Goal: Communication & Community: Answer question/provide support

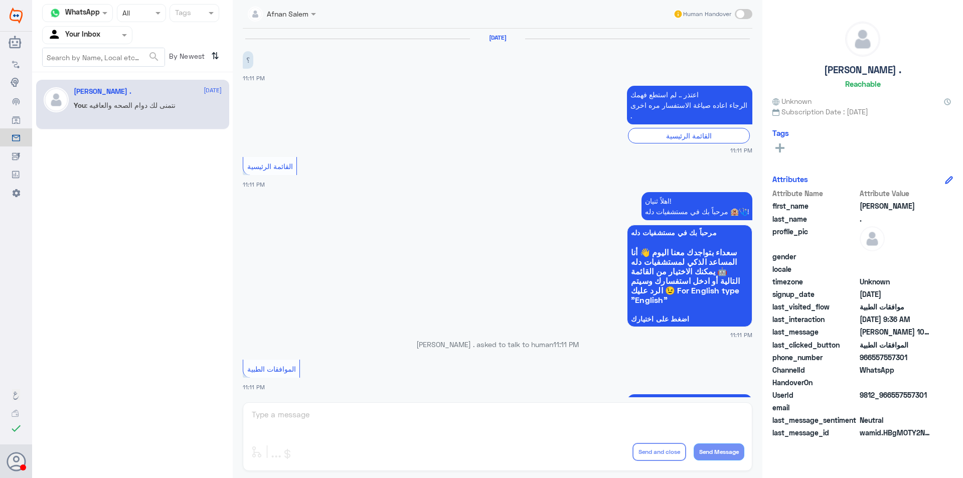
scroll to position [1042, 0]
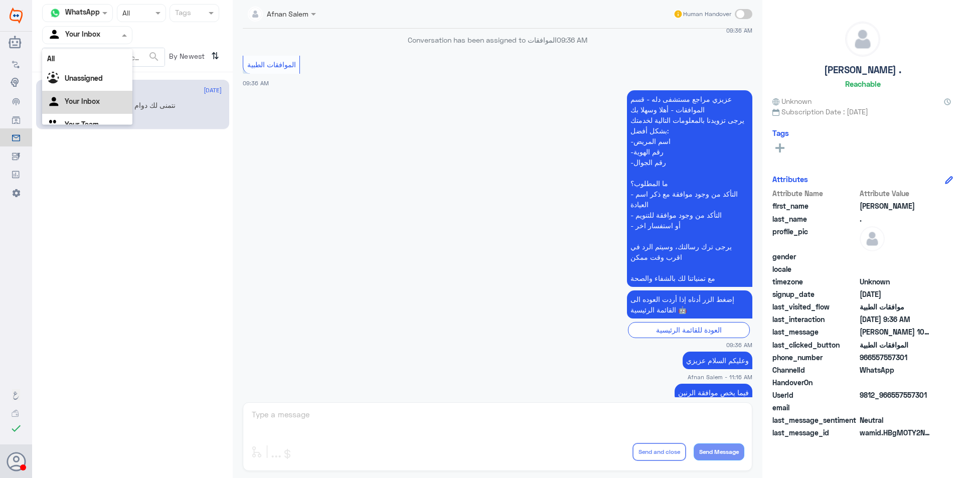
click at [116, 38] on div at bounding box center [87, 35] width 89 height 12
drag, startPoint x: 111, startPoint y: 108, endPoint x: 116, endPoint y: 59, distance: 49.9
click at [111, 109] on div "Your Team" at bounding box center [87, 112] width 90 height 23
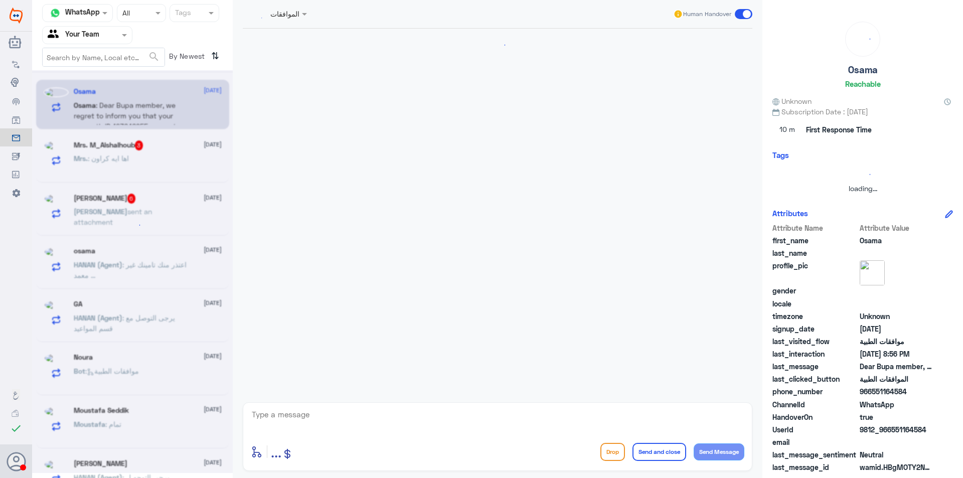
scroll to position [0, 0]
click at [116, 43] on div "Agent Filter Your Team" at bounding box center [87, 35] width 90 height 18
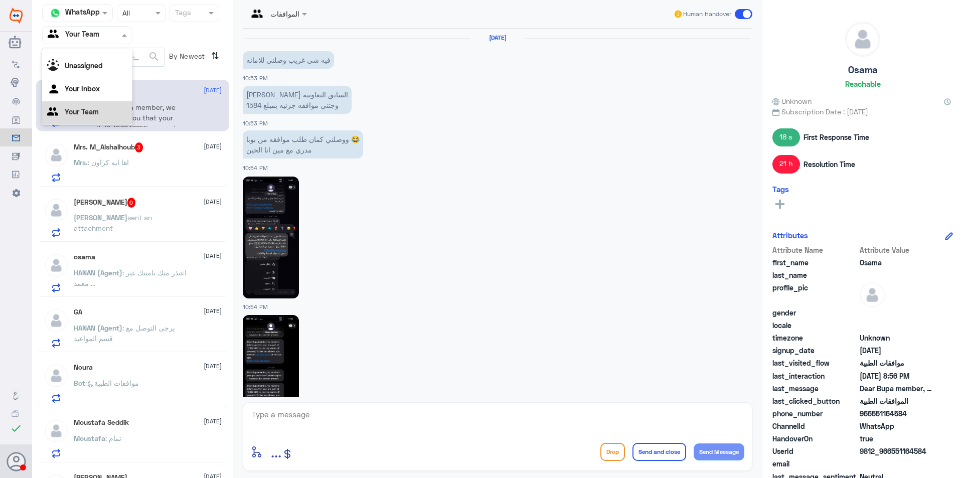
scroll to position [1000, 0]
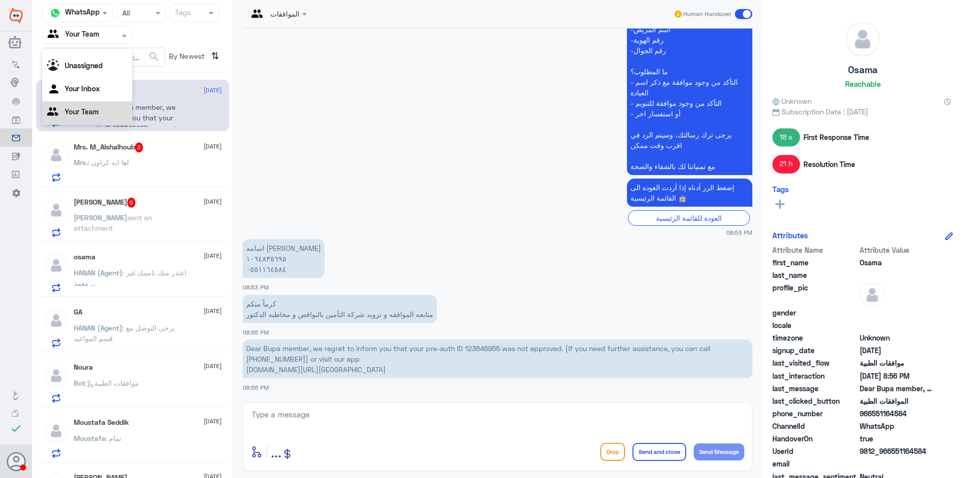
click at [108, 91] on div "Your Inbox" at bounding box center [87, 89] width 90 height 23
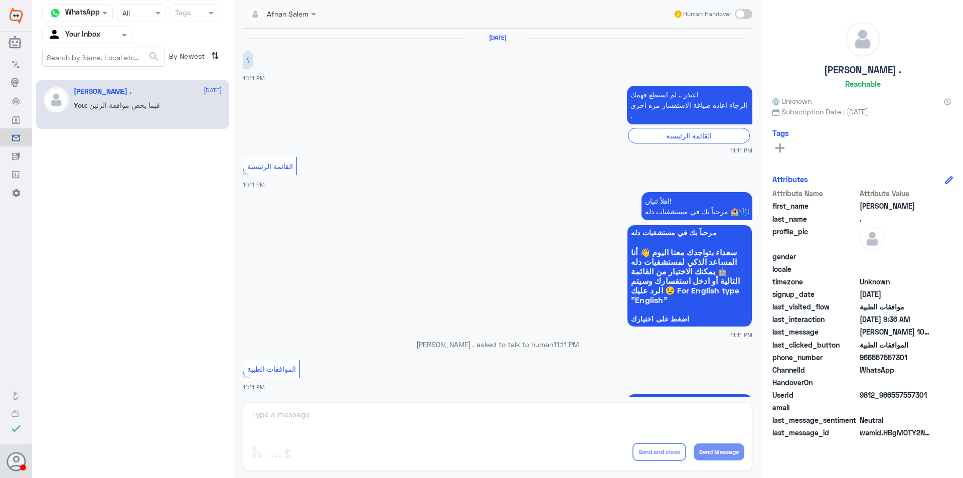
scroll to position [1042, 0]
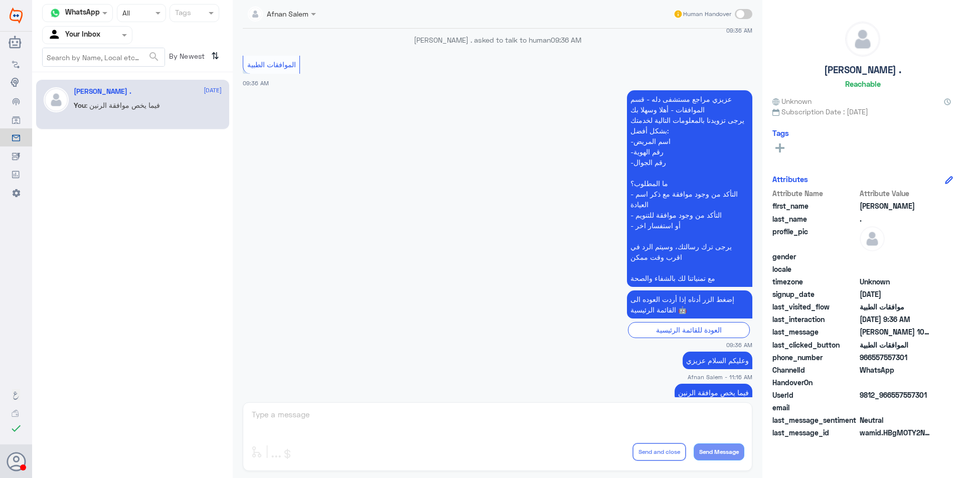
click at [95, 32] on input "text" at bounding box center [75, 35] width 55 height 12
click at [103, 110] on div "Your Team" at bounding box center [87, 112] width 90 height 23
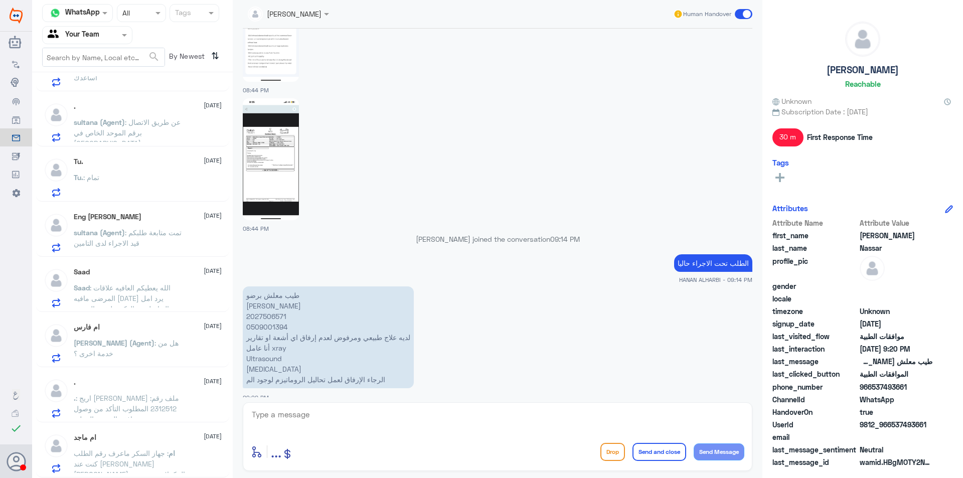
scroll to position [0, 0]
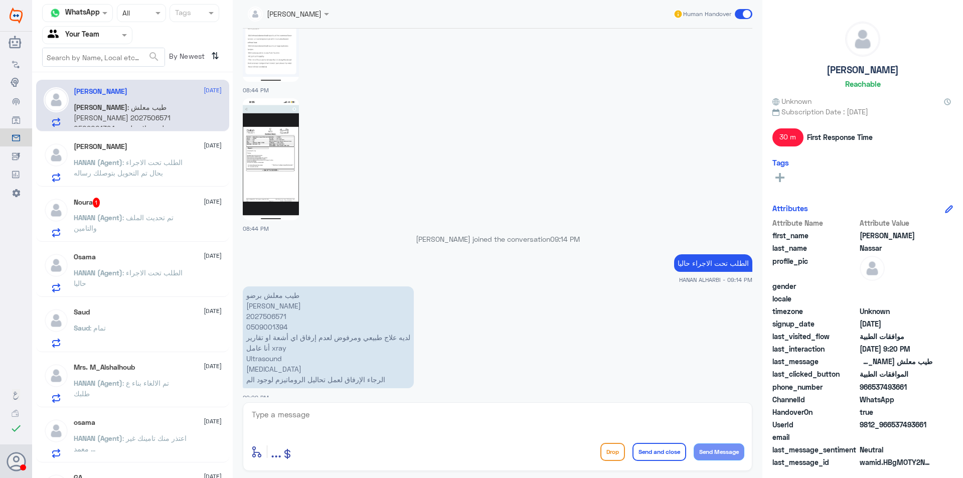
click at [123, 155] on div "[PERSON_NAME] [DATE] HANAN (Agent) : الطلب تحت الاجراء بحال تم التحويل بتوصلك ر…" at bounding box center [148, 162] width 148 height 40
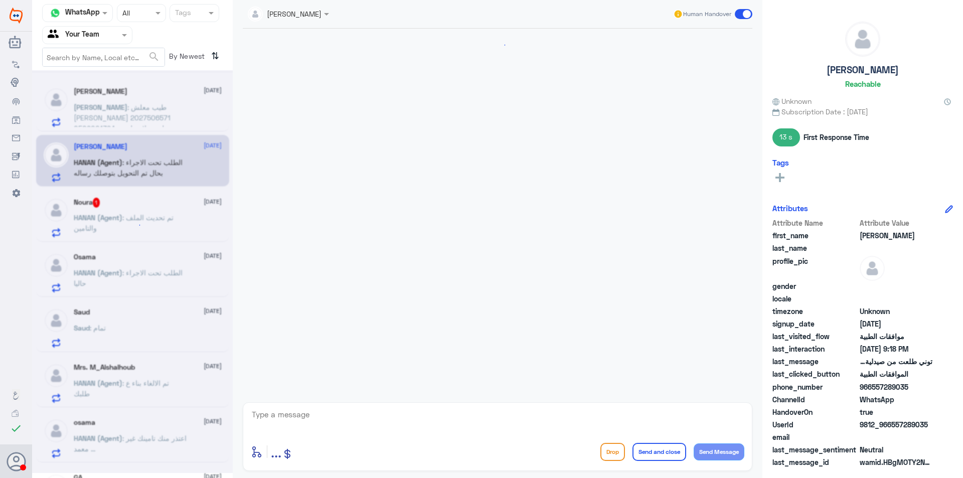
scroll to position [1135, 0]
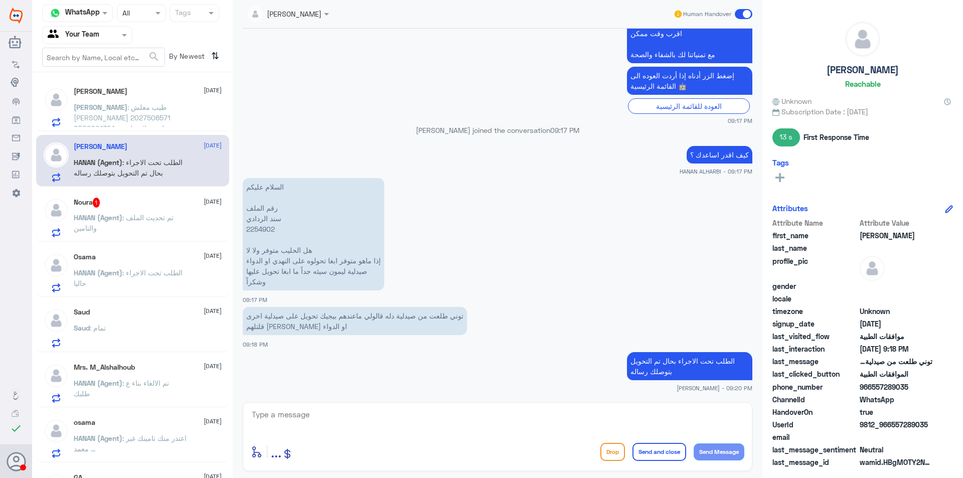
click at [134, 205] on div "Noura 1 [DATE]" at bounding box center [148, 203] width 148 height 10
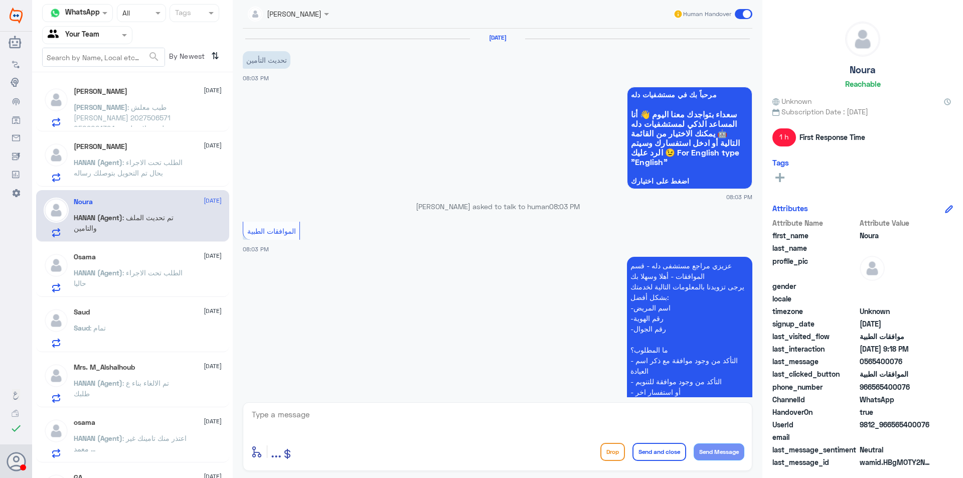
scroll to position [576, 0]
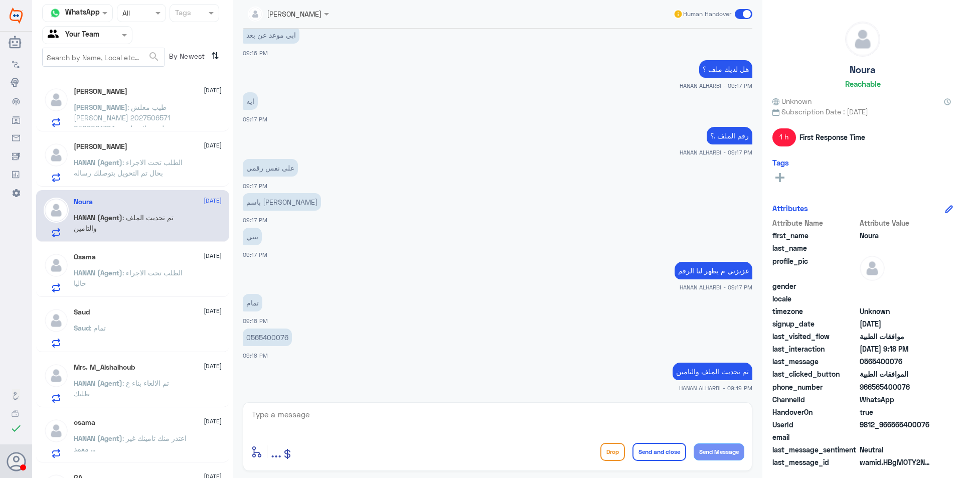
click at [395, 416] on textarea at bounding box center [497, 420] width 493 height 25
type textarea "s"
click at [691, 414] on textarea "نتمنى لكم دوام الصحه والعافيه" at bounding box center [497, 420] width 493 height 25
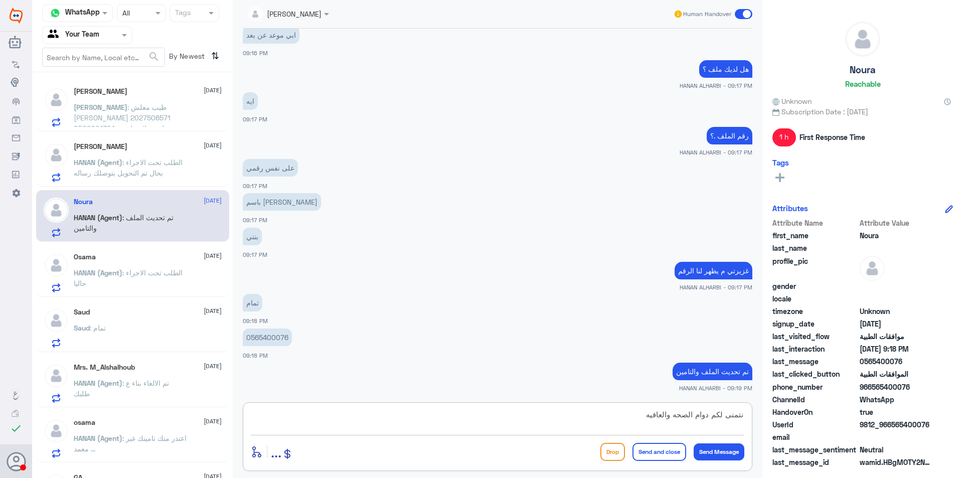
type textarea "نتمنى لكم دوام الصحه والعافيه"
click at [668, 447] on button "Send and close" at bounding box center [659, 452] width 54 height 18
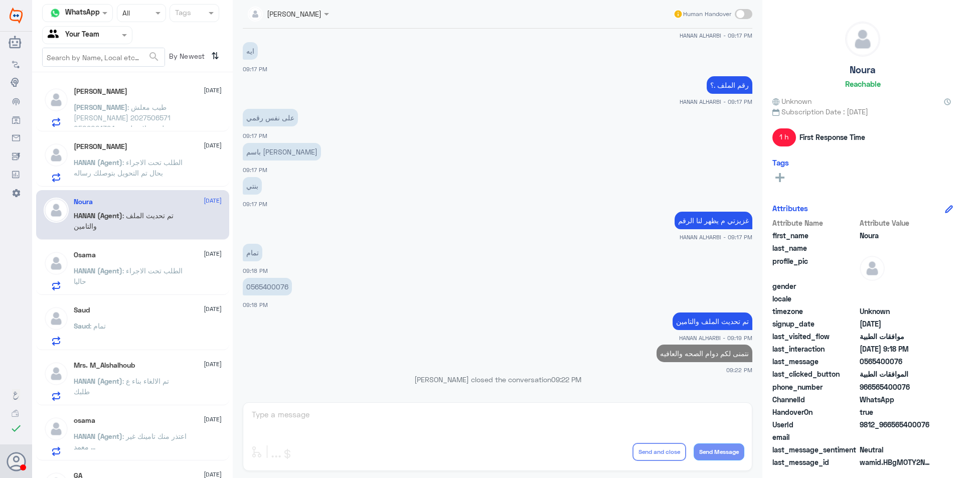
click at [177, 266] on p "HANAN (Agent) : الطلب تحت الاجراء حاليا" at bounding box center [130, 277] width 113 height 25
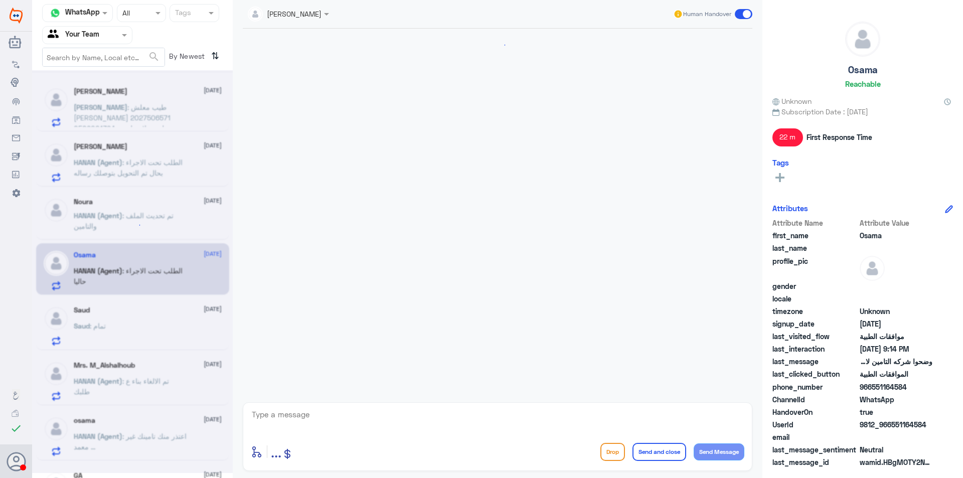
scroll to position [982, 0]
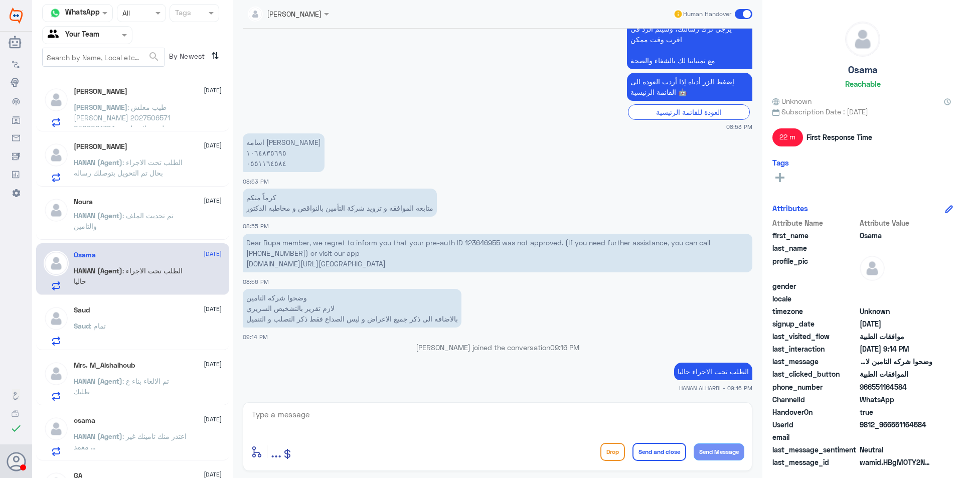
click at [129, 330] on div "Saud : تمام" at bounding box center [148, 334] width 148 height 23
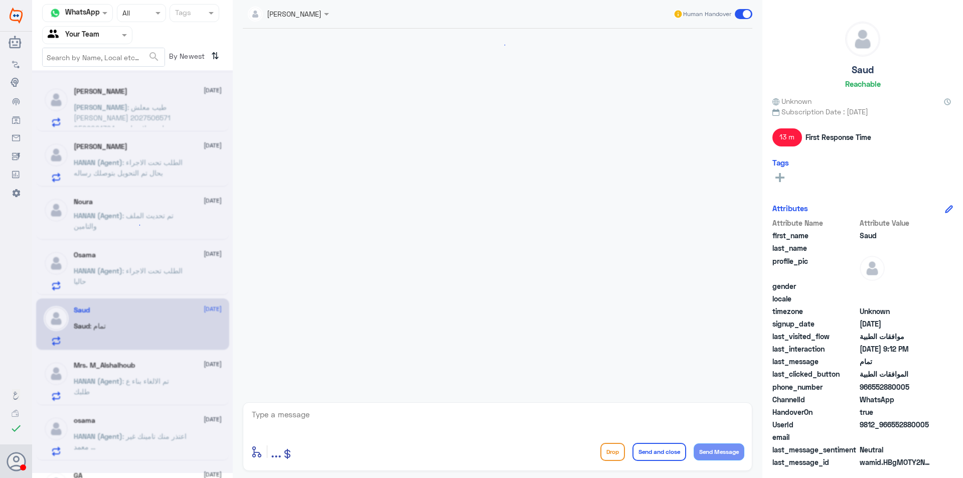
scroll to position [273, 0]
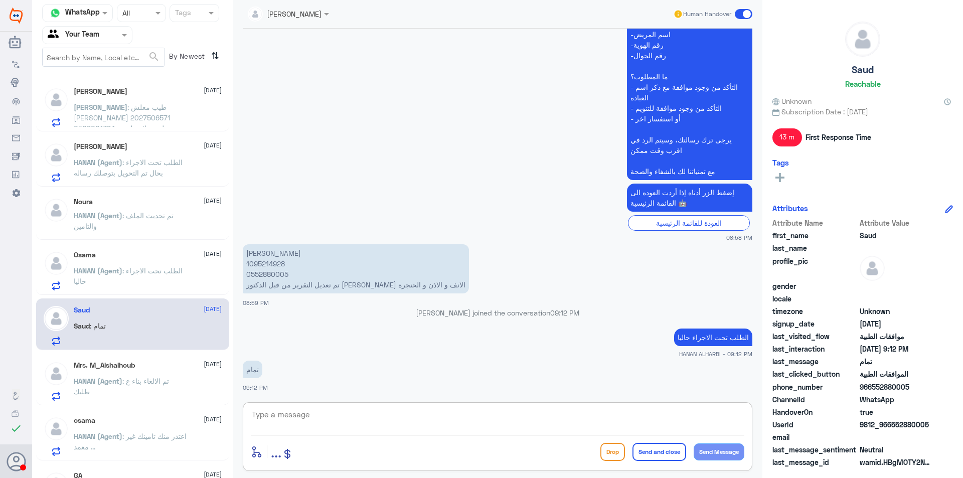
click at [299, 414] on textarea at bounding box center [497, 420] width 493 height 25
click at [148, 388] on p "HANAN (Agent) : تم الالغاء بناء ع طلبك" at bounding box center [130, 388] width 113 height 25
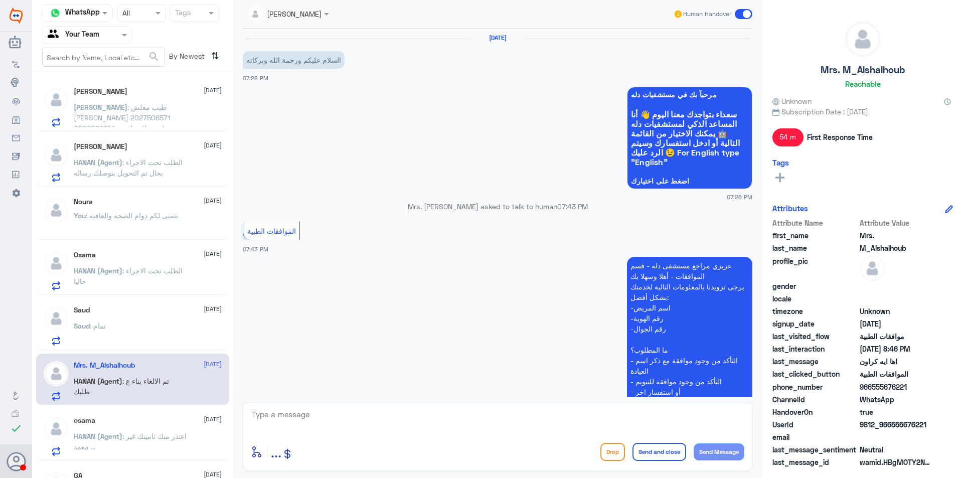
scroll to position [493, 0]
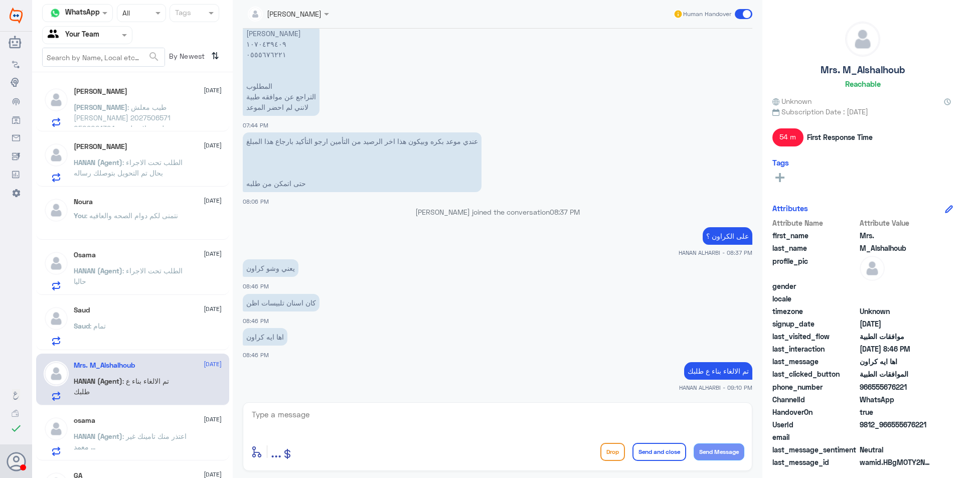
click at [342, 413] on textarea at bounding box center [497, 420] width 493 height 25
paste textarea "نتمنى لكم دوام الصحه والعافيه"
type textarea "نتمنى لكم دوام الصحه والعافيه"
click at [664, 457] on button "Send and close" at bounding box center [659, 452] width 54 height 18
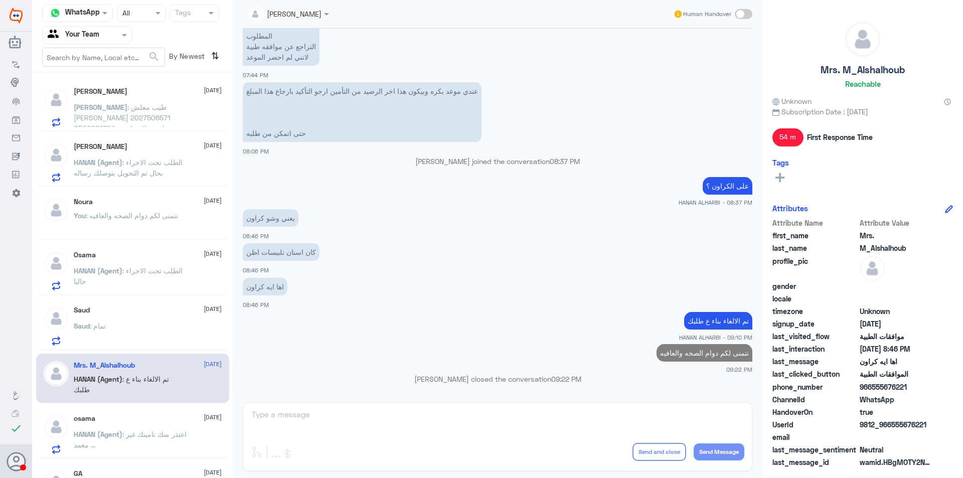
click at [147, 424] on div "osama [DATE] HANAN (Agent) : اعتذر منك تامينك غير معمد ..." at bounding box center [148, 434] width 148 height 40
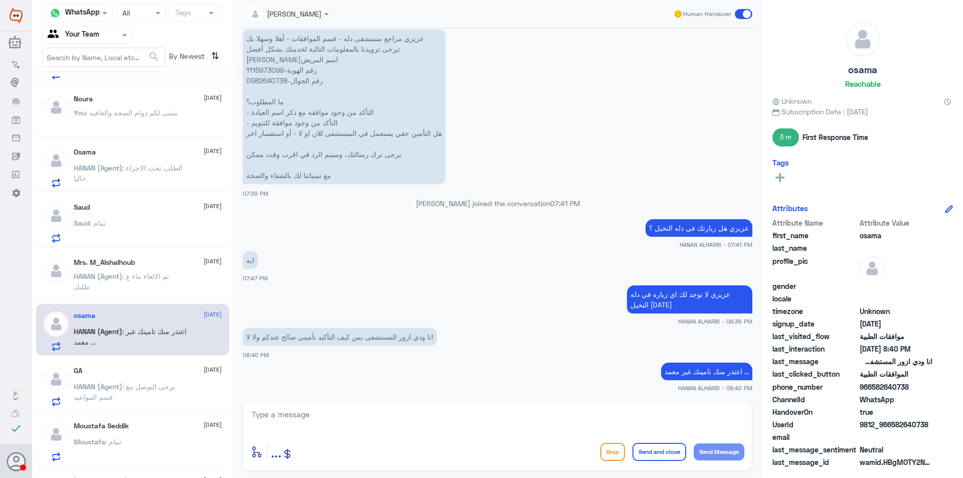
scroll to position [150, 0]
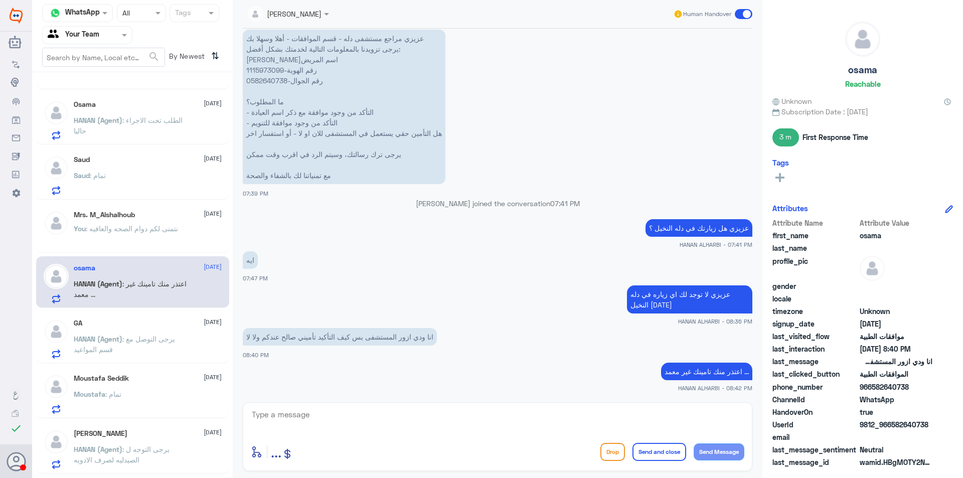
click at [556, 419] on textarea at bounding box center [497, 420] width 493 height 25
paste textarea "نتمنى لكم دوام الصحه والعافيه"
type textarea "نتمنى لكم دوام الصحه والعافيه"
click at [669, 454] on button "Send and close" at bounding box center [659, 452] width 54 height 18
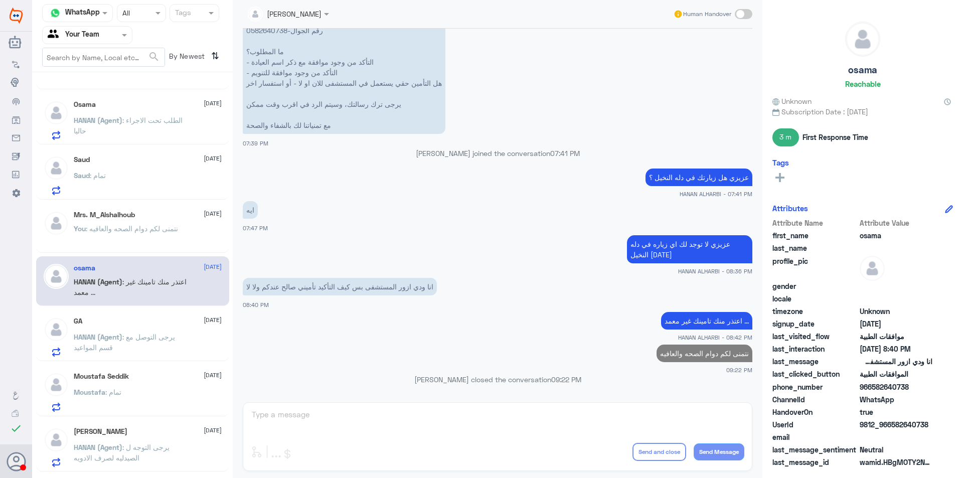
click at [141, 338] on span ": يرجى التوصل مع قسم المواعيد" at bounding box center [124, 341] width 101 height 19
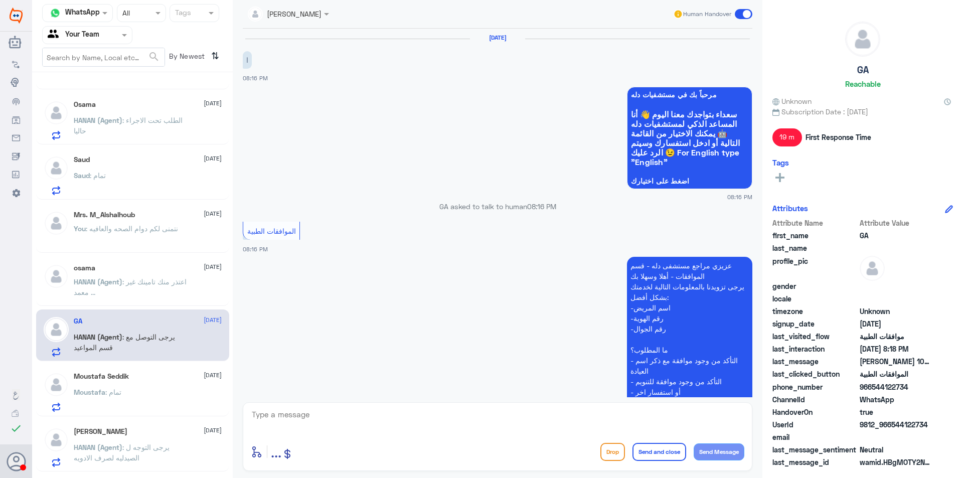
scroll to position [250, 0]
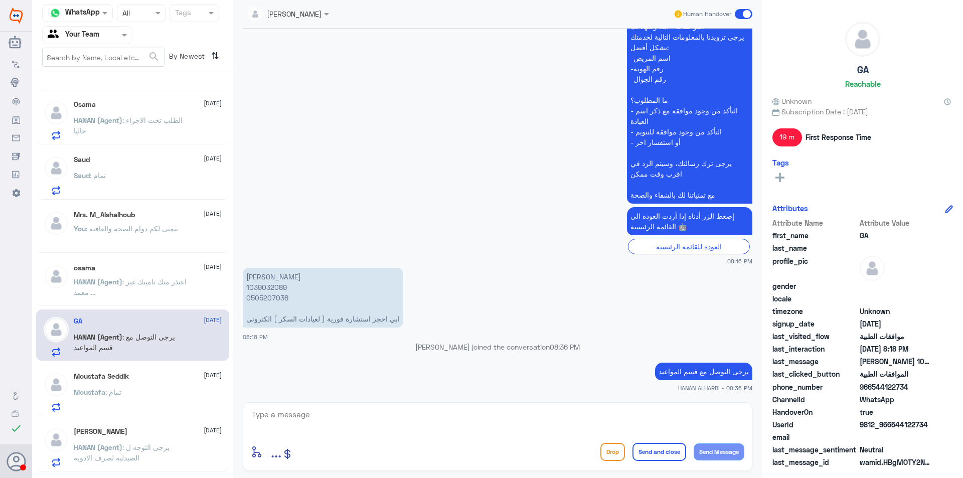
click at [446, 411] on textarea at bounding box center [497, 420] width 493 height 25
paste textarea "نتمنى لكم دوام الصحه والعافيه"
type textarea "نتمنى لكم دوام الصحه والعافيه"
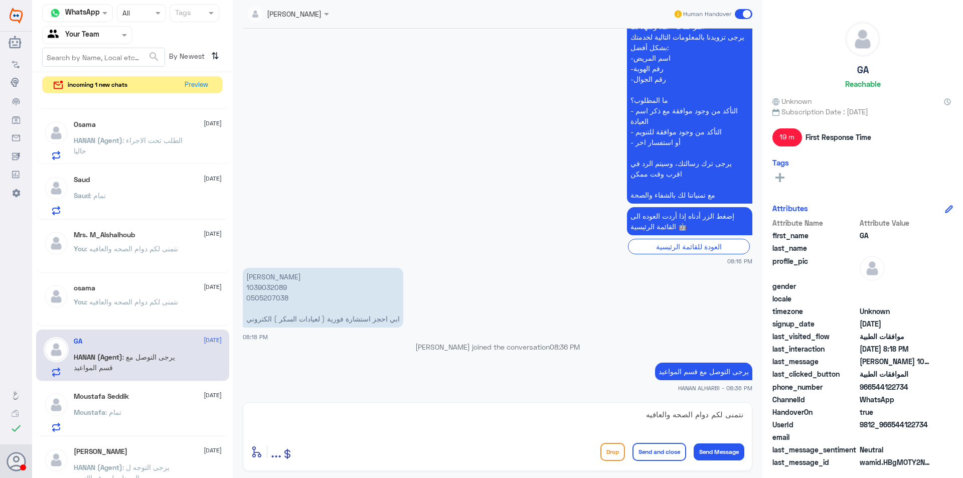
click at [660, 455] on button "Send and close" at bounding box center [659, 452] width 54 height 18
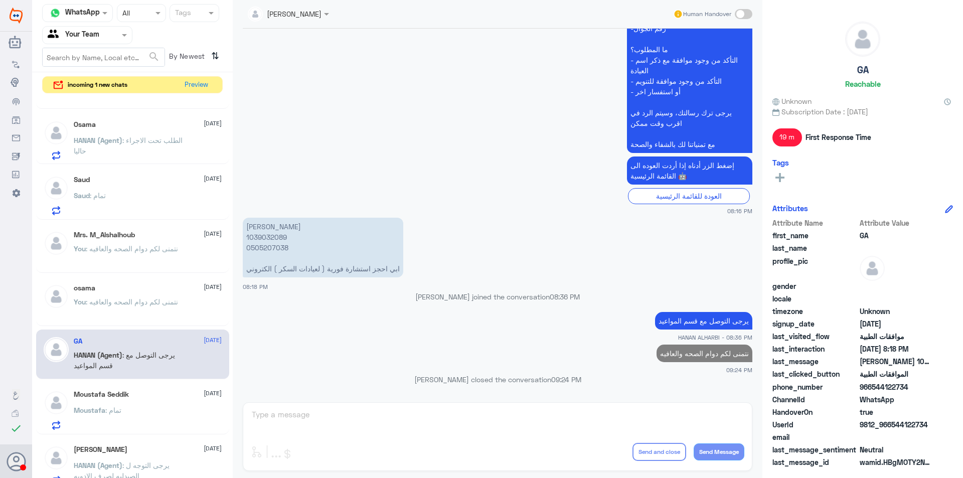
click at [168, 414] on div "Moustafa : تمام" at bounding box center [148, 418] width 148 height 23
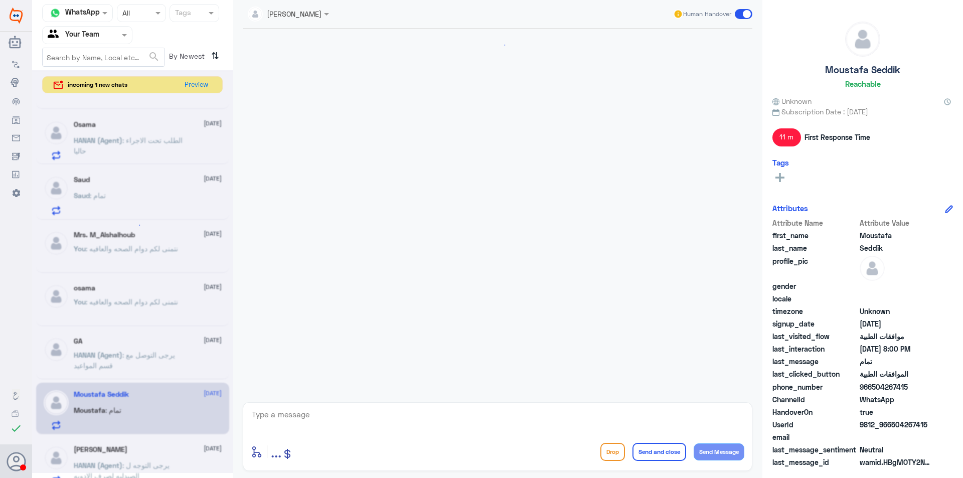
scroll to position [524, 0]
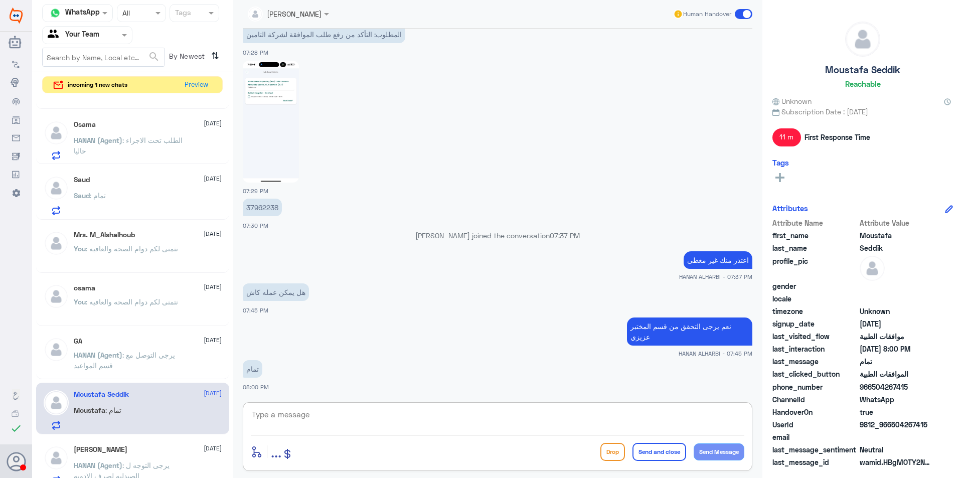
click at [379, 416] on textarea at bounding box center [497, 420] width 493 height 25
paste textarea "نتمنى لكم دوام الصحه والعافيه"
type textarea "نتمنى لكم دوام الصحه والعافيه"
click at [647, 453] on button "Send and close" at bounding box center [659, 452] width 54 height 18
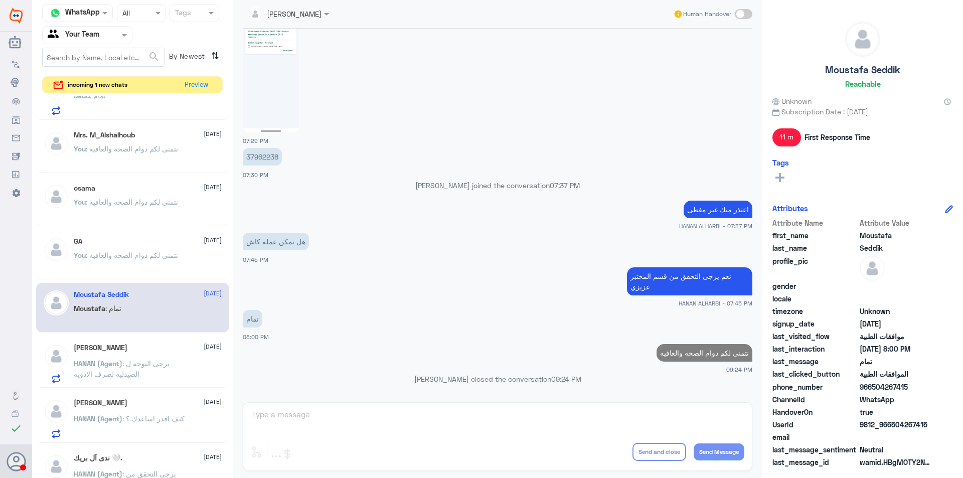
scroll to position [251, 0]
click at [156, 349] on div "[PERSON_NAME] [DATE]" at bounding box center [148, 347] width 148 height 9
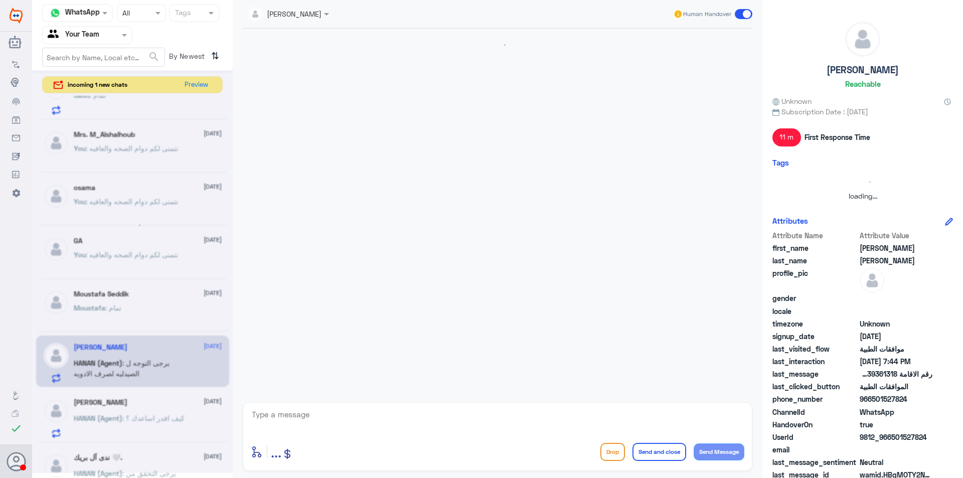
scroll to position [634, 0]
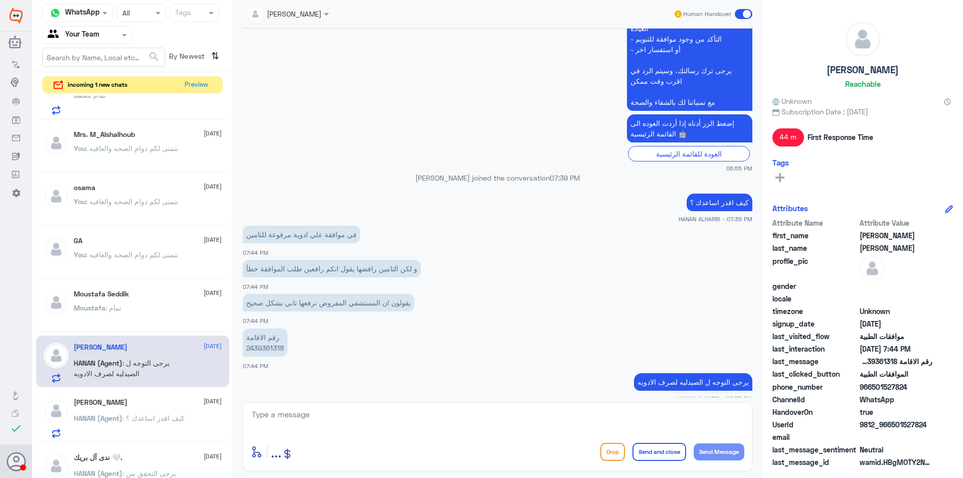
click at [580, 414] on textarea at bounding box center [497, 420] width 493 height 25
paste textarea "نتمنى لكم دوام الصحه والعافيه"
type textarea "نتمنى لكم دوام الصحه والعافيه"
click at [666, 459] on button "Send and close" at bounding box center [659, 452] width 54 height 18
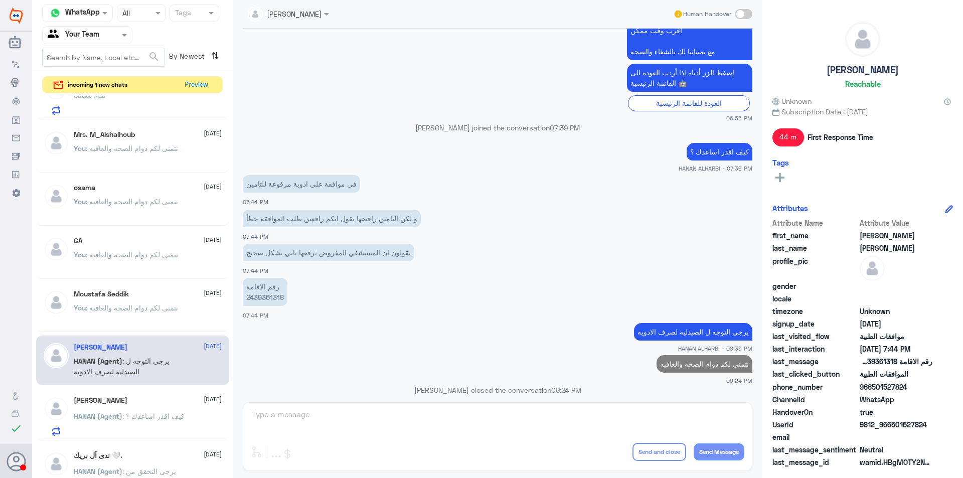
click at [184, 406] on div "[PERSON_NAME] [DATE] HANAN (Agent) : كيف اقدر اساعدك ؟" at bounding box center [148, 416] width 148 height 40
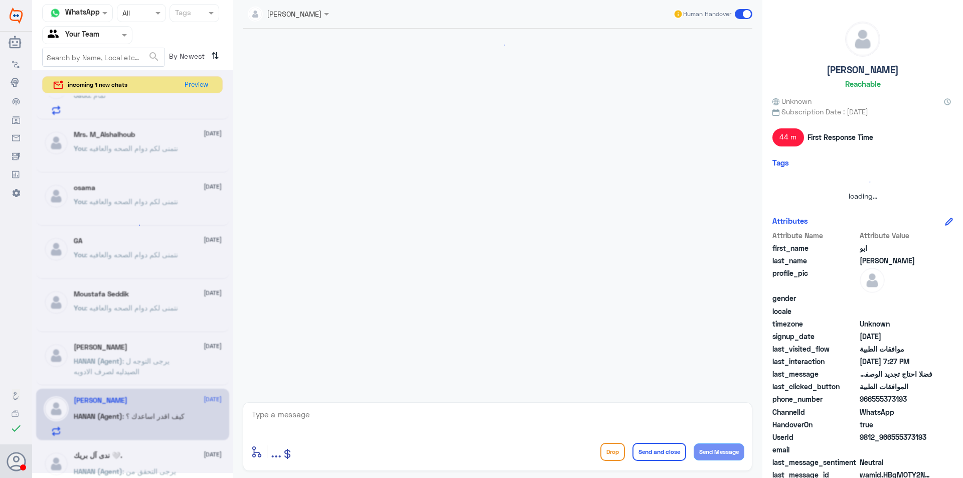
scroll to position [325, 0]
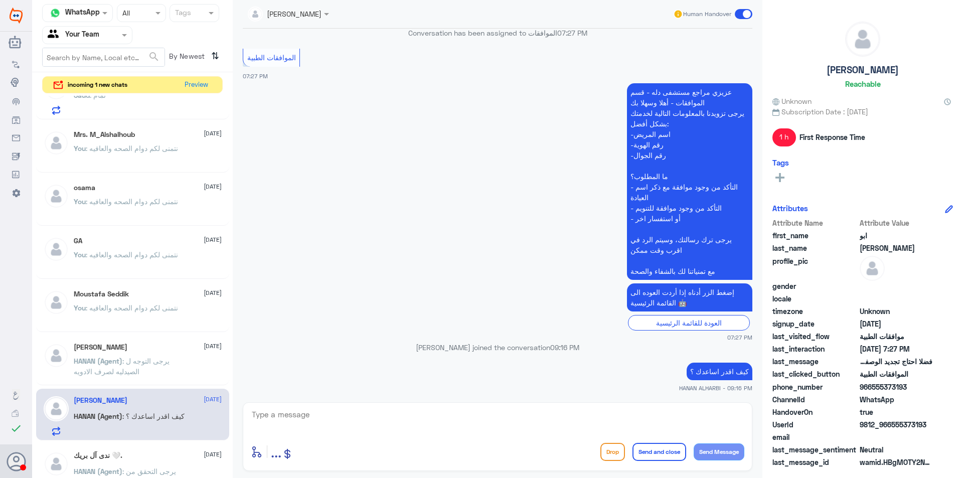
click at [372, 416] on textarea at bounding box center [497, 420] width 493 height 25
click at [298, 416] on textarea at bounding box center [497, 420] width 493 height 25
paste textarea "نتمنى لكم دوام الصحه والعافيه"
type textarea "نتمنى لكم دوام الصحه والعافيه"
click at [653, 414] on textarea "نتمنى لكم دوام الصحه والعافيه" at bounding box center [497, 420] width 493 height 25
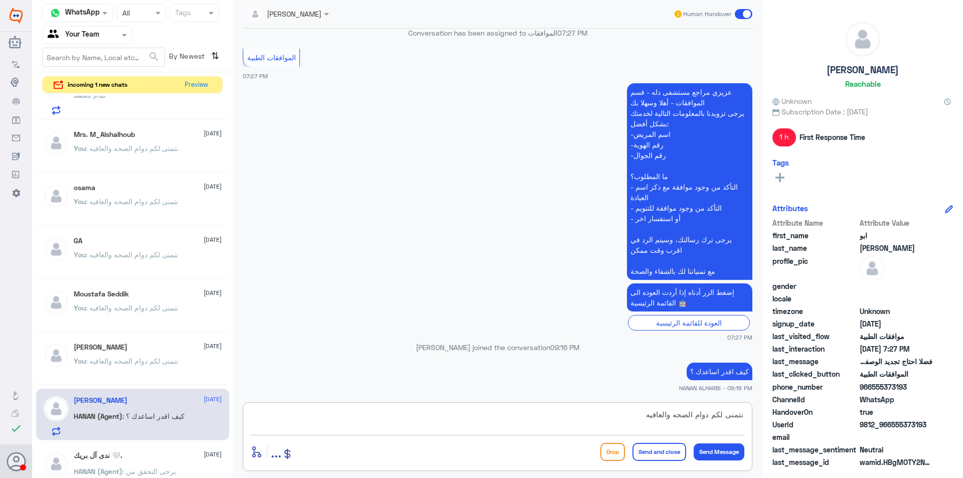
click at [653, 414] on textarea "نتمنى لكم دوام الصحه والعافيه" at bounding box center [497, 420] width 493 height 25
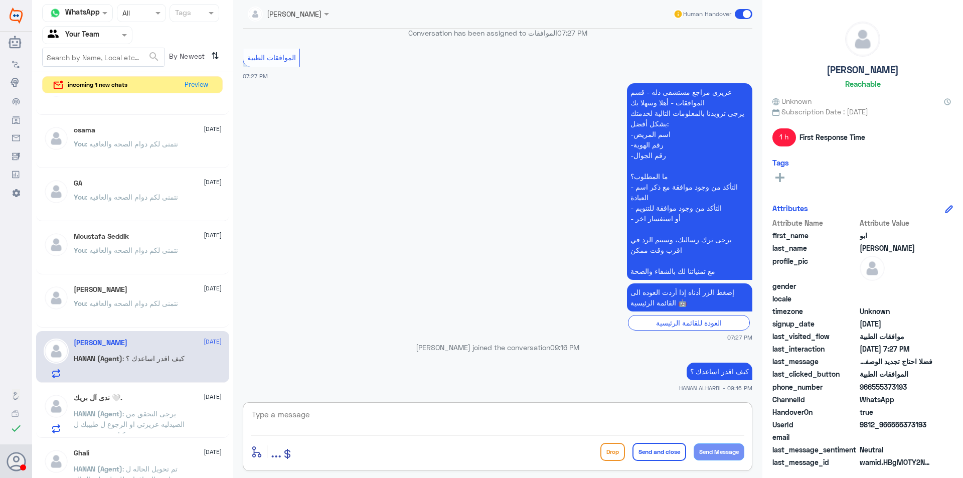
scroll to position [401, 0]
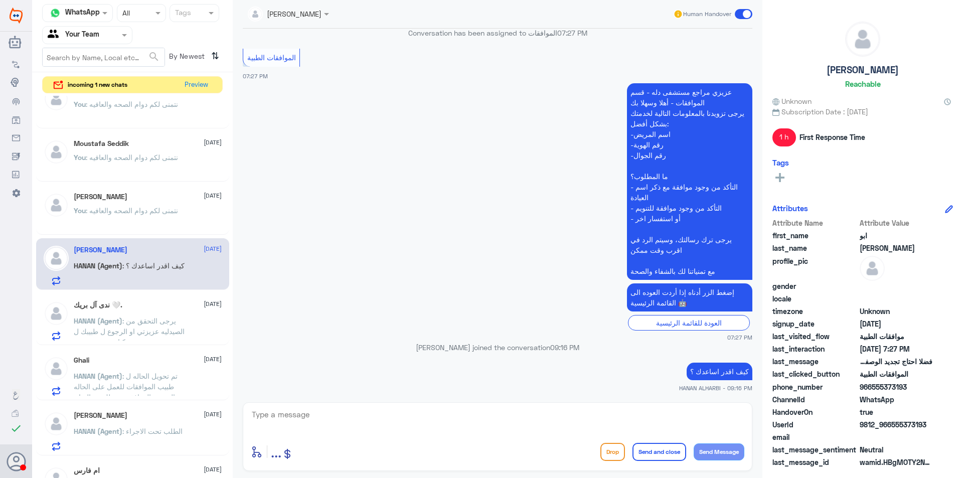
click at [161, 324] on span ": يرجى التحقق من الصيدليه عزيزتي او الرجوع ل طبيبك ل كتابه وصفه جديده" at bounding box center [129, 331] width 111 height 30
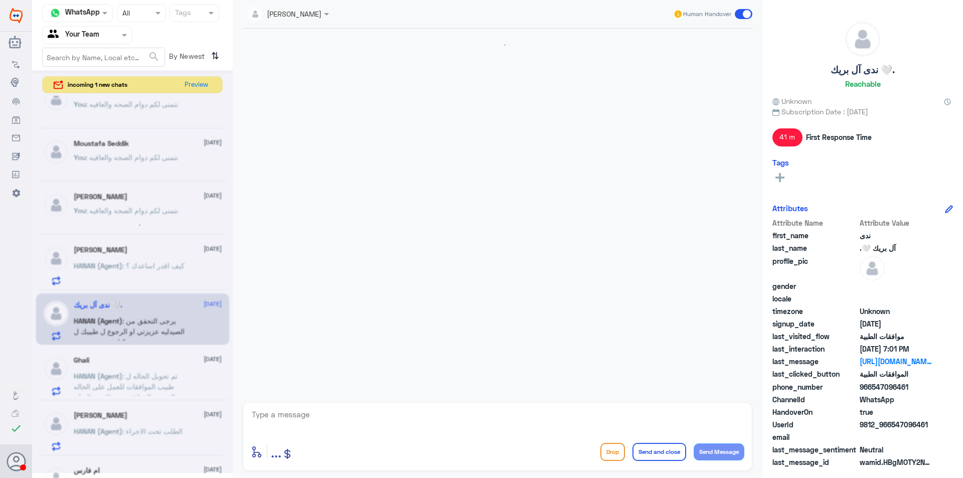
scroll to position [879, 0]
click at [523, 430] on textarea at bounding box center [497, 420] width 493 height 25
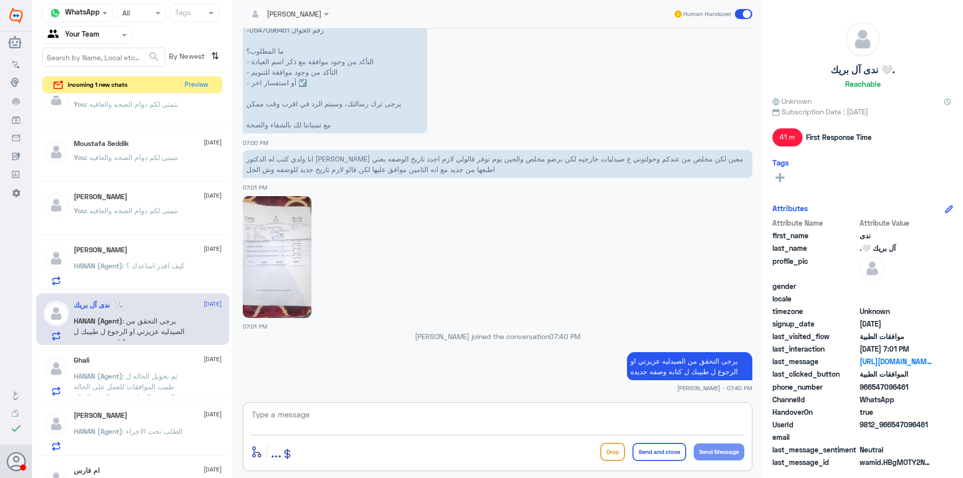
click at [523, 422] on textarea at bounding box center [497, 420] width 493 height 25
paste textarea "نتمنى لكم دوام الصحه والعافيه"
type textarea "نتمنى لكم دوام الصحه والعافيه"
click at [661, 452] on button "Send and close" at bounding box center [659, 452] width 54 height 18
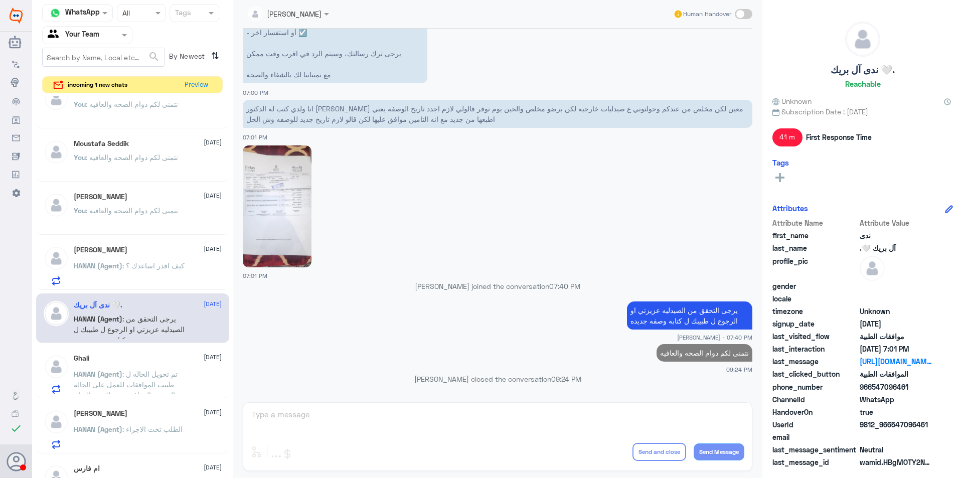
scroll to position [909, 0]
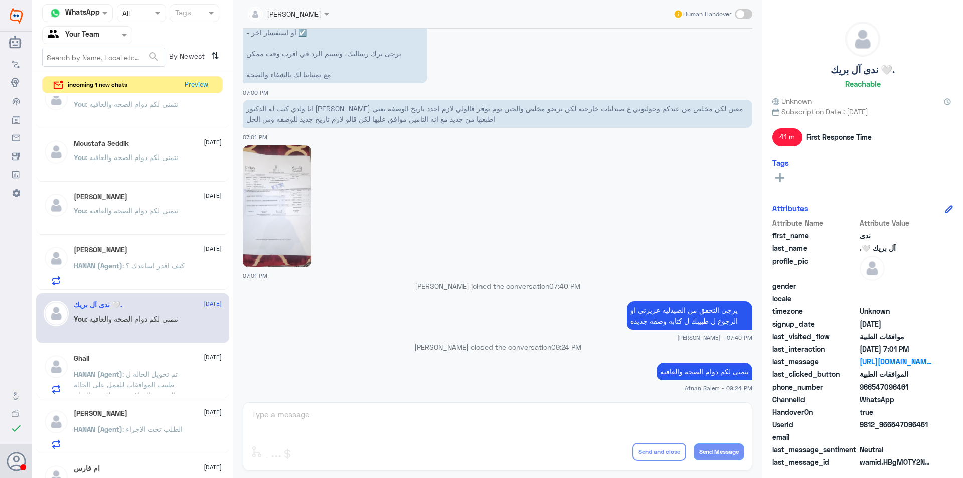
click at [710, 371] on p "نتمنى لكم دوام الصحه والعافيه" at bounding box center [704, 372] width 96 height 18
copy div "نتمنى لكم دوام الصحه والعافيه"
click at [690, 369] on p "نتمنى لكم دوام الصحه والعافيه" at bounding box center [704, 372] width 96 height 18
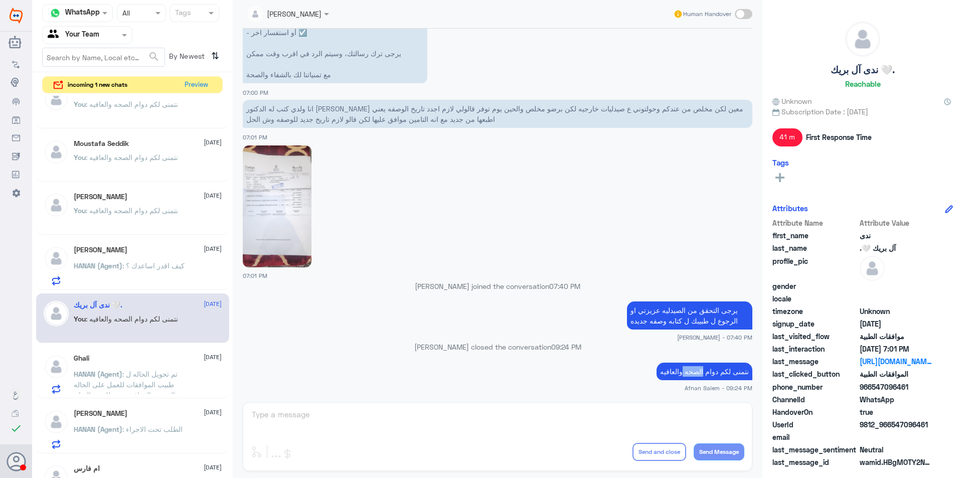
click at [690, 369] on p "نتمنى لكم دوام الصحه والعافيه" at bounding box center [704, 372] width 96 height 18
click at [675, 375] on p "نتمنى لكم دوام الصحه والعافيه" at bounding box center [704, 372] width 96 height 18
click at [180, 355] on div "Ghali [DATE]" at bounding box center [148, 358] width 148 height 9
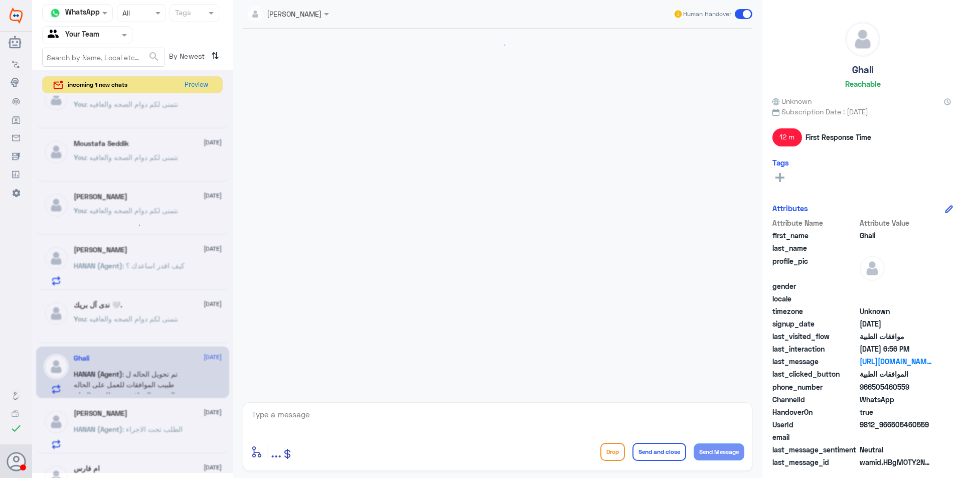
scroll to position [734, 0]
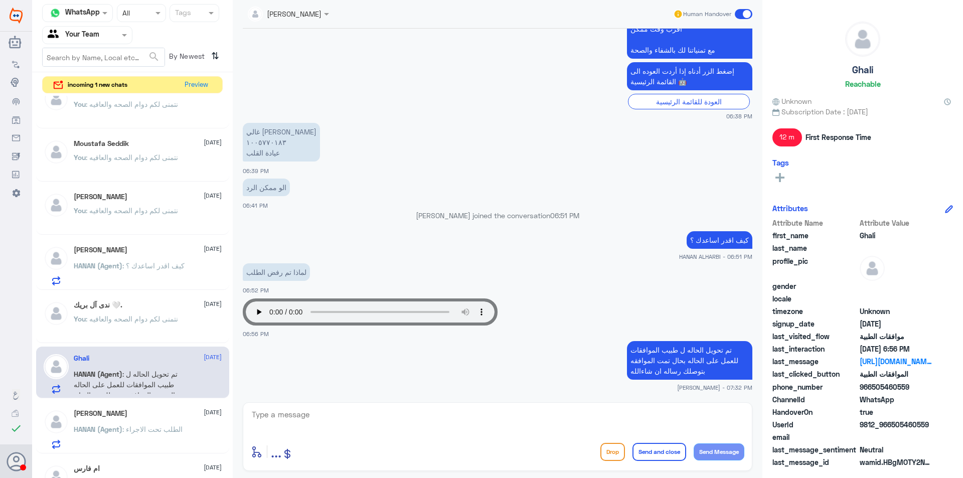
click at [303, 416] on textarea at bounding box center [497, 420] width 493 height 25
click at [182, 420] on div "[PERSON_NAME] [DATE] HANAN (Agent) : الطلب تحت الاجراء" at bounding box center [148, 429] width 148 height 40
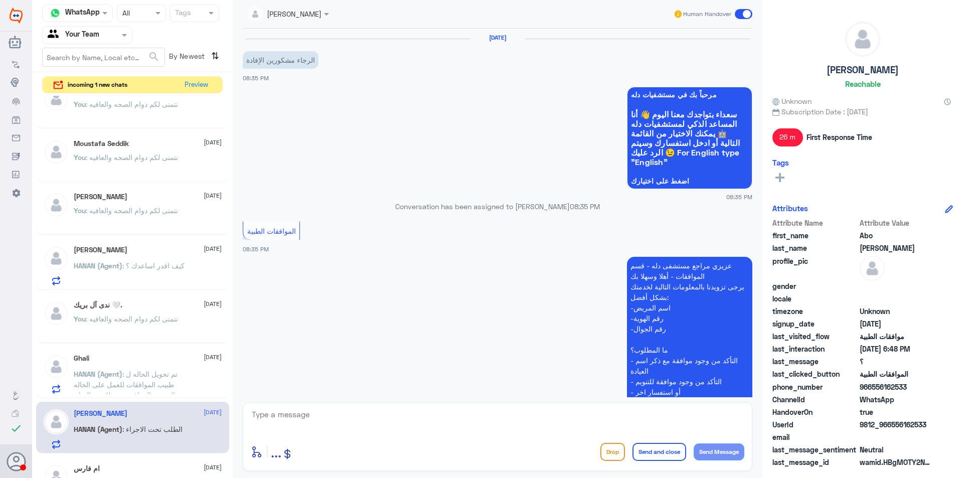
scroll to position [887, 0]
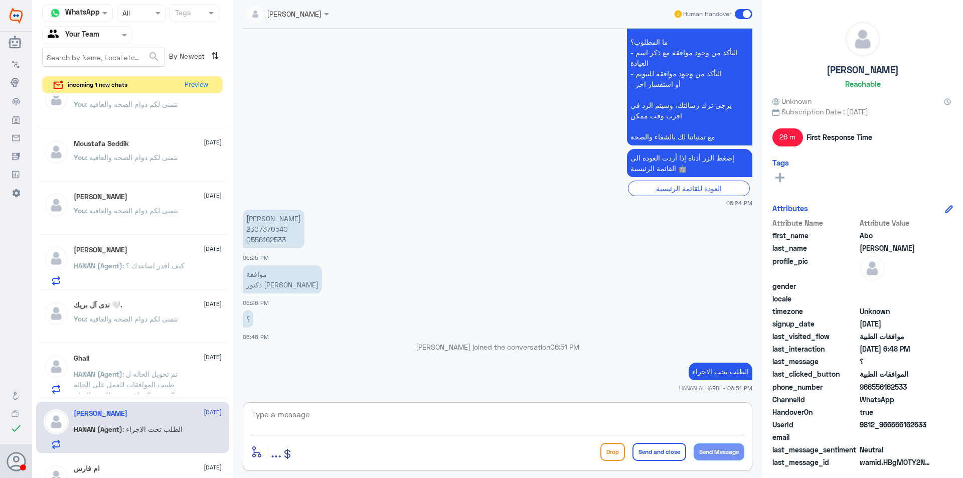
click at [261, 420] on textarea at bounding box center [497, 420] width 493 height 25
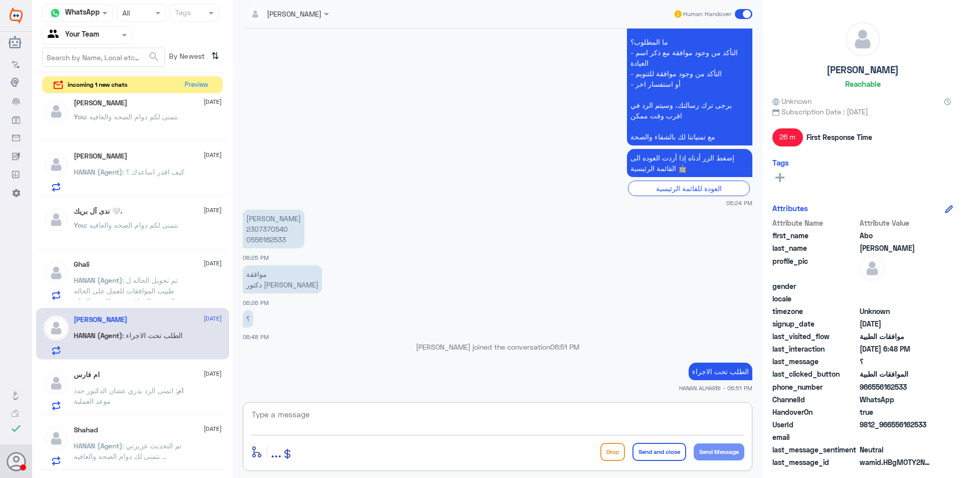
scroll to position [652, 0]
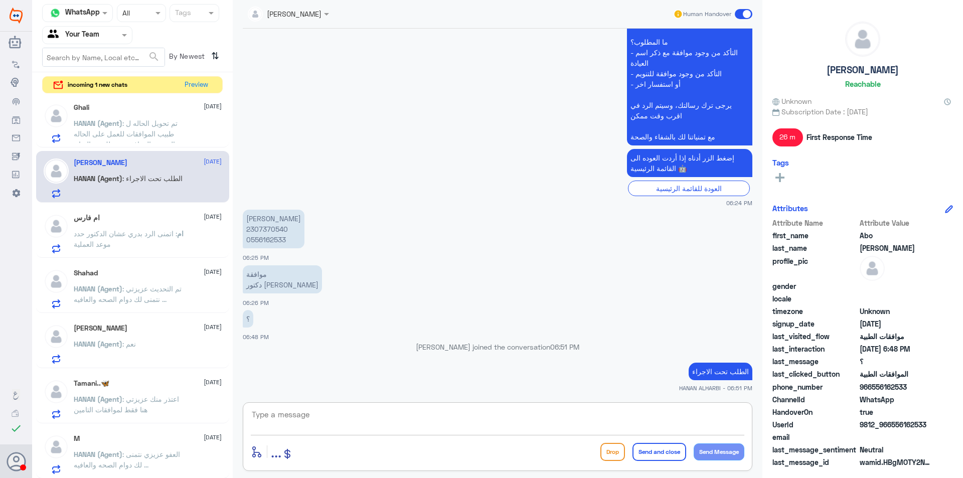
click at [155, 229] on p "ام : اتمنى الرد بدري عشان الدكتور حدد موعد العملية" at bounding box center [130, 240] width 113 height 25
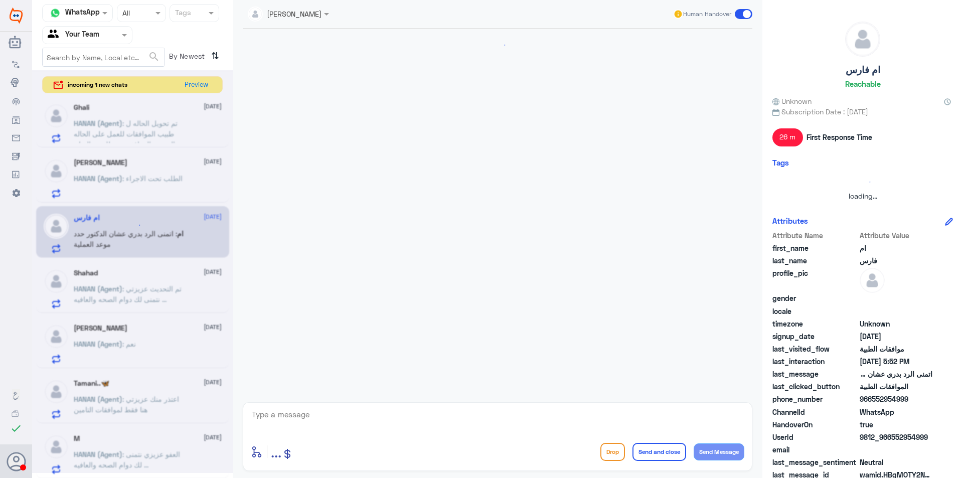
scroll to position [456, 0]
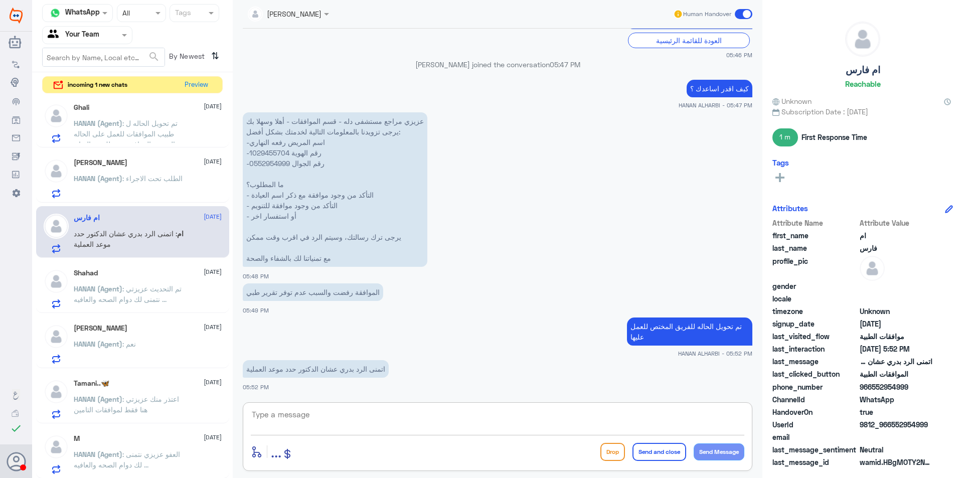
click at [342, 413] on textarea at bounding box center [497, 420] width 493 height 25
paste textarea "نتمنى لكم دوام الصحه والعافيه"
type textarea "نتمنى لكم دوام الصحه والعافيه"
click at [655, 414] on textarea "نتمنى لكم دوام الصحه والعافيه" at bounding box center [497, 420] width 493 height 25
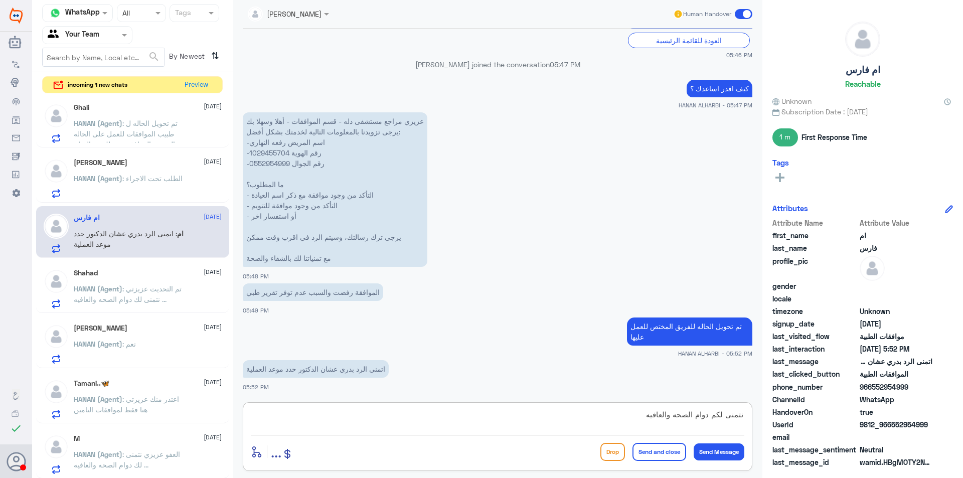
click at [655, 414] on textarea "نتمنى لكم دوام الصحه والعافيه" at bounding box center [497, 420] width 493 height 25
click at [131, 302] on span ": تم التحديث عزيزتي نتمنى لك دوام الصحه والعافيه ..." at bounding box center [128, 293] width 108 height 19
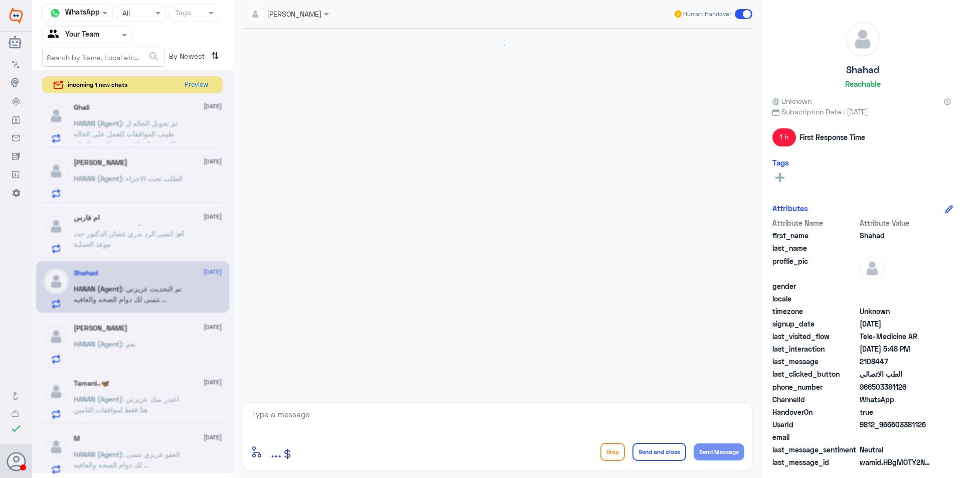
scroll to position [505, 0]
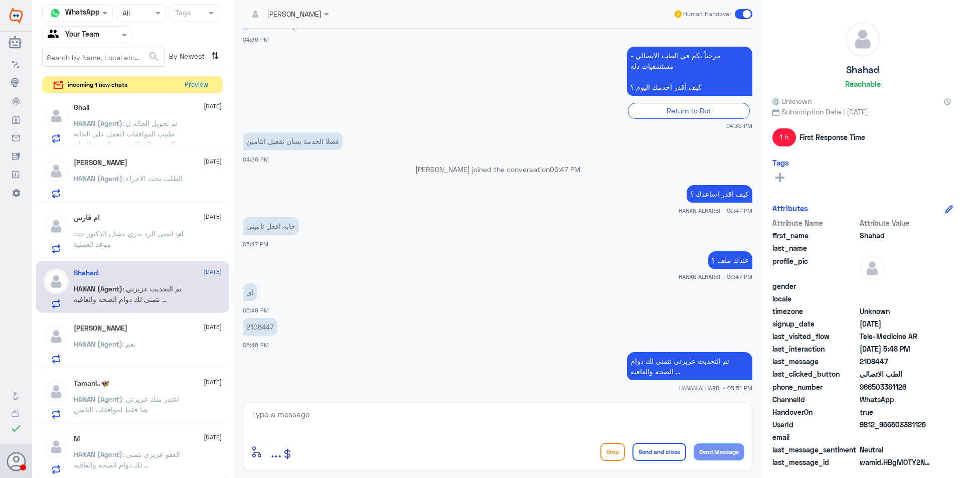
click at [412, 407] on div "enter flow name ... Drop Send and close Send Message" at bounding box center [497, 436] width 509 height 69
click at [661, 408] on textarea at bounding box center [497, 420] width 493 height 25
paste textarea "نتمنى لكم دوام الصحه والعافيه"
type textarea "نتمنى لكم دوام الصحه والعافيه"
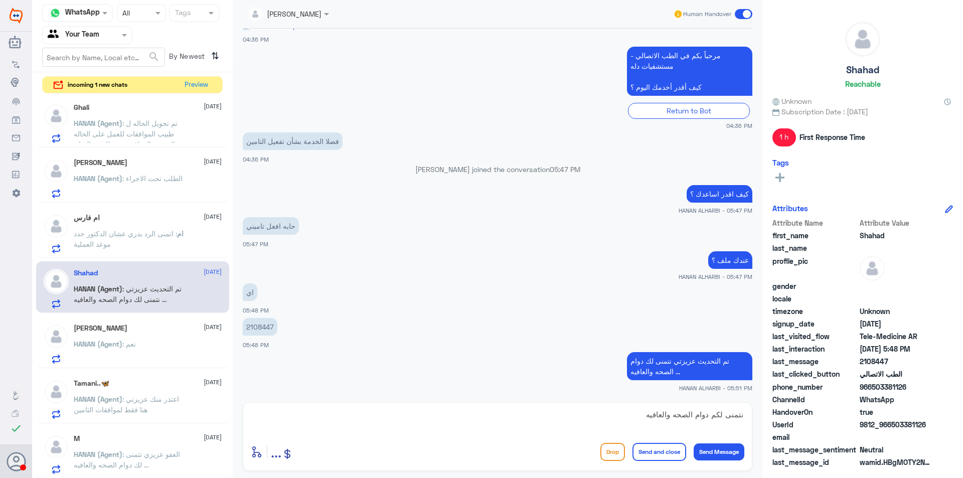
click at [657, 460] on button "Send and close" at bounding box center [659, 452] width 54 height 18
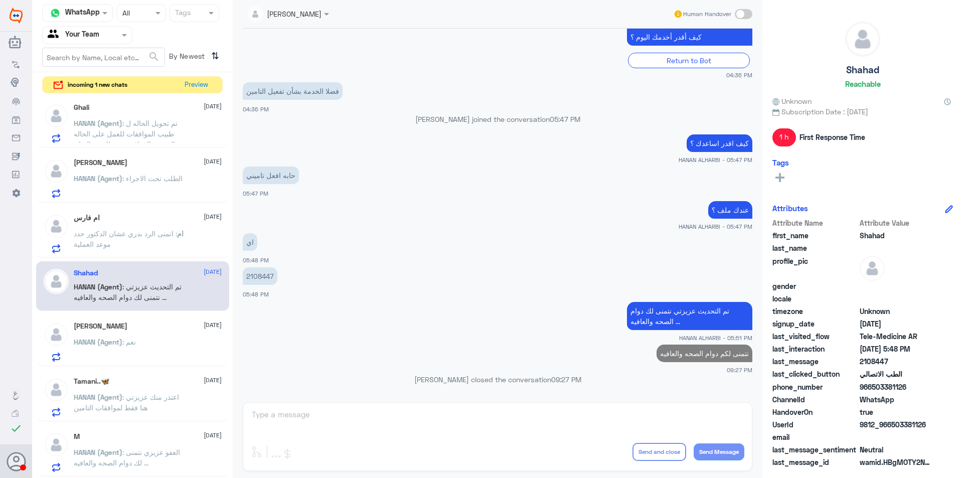
click at [159, 348] on div "HANAN (Agent) : نعم" at bounding box center [148, 350] width 148 height 23
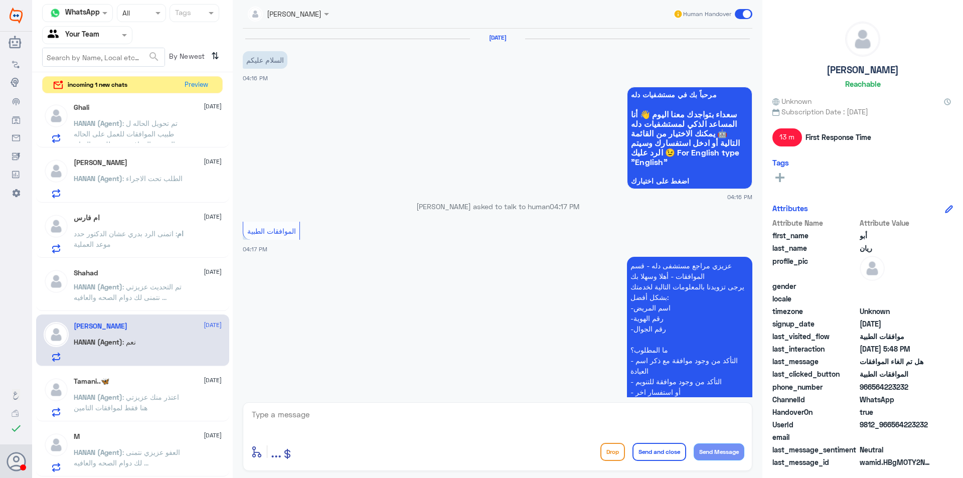
scroll to position [670, 0]
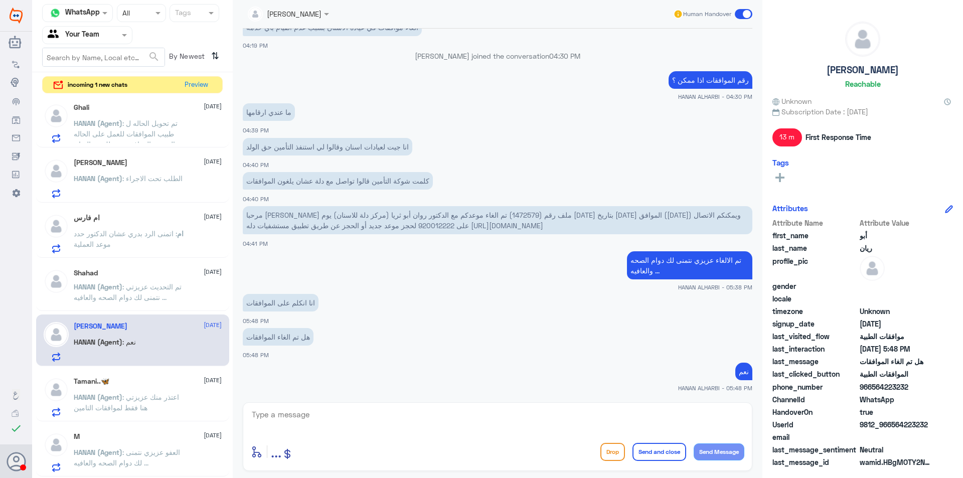
click at [394, 417] on textarea at bounding box center [497, 420] width 493 height 25
paste textarea "نتمنى لكم دوام الصحه والعافيه"
type textarea "نتمنى لكم دوام الصحه والعافيه"
click at [671, 452] on button "Send and close" at bounding box center [659, 452] width 54 height 18
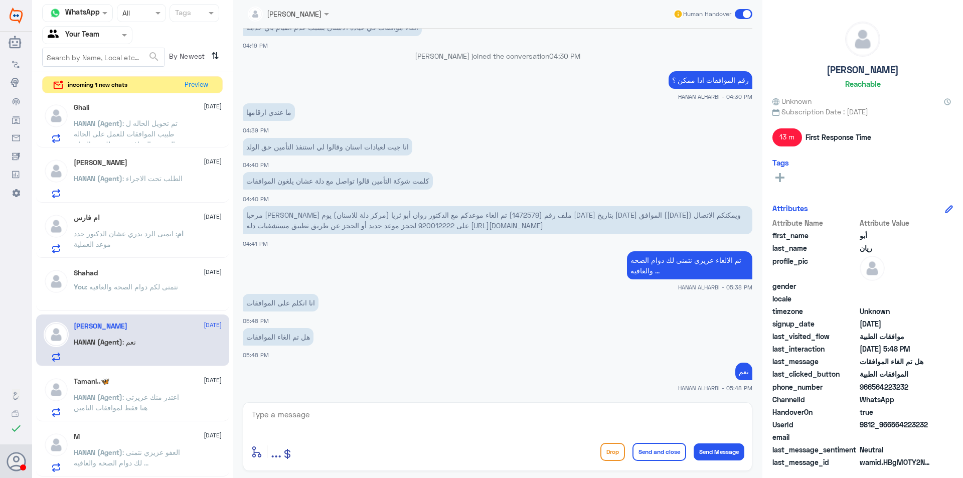
scroll to position [702, 0]
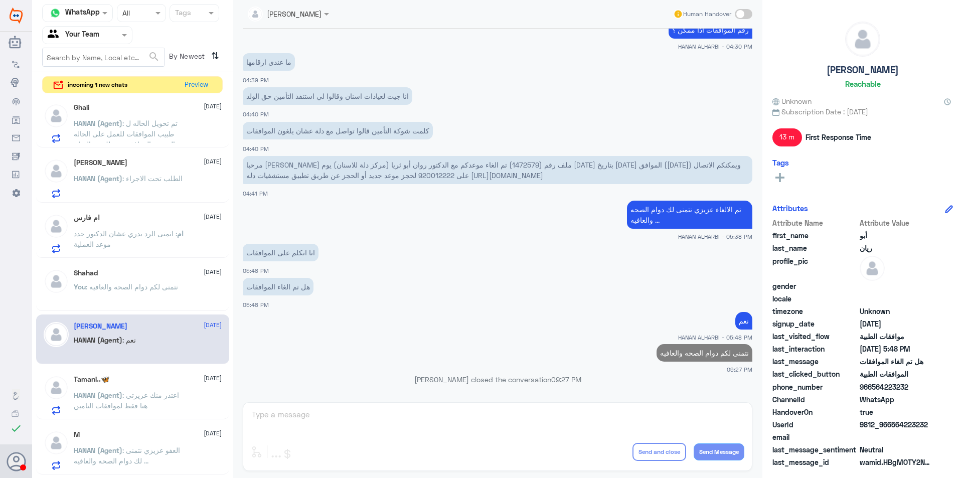
click at [121, 393] on span "HANAN (Agent)" at bounding box center [98, 395] width 49 height 9
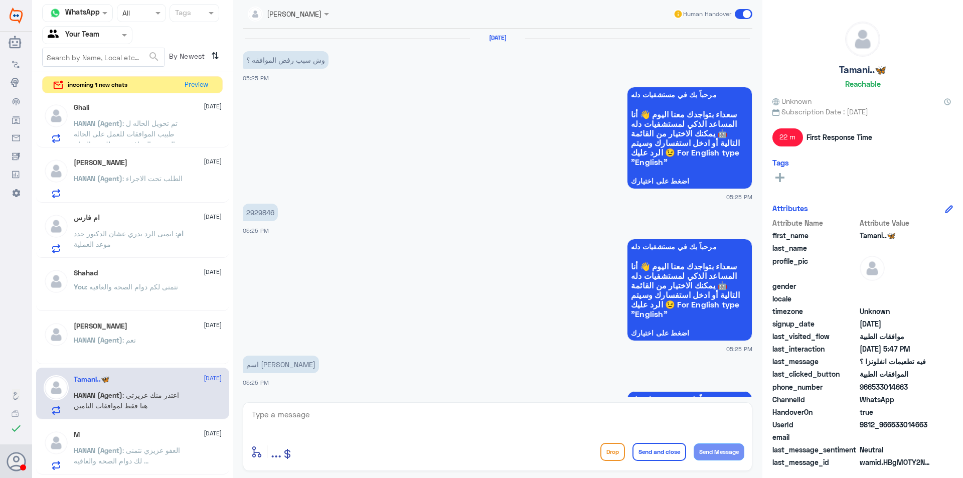
scroll to position [555, 0]
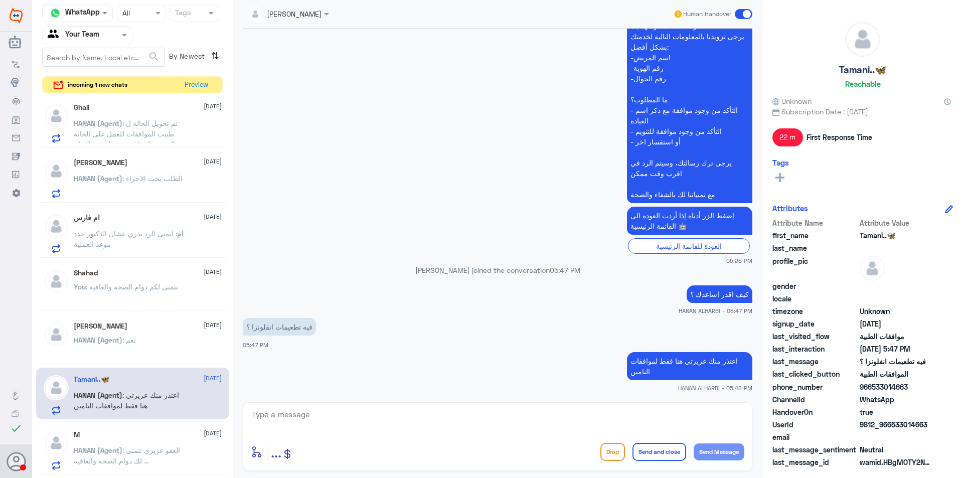
click at [425, 410] on textarea at bounding box center [497, 420] width 493 height 25
paste textarea "نتمنى لكم دوام الصحه والعافيه"
type textarea "نتمنى لكم دوام الصحه والعافيه"
click at [660, 453] on button "Send and close" at bounding box center [659, 452] width 54 height 18
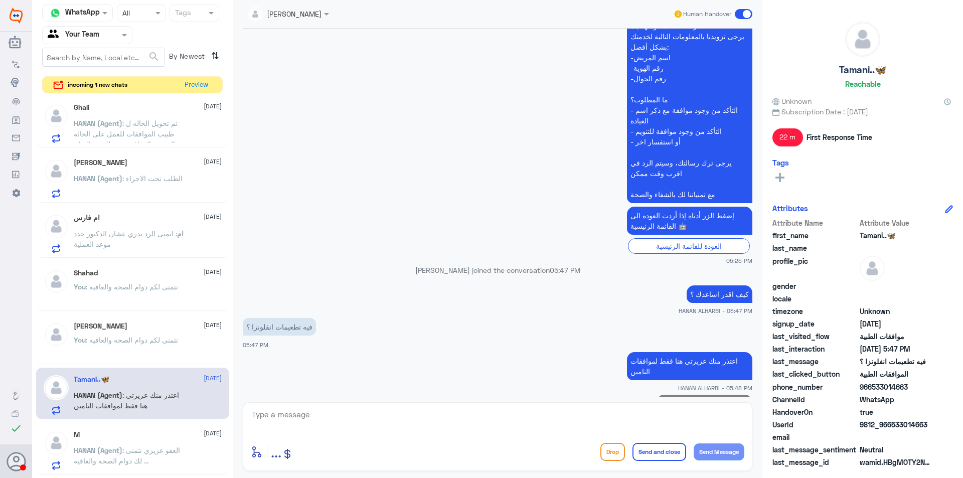
scroll to position [587, 0]
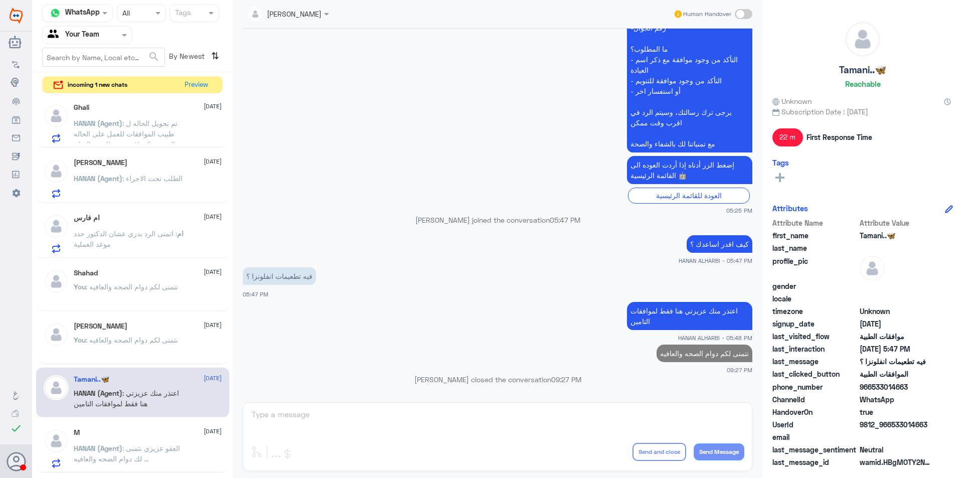
click at [163, 450] on span ": العفو عزيزي نتمنى لك دوام الصحه والعافيه ..." at bounding box center [127, 453] width 106 height 19
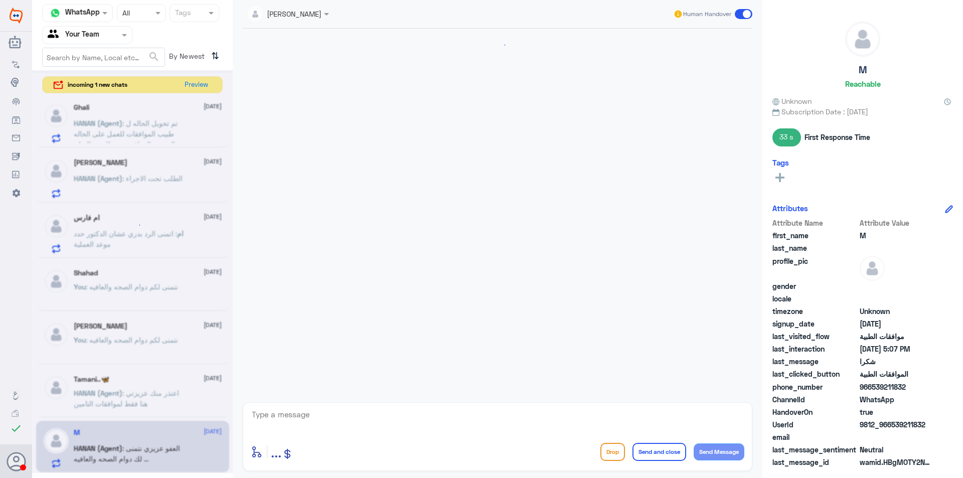
scroll to position [459, 0]
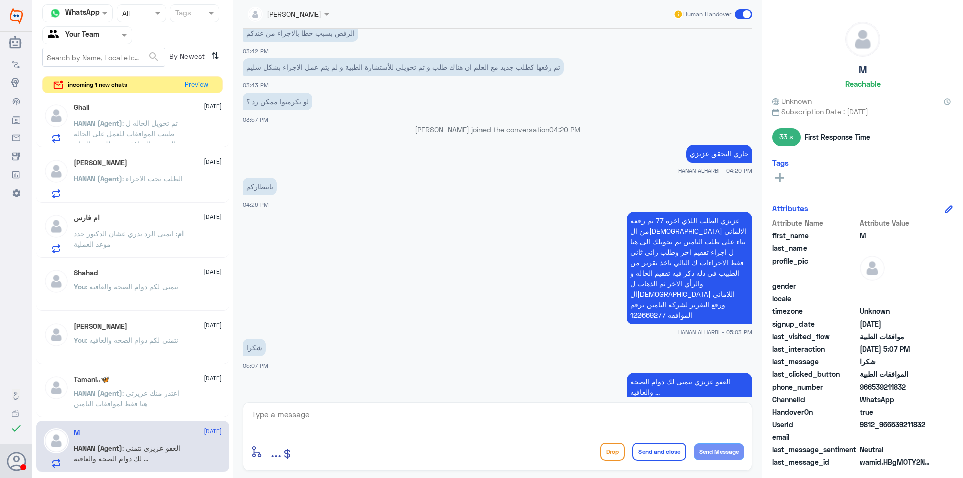
click at [479, 413] on textarea at bounding box center [497, 420] width 493 height 25
paste textarea "نتمنى لكم دوام الصحه والعافيه"
type textarea "نتمنى لكم دوام الصحه والعافيه"
click at [658, 447] on button "Send and close" at bounding box center [659, 452] width 54 height 18
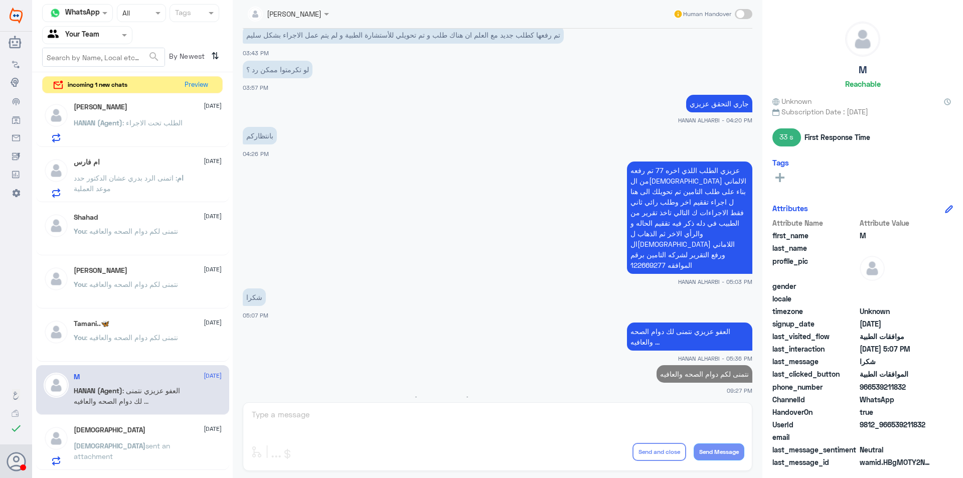
scroll to position [852, 0]
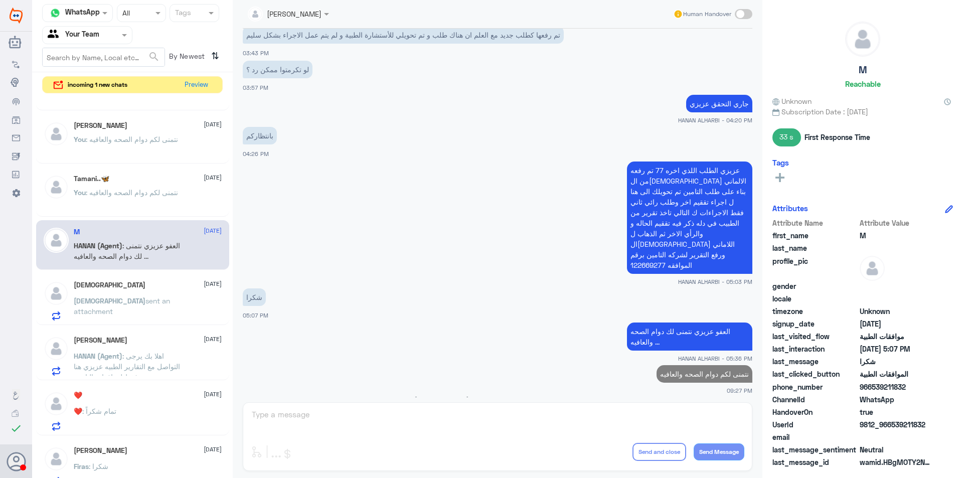
click at [155, 299] on span "sent an attachment" at bounding box center [122, 305] width 96 height 19
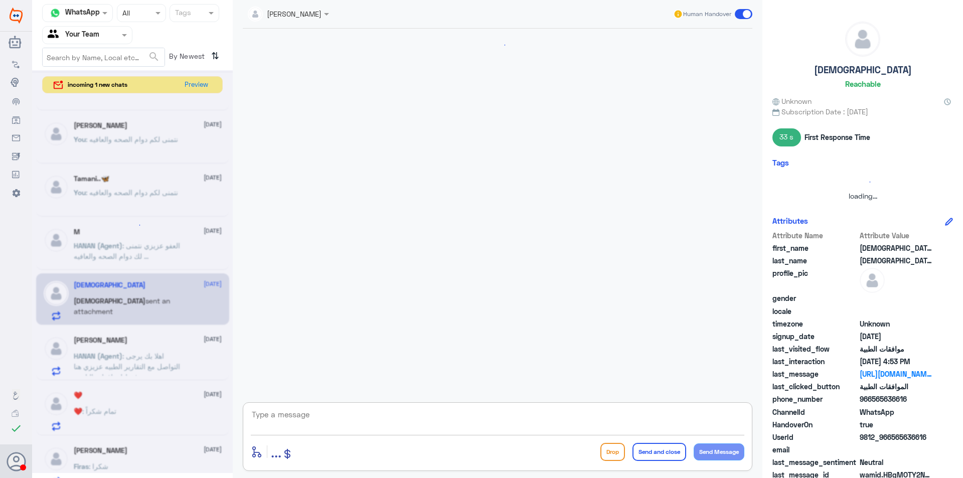
click at [451, 422] on textarea at bounding box center [497, 420] width 493 height 25
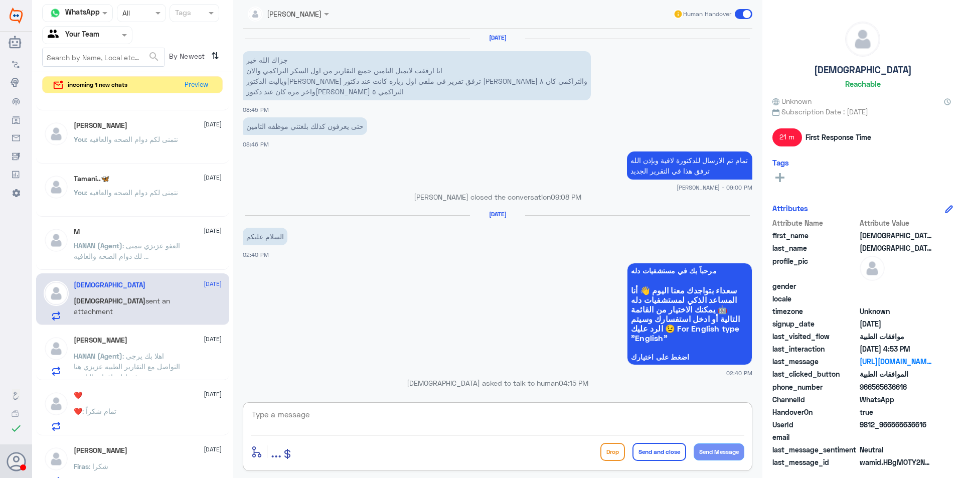
paste textarea "نتمنى لكم دوام الصحه والعافيه"
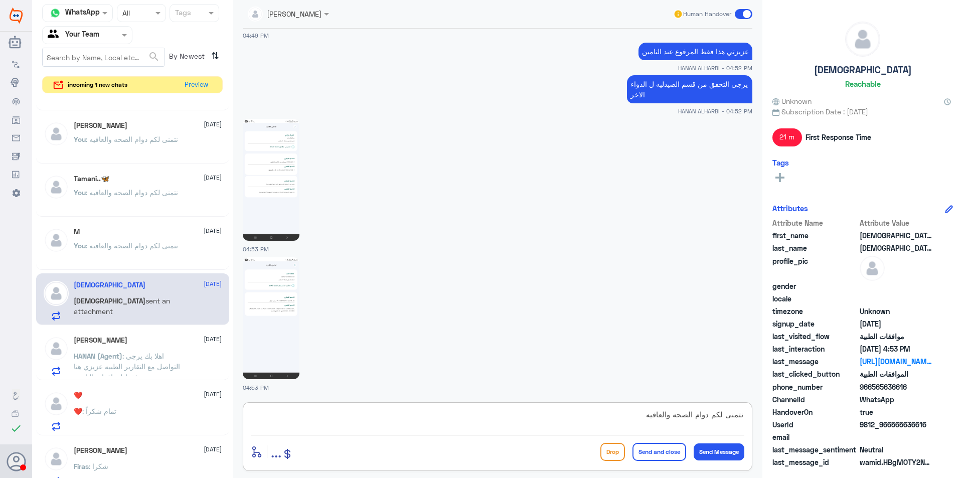
type textarea "نتمنى لكم دوام الصحه والعافيه"
click at [667, 414] on textarea "نتمنى لكم دوام الصحه والعافيه" at bounding box center [497, 420] width 493 height 25
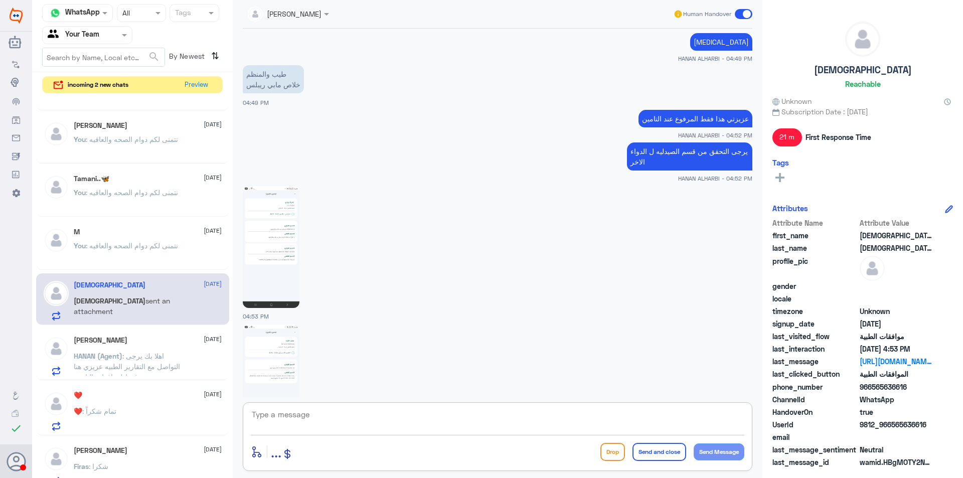
scroll to position [760, 0]
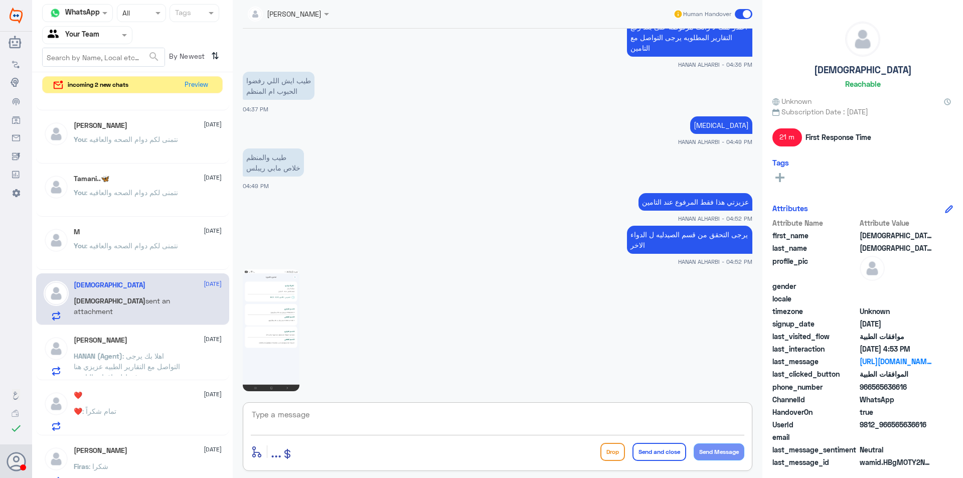
drag, startPoint x: 365, startPoint y: 282, endPoint x: 360, endPoint y: 291, distance: 9.9
drag, startPoint x: 360, startPoint y: 291, endPoint x: 359, endPoint y: 323, distance: 32.6
click at [359, 323] on div at bounding box center [497, 329] width 509 height 123
click at [179, 354] on p "HANAN (Agent) : اهلا بك يرجى التواصل مع التقارير الطبيه عزيزي هنا فقط لموافقات …" at bounding box center [130, 363] width 113 height 25
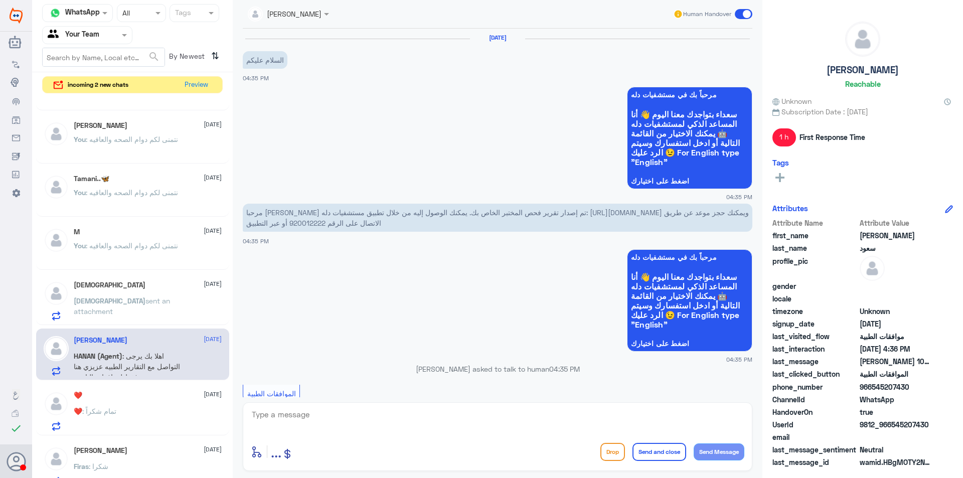
scroll to position [423, 0]
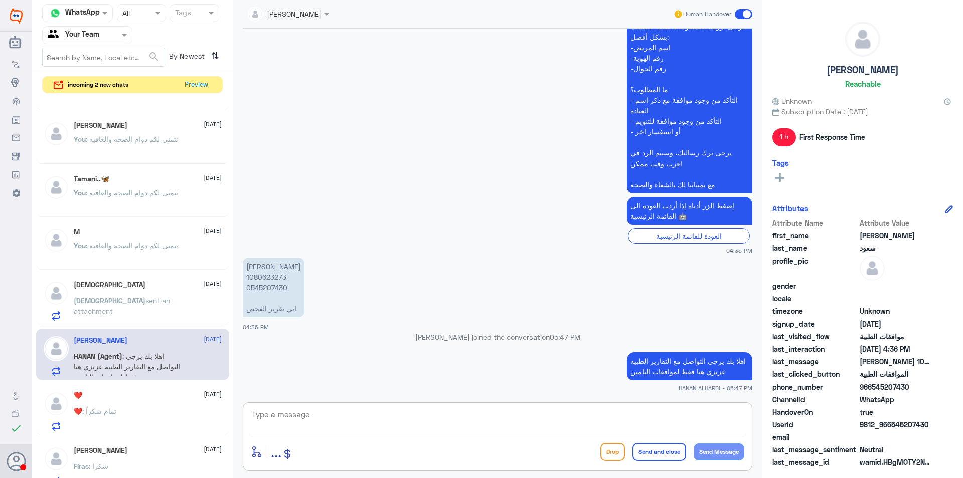
click at [350, 417] on textarea at bounding box center [497, 420] width 493 height 25
paste textarea "نتمنى لكم دوام الصحه والعافيه"
type textarea "نتمنى لكم دوام الصحه والعافيه"
click at [651, 453] on button "Send and close" at bounding box center [659, 452] width 54 height 18
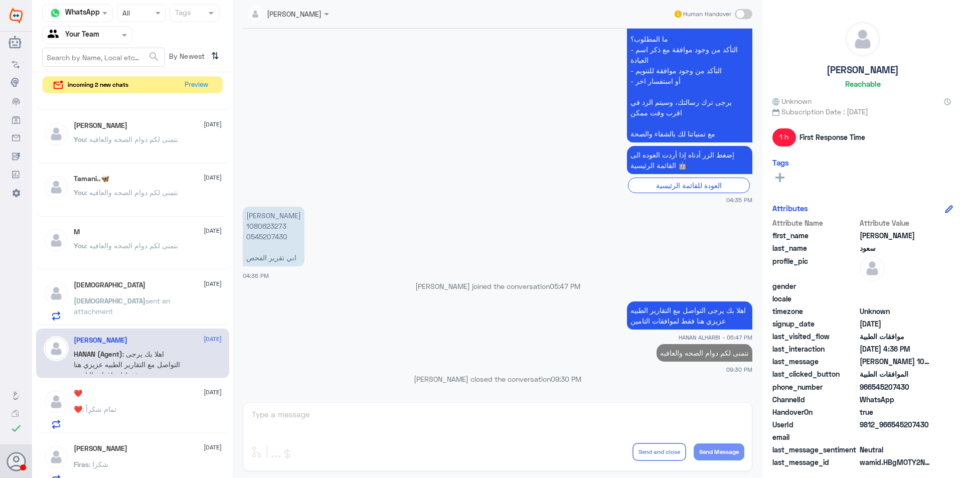
click at [143, 422] on div "❤️ : تمام شكراً" at bounding box center [148, 417] width 148 height 23
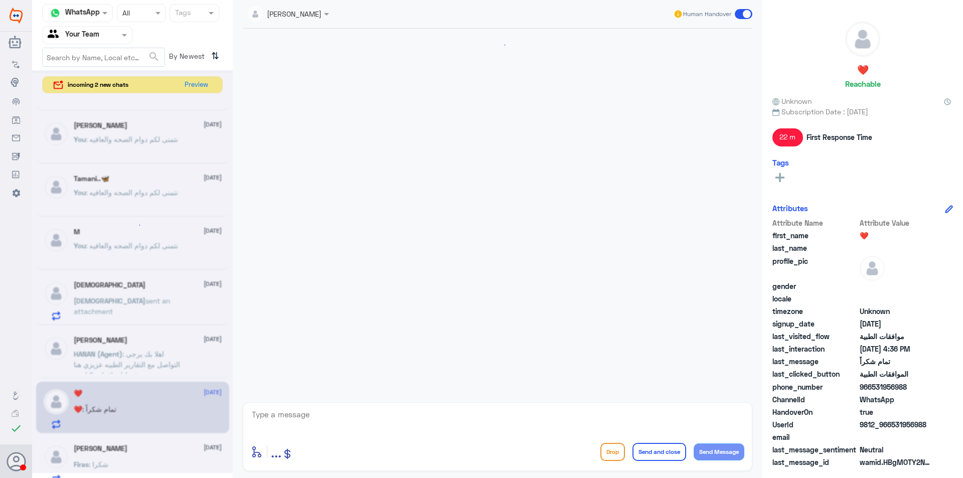
scroll to position [716, 0]
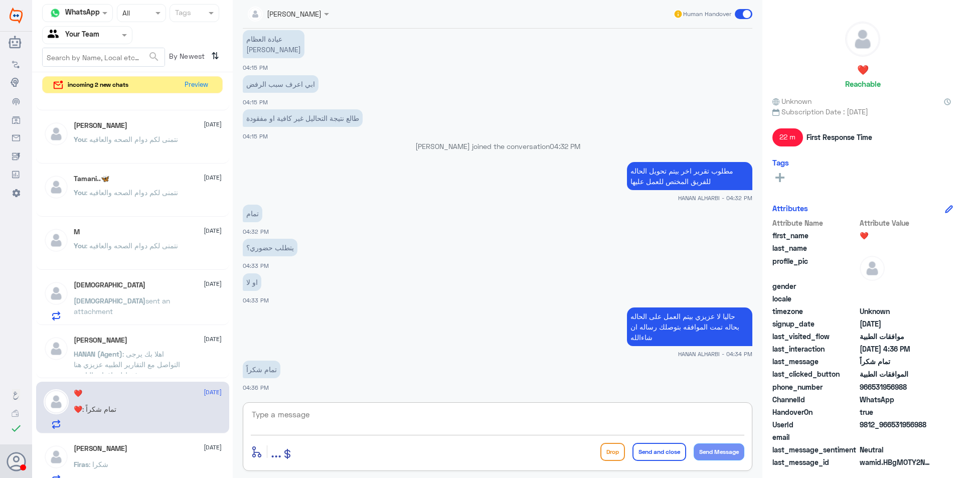
click at [467, 429] on textarea at bounding box center [497, 420] width 493 height 25
click at [347, 411] on textarea at bounding box center [497, 420] width 493 height 25
click at [112, 454] on div "Firas Borini [DATE] Firas : شكرا" at bounding box center [148, 464] width 148 height 40
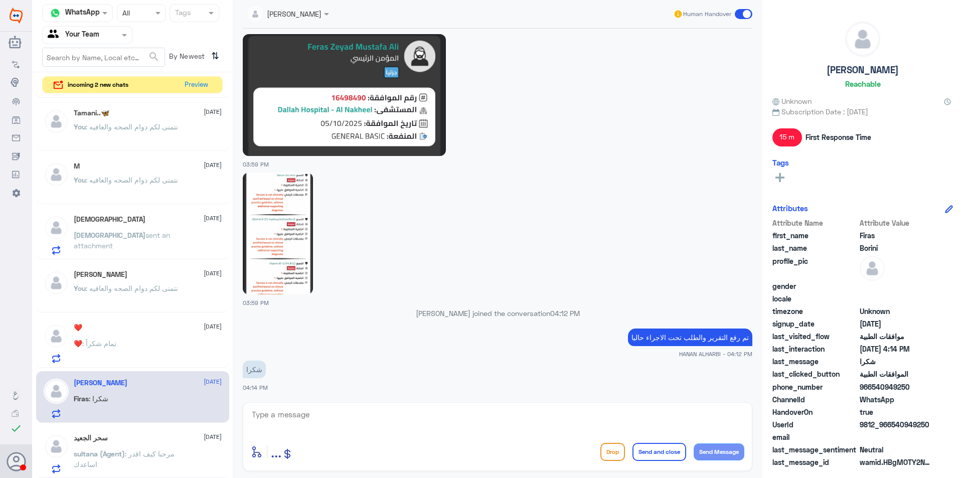
scroll to position [1003, 0]
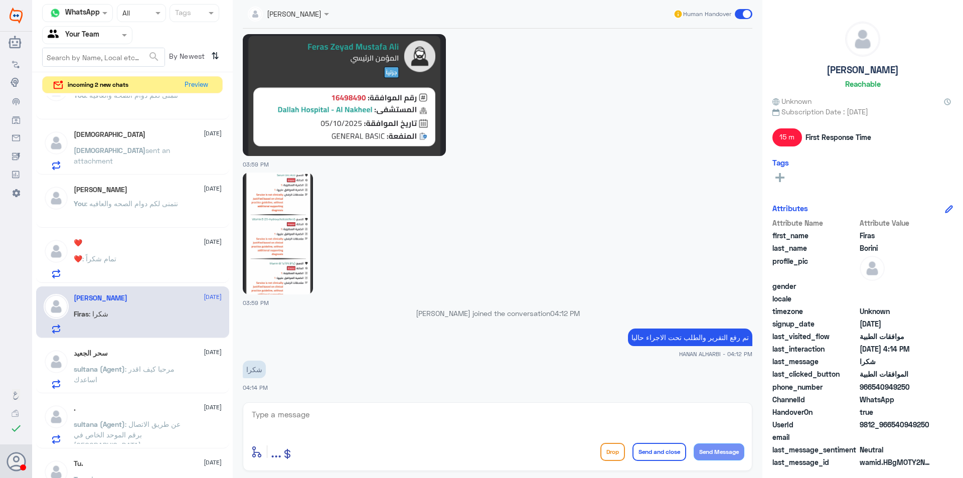
click at [109, 352] on div "سحر [PERSON_NAME] [DATE]" at bounding box center [148, 353] width 148 height 9
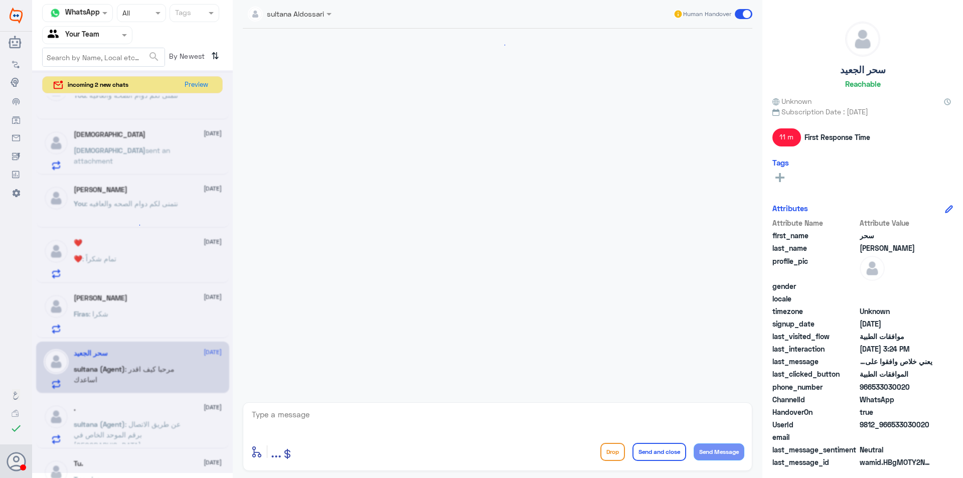
scroll to position [826, 0]
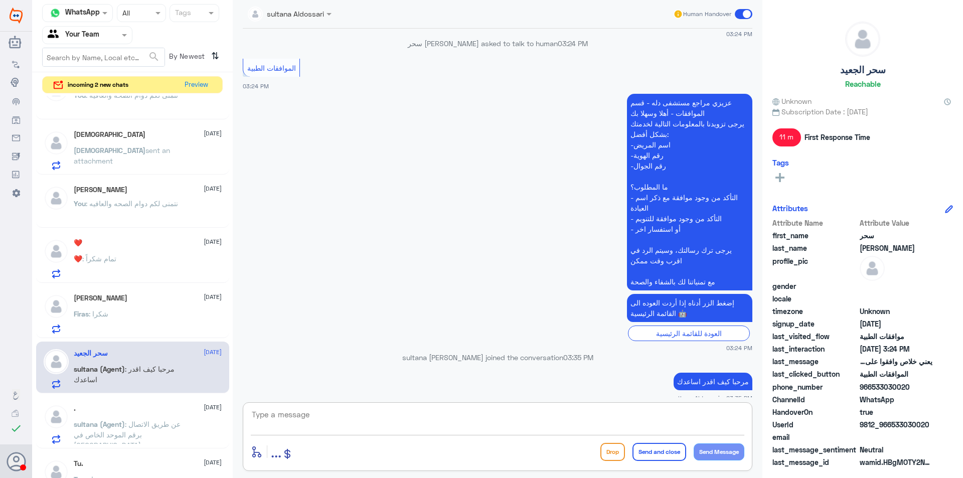
click at [392, 419] on textarea at bounding box center [497, 420] width 493 height 25
paste textarea "نتمنى لكم دوام الصحه والعافيه"
type textarea "نتمنى لكم دوام الصحه والعافيه"
click at [665, 445] on button "Send and close" at bounding box center [659, 452] width 54 height 18
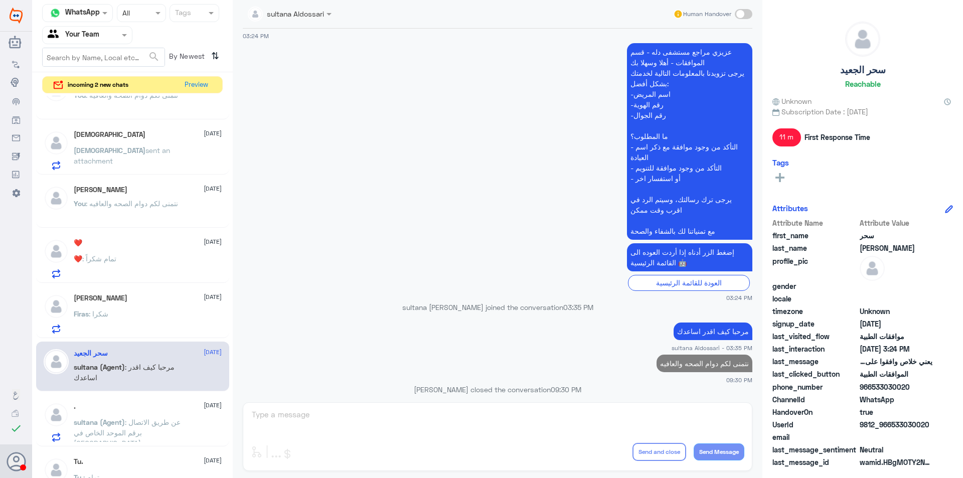
click at [177, 410] on div ". [DATE]" at bounding box center [148, 406] width 148 height 9
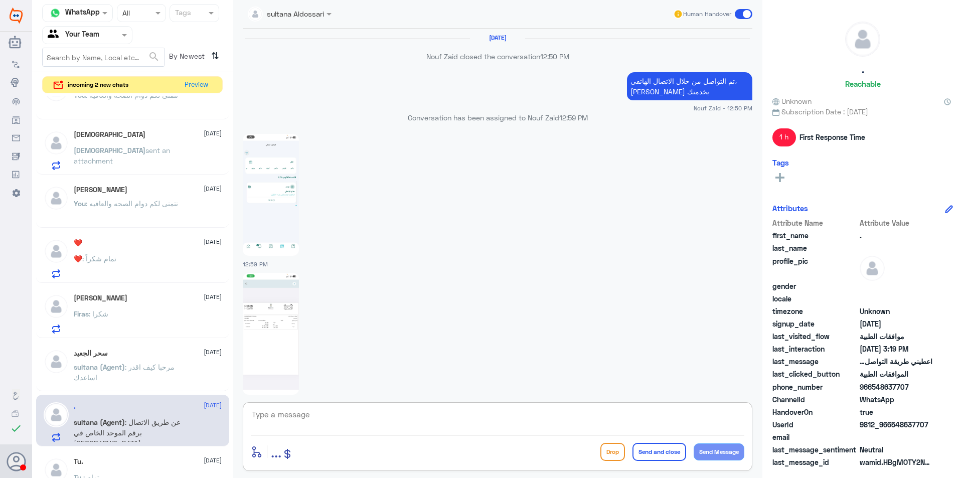
scroll to position [802, 0]
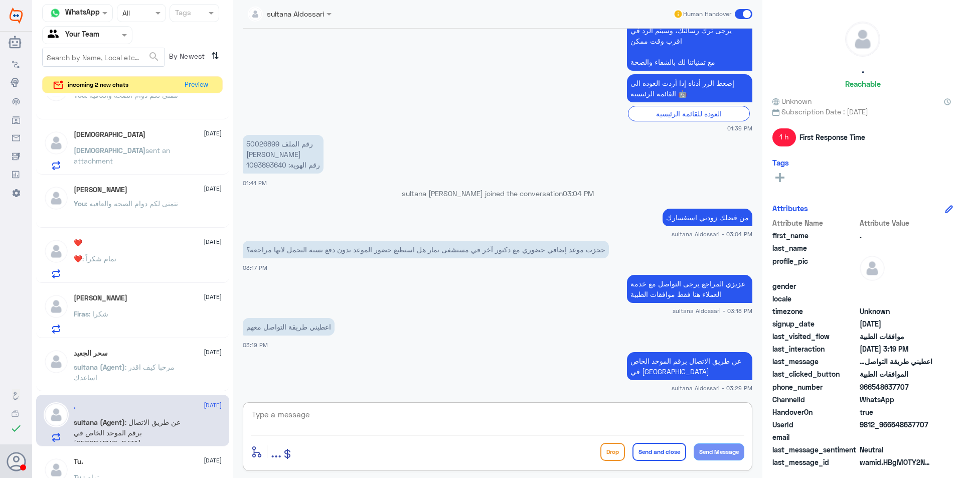
click at [369, 414] on textarea at bounding box center [497, 420] width 493 height 25
paste textarea "نتمنى لكم دوام الصحه والعافيه"
type textarea "نتمنى لكم دوام الصحه والعافيه"
click at [663, 452] on button "Send and close" at bounding box center [659, 452] width 54 height 18
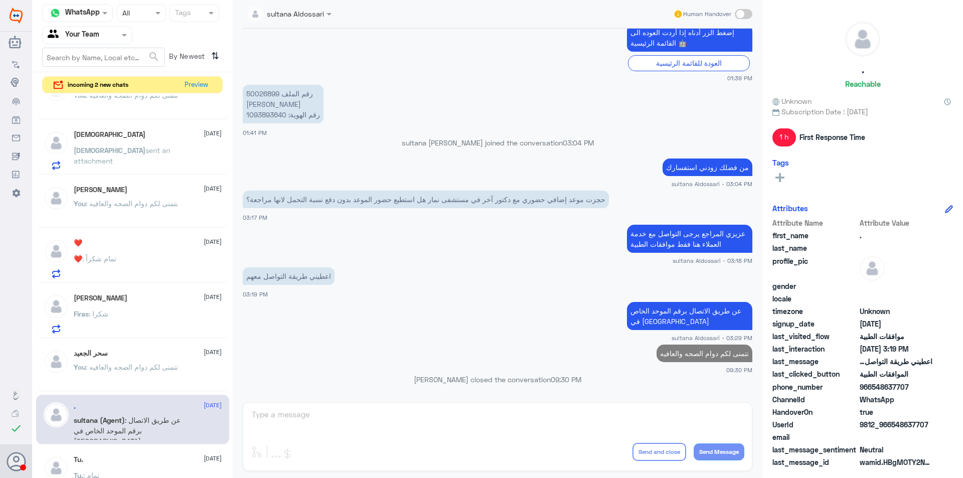
scroll to position [832, 0]
click at [150, 452] on div "[DATE] Tu. : تمام" at bounding box center [132, 474] width 193 height 52
click at [149, 456] on div "[DATE]" at bounding box center [148, 459] width 148 height 9
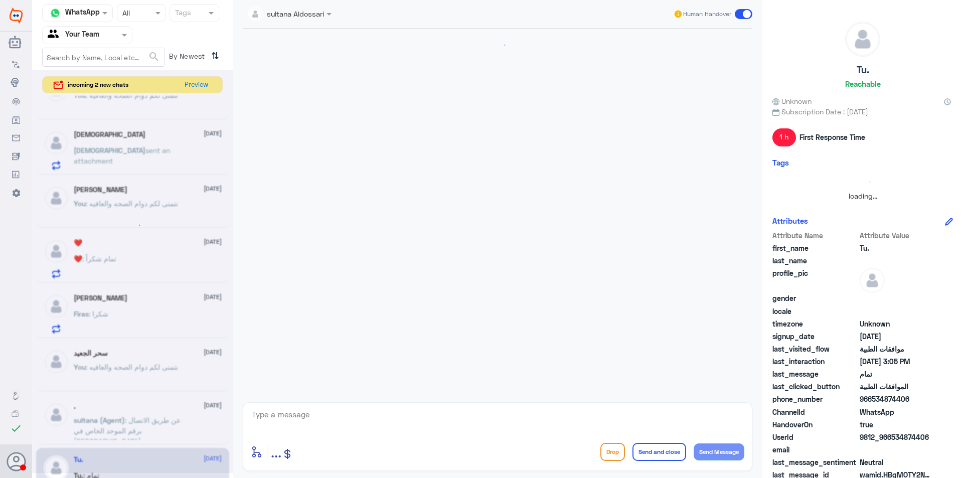
scroll to position [575, 0]
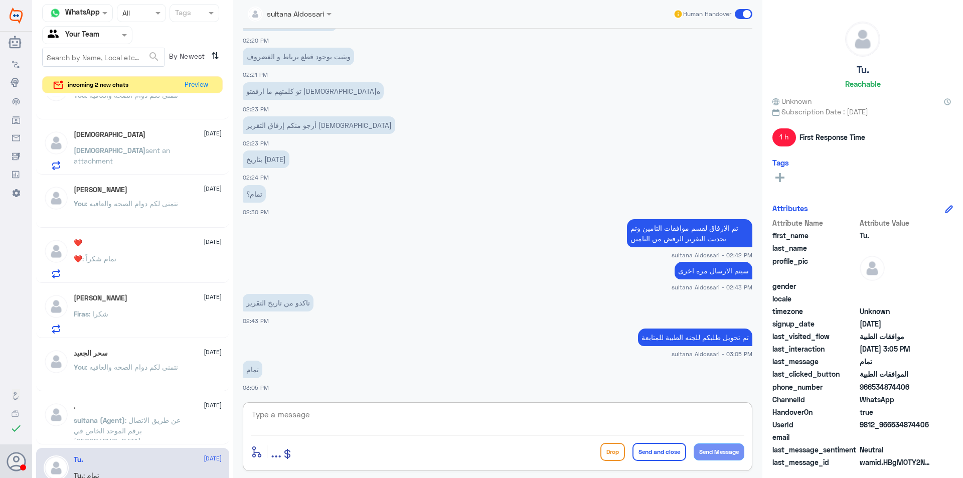
click at [359, 420] on textarea at bounding box center [497, 420] width 493 height 25
paste textarea "نتمنى لكم دوام الصحه والعافيه"
type textarea "نتمنى لكم دوام الصحه والعافيه"
click at [680, 415] on textarea "نتمنى لكم دوام الصحه والعافيه" at bounding box center [497, 420] width 493 height 25
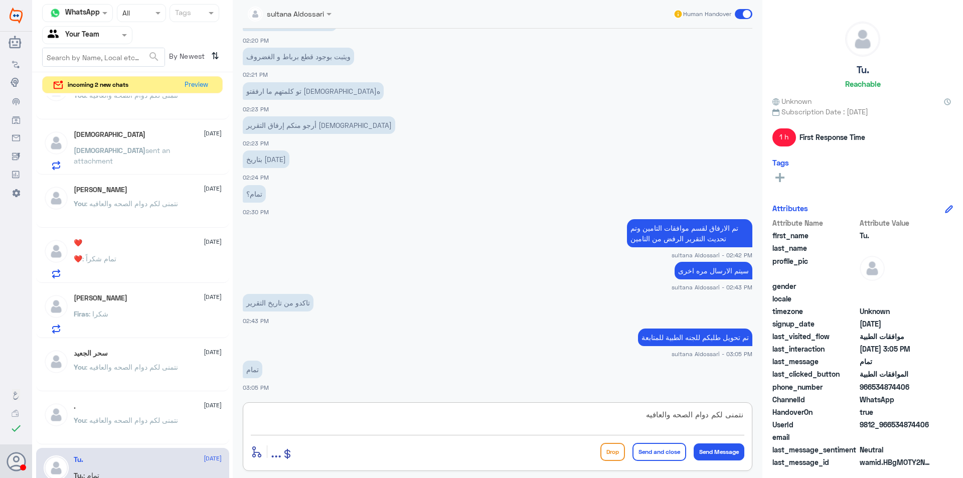
click at [680, 415] on textarea "نتمنى لكم دوام الصحه والعافيه" at bounding box center [497, 420] width 493 height 25
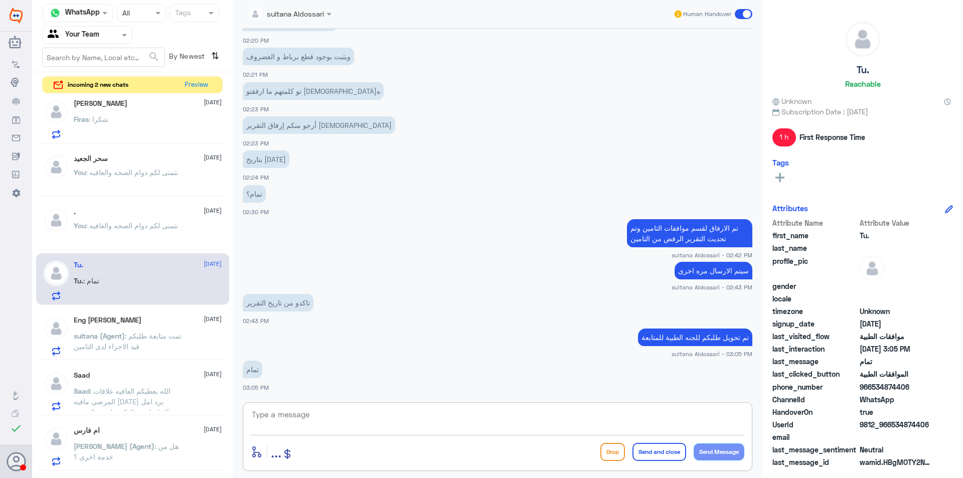
scroll to position [1203, 0]
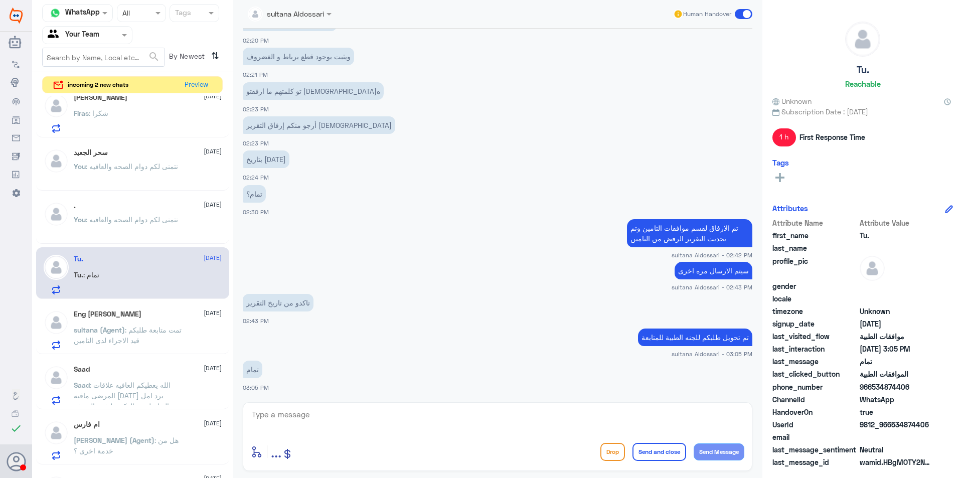
click at [144, 339] on p "sultana (Agent) : تمت متابعة طلبكم قيد الاجراء لدى التامين" at bounding box center [130, 336] width 113 height 25
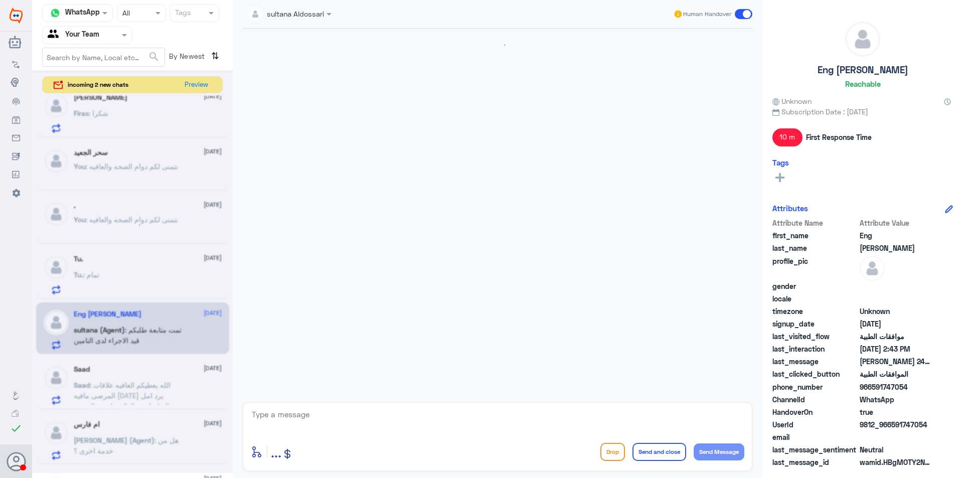
scroll to position [989, 0]
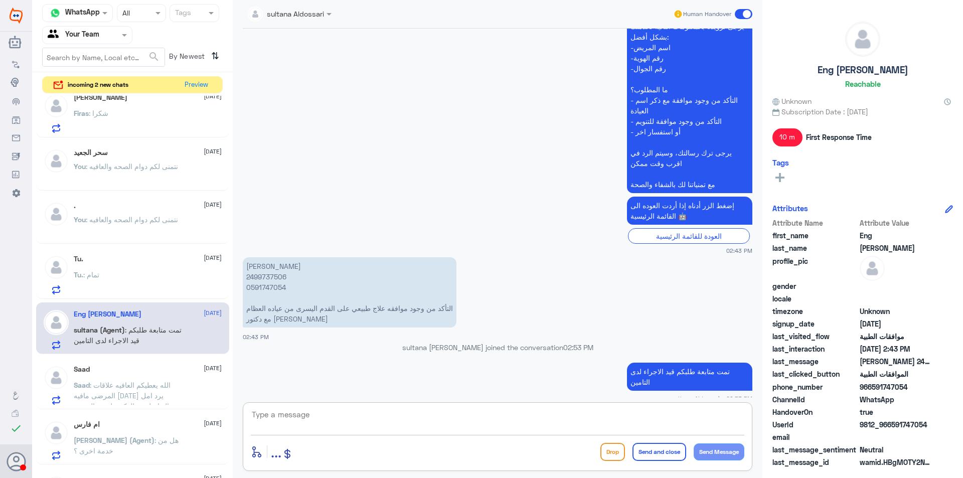
click at [356, 414] on textarea at bounding box center [497, 420] width 493 height 25
click at [175, 391] on p "Saad : الله يعطيكم العافيه علاقات المرضى مافيه [DATE] يرد امل التواصل مع الدكتو…" at bounding box center [130, 392] width 113 height 25
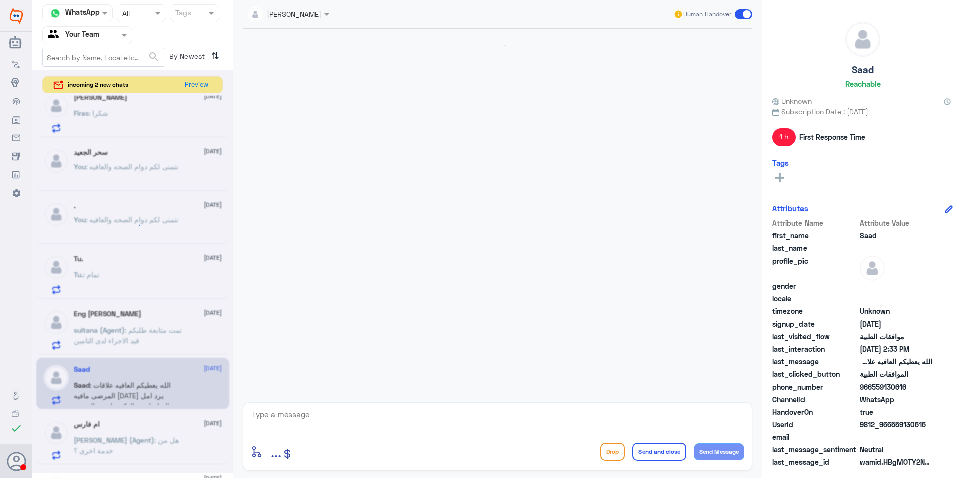
scroll to position [722, 0]
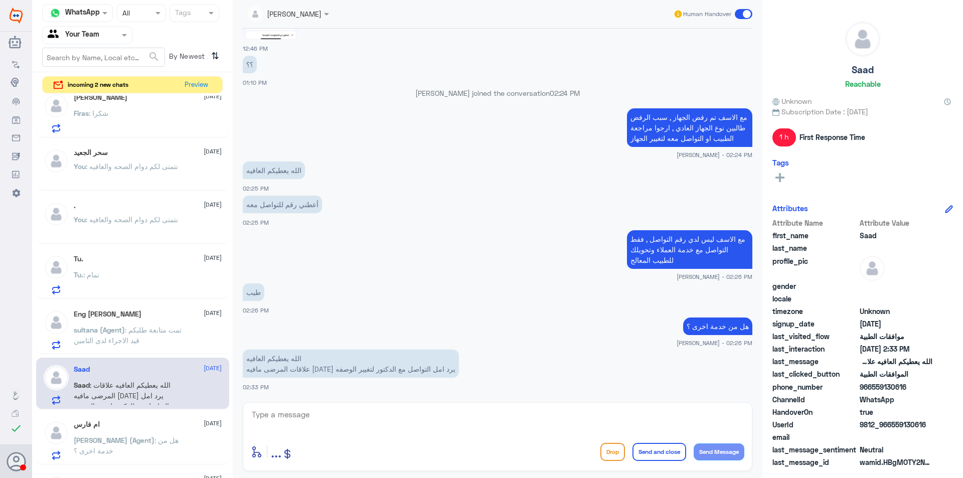
click at [305, 421] on textarea at bounding box center [497, 420] width 493 height 25
click at [140, 430] on div "ام فارس [DATE] [PERSON_NAME] (Agent) : هل من خدمة اخرى ؟" at bounding box center [148, 440] width 148 height 40
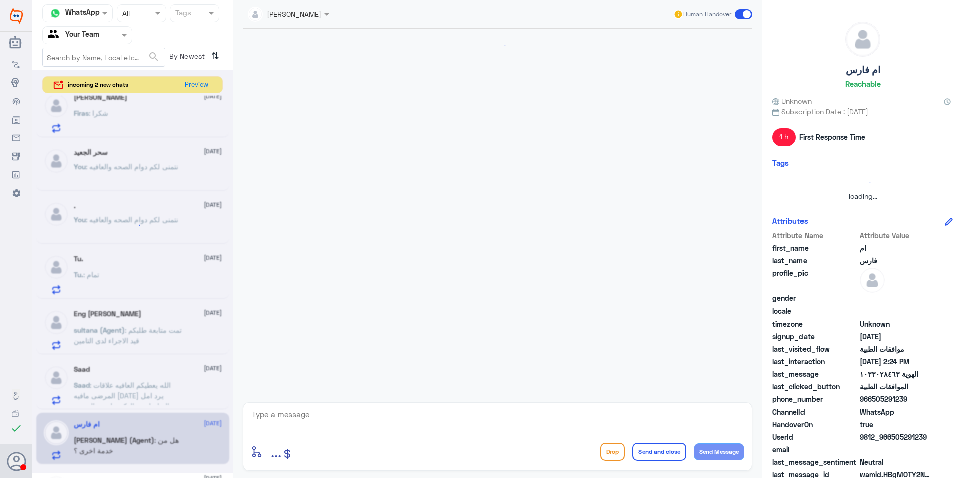
scroll to position [338, 0]
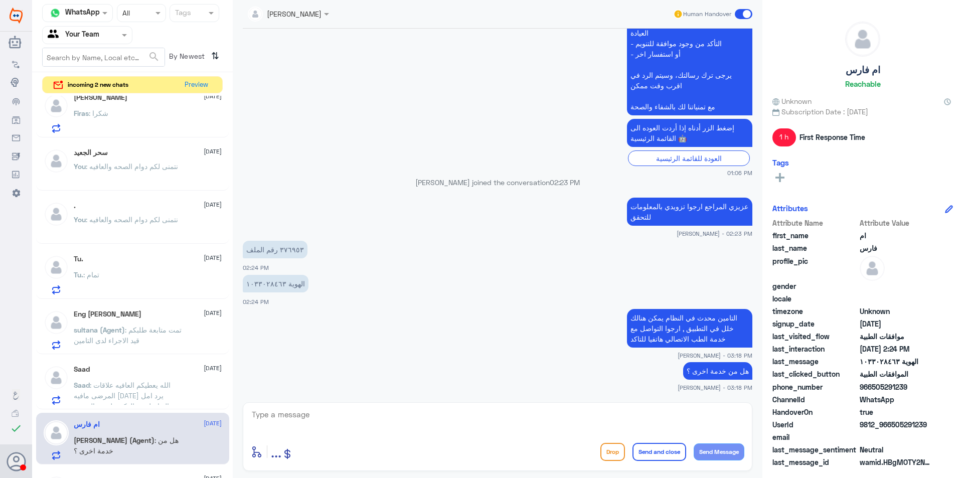
click at [343, 419] on textarea at bounding box center [497, 420] width 493 height 25
paste textarea "نتمنى لكم دوام الصحه والعافيه"
type textarea "نتمنى لكم دوام الصحه والعافيه"
click at [663, 450] on button "Send and close" at bounding box center [659, 452] width 54 height 18
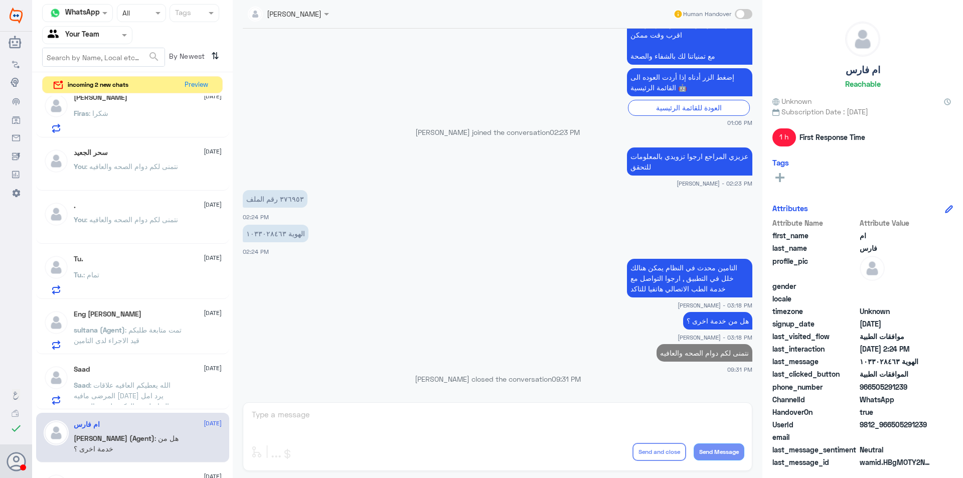
scroll to position [1299, 0]
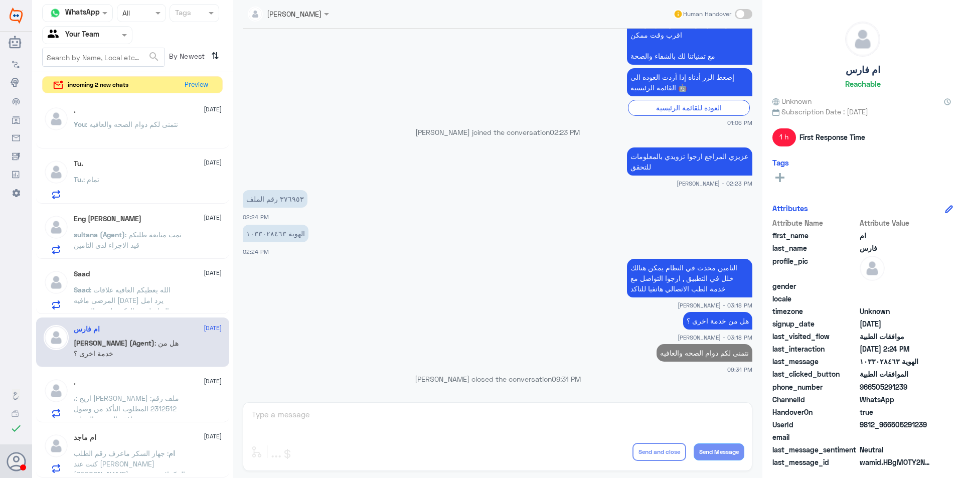
click at [156, 402] on span ": اريج [PERSON_NAME] ملف رقم: 2312512 المطلوب التأكد من وصول موافقه التنويم وال…" at bounding box center [126, 409] width 105 height 30
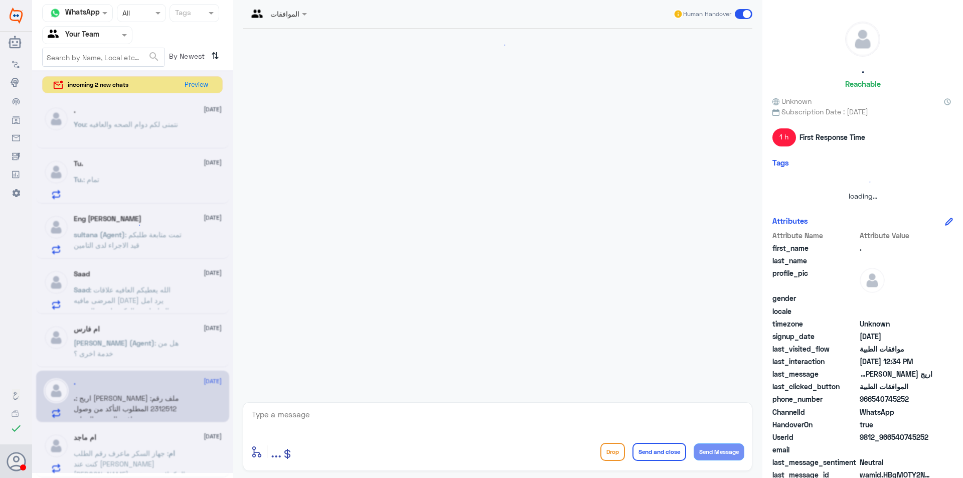
scroll to position [645, 0]
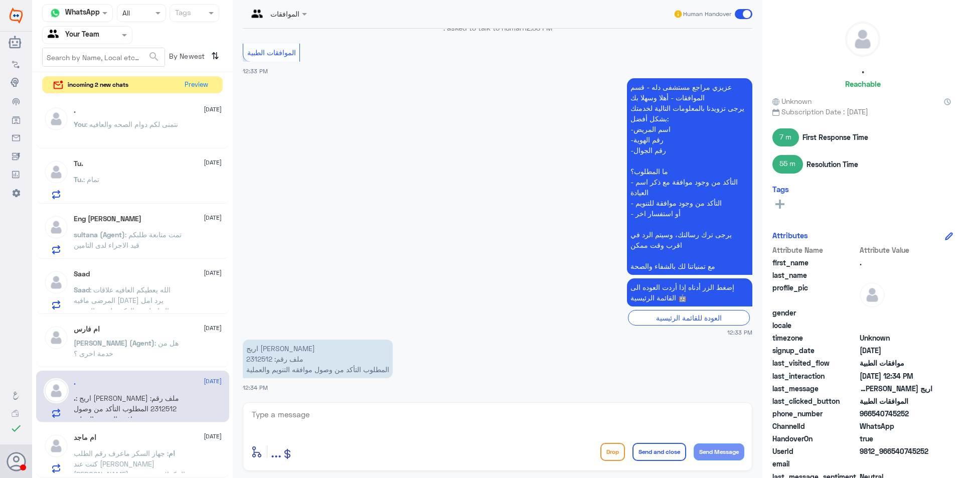
click at [353, 418] on textarea at bounding box center [497, 420] width 493 height 25
click at [175, 434] on div "ام ماجد [DATE]" at bounding box center [148, 437] width 148 height 9
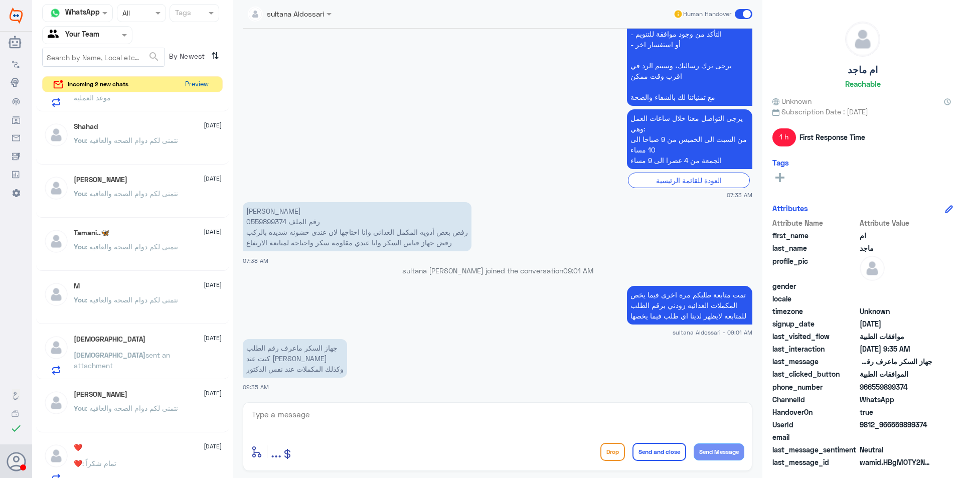
click at [194, 86] on button "Preview" at bounding box center [196, 85] width 31 height 16
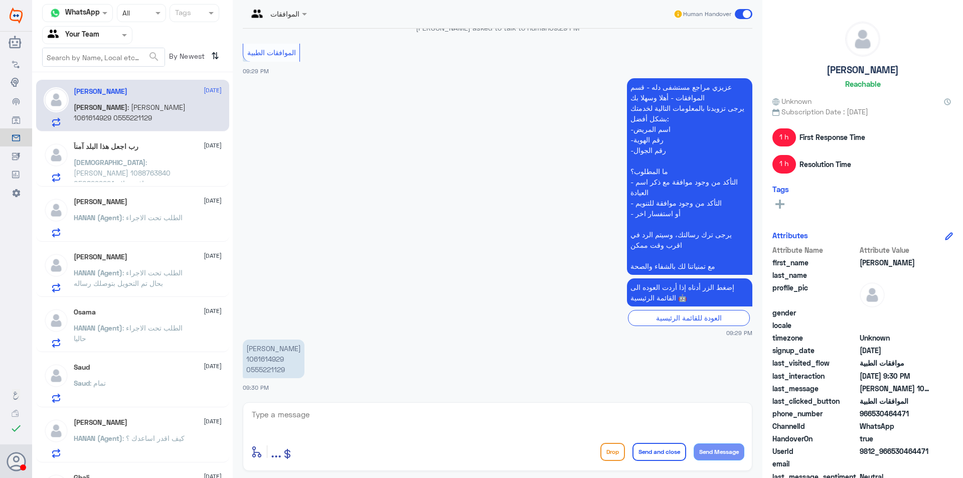
click at [151, 166] on span ": [PERSON_NAME] 1088763840 0508299224 عندي موافقة علاج طبيعي ، لو تكرمت ممكن تل…" at bounding box center [126, 183] width 105 height 51
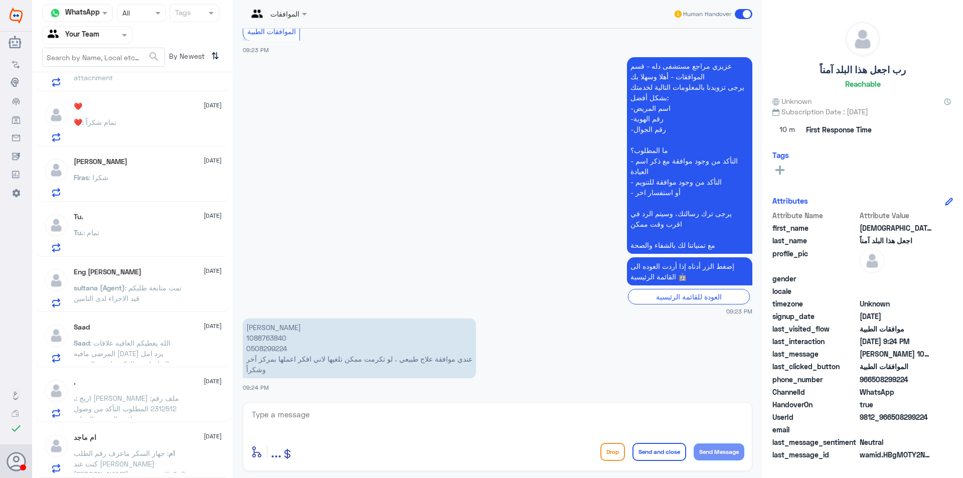
click at [189, 442] on div "ام ماجد [DATE] ام : جهاز السكر ماعرف رقم الطلب كنت عند [PERSON_NAME] [PERSON_NA…" at bounding box center [148, 453] width 148 height 40
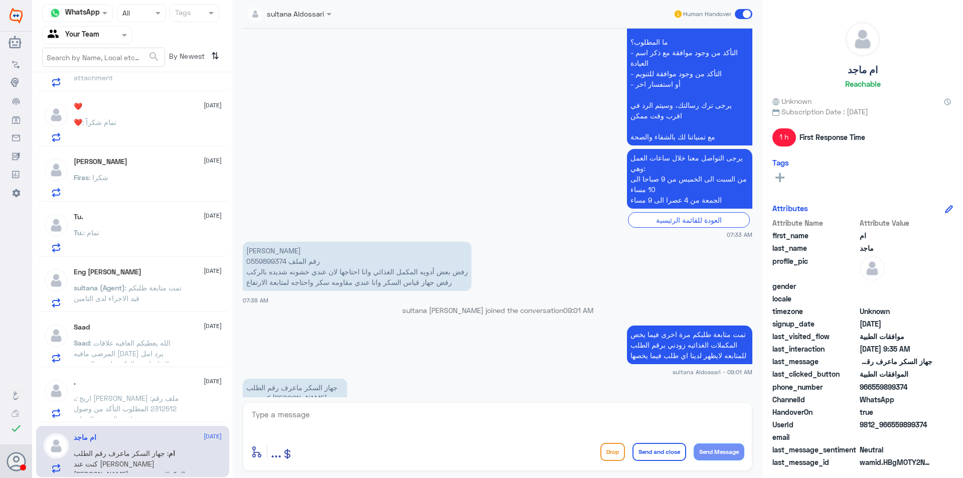
click at [259, 263] on p "[PERSON_NAME] رقم الملف 0559899374 رفض بعض أدويه المكمل الغذائي وانا احتاجها لا…" at bounding box center [357, 266] width 229 height 49
copy p "0559899374"
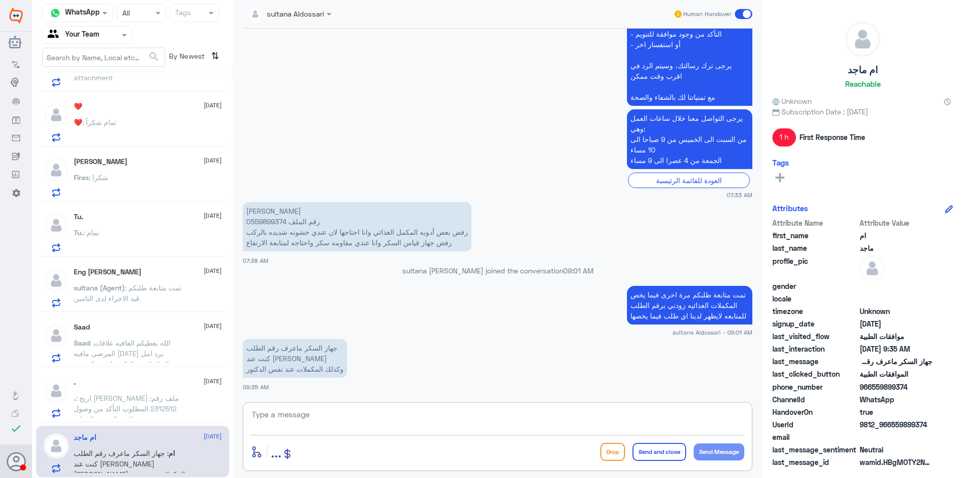
click at [519, 411] on textarea at bounding box center [497, 420] width 493 height 25
type textarea "f"
type textarea "تمت الموافقه على جهاز السكر ، فيما يخص المكملات غير مغطاه من التأمين بإمكانك ال…"
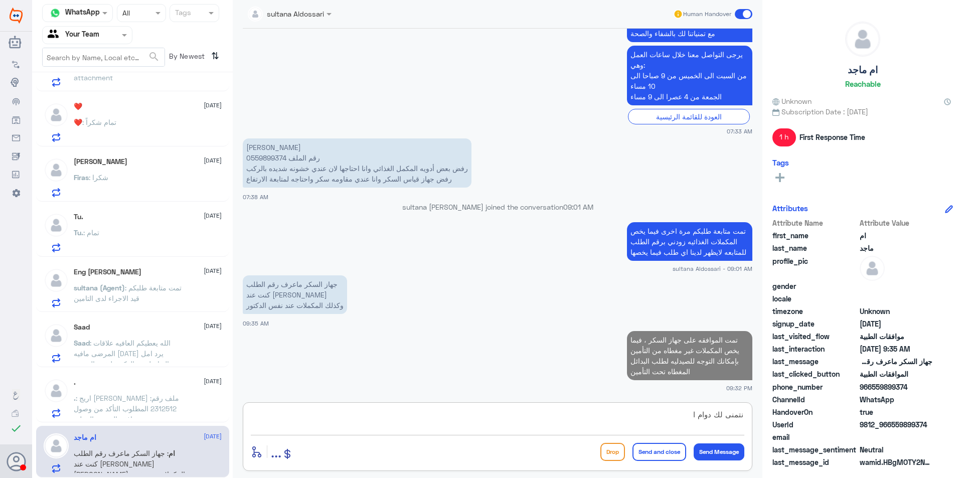
scroll to position [1035, 0]
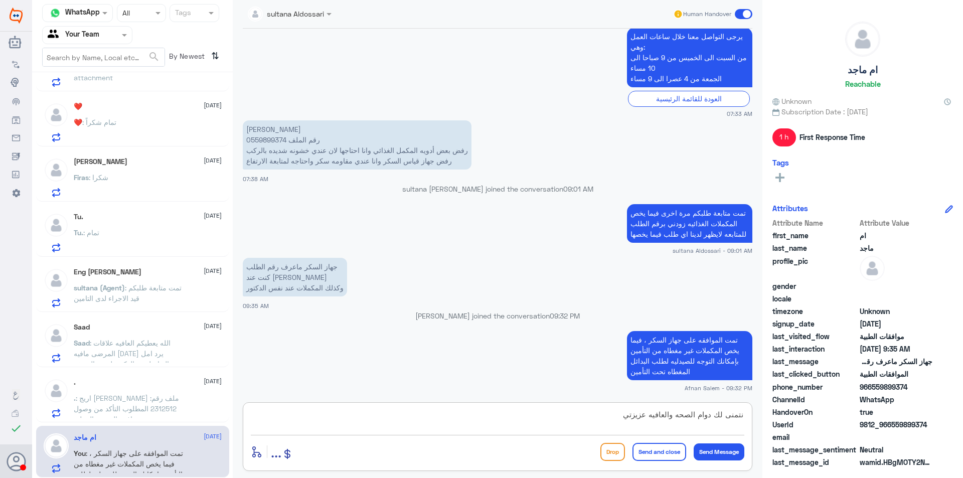
type textarea "نتمنى لك دوام الصحه والعافيه عزيزتي"
click at [662, 450] on button "Send and close" at bounding box center [659, 452] width 54 height 18
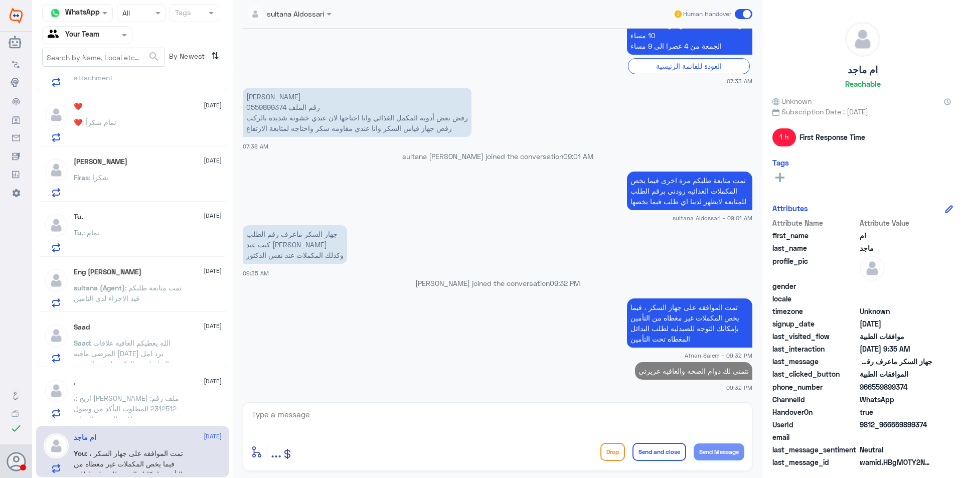
scroll to position [590, 0]
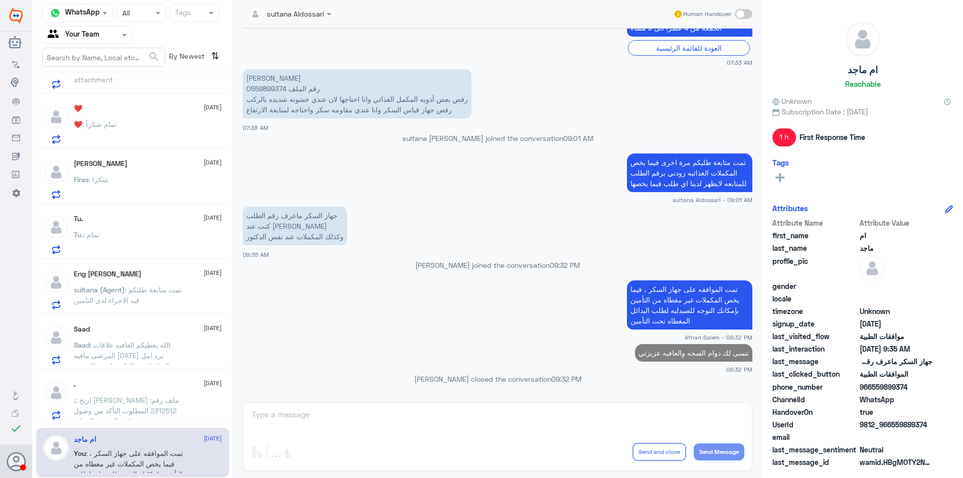
click at [129, 389] on div ". [DATE]" at bounding box center [148, 384] width 148 height 9
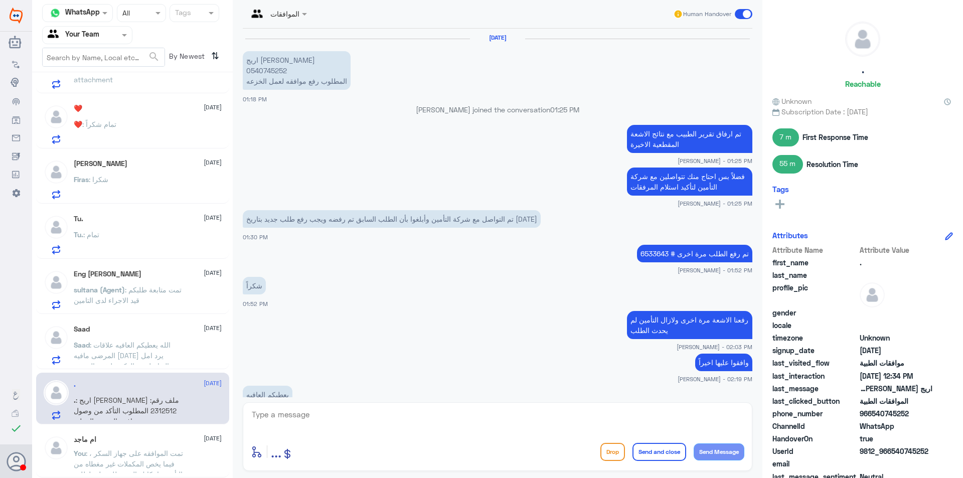
scroll to position [645, 0]
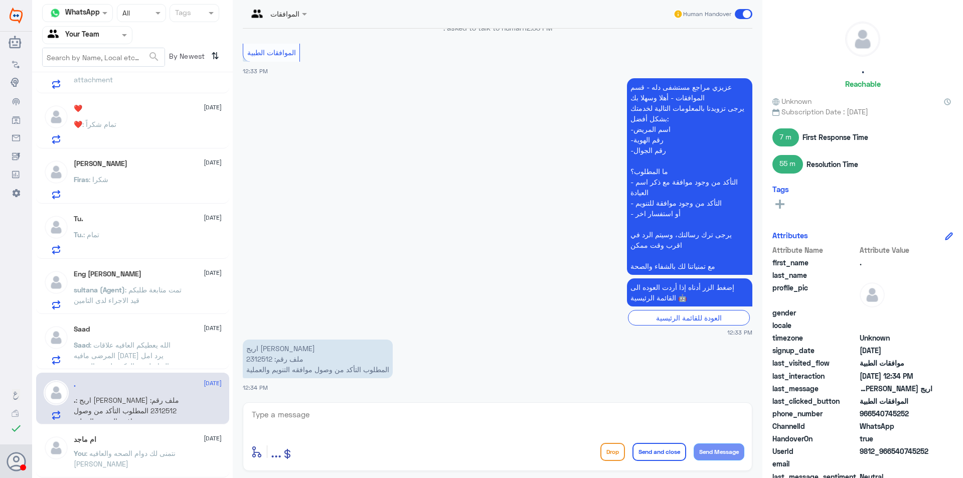
click at [256, 359] on p "اريج [PERSON_NAME] ملف رقم: 2312512 المطلوب التأكد من وصول موافقه التنويم والعم…" at bounding box center [318, 358] width 150 height 39
copy p "2312512"
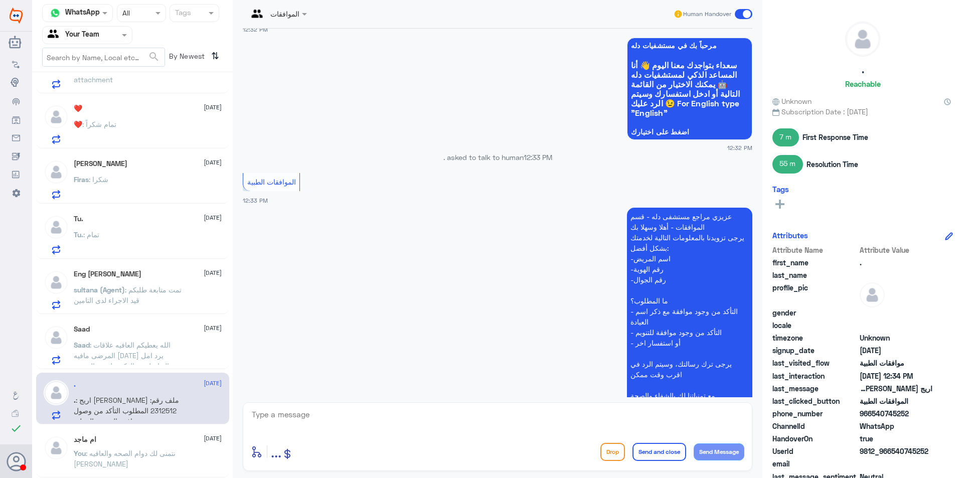
scroll to position [444, 0]
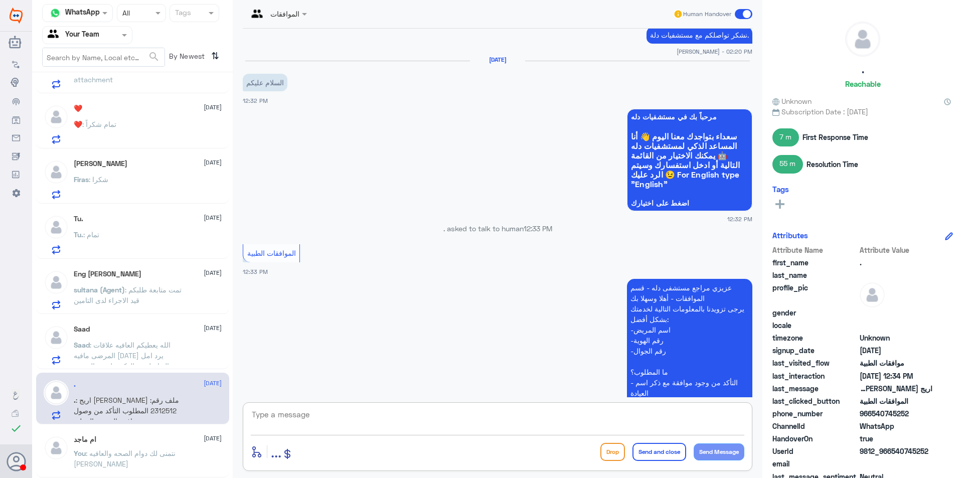
click at [396, 425] on textarea at bounding box center [497, 420] width 493 height 25
type textarea "r"
click at [482, 418] on textarea "مرحبا عزيزتي" at bounding box center [497, 420] width 493 height 25
type textarea "مرحبا عزيزتي تمت الموافقه على طلب العمليه مع [PERSON_NAME]"
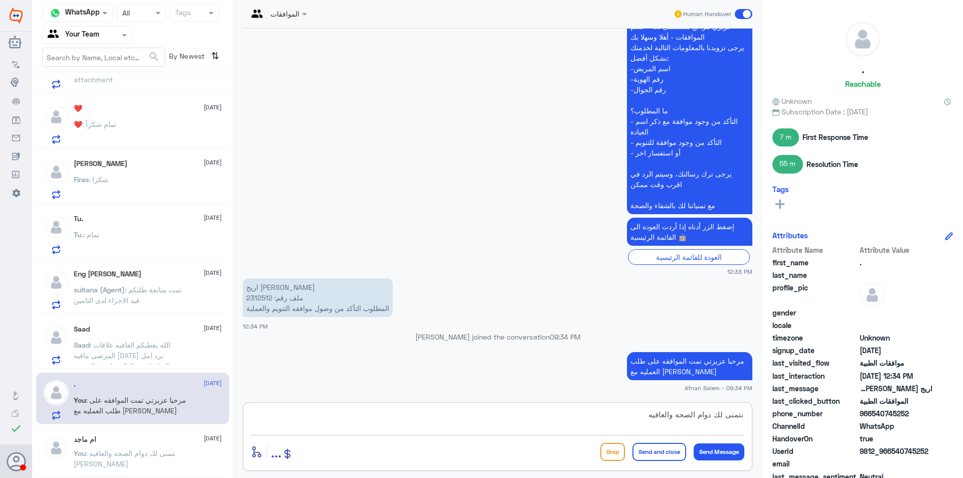
click at [677, 409] on textarea "نتمنى لك دوام الصحه والعافيه" at bounding box center [497, 420] width 493 height 25
type textarea "نتمنى لك دوام الصحه والعافيه"
click at [656, 453] on button "Send and close" at bounding box center [659, 452] width 54 height 18
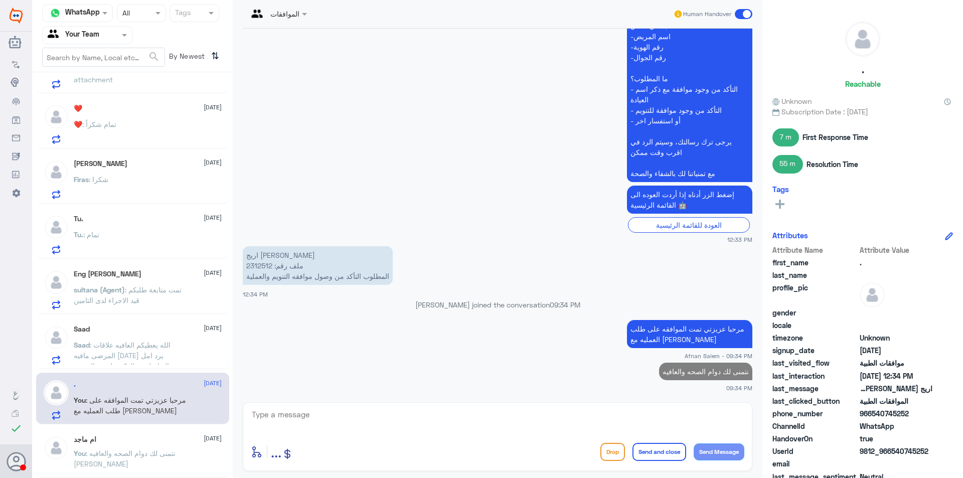
scroll to position [588, 0]
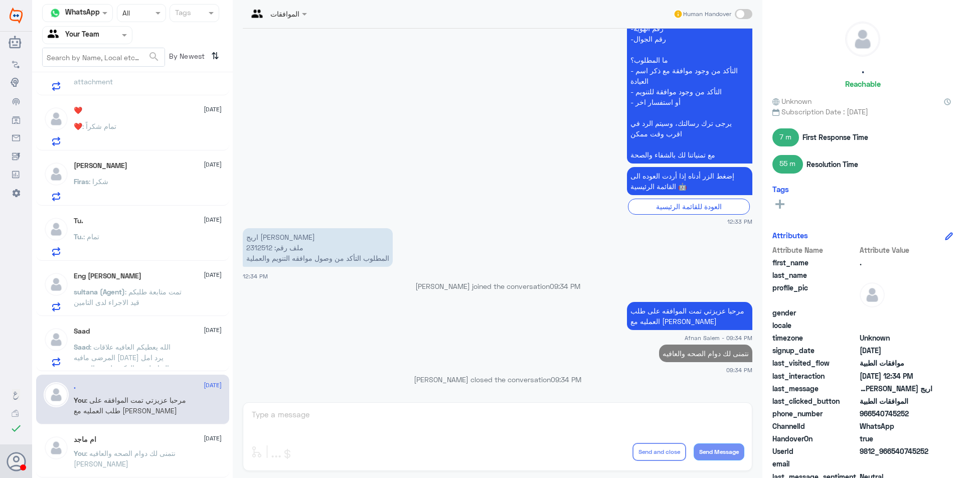
click at [118, 363] on p "Saad : الله يعطيكم العافيه علاقات المرضى مافيه [DATE] يرد امل التواصل مع الدكتو…" at bounding box center [130, 353] width 113 height 25
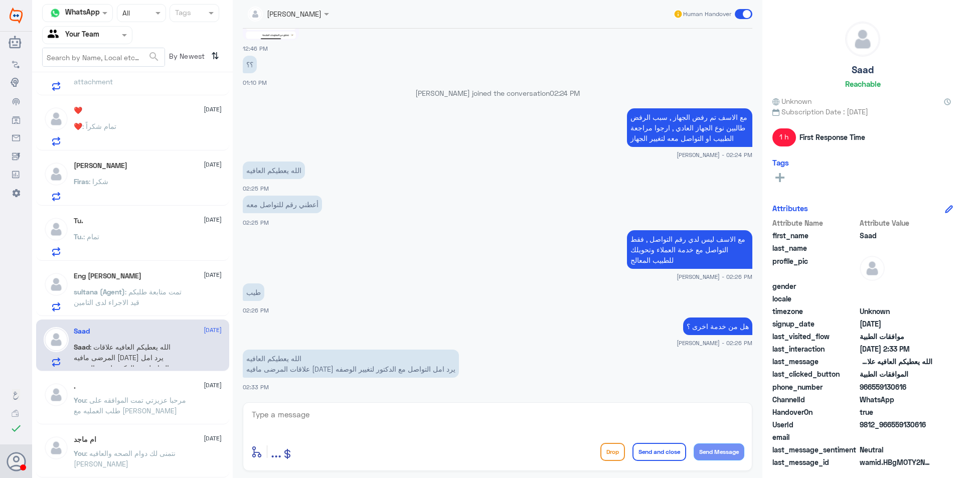
click at [329, 419] on textarea at bounding box center [497, 420] width 493 height 25
paste textarea "نتمنى لك دوام الصحه والعافيه"
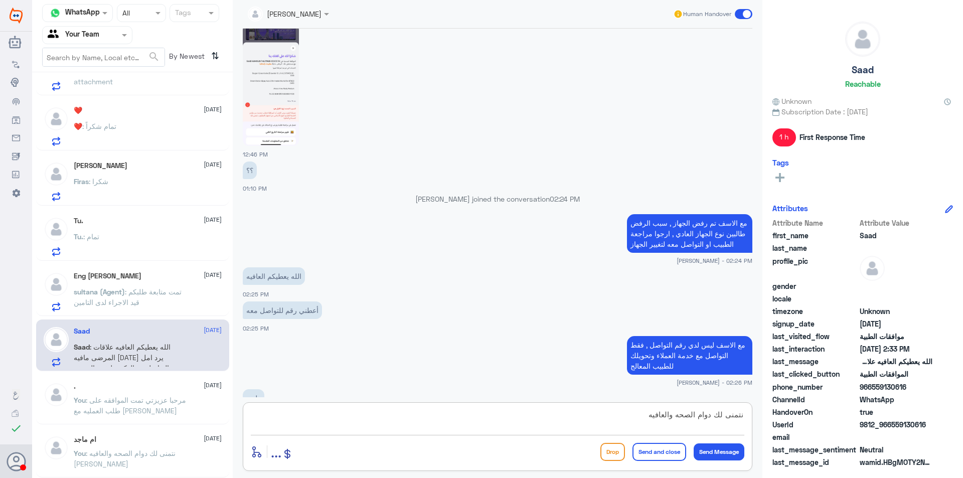
scroll to position [471, 0]
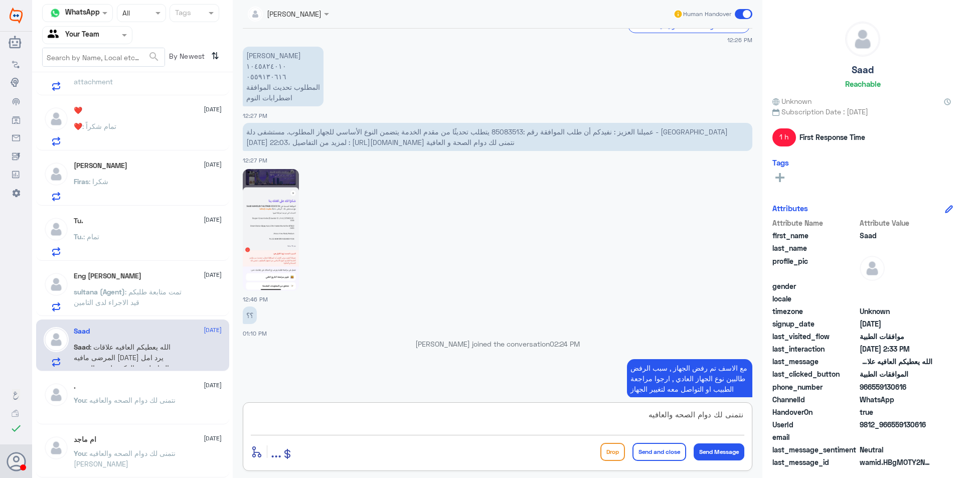
type textarea "نتمنى لك دوام الصحه والعافيه"
click at [266, 78] on p "[PERSON_NAME] ١٠٤٥٨٢٤٠١٠ ٠٥٥٩١٣٠٦١٦ المطلوب تحديث الموافقة اضطرابات النوم" at bounding box center [283, 77] width 81 height 60
copy p "٠٥٥٩١٣٠٦١٦"
click at [576, 130] on span "عميلنا العزيز : نفيدكم أن طلب الموافقة رقم :85083513 يتطلب تحديثًا من مقدم الخد…" at bounding box center [486, 136] width 481 height 19
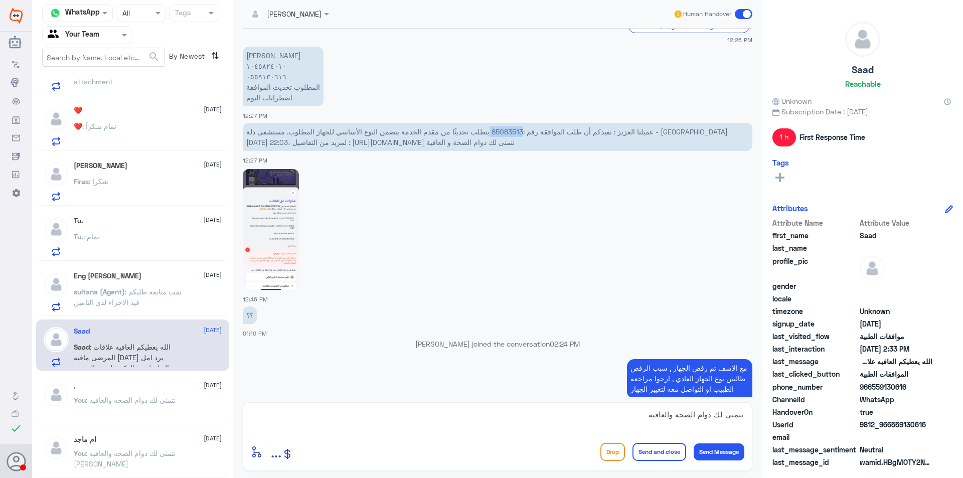
click at [576, 130] on span "عميلنا العزيز : نفيدكم أن طلب الموافقة رقم :85083513 يتطلب تحديثًا من مقدم الخد…" at bounding box center [486, 136] width 481 height 19
copy span "85083513"
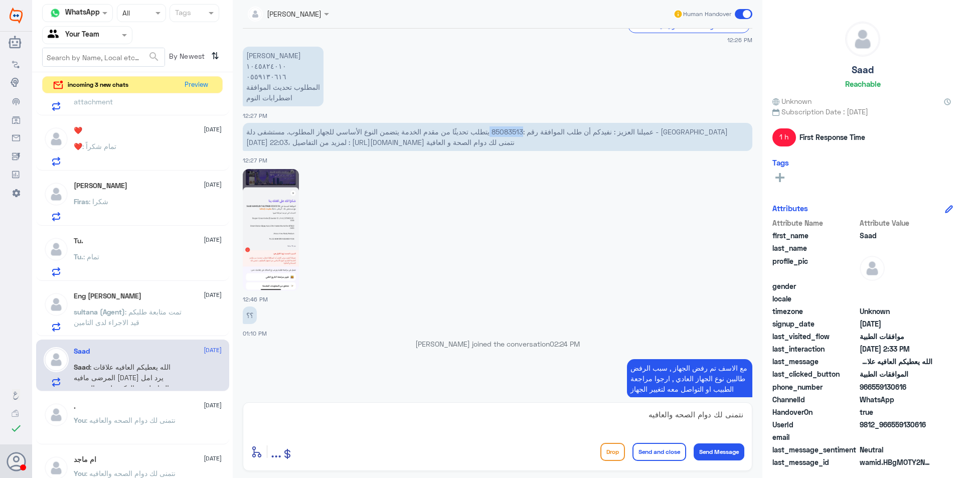
scroll to position [592, 0]
click at [656, 417] on textarea "نتمنى لك دوام الصحه والعافيه" at bounding box center [497, 420] width 493 height 25
click at [587, 130] on span "عميلنا العزيز : نفيدكم أن طلب الموافقة رقم :85083513 يتطلب تحديثًا من مقدم الخد…" at bounding box center [486, 136] width 481 height 19
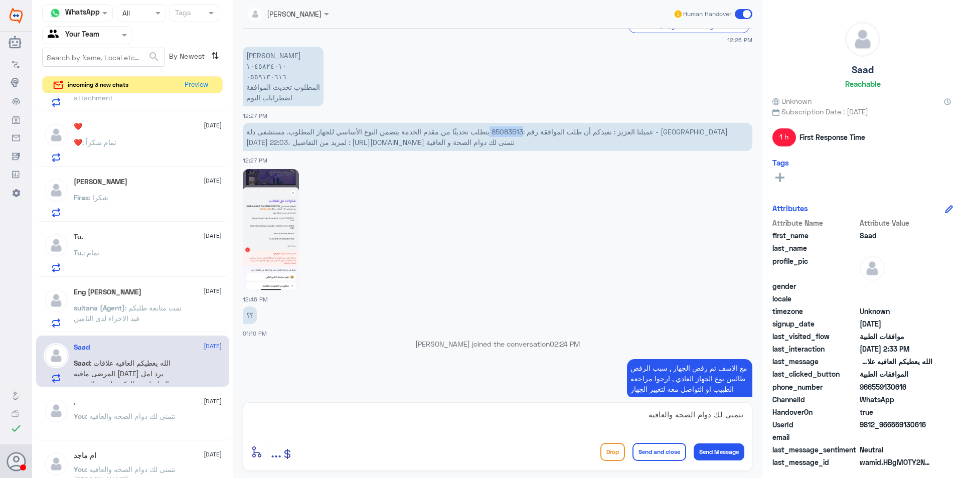
click at [587, 130] on span "عميلنا العزيز : نفيدكم أن طلب الموافقة رقم :85083513 يتطلب تحديثًا من مقدم الخد…" at bounding box center [486, 136] width 481 height 19
copy span "85083513"
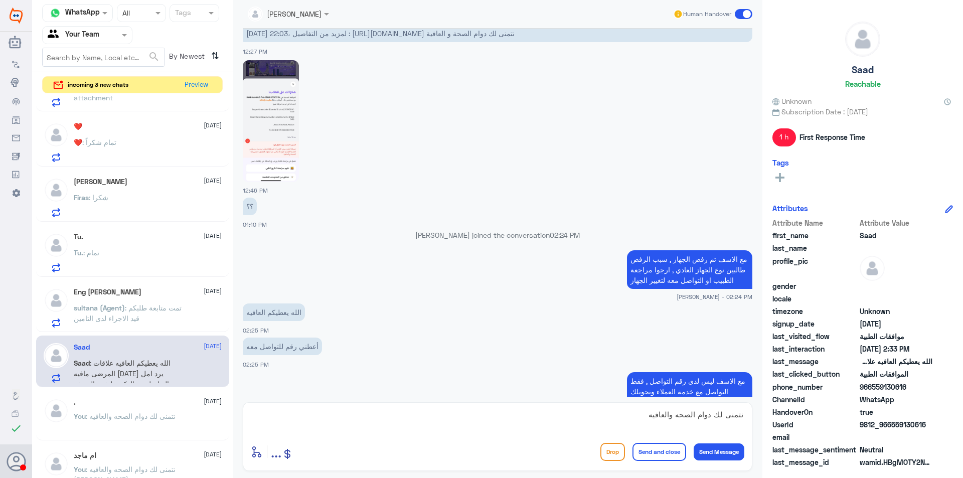
scroll to position [671, 0]
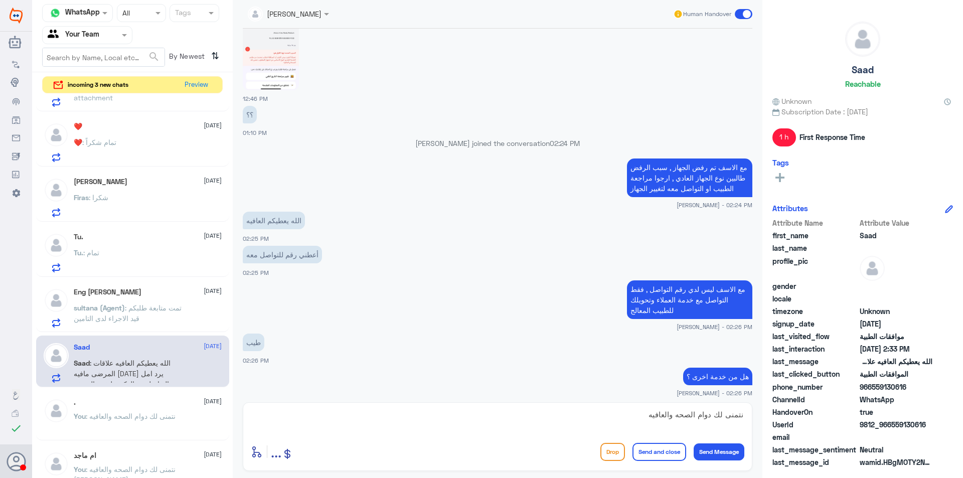
click at [173, 305] on span ": تمت متابعة طلبكم قيد الاجراء لدى التامين" at bounding box center [128, 312] width 108 height 19
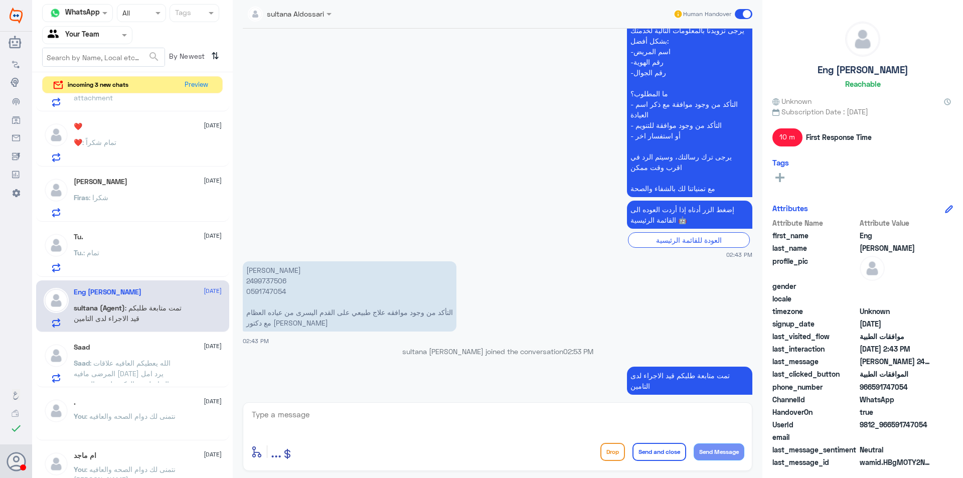
scroll to position [989, 0]
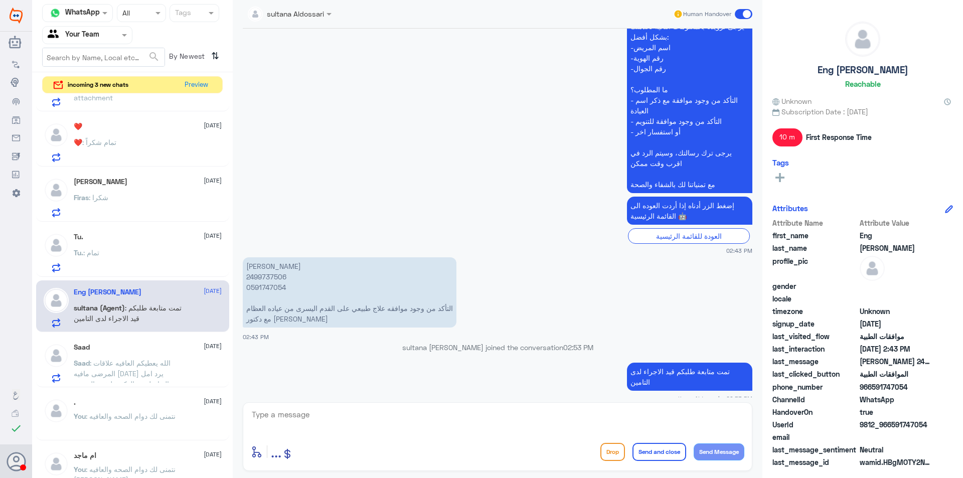
click at [264, 277] on p "[PERSON_NAME] 2499737506 0591747054 التأكد من وجود موافقه علاج طبيعي على القدم …" at bounding box center [350, 292] width 214 height 70
copy p "0591747054"
click at [305, 411] on textarea at bounding box center [497, 420] width 493 height 25
click at [152, 261] on div "Tu. : تمام" at bounding box center [148, 261] width 148 height 23
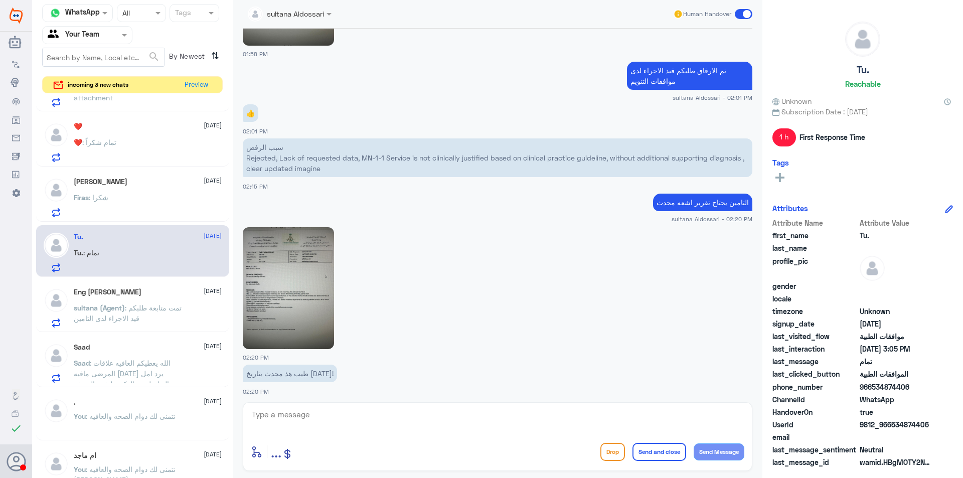
scroll to position [123, 0]
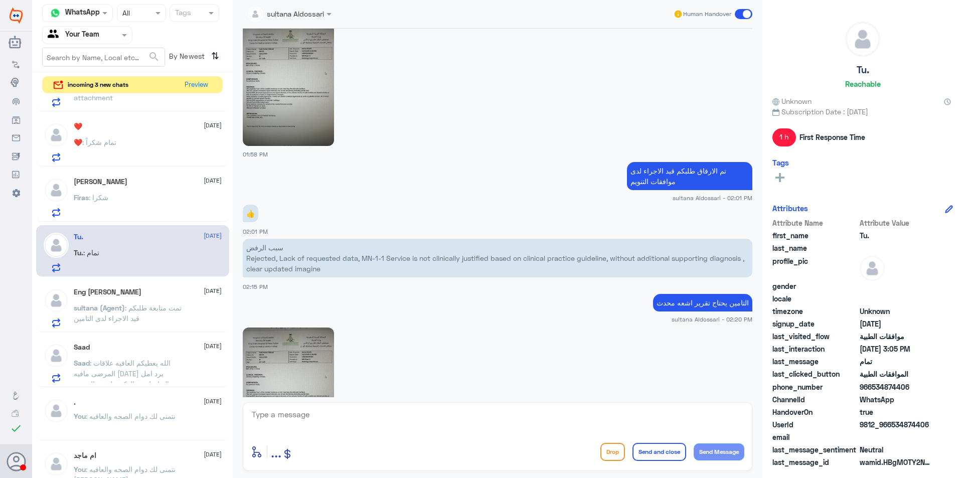
click at [283, 143] on img at bounding box center [288, 85] width 91 height 122
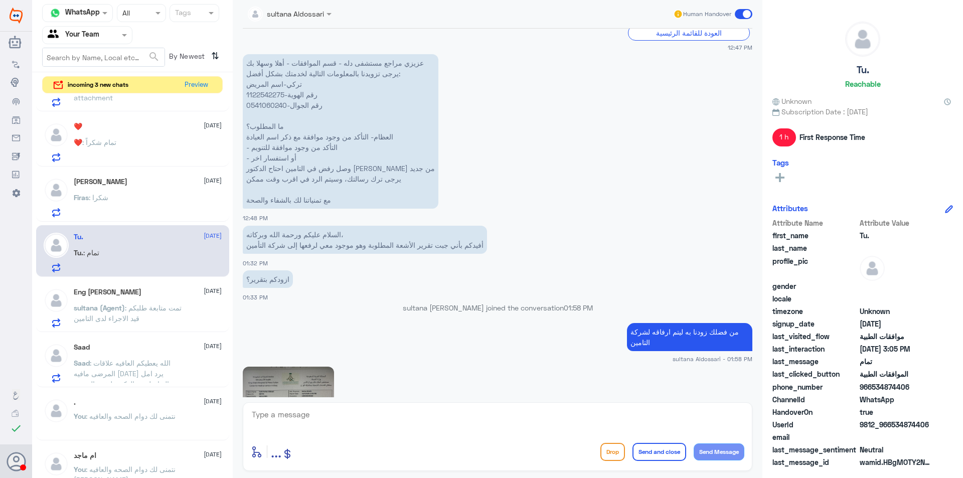
scroll to position [1017, 0]
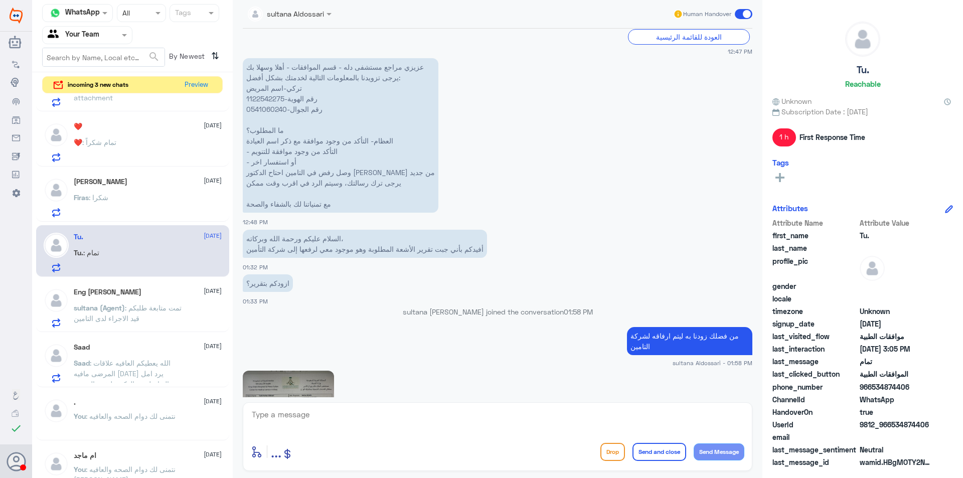
click at [273, 110] on p "عزيزي مراجع مستشفى دله - قسم الموافقات - أهلا وسهلا بك يرجى تزويدنا بالمعلومات …" at bounding box center [341, 135] width 196 height 154
copy p "0541060240"
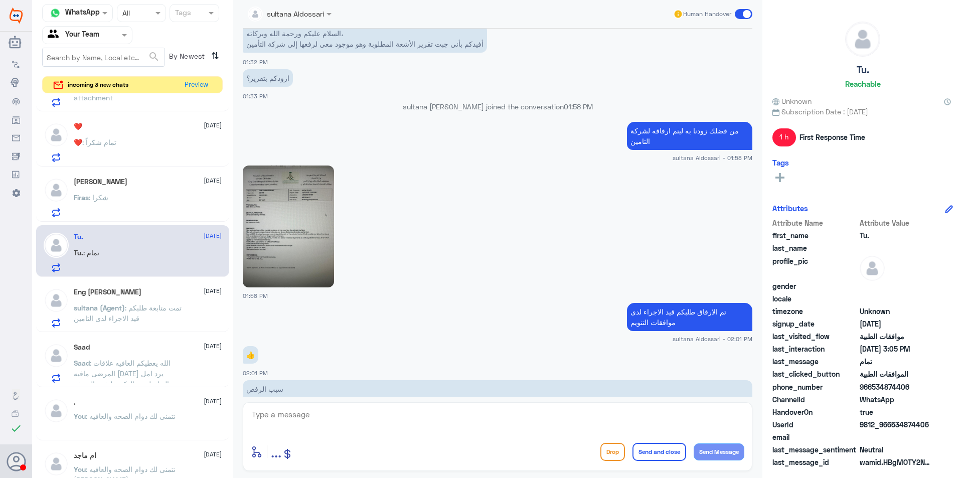
scroll to position [1268, 0]
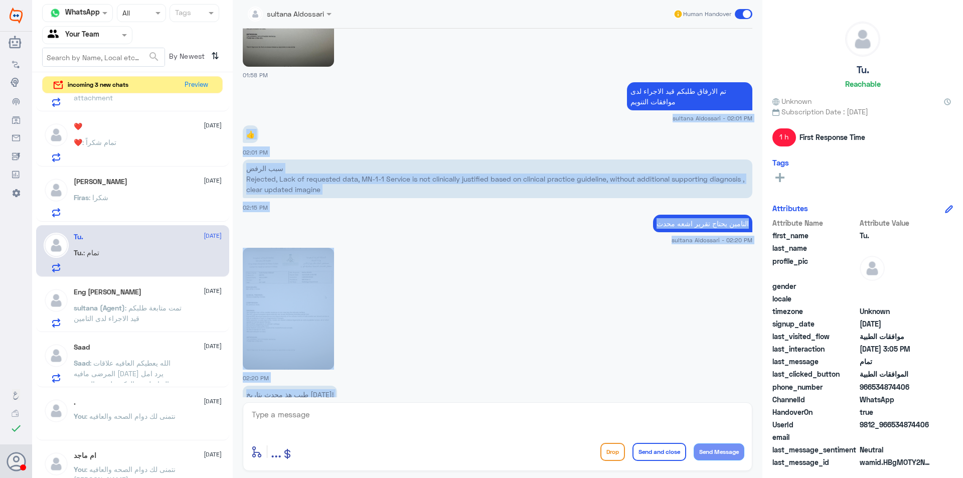
drag, startPoint x: 753, startPoint y: 282, endPoint x: 729, endPoint y: 427, distance: 146.9
click at [729, 427] on div "sultana Aldossari Human Handover [DATE] سيتم تحويل طلبكم الى القسم المختص في مت…" at bounding box center [498, 240] width 530 height 481
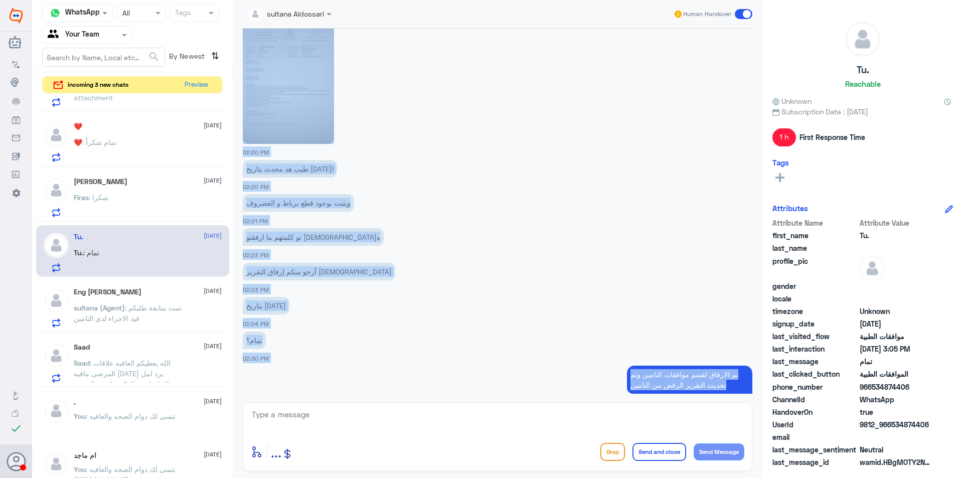
scroll to position [1815, 0]
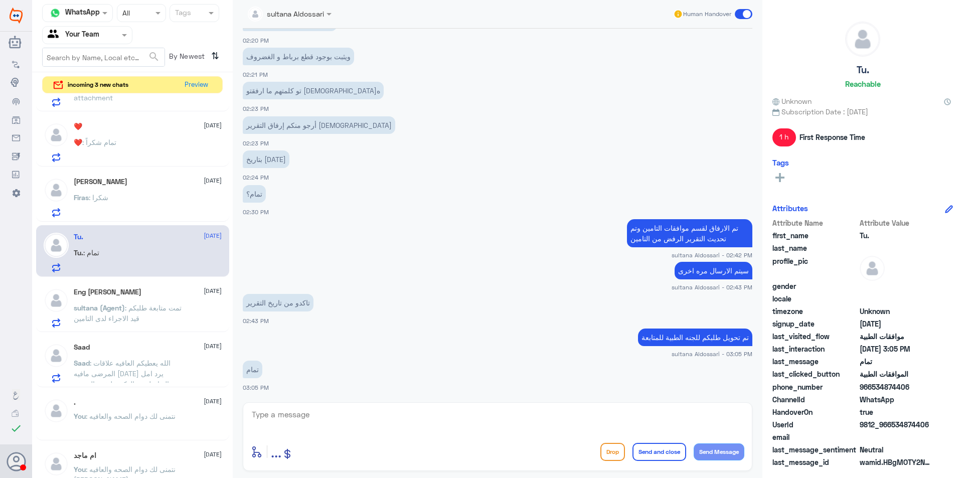
click at [311, 414] on textarea at bounding box center [497, 420] width 493 height 25
type textarea "ن"
type textarea "تمت الموافقه على العمليه [PERSON_NAME]"
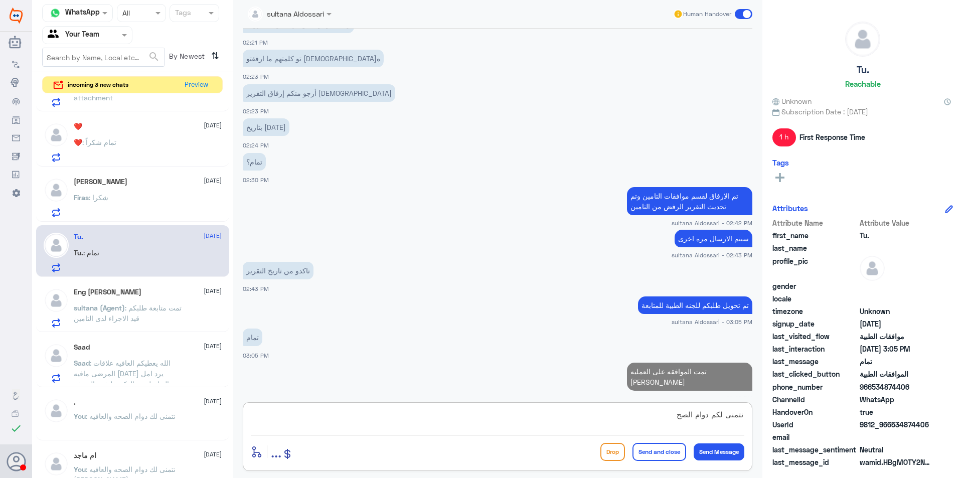
scroll to position [1845, 0]
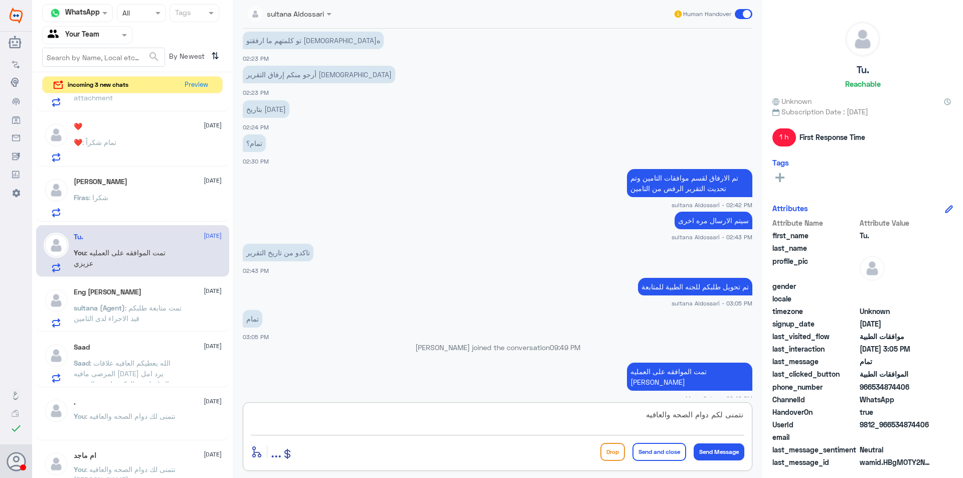
click at [665, 416] on textarea "نتمنى لكم دوام الصحه والعافيه" at bounding box center [497, 420] width 493 height 25
type textarea "نتمنى لكم دوام الصحه والعافيه"
click at [667, 449] on button "Send and close" at bounding box center [659, 452] width 54 height 18
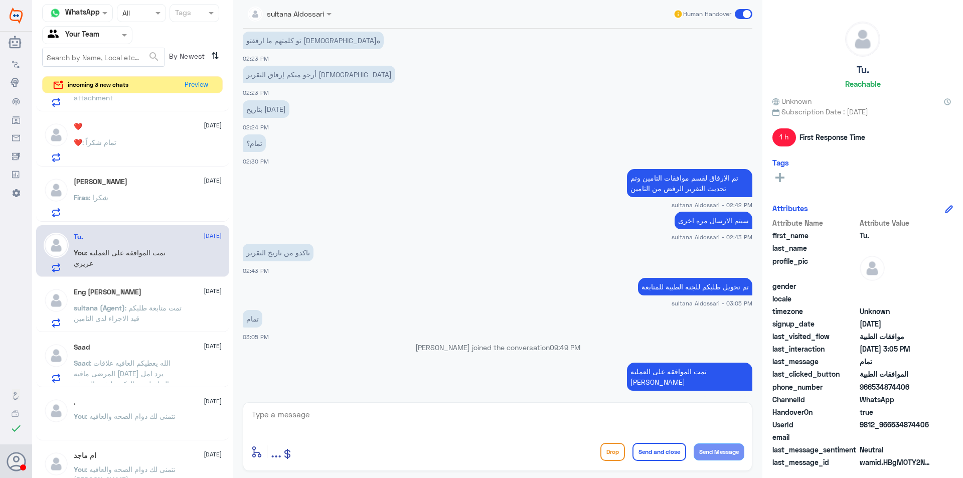
scroll to position [1877, 0]
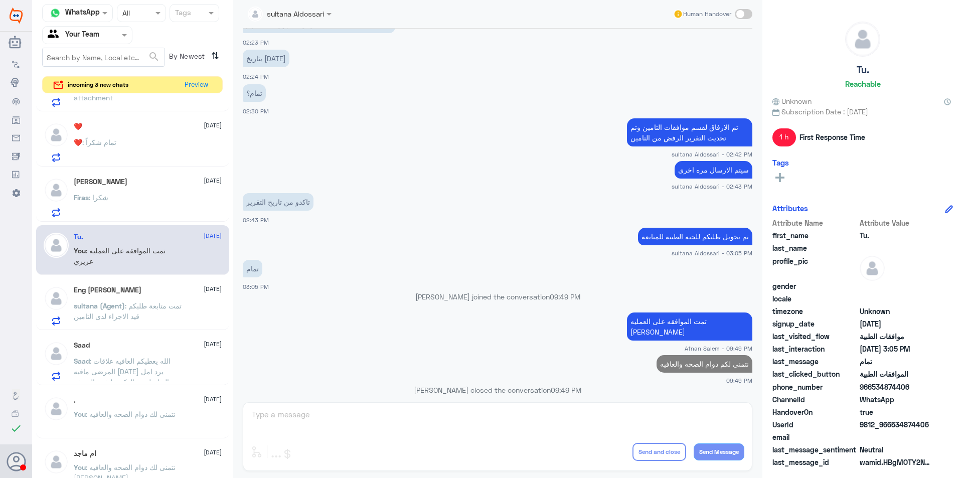
click at [139, 199] on div "Firas : شكرا" at bounding box center [148, 206] width 148 height 23
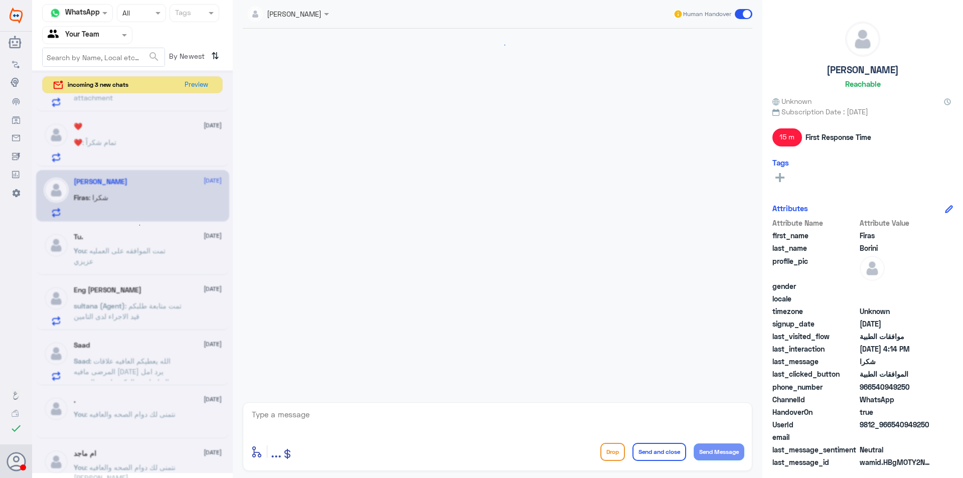
scroll to position [612, 0]
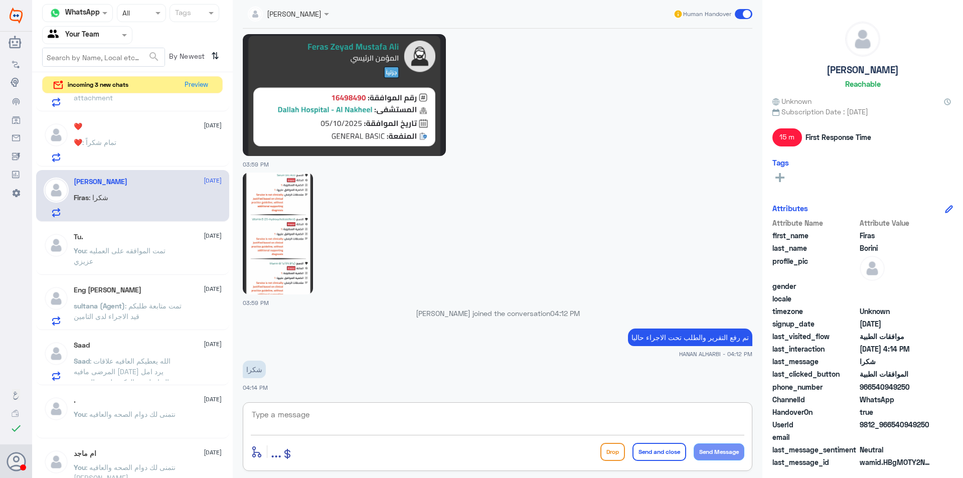
click at [456, 424] on textarea at bounding box center [497, 420] width 493 height 25
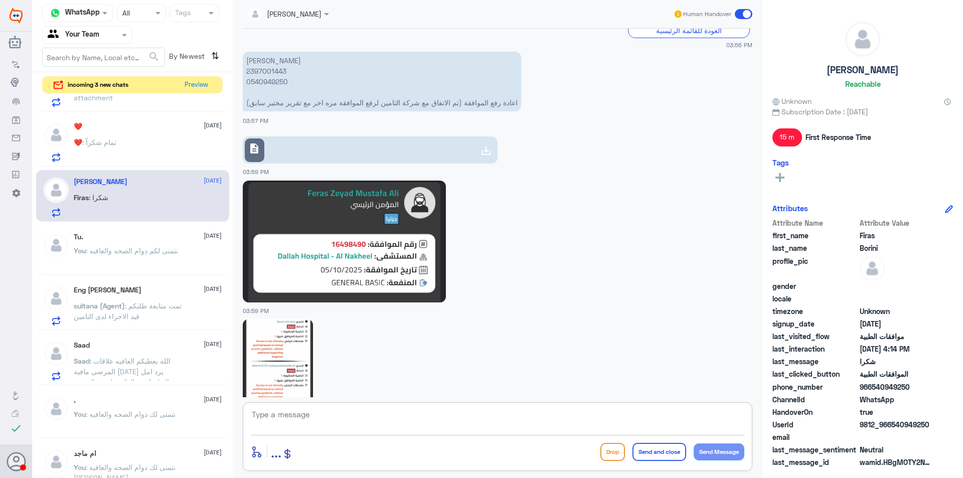
scroll to position [462, 0]
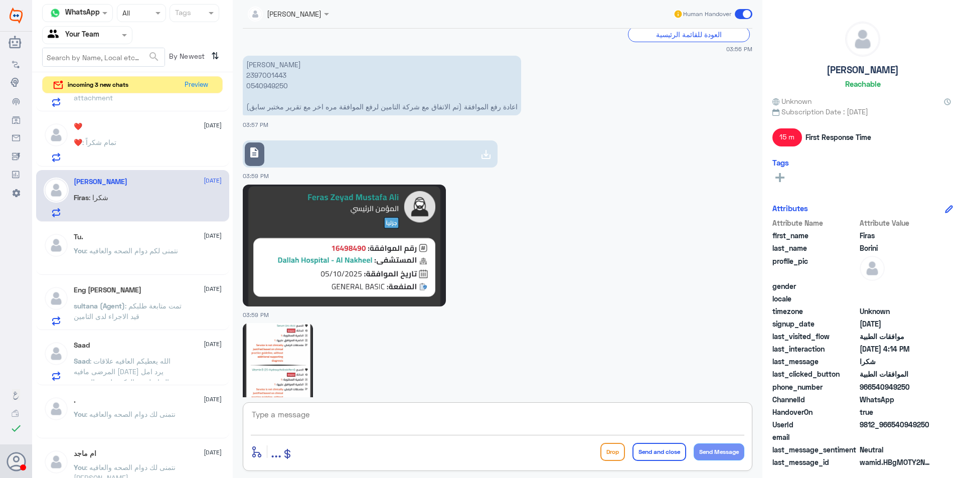
click at [267, 88] on p "[PERSON_NAME] 2397001443 0540949250 اعادة رفع الموافقة (تم الاتفاق مع شركة التا…" at bounding box center [382, 86] width 278 height 60
copy p "0540949250"
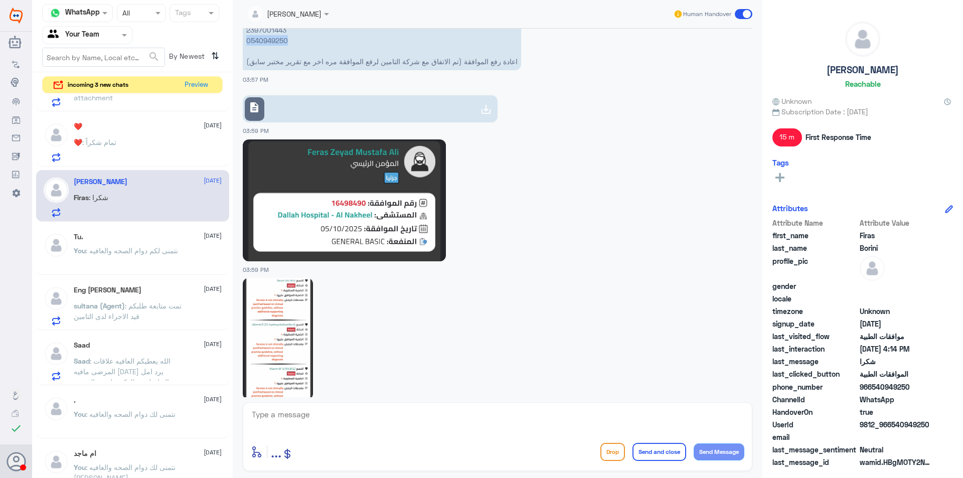
scroll to position [362, 0]
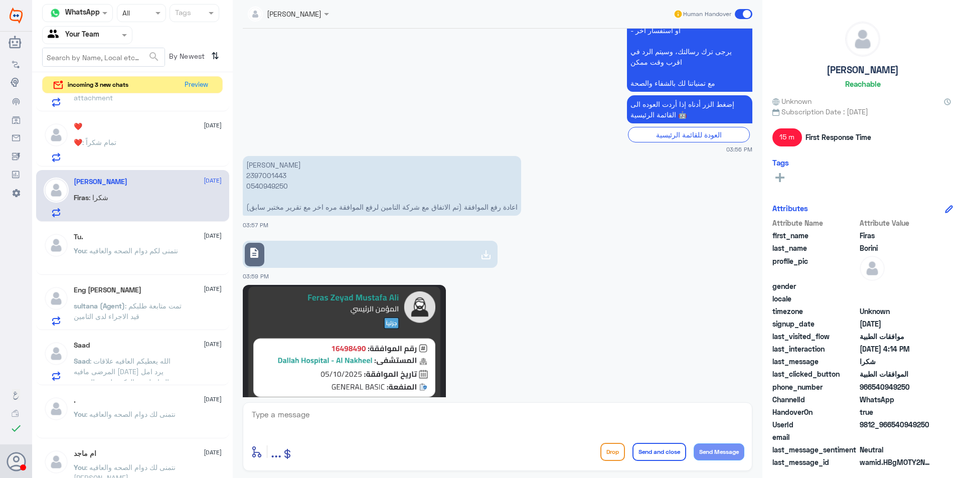
click at [166, 155] on div "❤️ : تمام شكراً" at bounding box center [148, 150] width 148 height 23
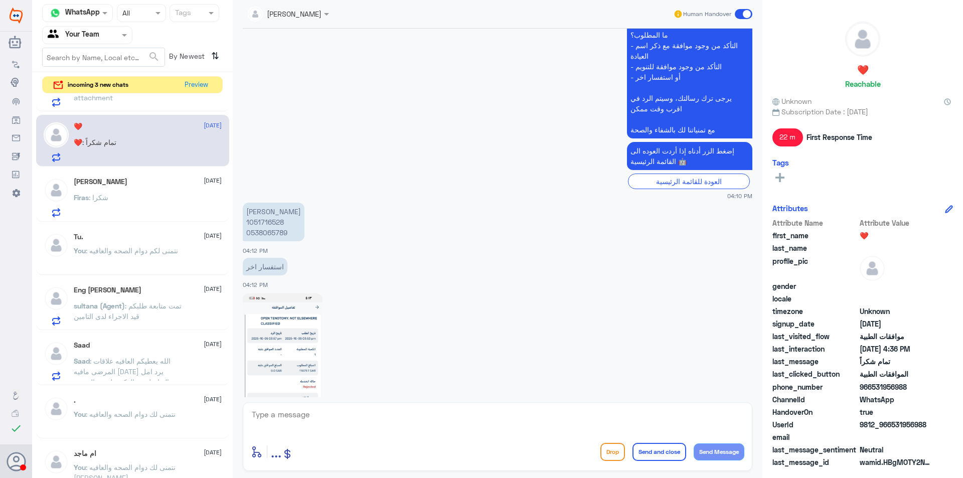
scroll to position [314, 0]
click at [276, 232] on p "[PERSON_NAME] 1051716528 0538065789" at bounding box center [274, 222] width 62 height 39
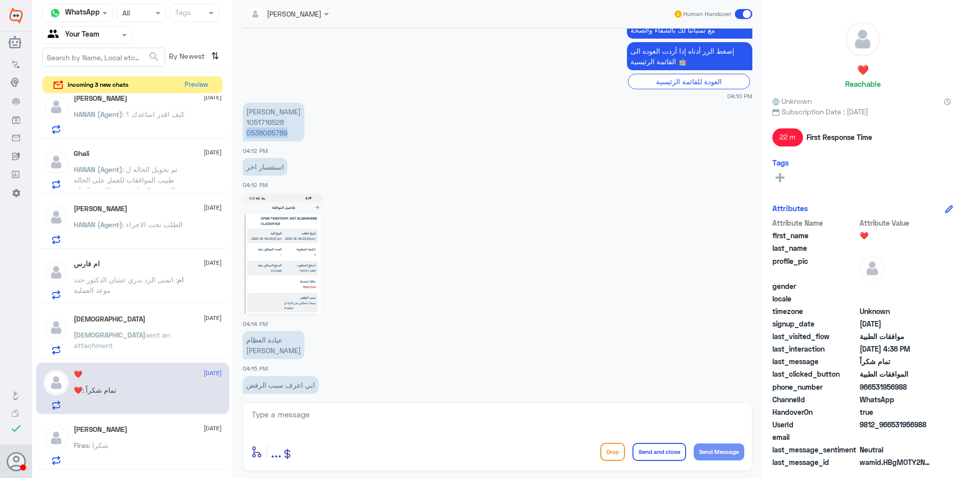
scroll to position [341, 0]
click at [274, 134] on p "[PERSON_NAME] 1051716528 0538065789" at bounding box center [274, 122] width 62 height 39
click at [126, 357] on p "[DEMOGRAPHIC_DATA] sent an attachment" at bounding box center [130, 344] width 113 height 25
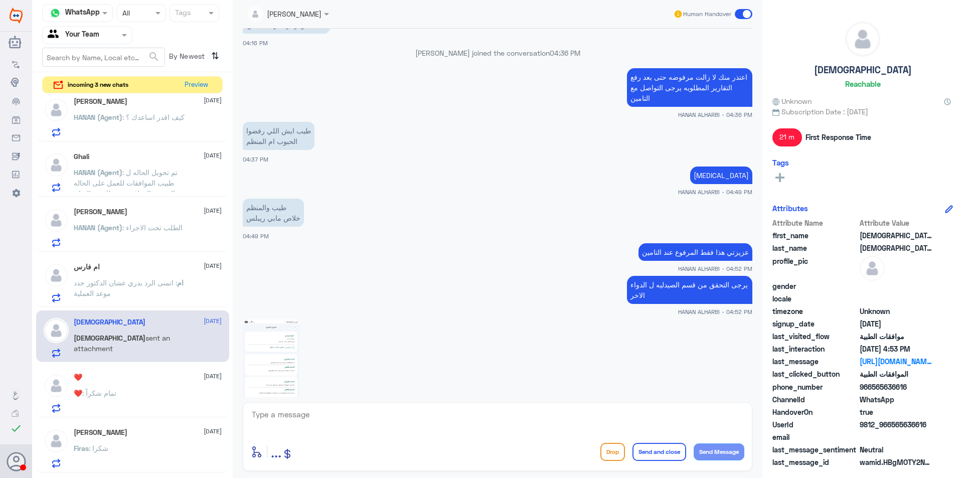
scroll to position [559, 0]
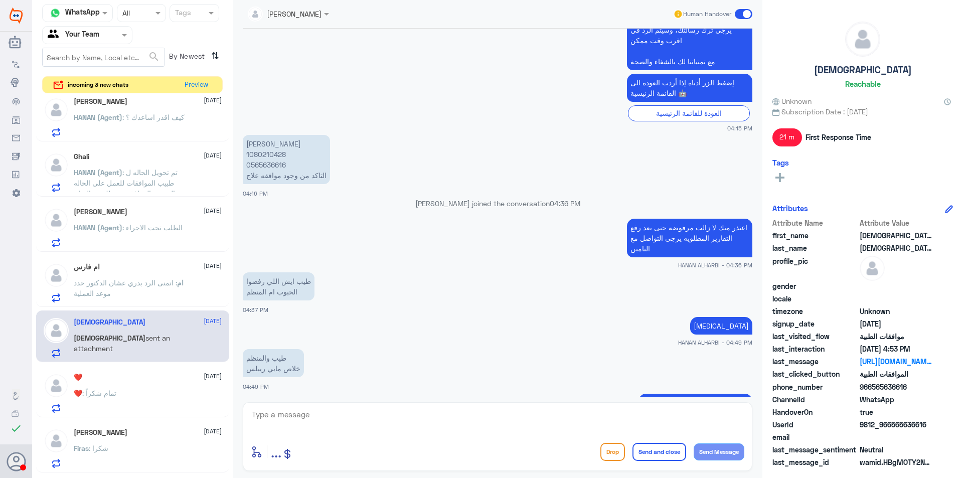
click at [259, 163] on p "[PERSON_NAME] 1080210428 0565636616 التاكد من وجود موافقه علاج" at bounding box center [286, 159] width 87 height 49
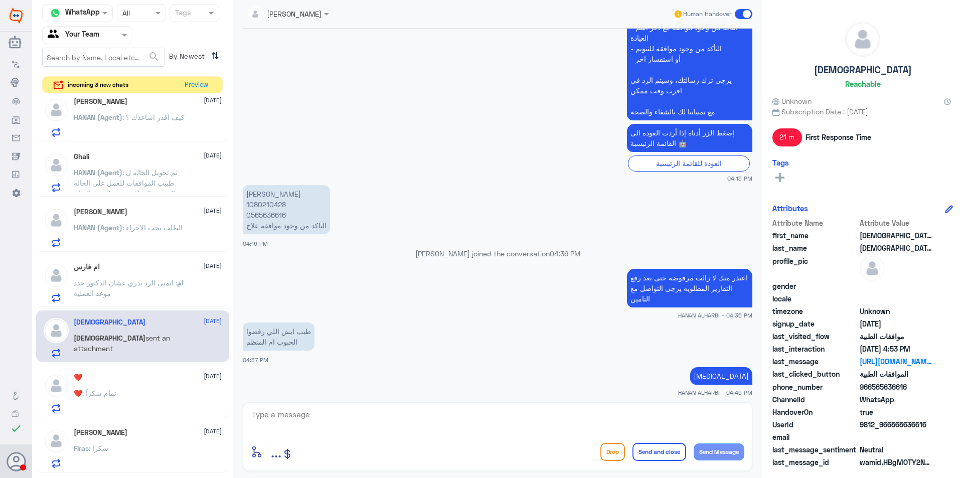
drag, startPoint x: 259, startPoint y: 163, endPoint x: 245, endPoint y: 212, distance: 50.6
click at [245, 212] on p "[PERSON_NAME] 1080210428 0565636616 التاكد من وجود موافقه علاج" at bounding box center [286, 209] width 87 height 49
click at [253, 215] on p "[PERSON_NAME] 1080210428 0565636616 التاكد من وجود موافقه علاج" at bounding box center [286, 209] width 87 height 49
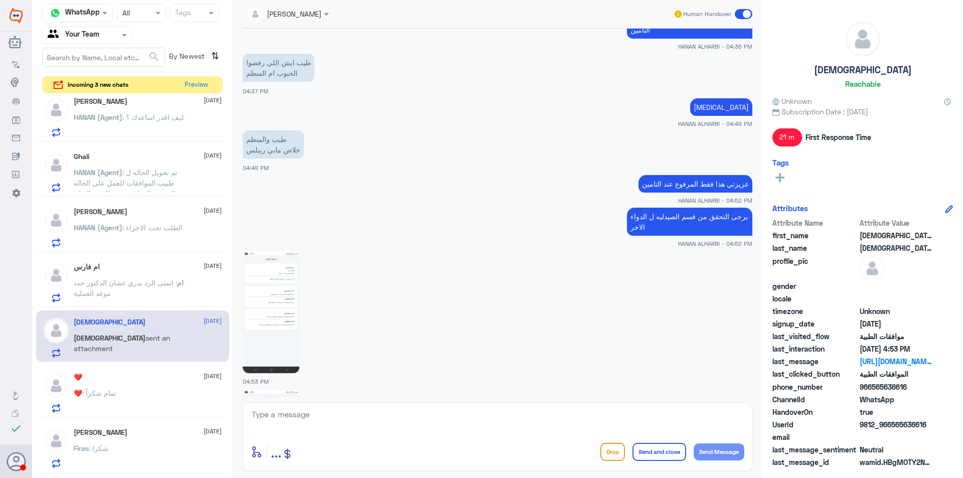
scroll to position [860, 0]
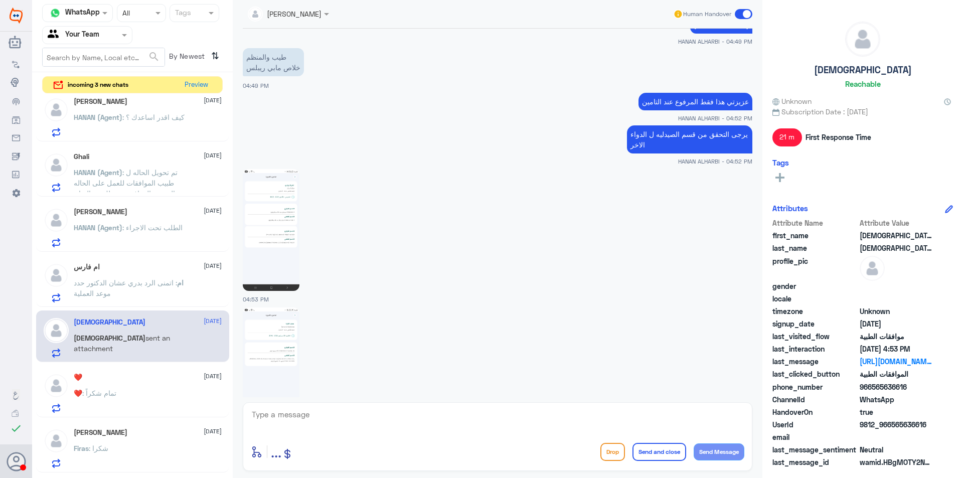
click at [276, 221] on img at bounding box center [271, 230] width 57 height 122
click at [282, 254] on img at bounding box center [271, 230] width 57 height 122
click at [285, 346] on img at bounding box center [271, 368] width 57 height 122
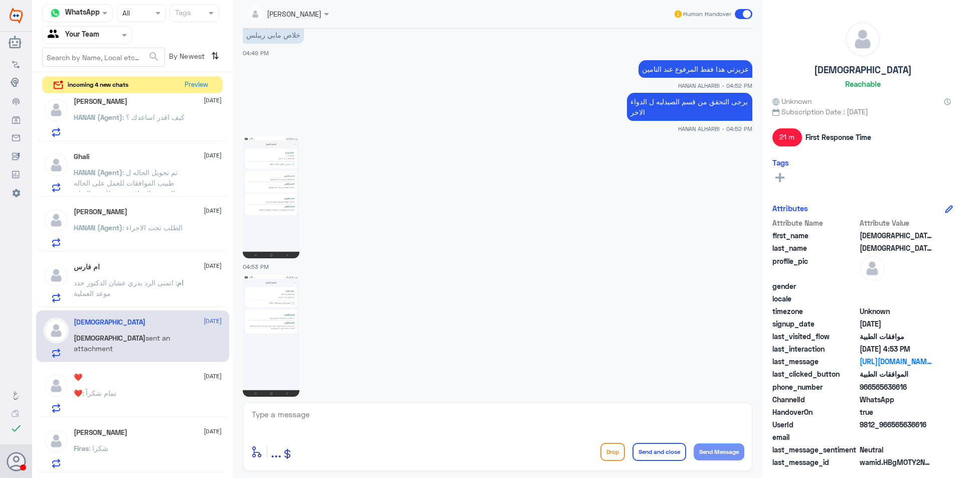
scroll to position [910, 0]
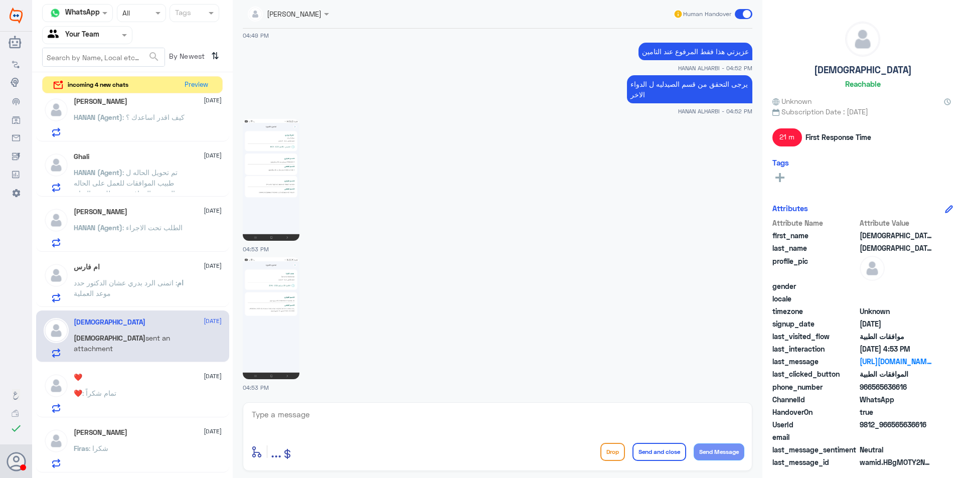
click at [327, 415] on textarea at bounding box center [497, 420] width 493 height 25
type textarea "f"
paste textarea "[MEDICAL_DATA]"
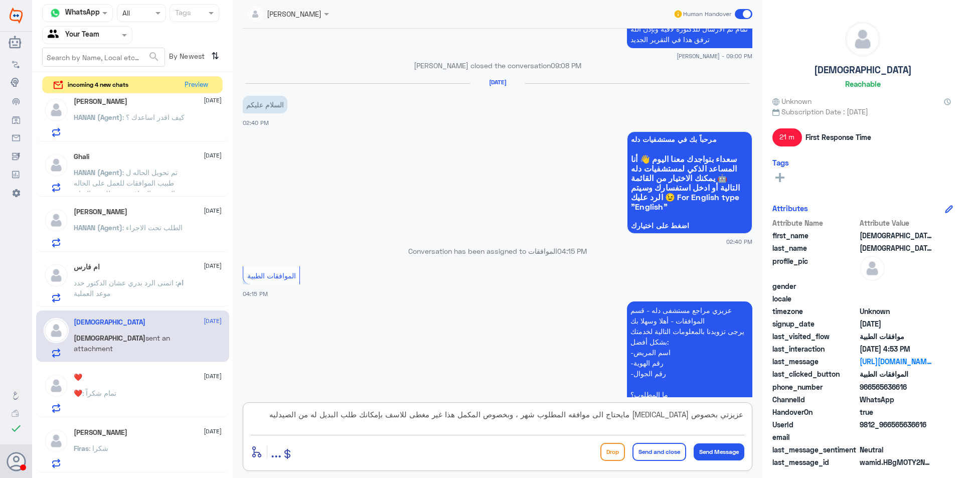
scroll to position [1012, 0]
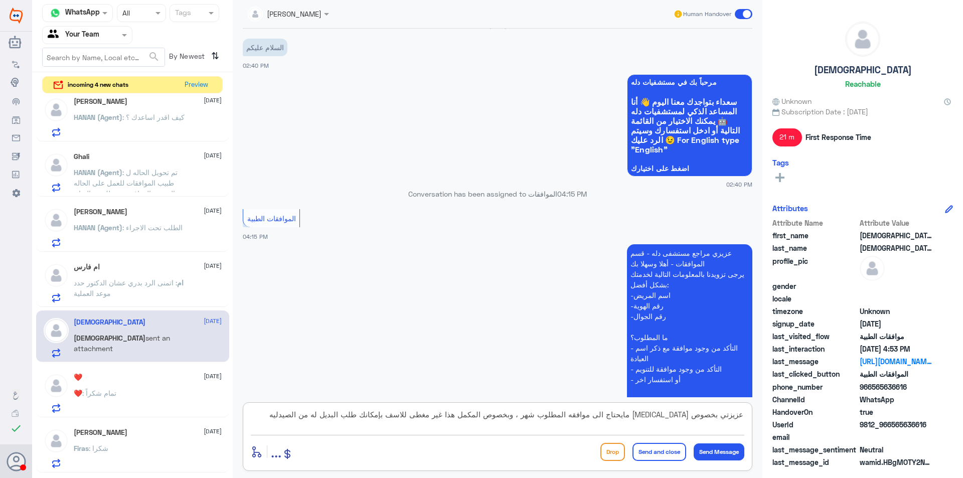
click at [544, 411] on textarea "عزيزتي بخصوص [MEDICAL_DATA] مايحتاج الى موافقه المطلوب شهر ، وبخصوص المكمل هذا …" at bounding box center [497, 420] width 493 height 25
type textarea "عزيزتي بخصوص [MEDICAL_DATA] مايحتاج الى موافقه المطلوب شهر بإمكانك استلامه من ا…"
drag, startPoint x: 442, startPoint y: 420, endPoint x: 447, endPoint y: 422, distance: 5.2
click at [447, 422] on textarea "عزيزتي بخصوص [MEDICAL_DATA] مايحتاج الى موافقه المطلوب شهر بإمكانك استلامه من ا…" at bounding box center [497, 420] width 493 height 25
click at [447, 421] on textarea "عزيزتي بخصوص [MEDICAL_DATA] مايحتاج الى موافقه المطلوب شهر بإمكانك استلامه من ا…" at bounding box center [497, 420] width 493 height 25
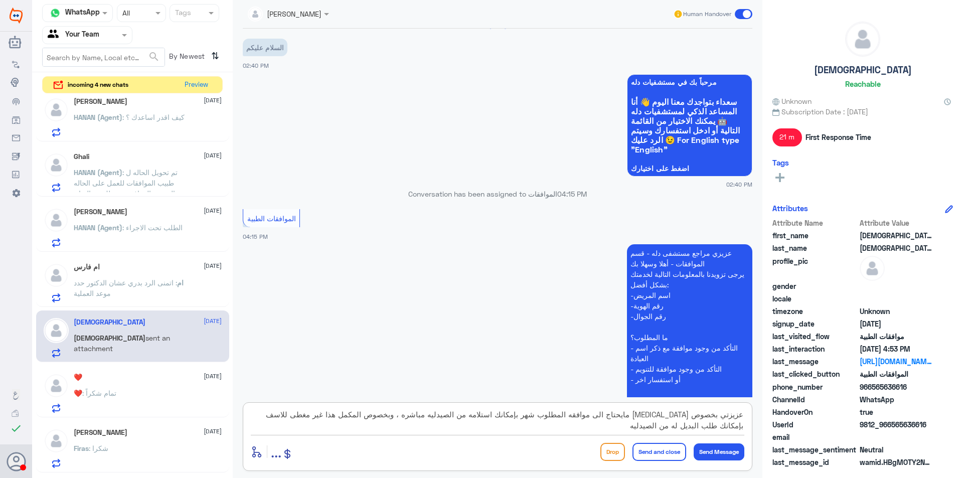
click at [447, 421] on textarea "عزيزتي بخصوص [MEDICAL_DATA] مايحتاج الى موافقه المطلوب شهر بإمكانك استلامه من ا…" at bounding box center [497, 420] width 493 height 25
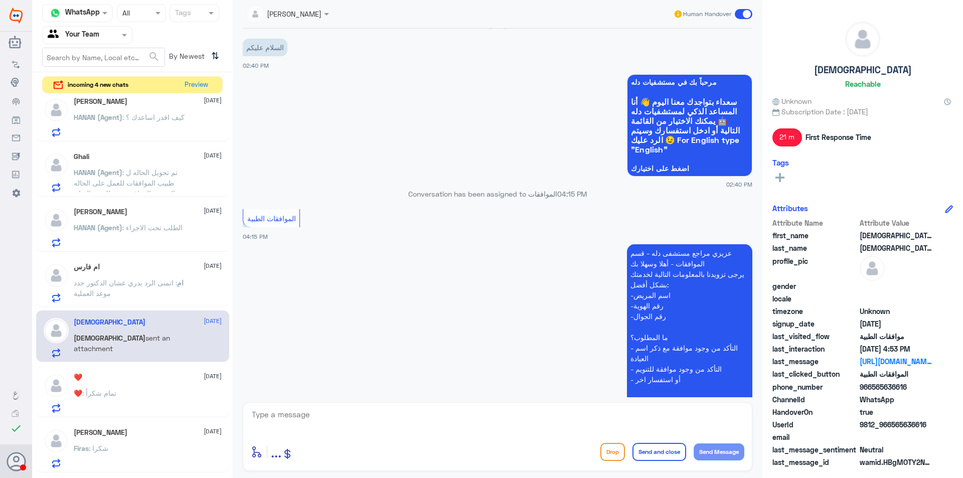
click at [158, 261] on div "ام فارس [DATE] ام : اتمنى الرد بدري عشان الدكتور حدد موعد العملية" at bounding box center [132, 281] width 193 height 52
click at [165, 289] on p "ام : اتمنى الرد بدري عشان الدكتور حدد موعد العملية" at bounding box center [130, 289] width 113 height 25
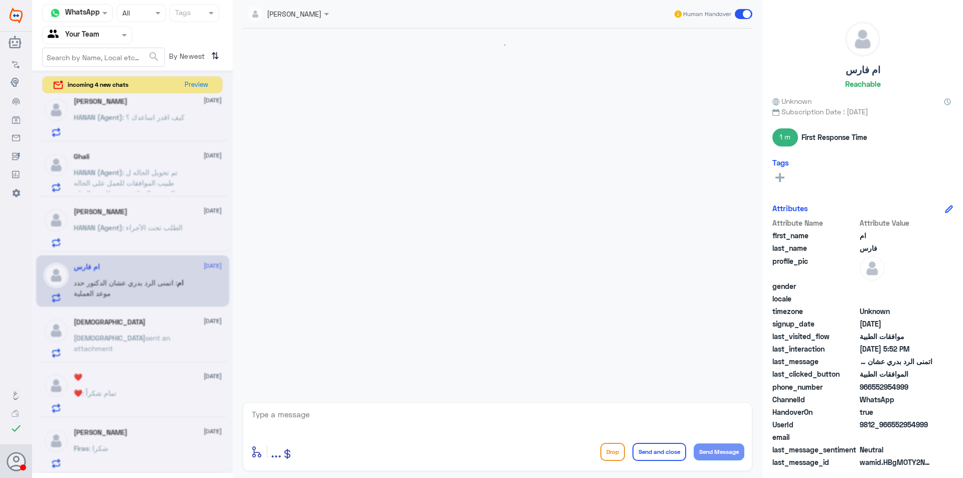
scroll to position [456, 0]
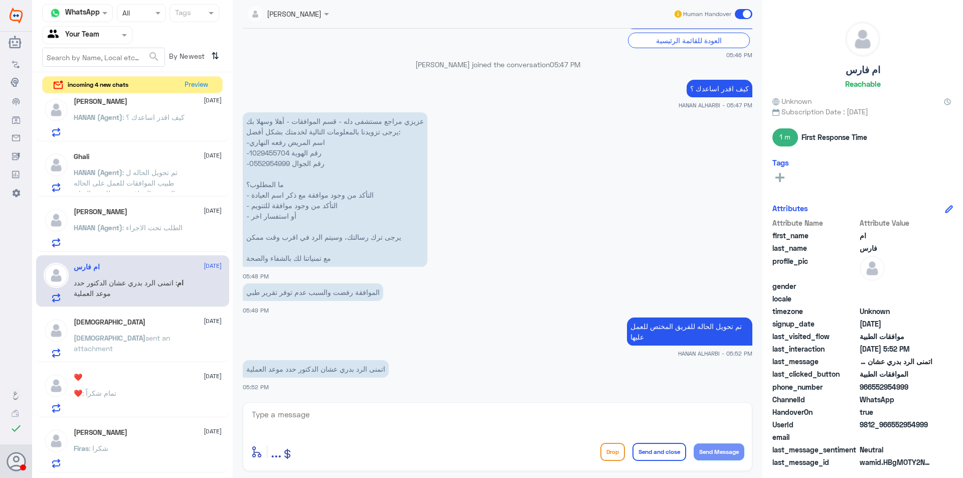
click at [266, 159] on p "عزيزي مراجع مستشفى دله - قسم الموافقات - أهلا وسهلا بك يرجى تزويدنا بالمعلومات …" at bounding box center [335, 189] width 185 height 154
click at [145, 224] on span ": الطلب تحت الاجراء" at bounding box center [152, 227] width 60 height 9
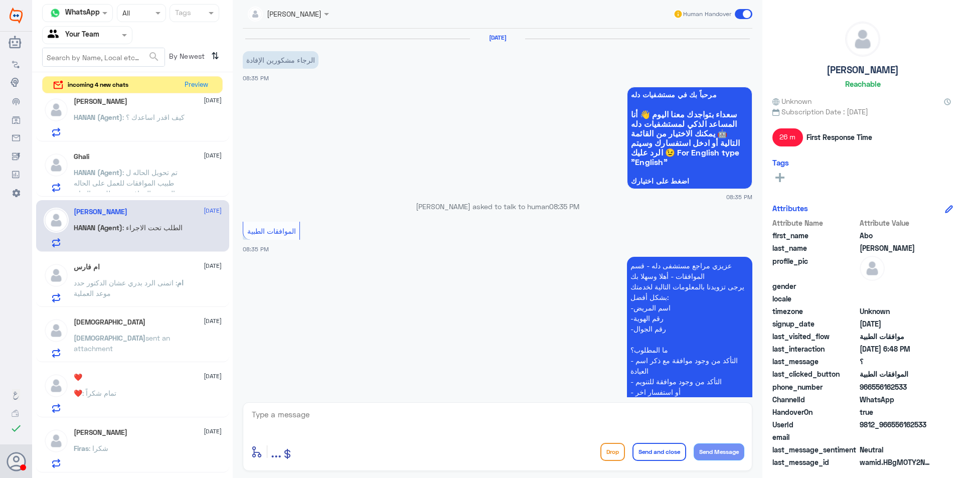
scroll to position [887, 0]
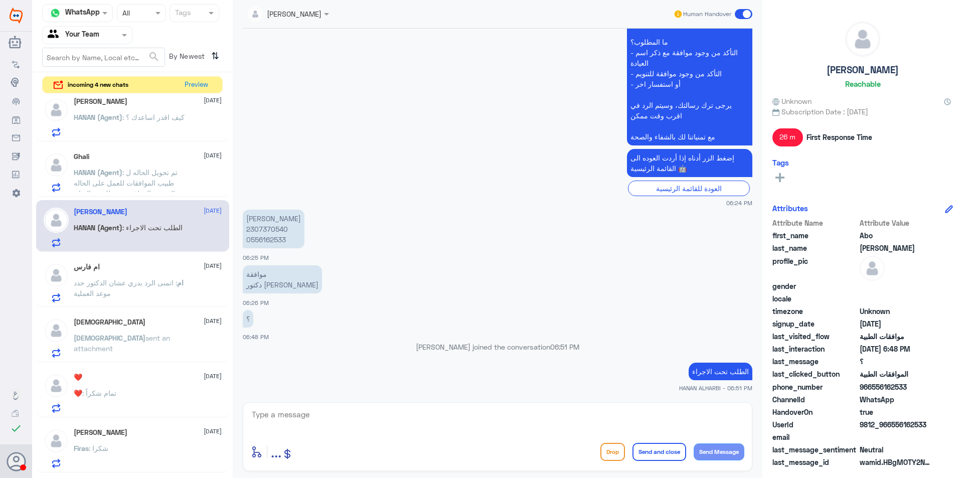
click at [271, 243] on p "[PERSON_NAME] 2307370540 0556162533" at bounding box center [274, 229] width 62 height 39
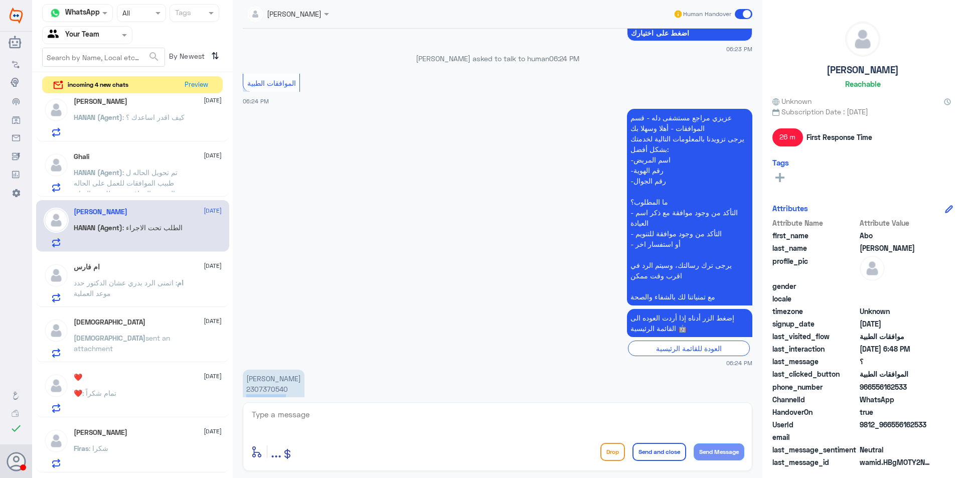
scroll to position [836, 0]
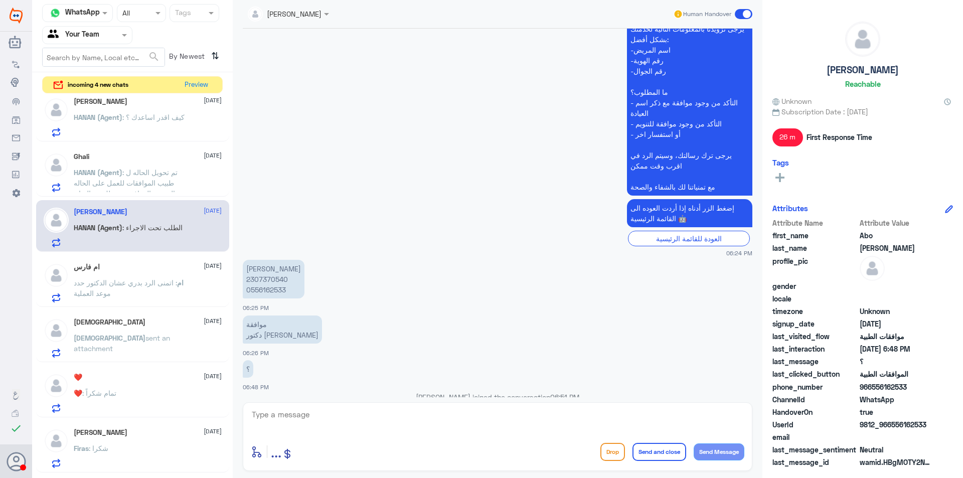
click at [549, 415] on textarea at bounding box center [497, 420] width 493 height 25
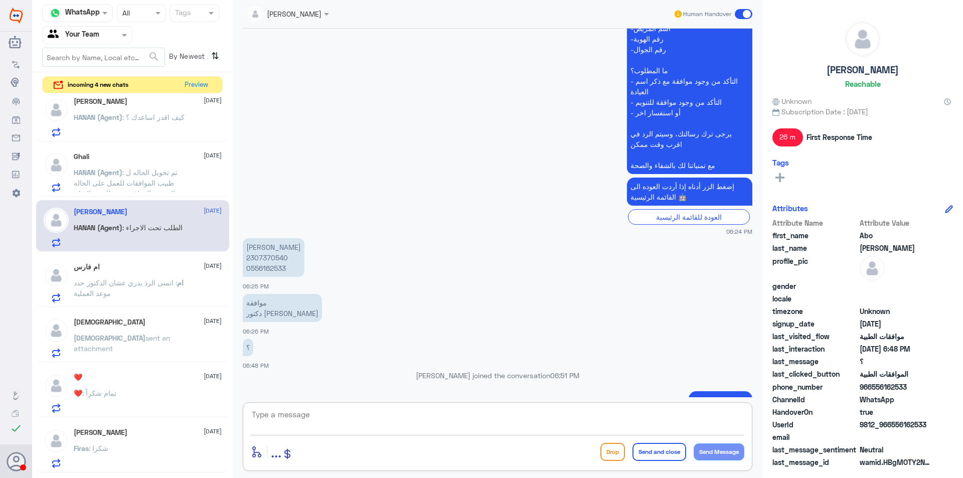
scroll to position [887, 0]
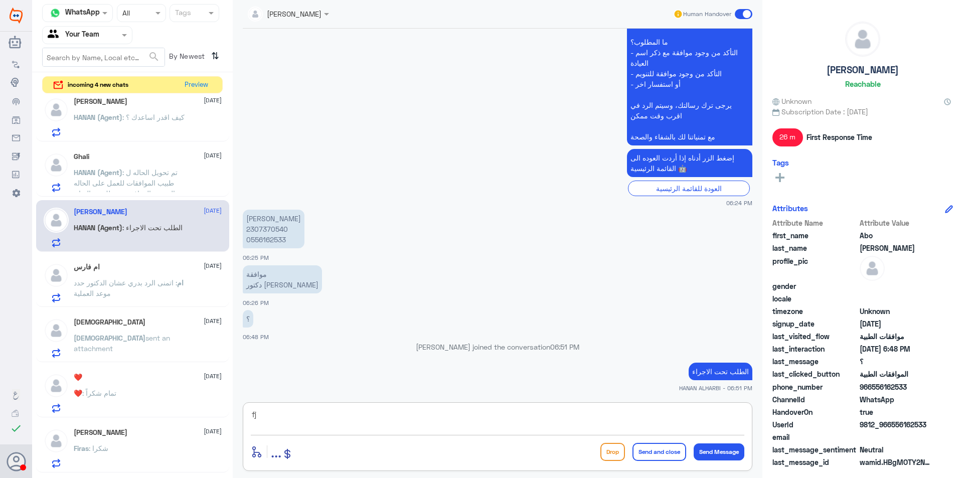
type textarea "f"
type textarea "تمت الموافقه جزئياً على التحاليل الرجاء عمل التحاليل الاوليه ليتم المتابعه بالن…"
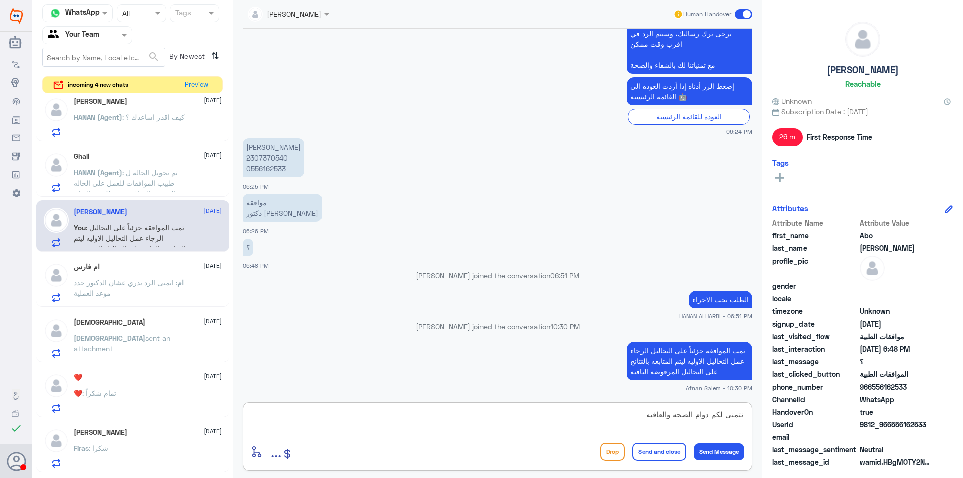
click at [640, 410] on textarea "نتمنى لكم دوام الصحه والعافيه" at bounding box center [497, 420] width 493 height 25
type textarea "نتمنى لكم دوام الصحه والعافيه"
click at [653, 449] on button "Send and close" at bounding box center [659, 452] width 54 height 18
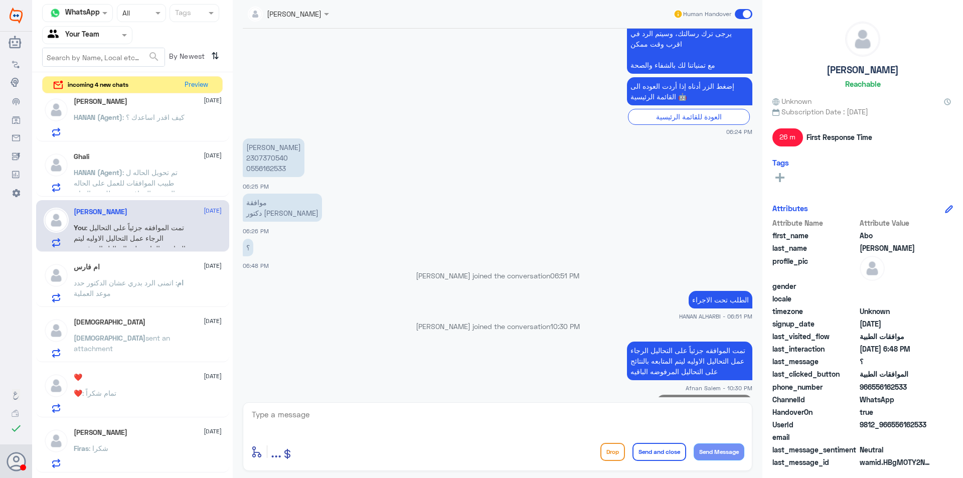
scroll to position [972, 0]
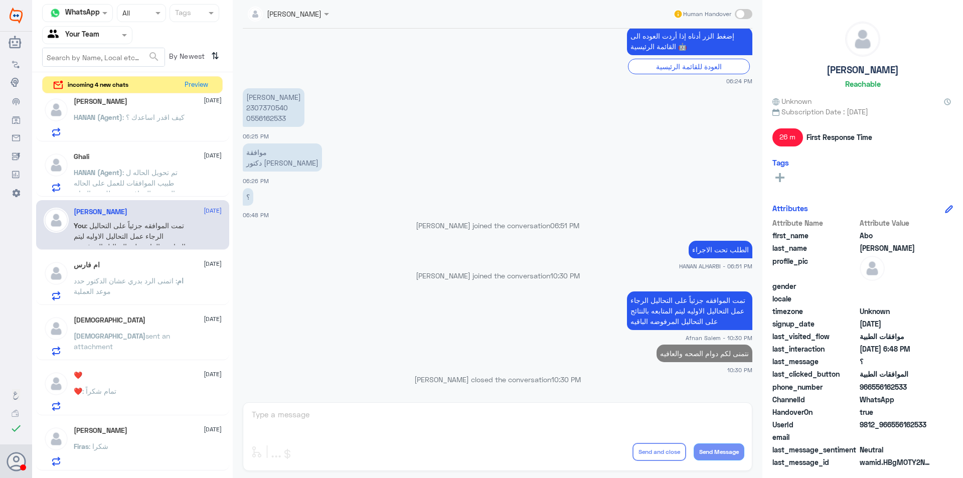
click at [113, 167] on p "HANAN (Agent) : تم تحويل الحاله ل طبيب الموافقات للعمل على الحاله بحال تمت المو…" at bounding box center [130, 179] width 113 height 25
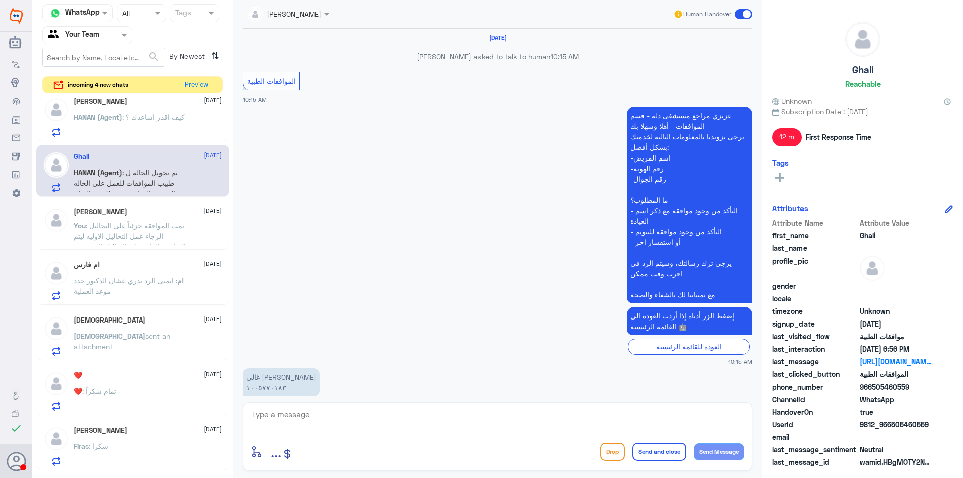
scroll to position [734, 0]
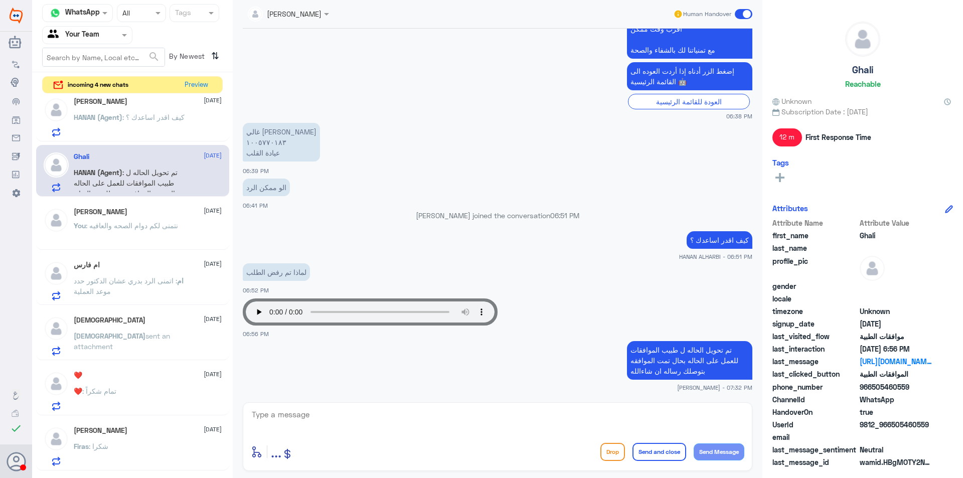
click at [262, 145] on p "غالي [PERSON_NAME] ١٠٠٥٧٧٠١٨٣ عيادة القلب" at bounding box center [281, 142] width 77 height 39
click at [172, 235] on p "You : نتمنى لكم دوام الصحه والعافيه" at bounding box center [126, 232] width 104 height 25
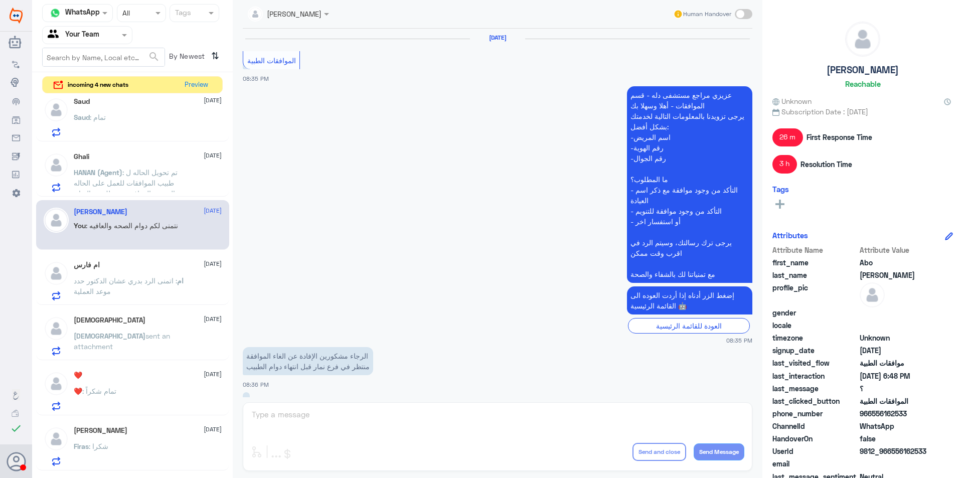
scroll to position [838, 0]
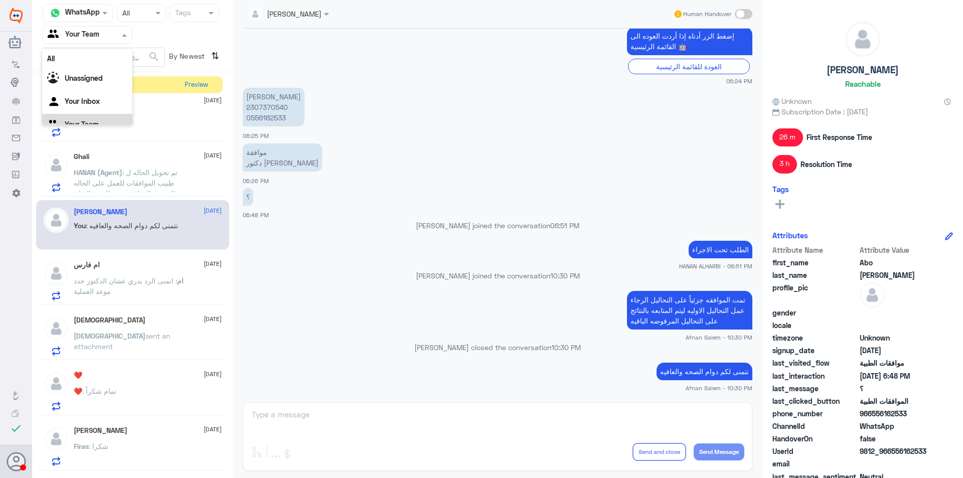
click at [129, 40] on span at bounding box center [125, 35] width 13 height 11
click at [116, 84] on div "Your Inbox" at bounding box center [87, 89] width 90 height 23
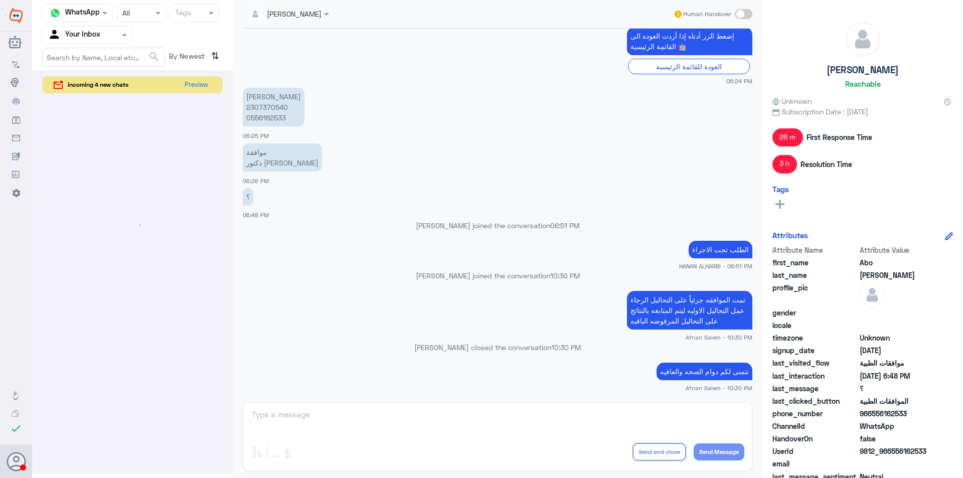
click at [119, 30] on div at bounding box center [87, 35] width 89 height 12
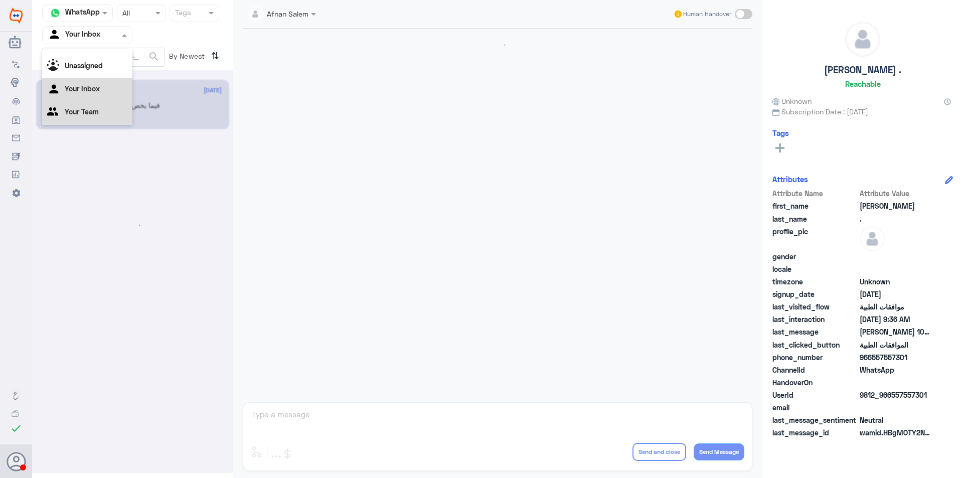
click at [104, 107] on div "Your Team" at bounding box center [87, 112] width 90 height 23
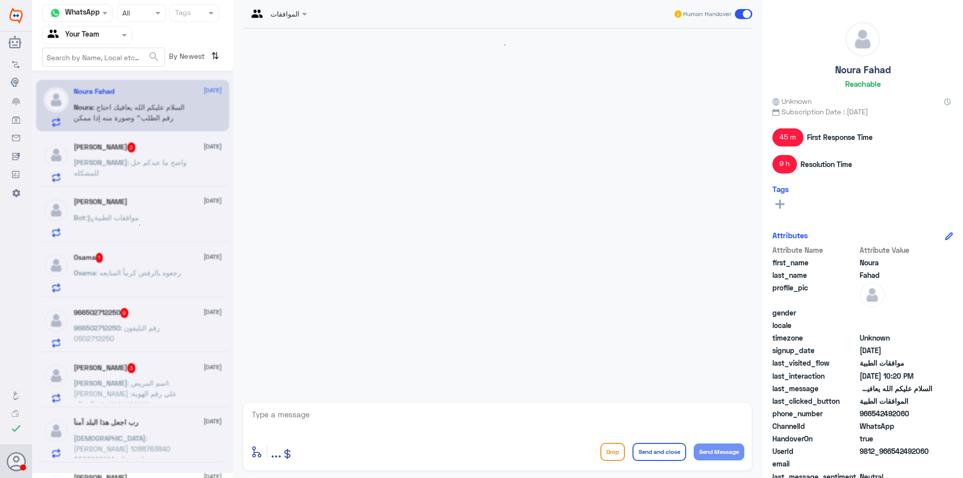
scroll to position [816, 0]
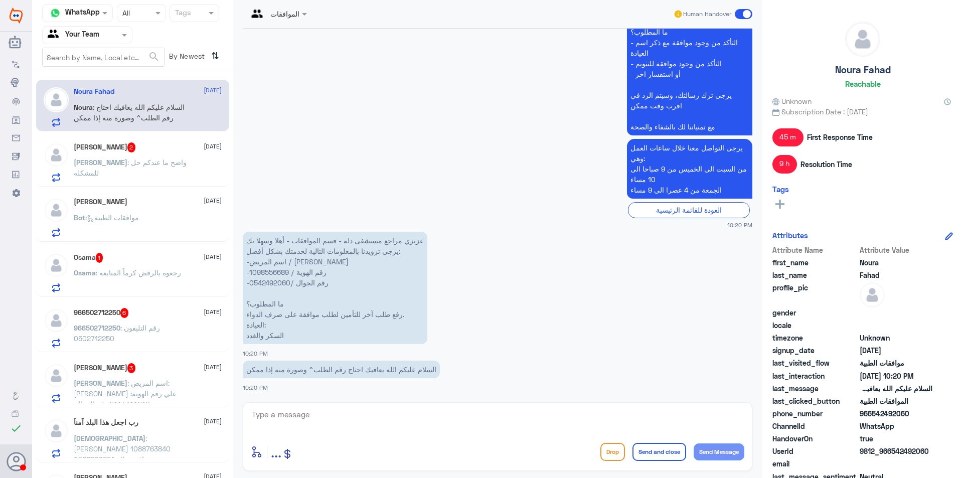
click at [159, 261] on div "Osama 1 [DATE]" at bounding box center [148, 258] width 148 height 10
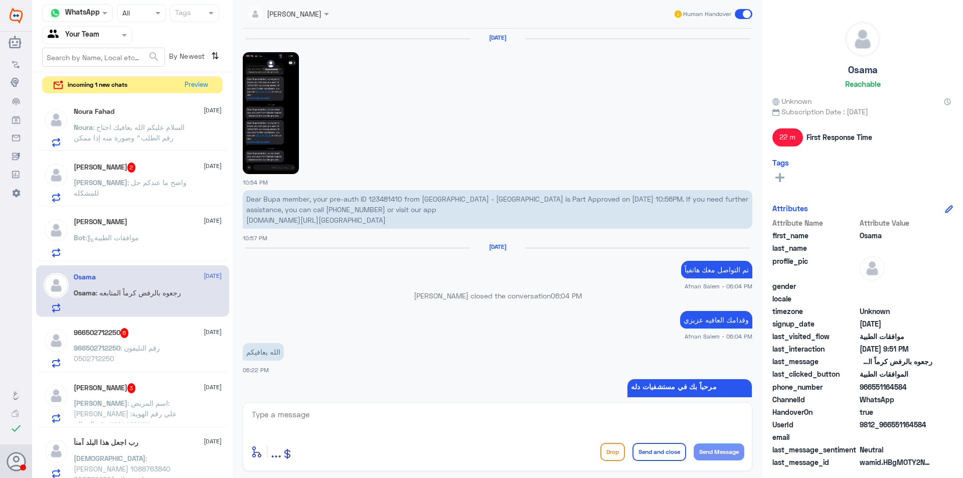
scroll to position [878, 0]
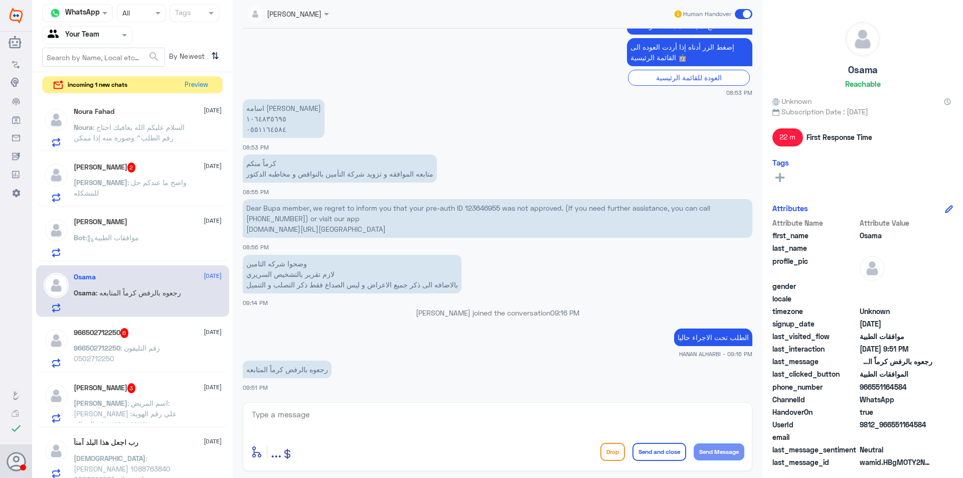
click at [275, 134] on p "اسامه مفيد [PERSON_NAME] ١٠٦٤٨٣٥٦٩٥ ٠٥٥١١٦٤٥٨٤" at bounding box center [284, 118] width 82 height 39
click at [272, 132] on p "اسامه مفيد [PERSON_NAME] ١٠٦٤٨٣٥٦٩٥ ٠٥٥١١٦٤٥٨٤" at bounding box center [284, 118] width 82 height 39
click at [157, 246] on div "Bot : موافقات الطبية" at bounding box center [148, 246] width 148 height 23
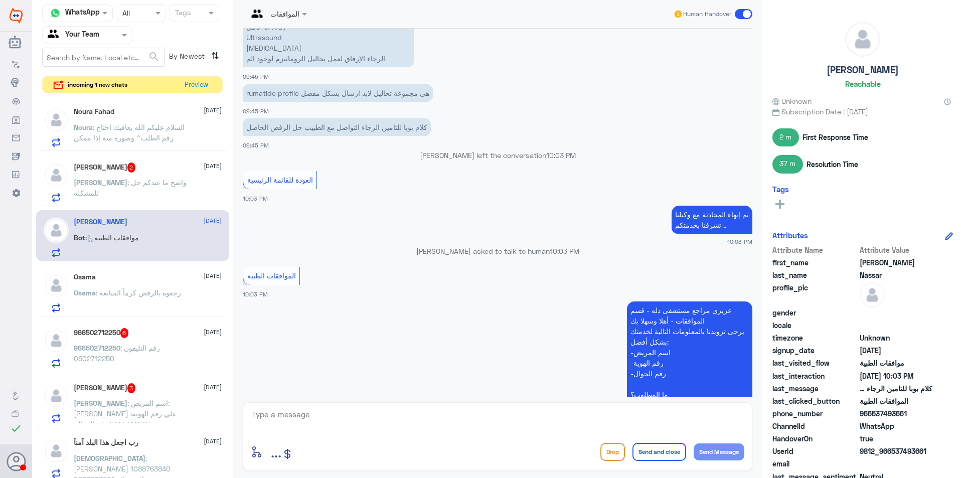
scroll to position [655, 0]
click at [197, 88] on button "Preview" at bounding box center [196, 85] width 31 height 16
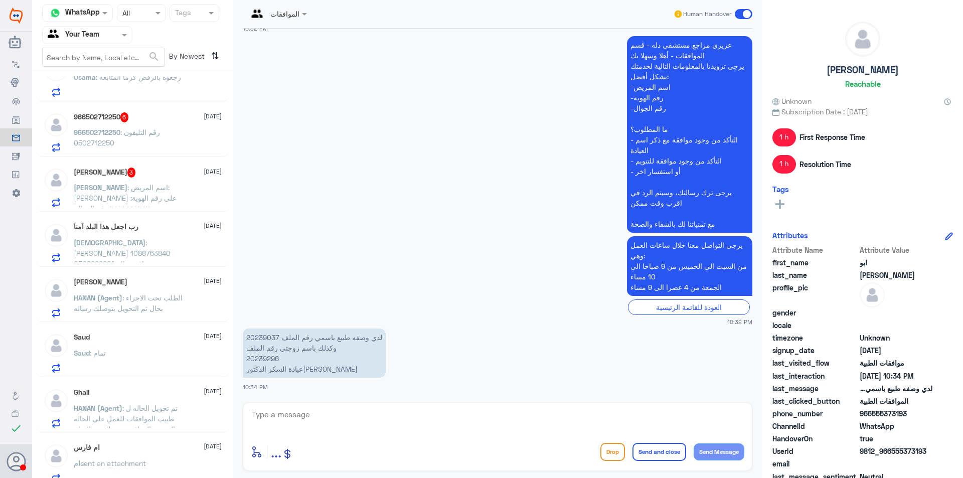
scroll to position [301, 0]
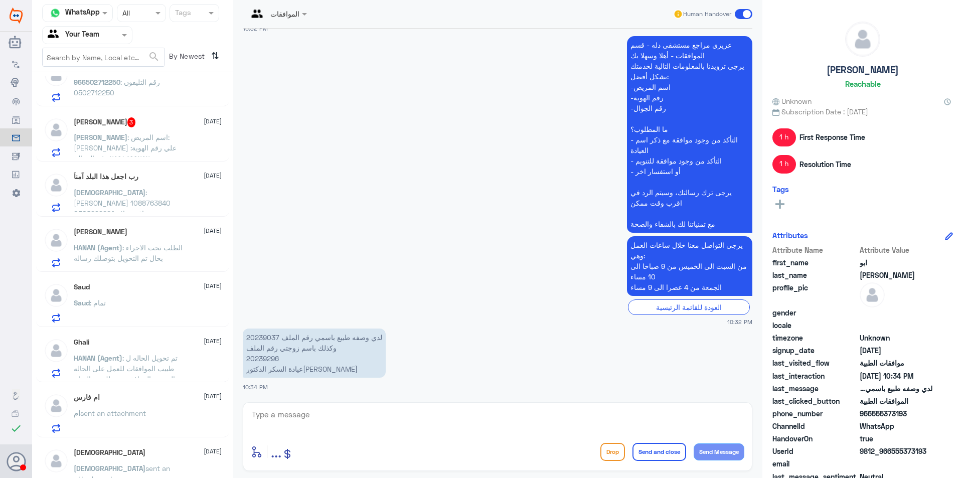
click at [190, 352] on div "Ghali [DATE] HANAN (Agent) : تم تحويل الحاله ل طبيب الموافقات للعمل على الحاله …" at bounding box center [148, 358] width 148 height 40
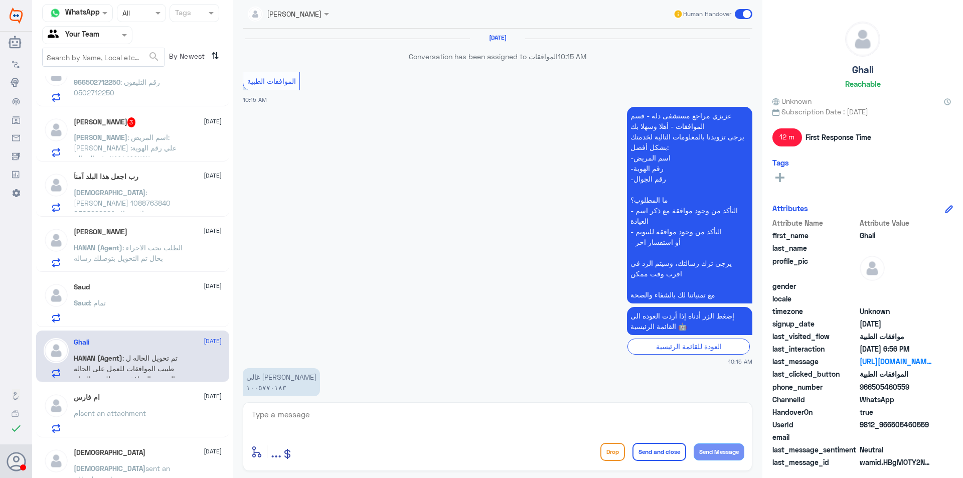
scroll to position [734, 0]
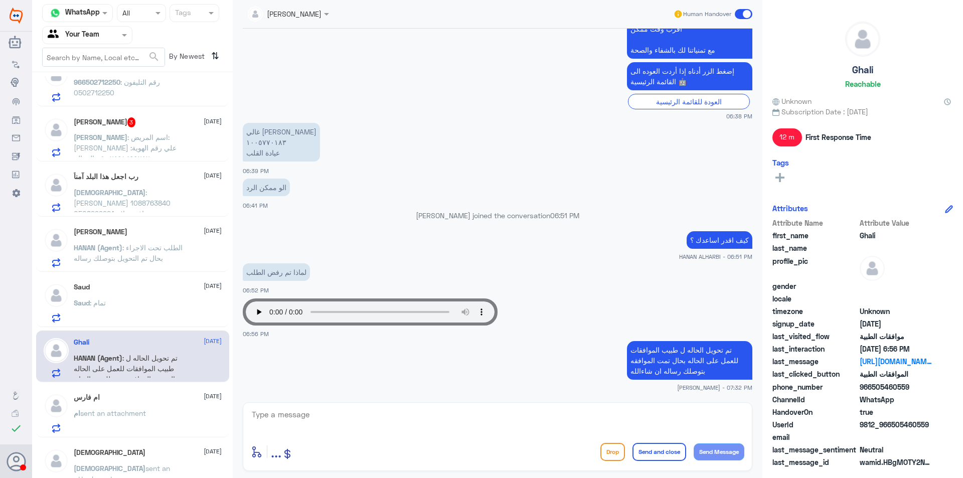
click at [160, 316] on div "Saud : تمام" at bounding box center [148, 311] width 148 height 23
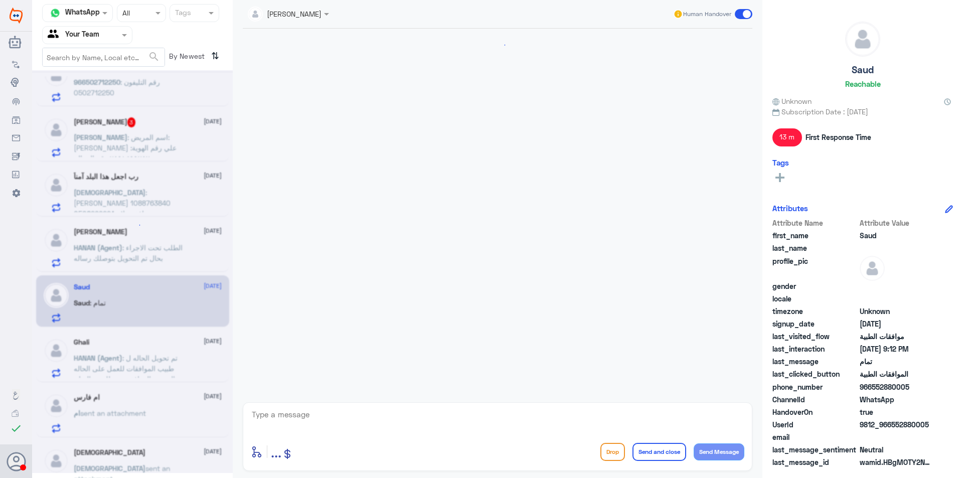
scroll to position [273, 0]
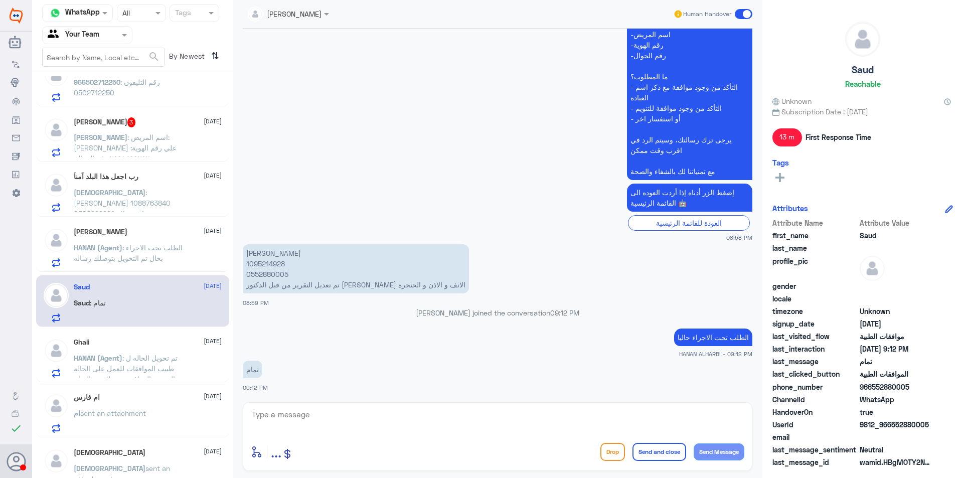
click at [280, 274] on p "[PERSON_NAME] 1095214928 0552880005 تم تعديل التقرير من قبل الدكتور عيادة الانف…" at bounding box center [356, 268] width 226 height 49
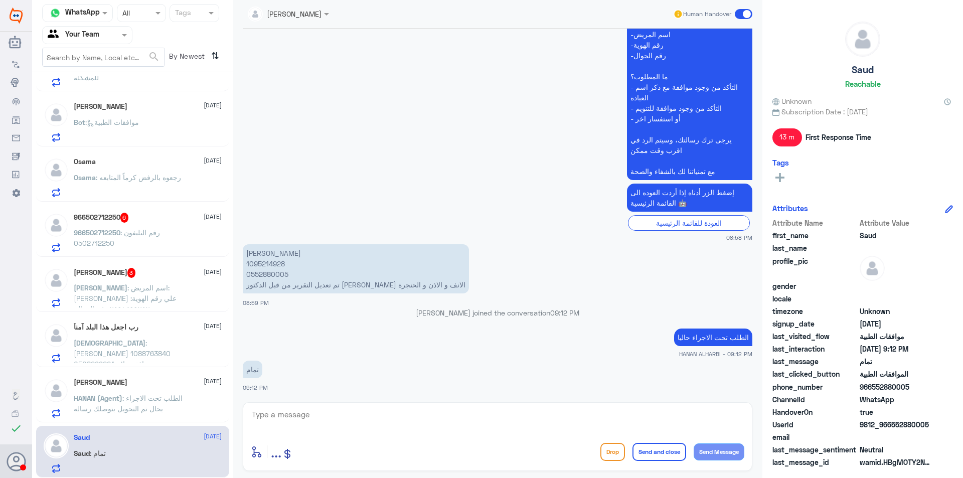
drag, startPoint x: 367, startPoint y: 430, endPoint x: 367, endPoint y: 419, distance: 11.5
click at [367, 430] on textarea at bounding box center [497, 420] width 493 height 25
click at [367, 418] on textarea at bounding box center [497, 420] width 493 height 25
type textarea "d"
type textarea "تمت الموافقه على الاشعه عزيزي بإمكانك الاستفاده من الخدمه"
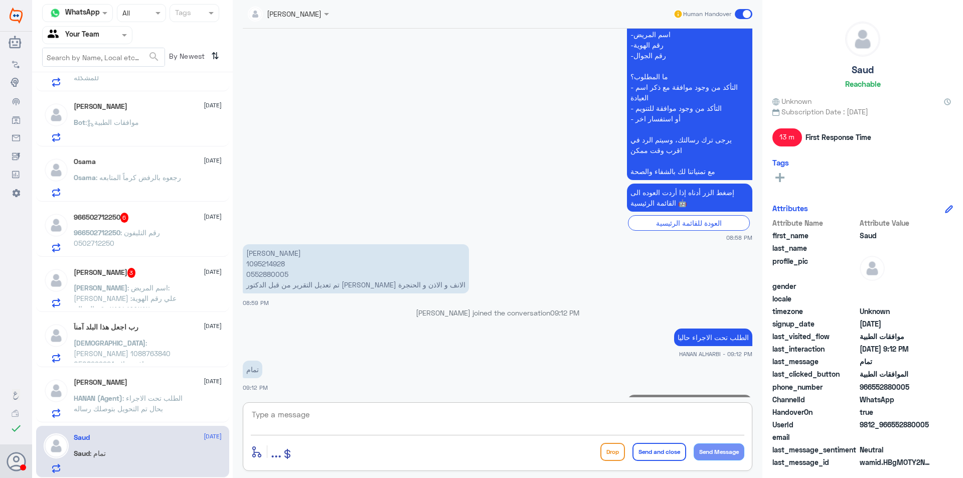
scroll to position [316, 0]
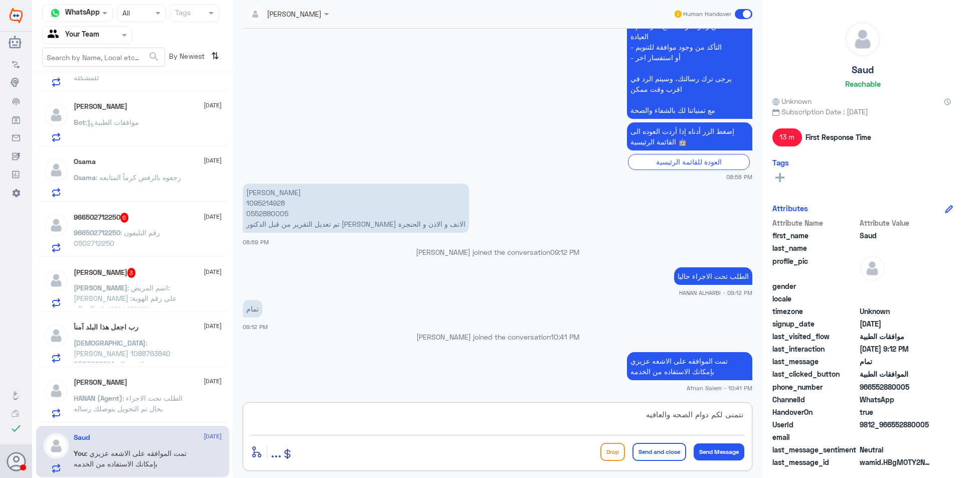
click at [682, 420] on textarea "نتمنى لكم دوام الصحه والعافيه" at bounding box center [497, 420] width 493 height 25
type textarea "نتمنى لكم دوام الصحه والعافيه"
click at [655, 446] on button "Send and close" at bounding box center [659, 452] width 54 height 18
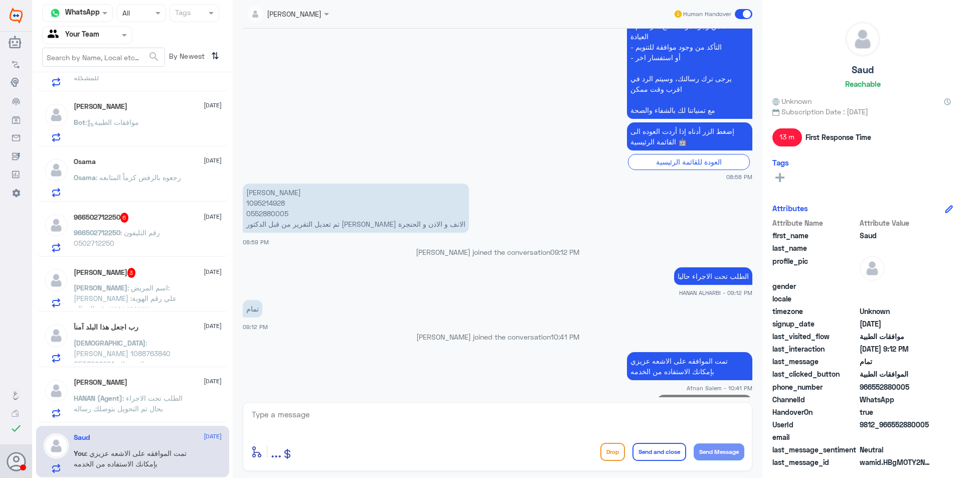
scroll to position [349, 0]
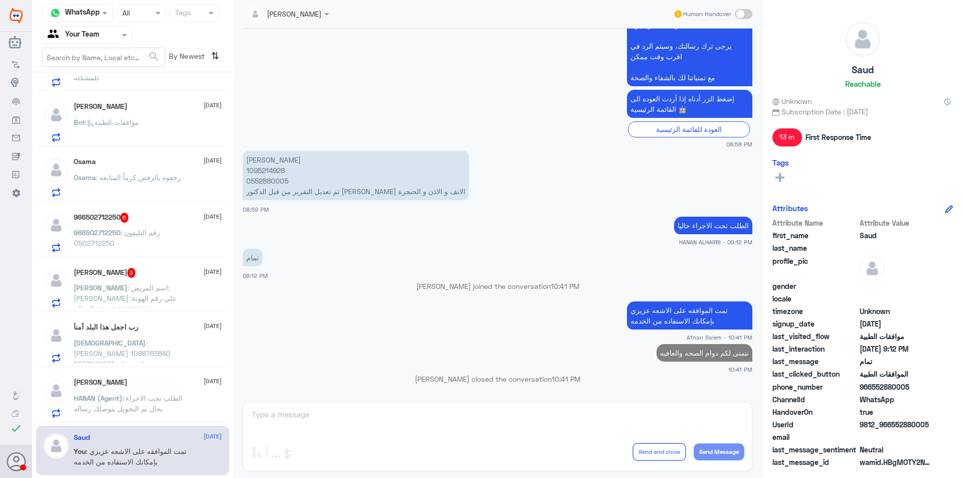
click at [179, 383] on div "[PERSON_NAME] [DATE]" at bounding box center [148, 382] width 148 height 9
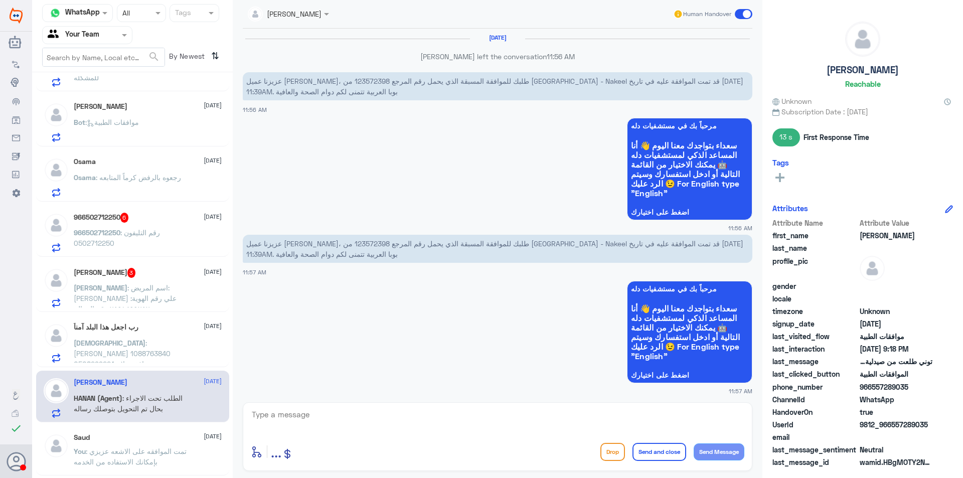
scroll to position [1135, 0]
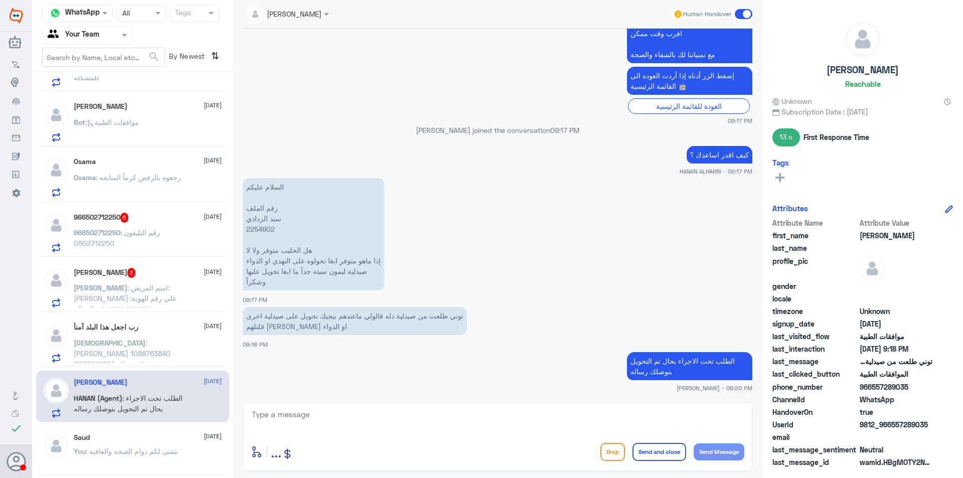
click at [258, 232] on p "السلام عليكم رقم الملف سند الردادي 2254902 هل الحليب متوفر ولا لا إذا ماهو متوف…" at bounding box center [313, 234] width 141 height 112
click at [291, 421] on textarea at bounding box center [497, 420] width 493 height 25
paste textarea "123650565"
type textarea "تم التحويل على صيدليه ل[PERSON_NAME] تحت الطلب 123650565"
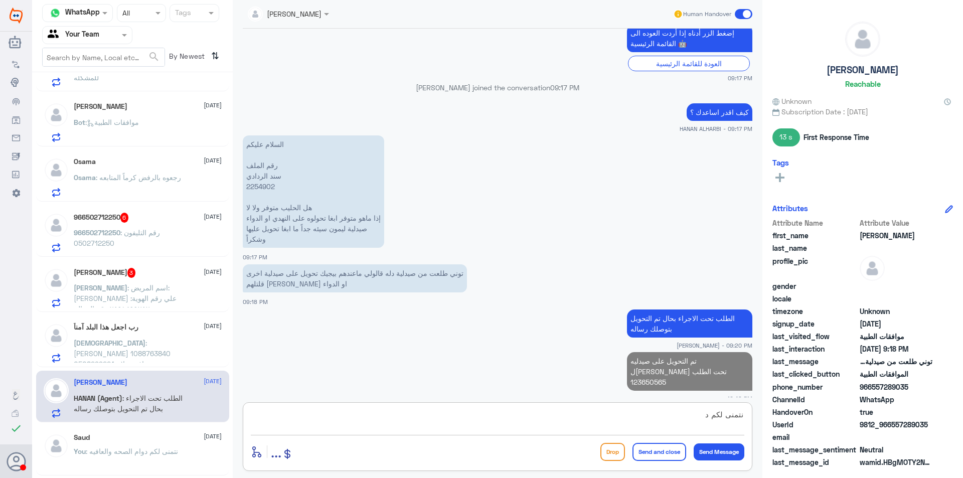
scroll to position [1175, 0]
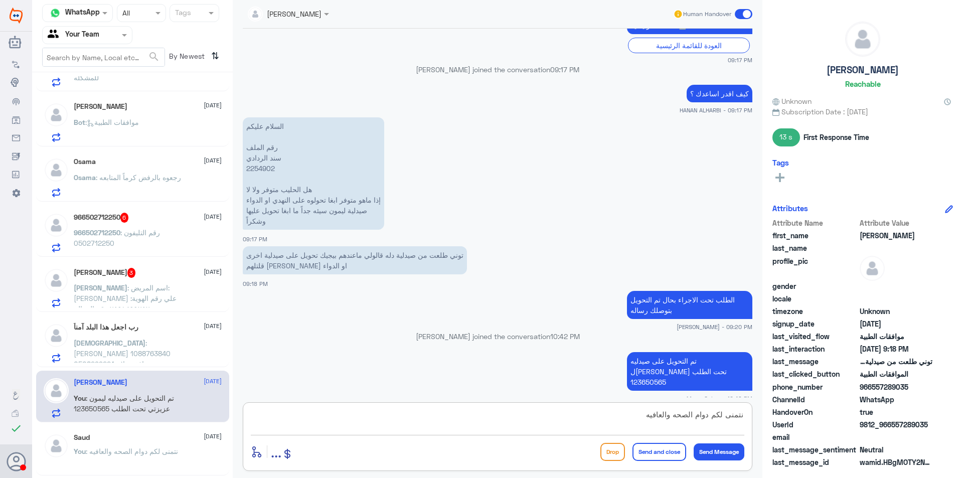
type textarea "نتمنى لكم دوام الصحه والعافيه"
click at [638, 454] on button "Send and close" at bounding box center [659, 452] width 54 height 18
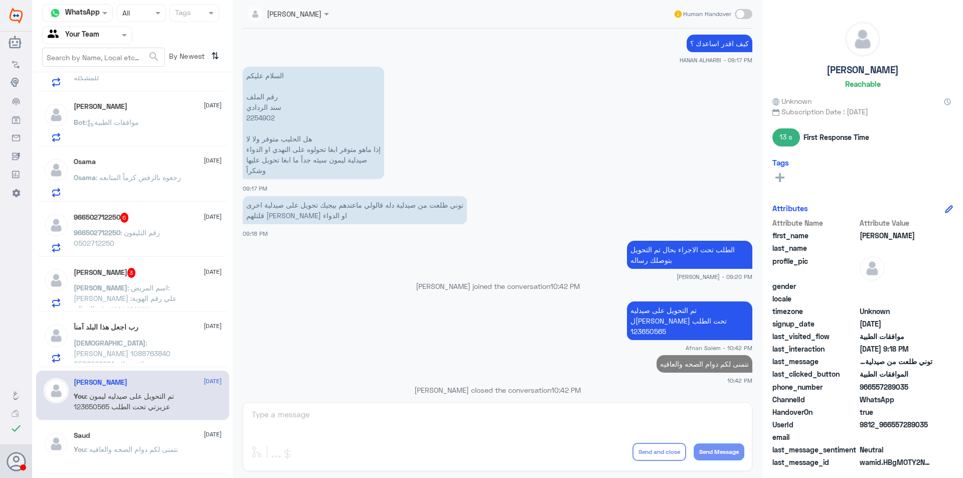
click at [686, 355] on p "نتمنى لكم دوام الصحه والعافيه" at bounding box center [704, 364] width 96 height 18
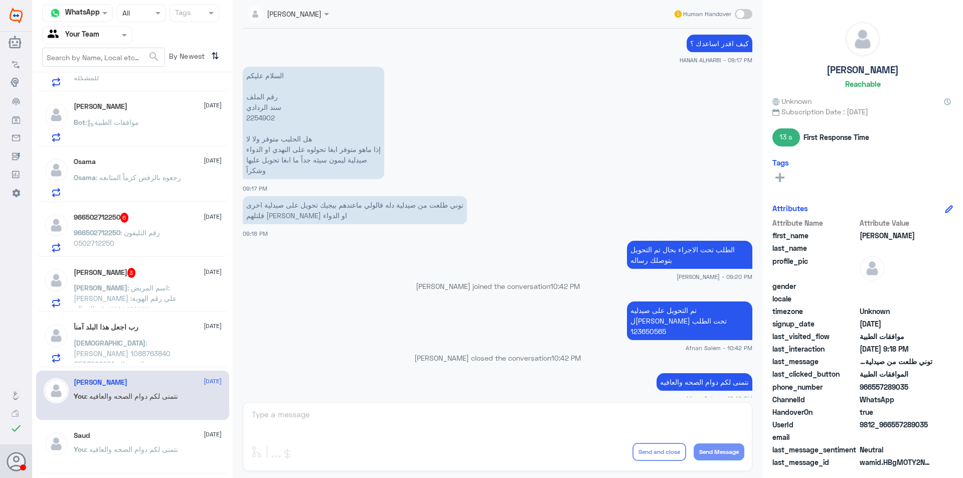
click at [711, 373] on p "نتمنى لكم دوام الصحه والعافيه" at bounding box center [704, 382] width 96 height 18
click at [163, 341] on span ": [PERSON_NAME] 1088763840 0508299224 عندي موافقة علاج طبيعي ، لو تكرمت ممكن تل…" at bounding box center [126, 363] width 105 height 51
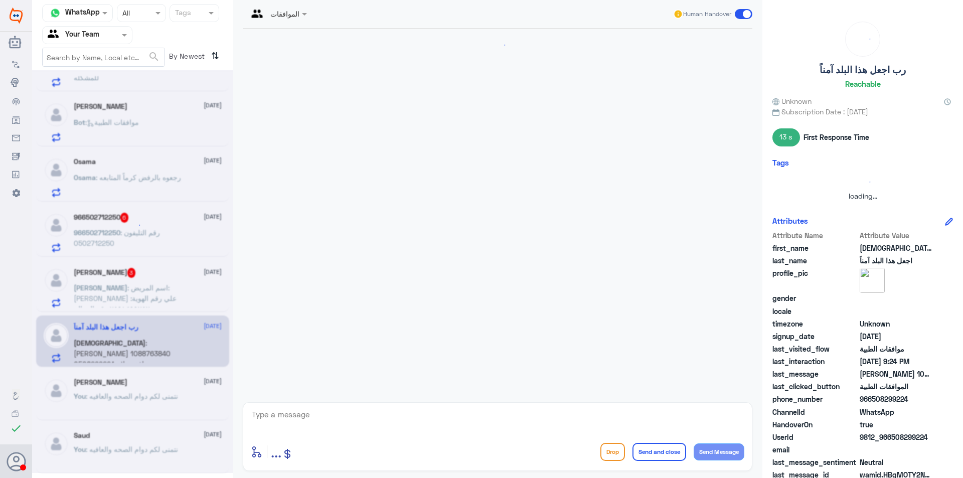
scroll to position [581, 0]
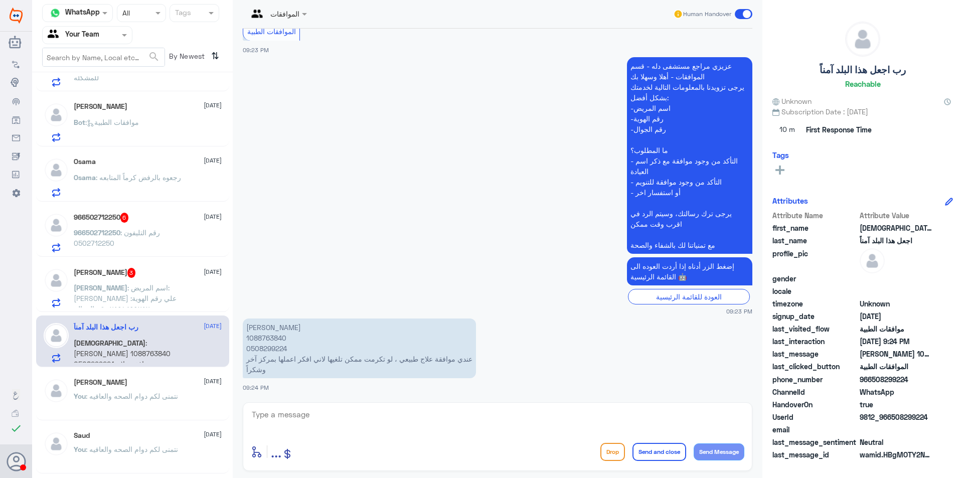
click at [299, 411] on textarea at bounding box center [497, 420] width 493 height 25
click at [280, 343] on p "[PERSON_NAME] 1088763840 0508299224 عندي موافقة علاج طبيعي ، لو تكرمت ممكن تلغي…" at bounding box center [359, 348] width 233 height 60
click at [294, 414] on textarea at bounding box center [497, 420] width 493 height 25
paste textarea "نتمنى لكم دوام الصحه والعافيه"
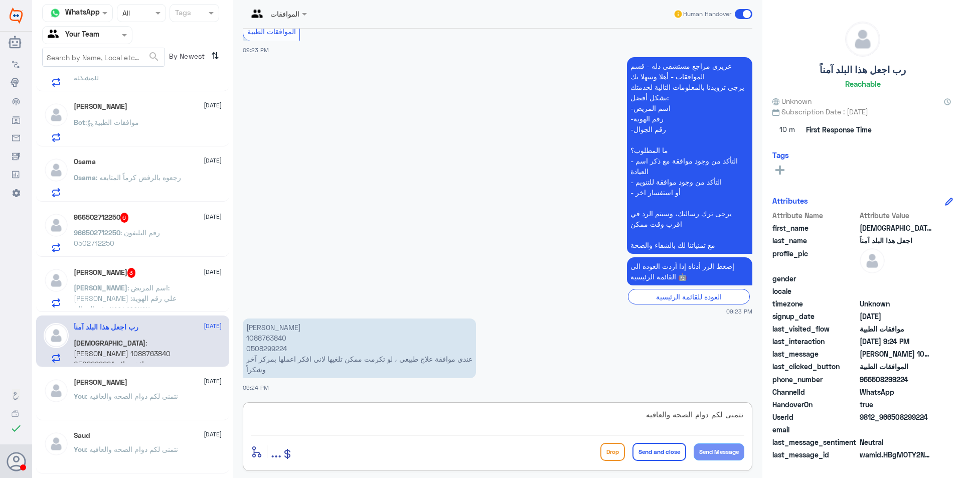
scroll to position [9, 0]
type textarea "نتمنى لكم دوام الصحه والعافيه"
click at [275, 345] on p "[PERSON_NAME] 1088763840 0508299224 عندي موافقة علاج طبيعي ، لو تكرمت ممكن تلغي…" at bounding box center [359, 348] width 233 height 60
click at [151, 279] on div "[PERSON_NAME] 3 [DATE] [PERSON_NAME] : اسم المريض: [PERSON_NAME] رقم الهوية: ٢٥…" at bounding box center [148, 288] width 148 height 40
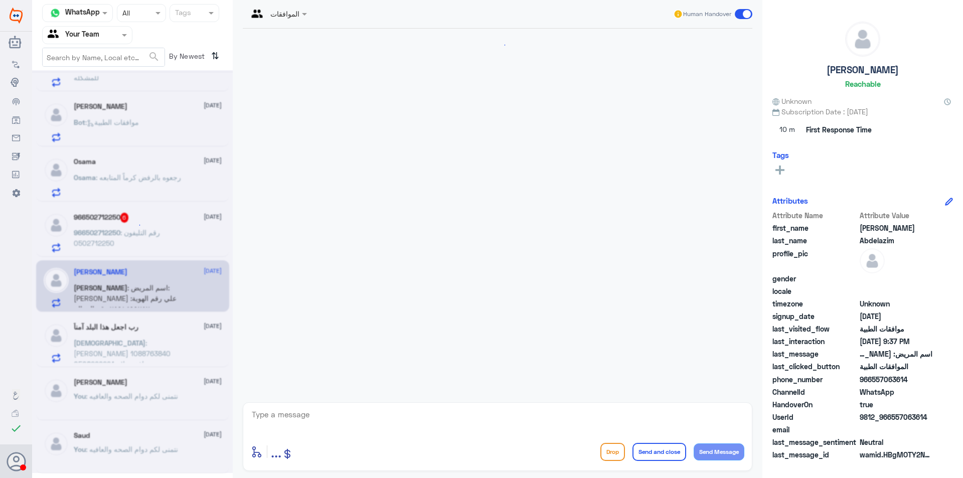
scroll to position [199, 0]
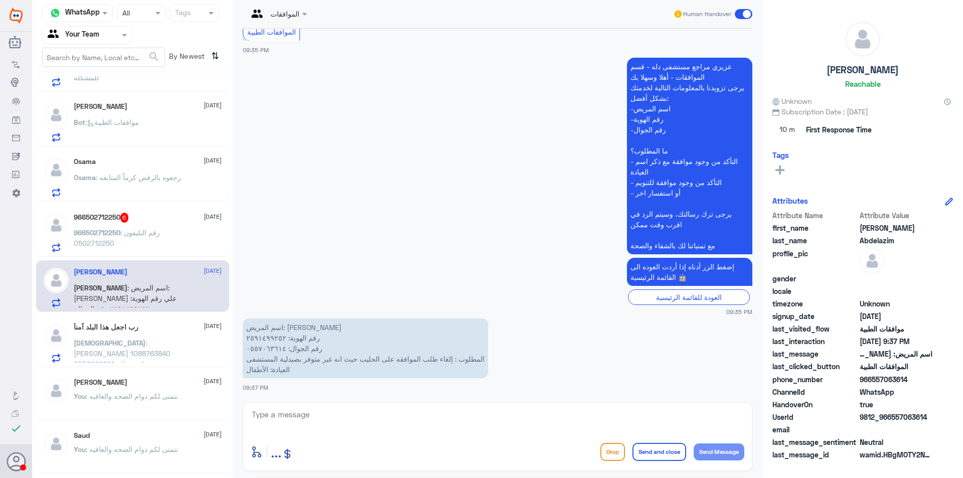
click at [269, 349] on p "اسم المريض: [PERSON_NAME] علي رقم الهوية: ٢٥٩١٤٩٩٢٥٢ رقم الجوال: ٠٥٥٧٠٦٣٦١٤ الم…" at bounding box center [365, 348] width 245 height 60
click at [454, 430] on textarea at bounding box center [497, 420] width 493 height 25
type textarea "ي"
type textarea "تم الغاء الطلب عزيزي"
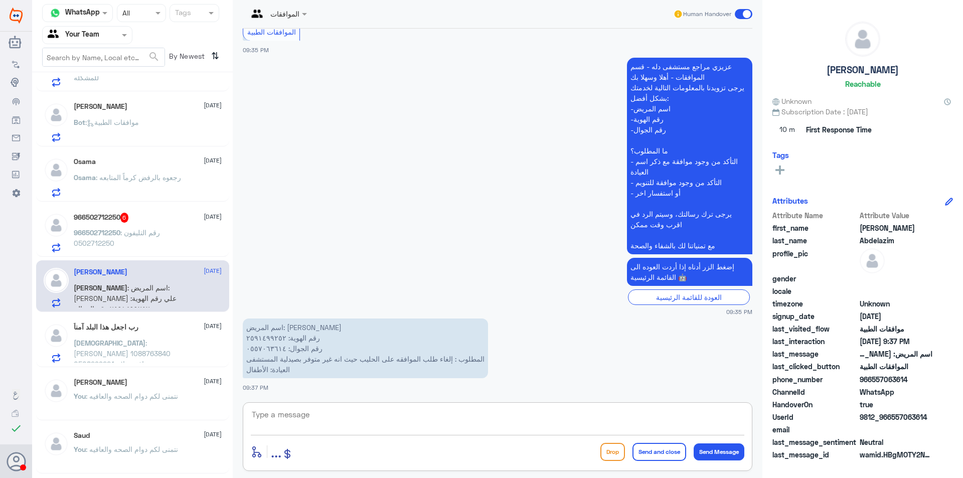
scroll to position [232, 0]
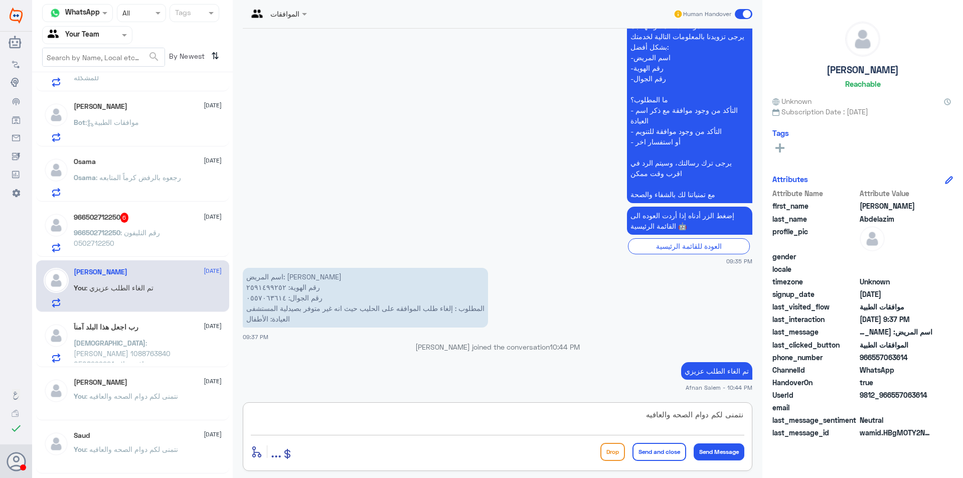
click at [729, 418] on textarea "نتمنى لكم دوام الصحه والعافيه" at bounding box center [497, 420] width 493 height 25
type textarea "نتمنى لكم دوام الصحه والعافيه"
click at [675, 448] on button "Send and close" at bounding box center [659, 452] width 54 height 18
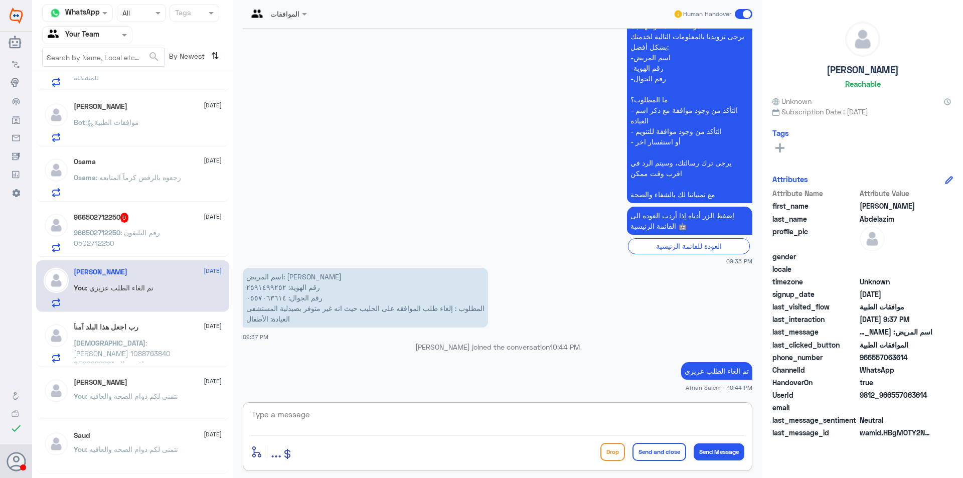
scroll to position [264, 0]
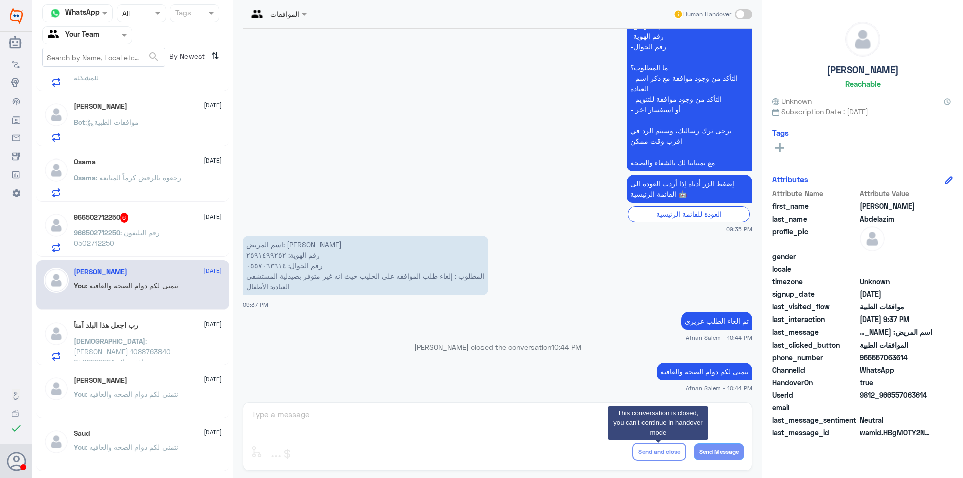
click at [154, 227] on div "966502712250 6 [DATE] 966502712250 : رقم التليفون 0502712250" at bounding box center [148, 233] width 148 height 40
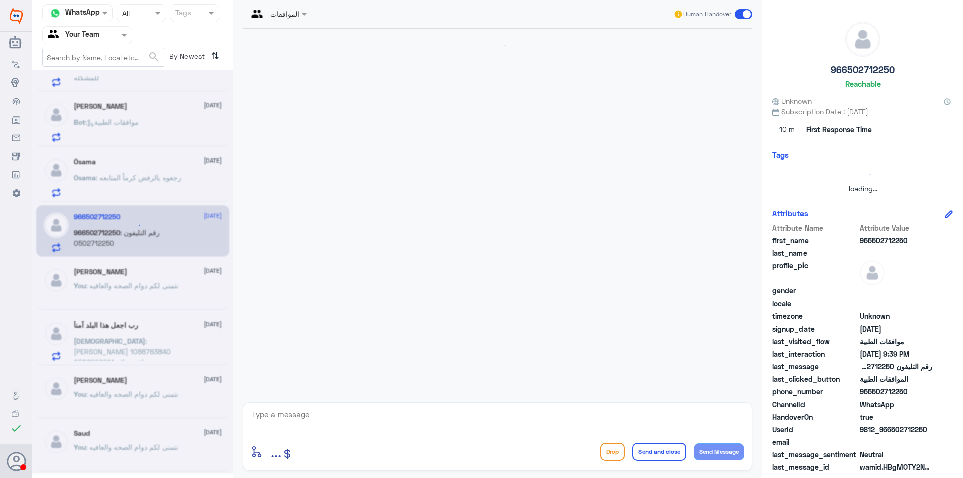
scroll to position [281, 0]
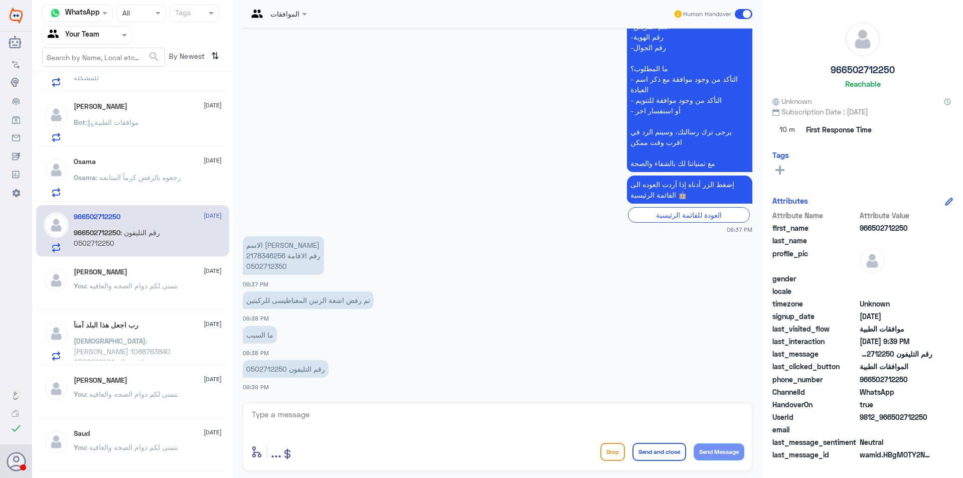
click at [274, 370] on p "رقم التليفون 0502712250" at bounding box center [286, 369] width 86 height 18
click at [103, 189] on p "[PERSON_NAME] : رجعوه بالرفض كرماً المتابعه" at bounding box center [127, 184] width 107 height 25
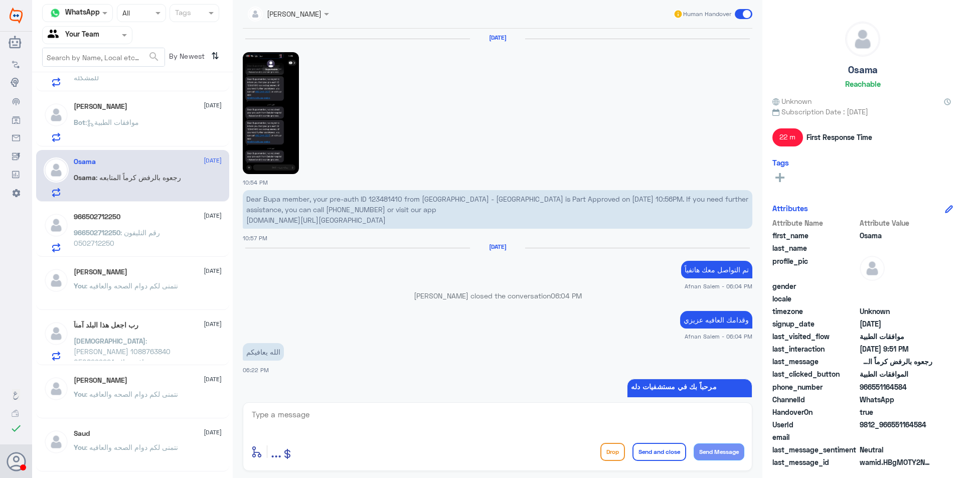
scroll to position [878, 0]
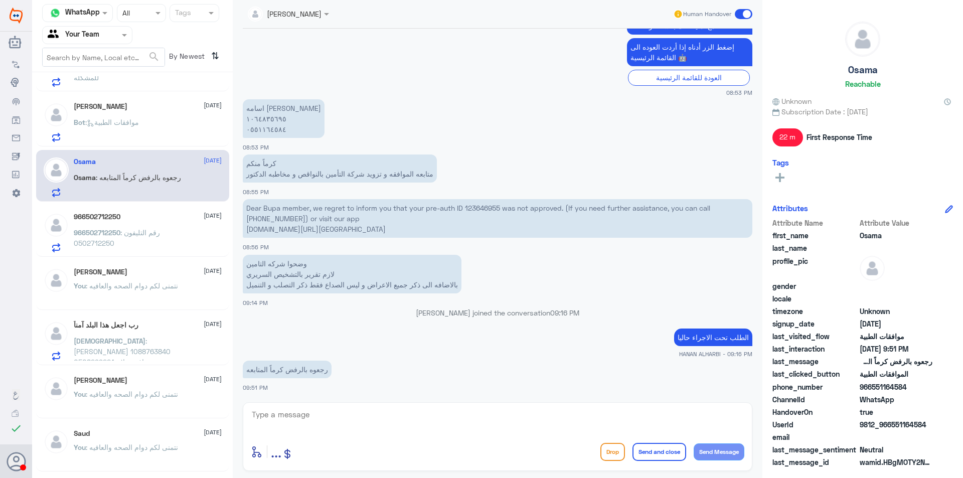
click at [485, 209] on p "Dear Bupa member, we regret to inform you that your pre-auth ID 123646955 was n…" at bounding box center [497, 218] width 509 height 39
click at [139, 127] on p "Bot : موافقات الطبية" at bounding box center [106, 129] width 65 height 25
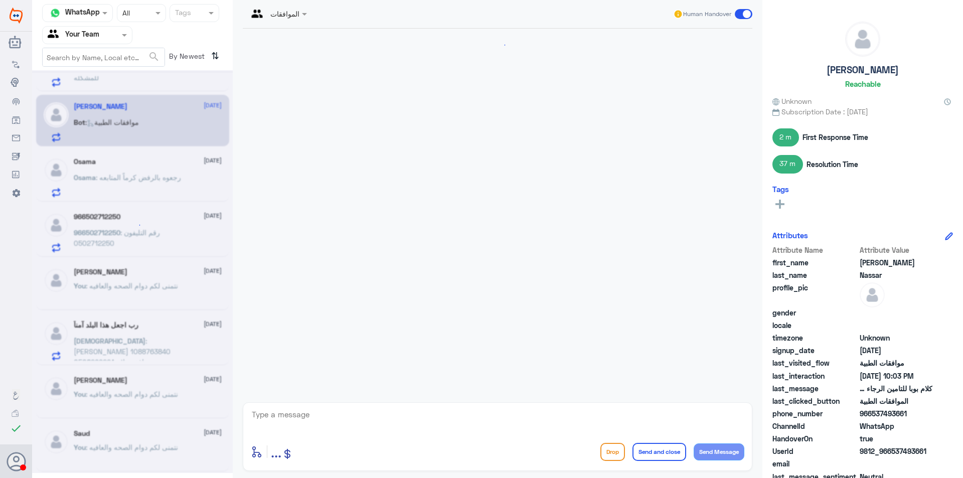
scroll to position [856, 0]
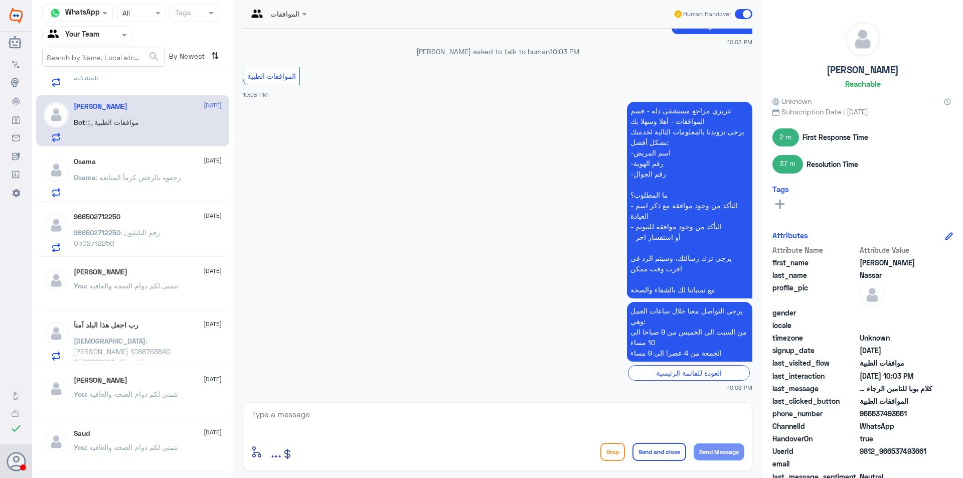
click at [162, 365] on div "[PERSON_NAME] [DATE] ابو : لدي وصفه طبيع باسمي رقم الملف 20239037 وكذلك باسم زو…" at bounding box center [132, 278] width 201 height 405
click at [110, 39] on div at bounding box center [87, 35] width 89 height 12
click at [111, 84] on div "Your Inbox" at bounding box center [87, 89] width 90 height 23
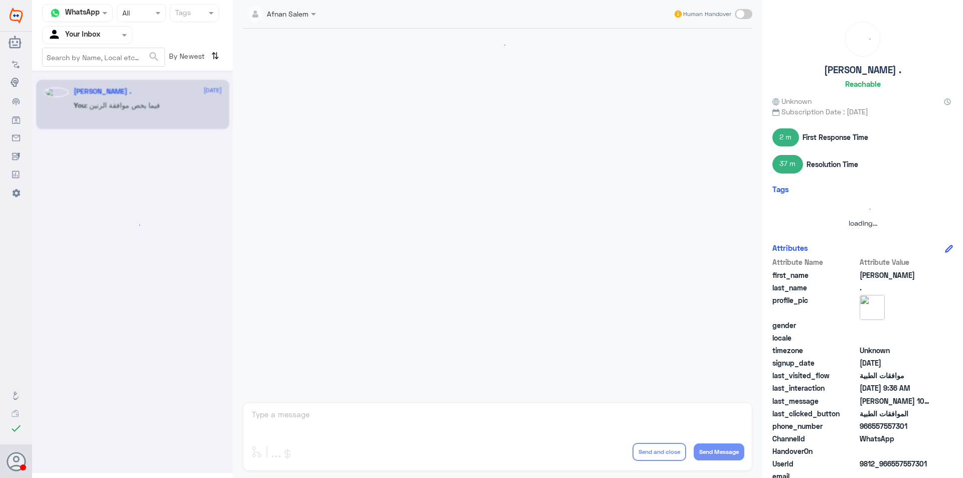
scroll to position [0, 0]
click at [105, 33] on div at bounding box center [87, 35] width 89 height 12
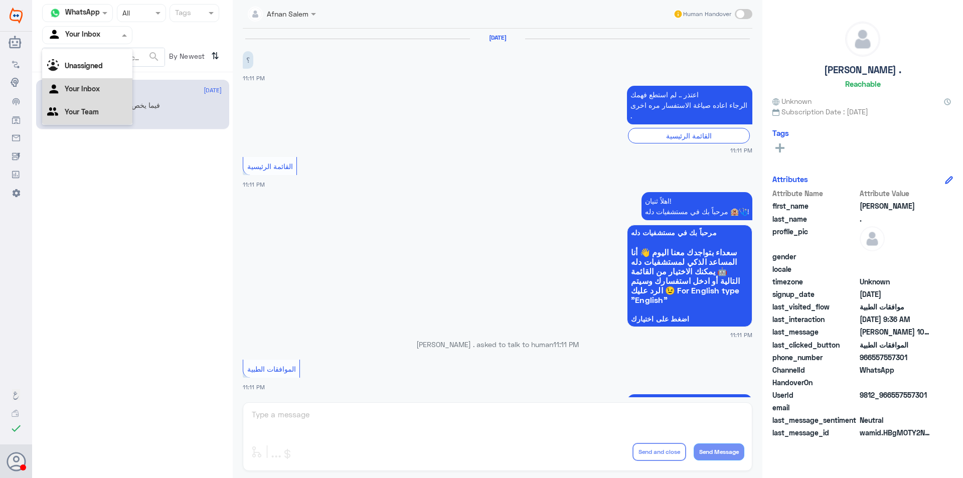
scroll to position [1042, 0]
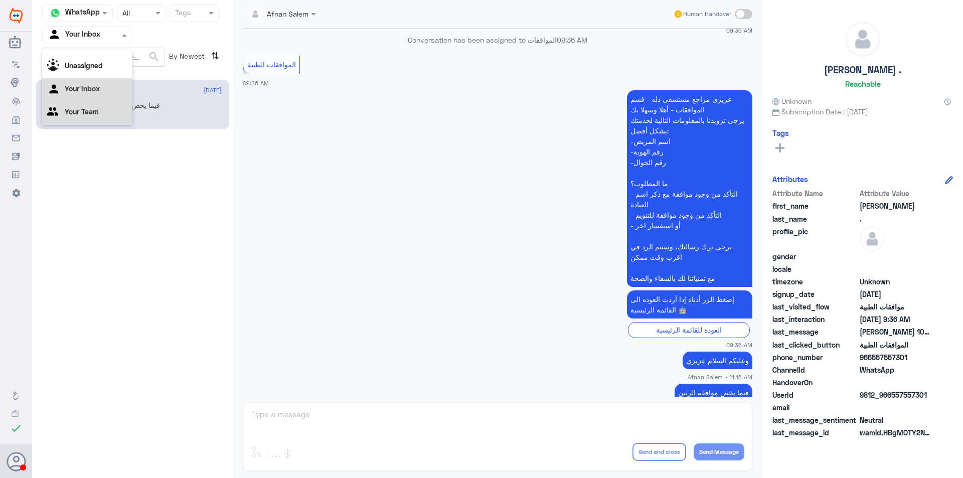
click at [107, 118] on div "Your Team" at bounding box center [87, 112] width 90 height 23
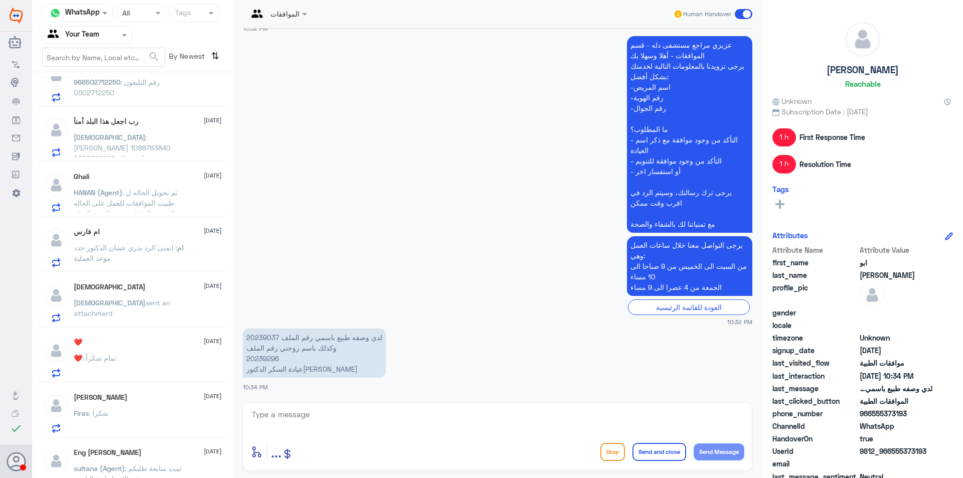
scroll to position [371, 0]
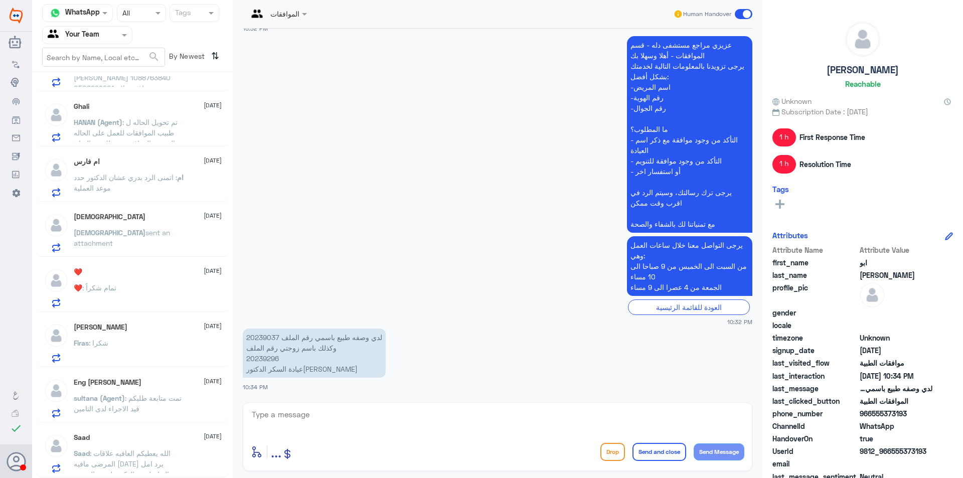
click at [157, 448] on p "Saad : الله يعطيكم العافيه علاقات المرضى مافيه [DATE] يرد امل التواصل مع الدكتو…" at bounding box center [130, 460] width 113 height 25
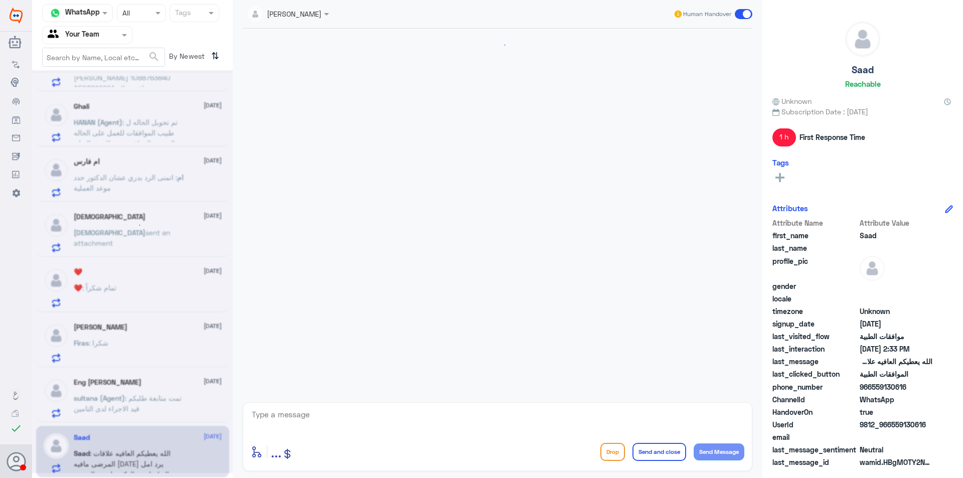
scroll to position [722, 0]
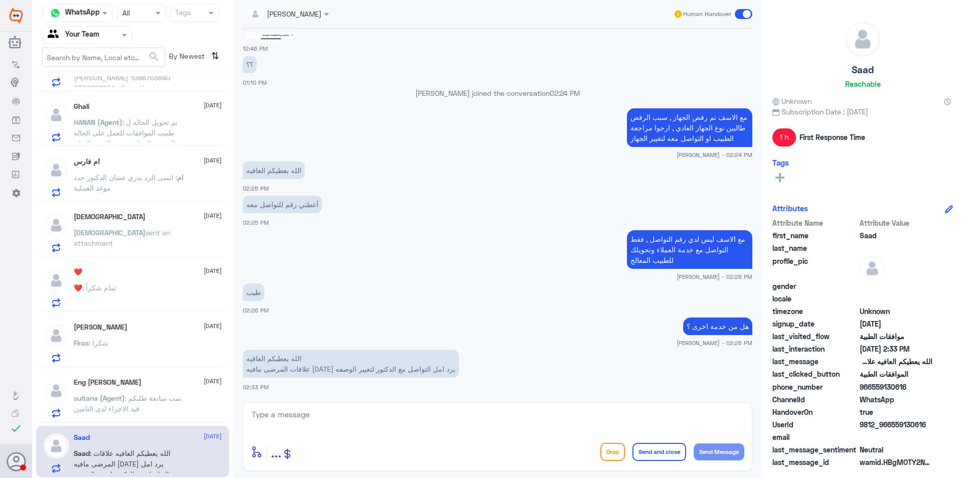
click at [147, 385] on div "Eng [PERSON_NAME] [DATE]" at bounding box center [148, 382] width 148 height 9
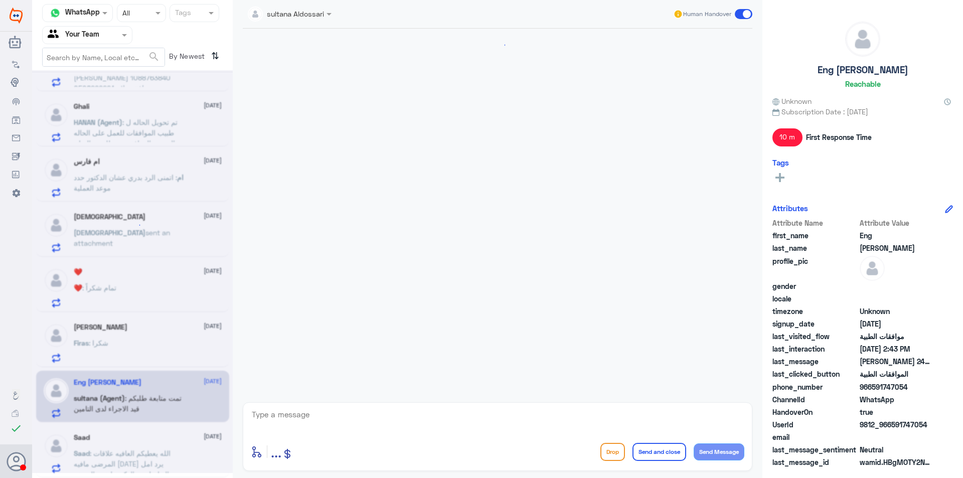
scroll to position [989, 0]
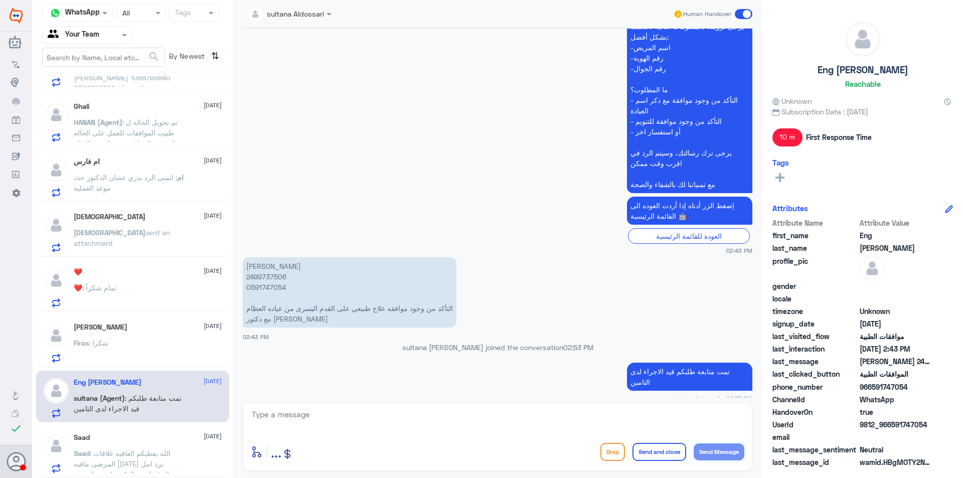
click at [255, 278] on p "[PERSON_NAME] 2499737506 0591747054 التأكد من وجود موافقه علاج طبيعي على القدم …" at bounding box center [350, 292] width 214 height 70
click at [149, 347] on div "Firas : شكرا" at bounding box center [148, 351] width 148 height 23
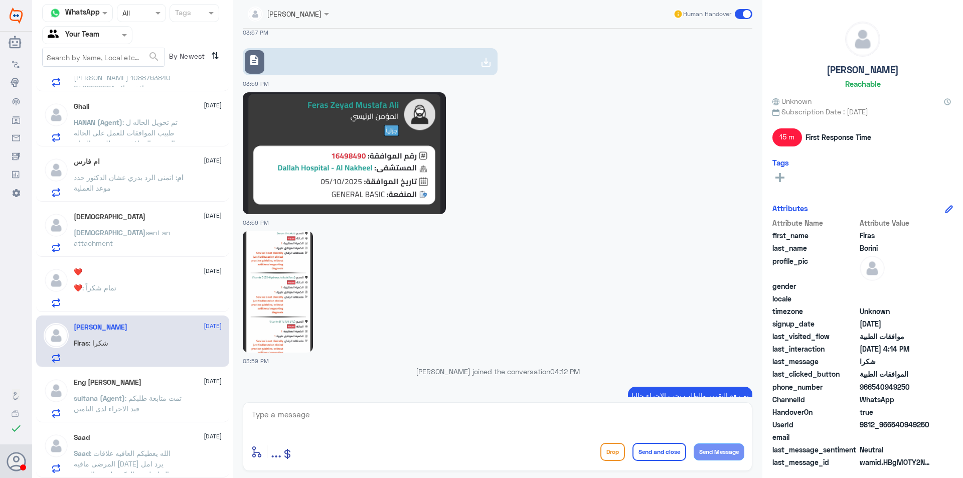
scroll to position [462, 0]
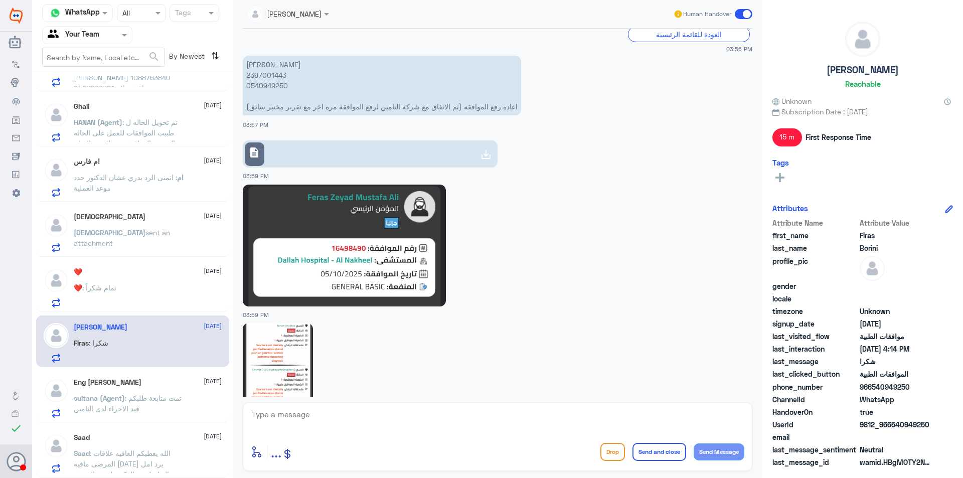
click at [273, 85] on p "[PERSON_NAME] 2397001443 0540949250 اعادة رفع الموافقة (تم الاتفاق مع شركة التا…" at bounding box center [382, 86] width 278 height 60
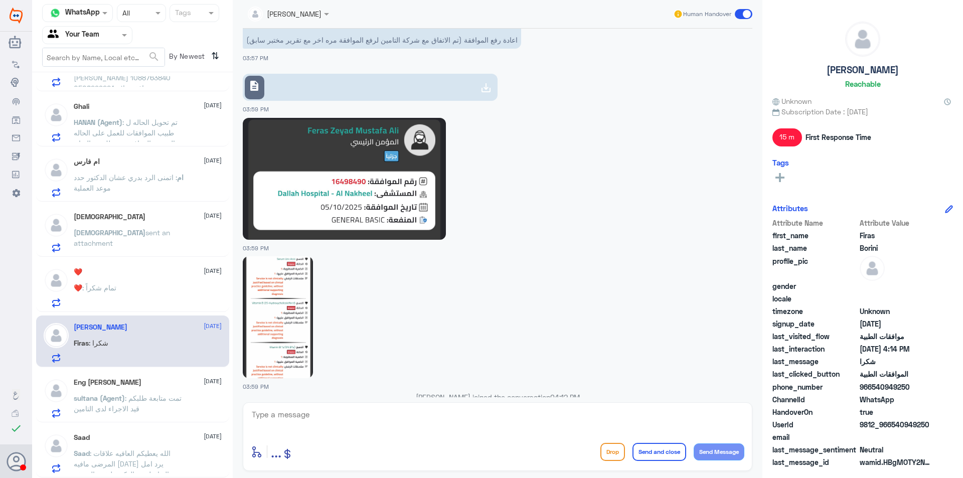
scroll to position [612, 0]
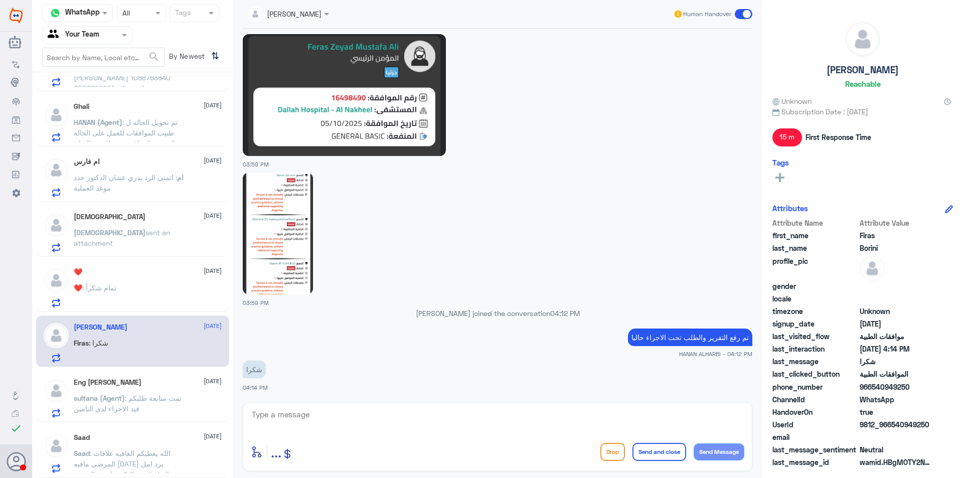
click at [118, 271] on div "❤️ [DATE]" at bounding box center [148, 272] width 148 height 9
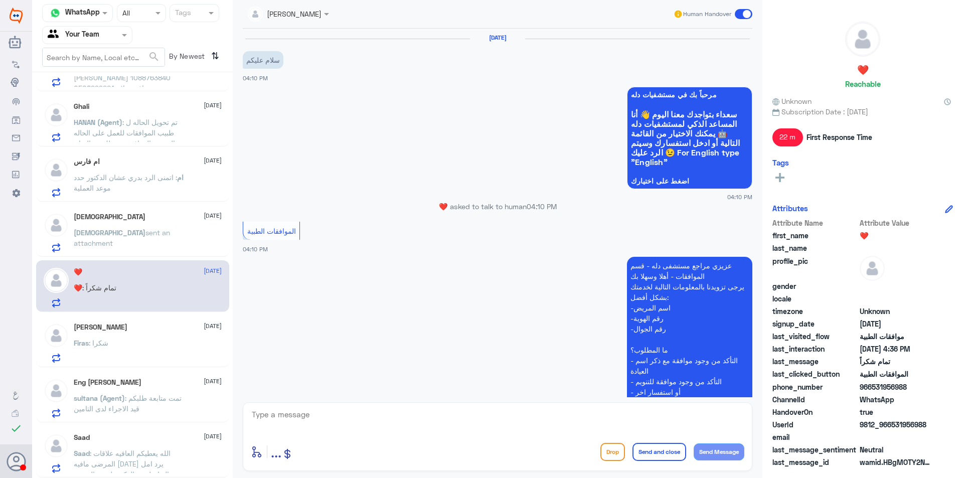
scroll to position [716, 0]
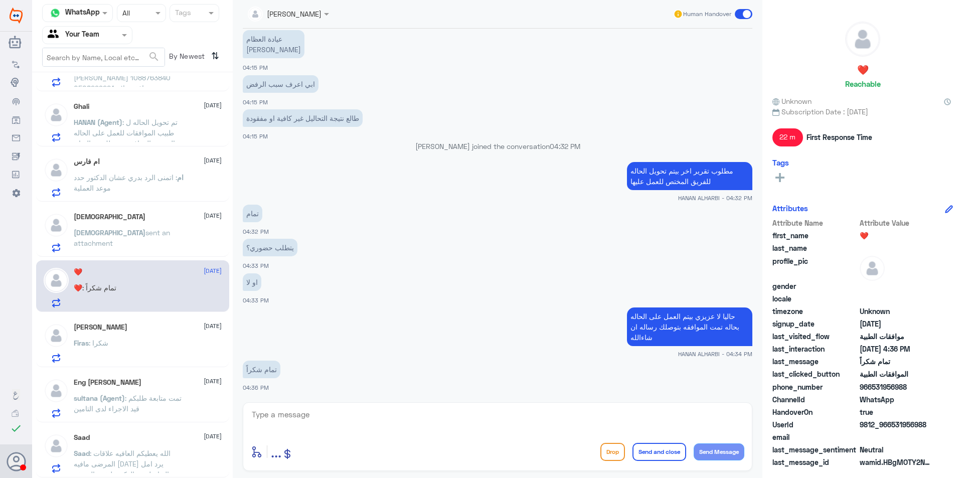
click at [171, 219] on div "[DEMOGRAPHIC_DATA] [DATE]" at bounding box center [148, 217] width 148 height 9
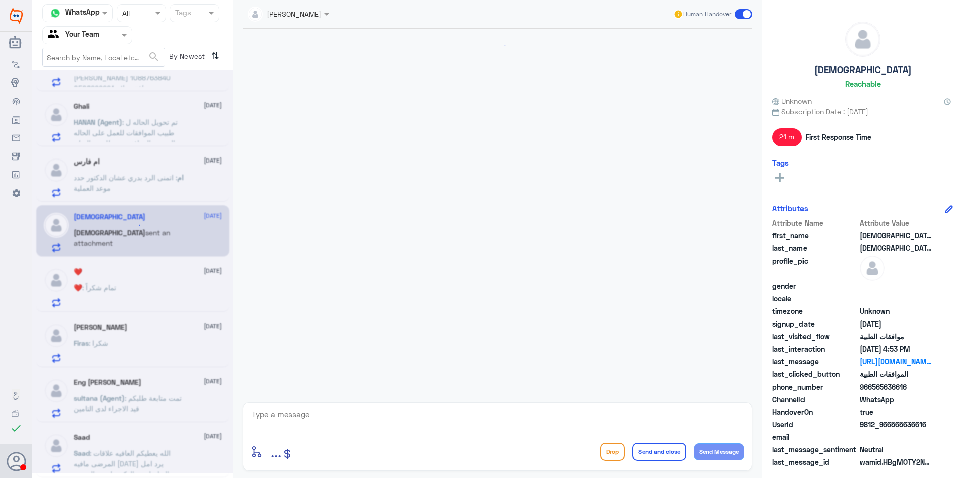
scroll to position [910, 0]
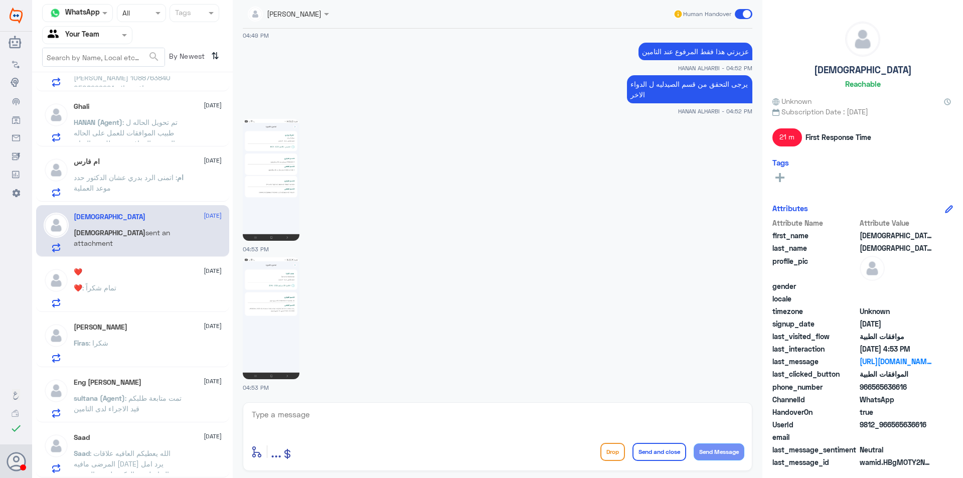
click at [160, 270] on div "❤️ [DATE]" at bounding box center [148, 272] width 148 height 9
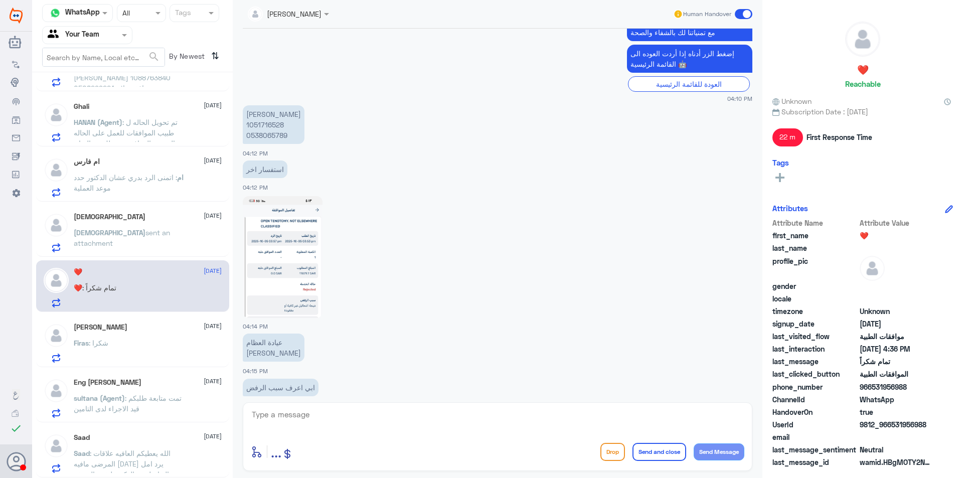
scroll to position [314, 0]
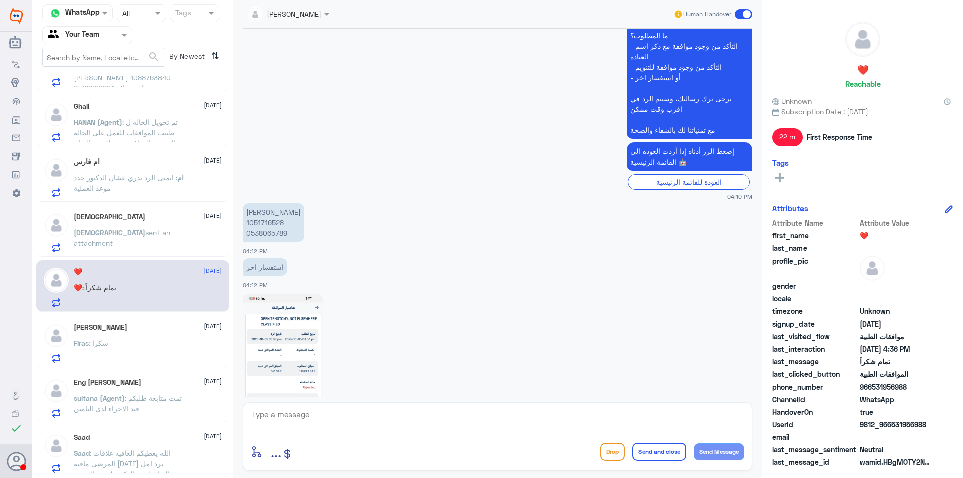
click at [274, 231] on p "[PERSON_NAME] 1051716528 0538065789" at bounding box center [274, 222] width 62 height 39
click at [140, 228] on span "sent an attachment" at bounding box center [122, 237] width 96 height 19
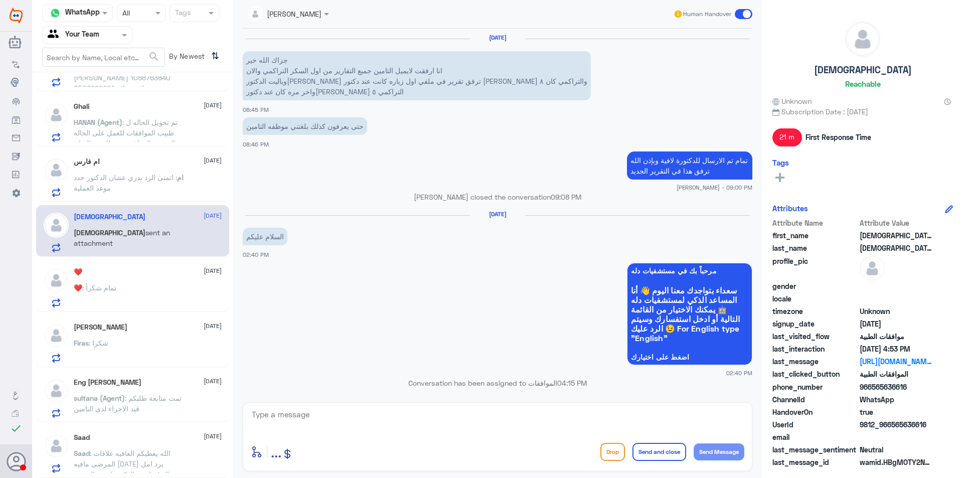
scroll to position [910, 0]
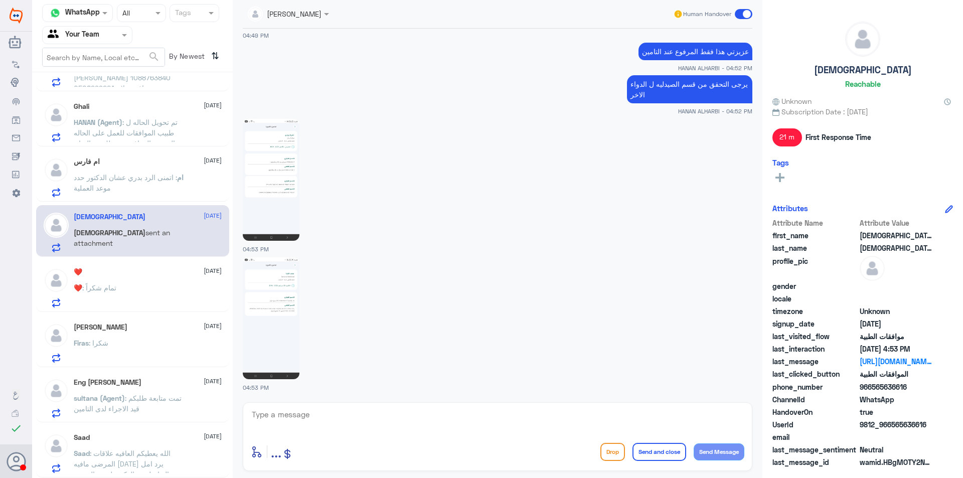
click at [176, 171] on div "ام فارس [DATE] ام : اتمنى الرد بدري عشان الدكتور حدد موعد العملية" at bounding box center [148, 177] width 148 height 40
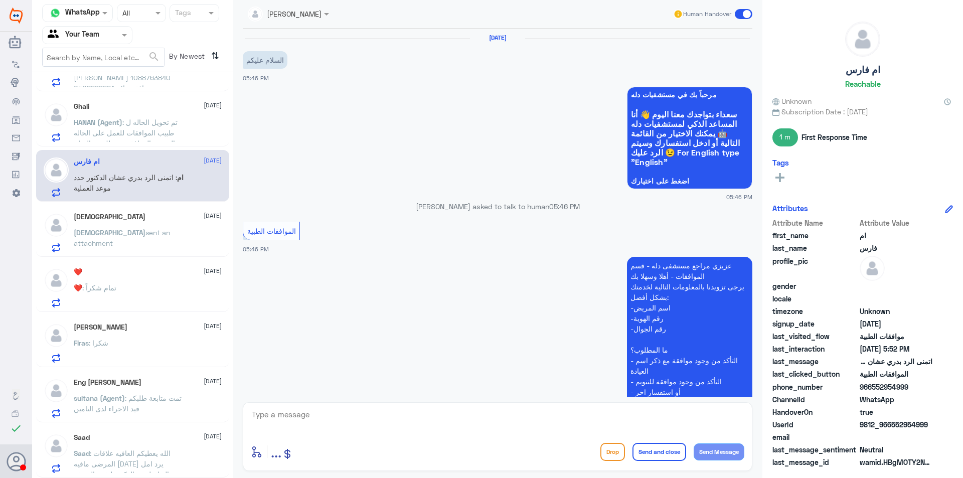
scroll to position [456, 0]
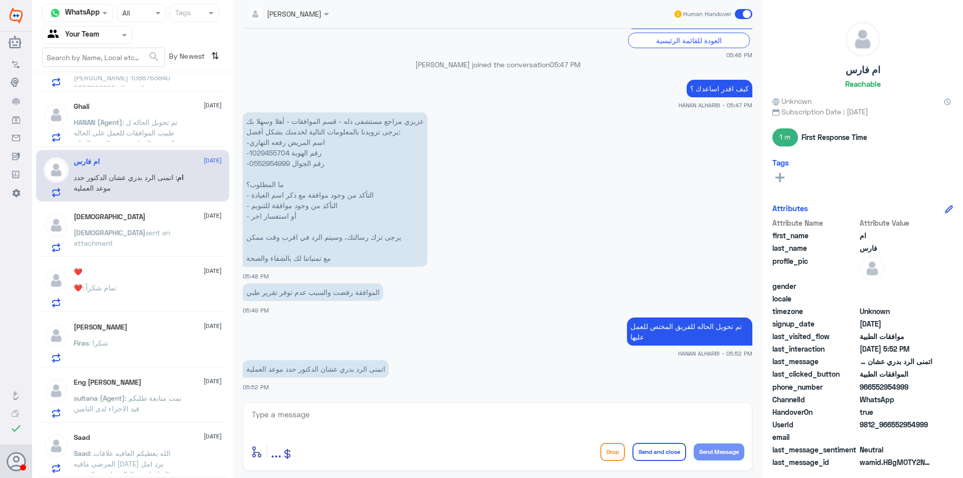
click at [271, 165] on p "عزيزي مراجع مستشفى دله - قسم الموافقات - أهلا وسهلا بك يرجى تزويدنا بالمعلومات …" at bounding box center [335, 189] width 185 height 154
click at [130, 124] on span ": تم تحويل الحاله ل طبيب الموافقات للعمل على الحاله بحال تمت الموافقه بتوصلك رس…" at bounding box center [128, 138] width 108 height 40
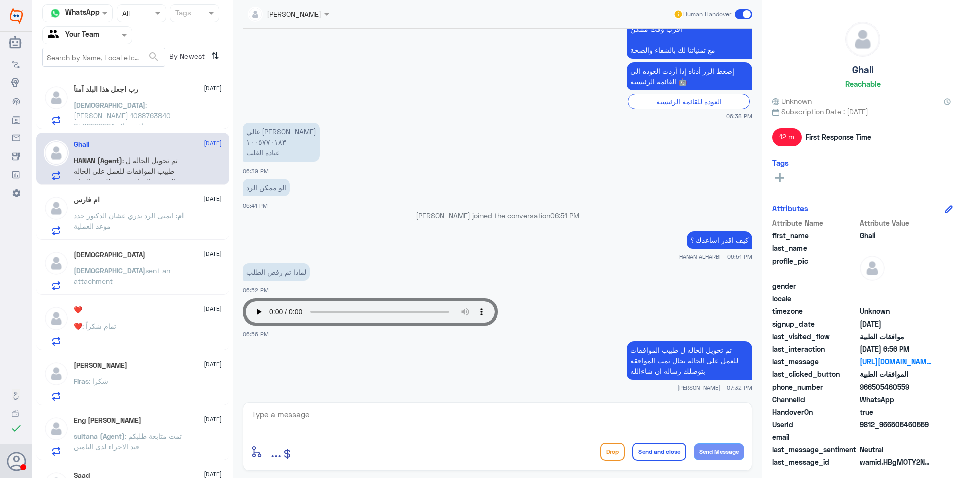
scroll to position [271, 0]
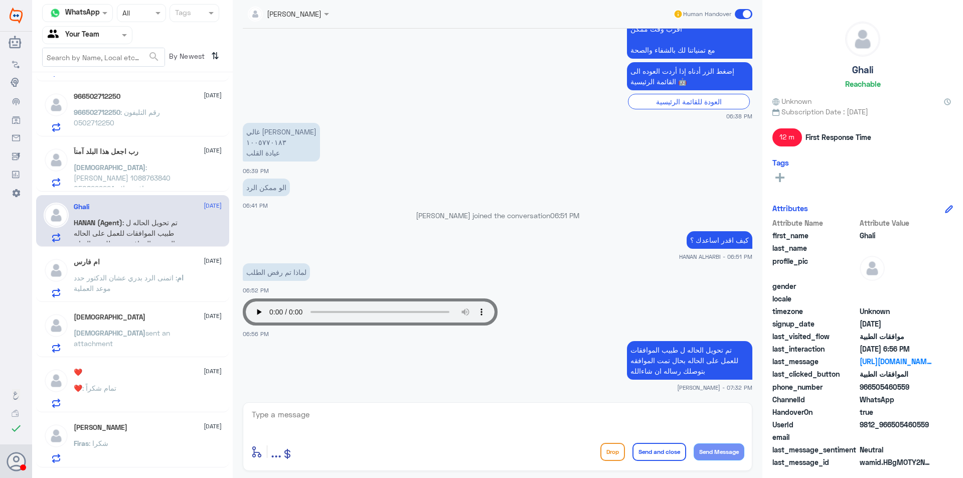
click at [255, 138] on p "غالي [PERSON_NAME] ١٠٠٥٧٧٠١٨٣ عيادة القلب" at bounding box center [281, 142] width 77 height 39
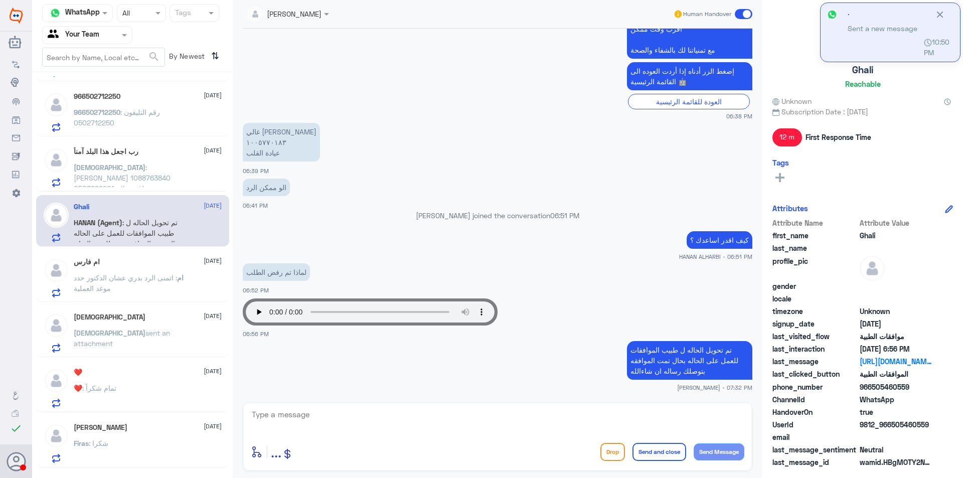
click at [148, 168] on span ": [PERSON_NAME] 1088763840 0508299224 عندي موافقة علاج طبيعي ، لو تكرمت ممكن تل…" at bounding box center [126, 188] width 105 height 51
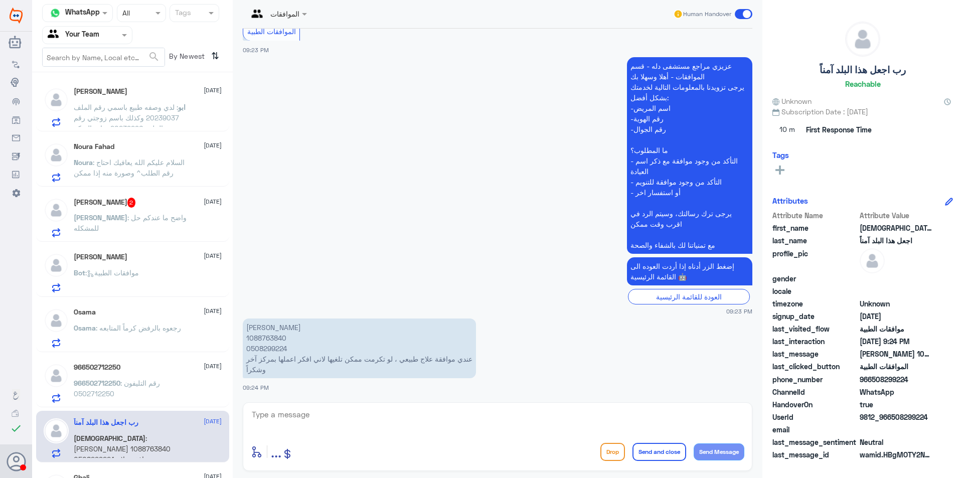
click at [141, 107] on span ": لدي وصفه طبيع باسمي رقم الملف 20239037 وكذلك باسم زوجتي رقم الملف 20239296 عي…" at bounding box center [126, 123] width 105 height 40
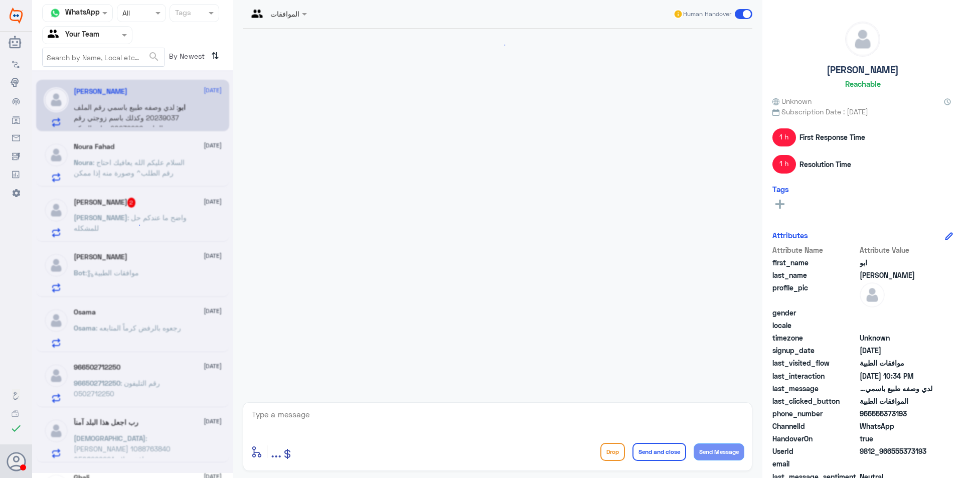
scroll to position [908, 0]
click at [119, 37] on div at bounding box center [87, 35] width 89 height 12
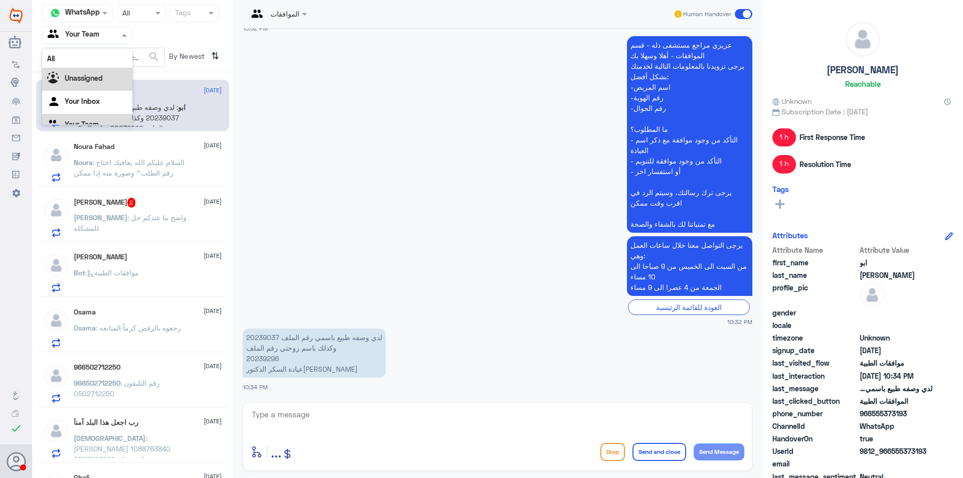
scroll to position [13, 0]
click at [110, 89] on div "Your Inbox" at bounding box center [87, 89] width 90 height 23
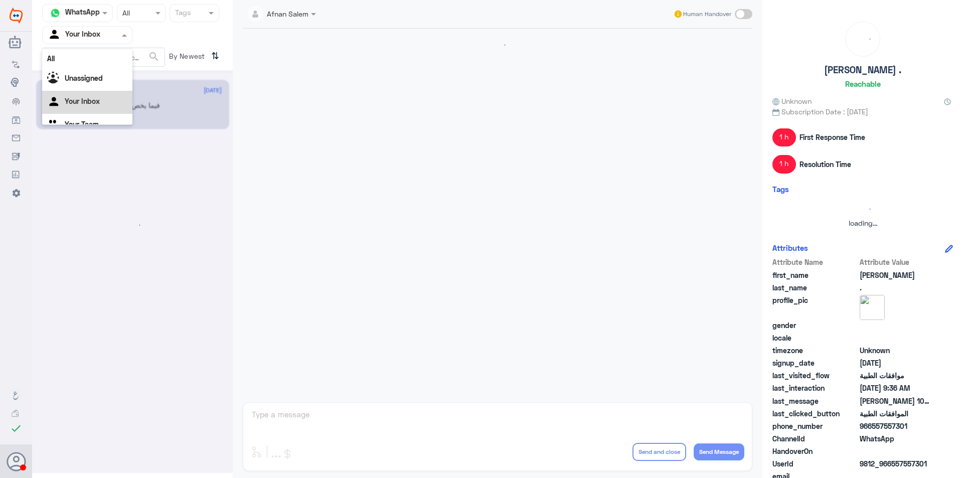
scroll to position [0, 0]
click at [112, 40] on div at bounding box center [87, 35] width 89 height 12
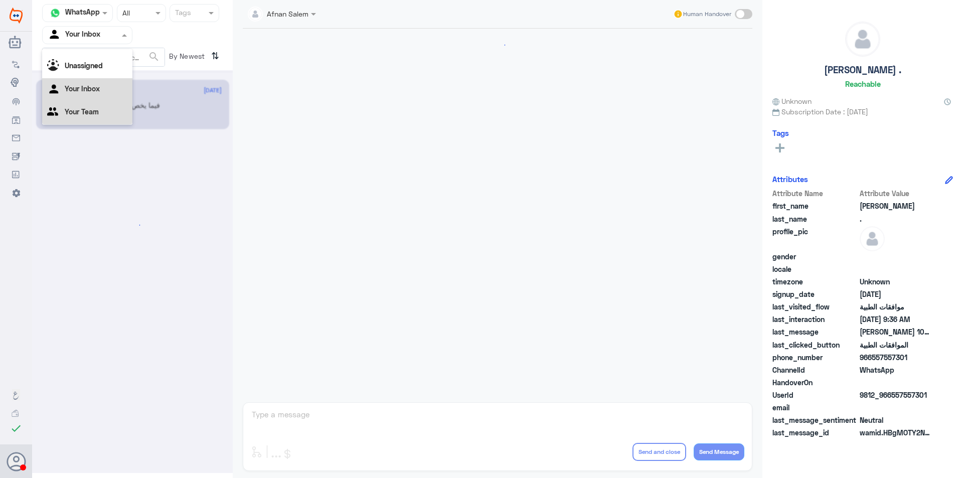
scroll to position [1042, 0]
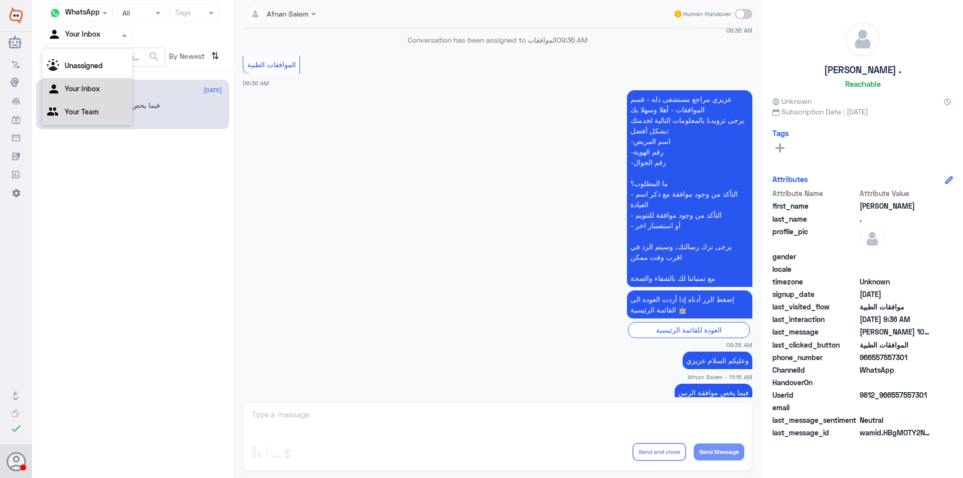
click at [104, 114] on div "Your Team" at bounding box center [87, 112] width 90 height 23
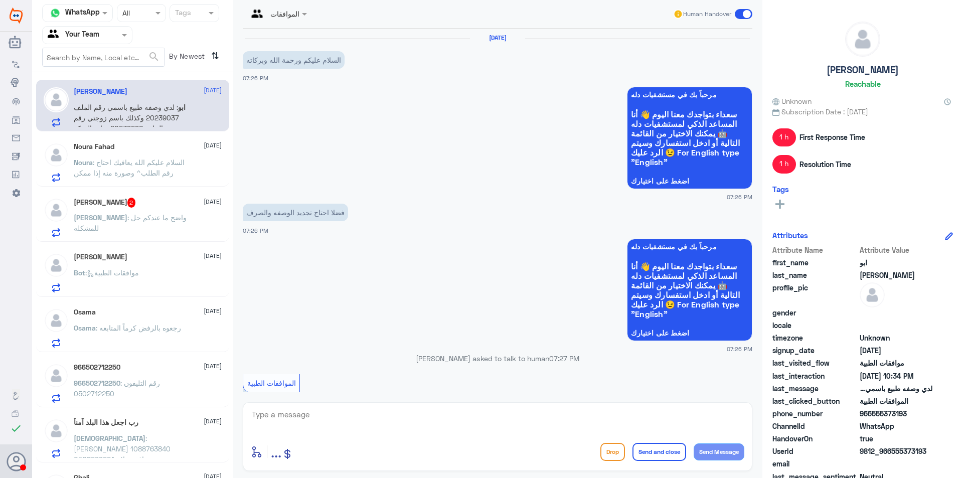
scroll to position [908, 0]
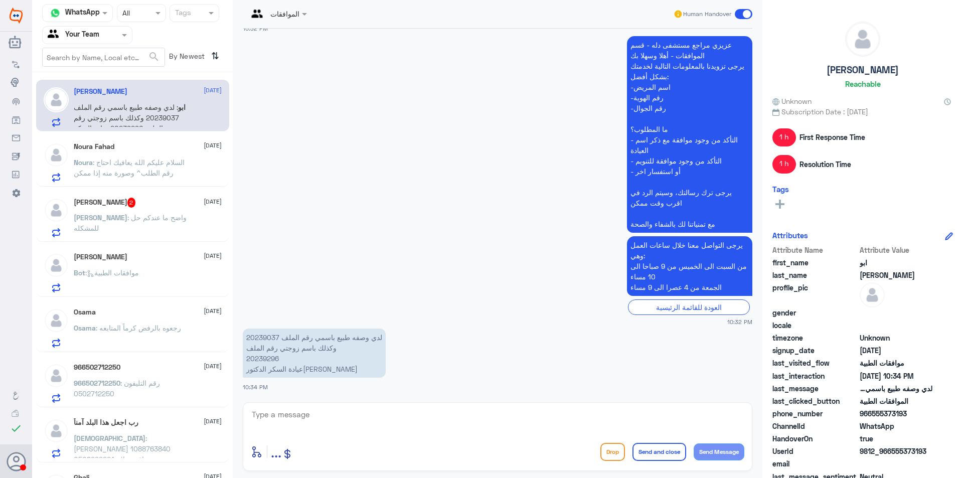
click at [165, 161] on span ": السلام عليكم الله يعافيك احتاج رقم الطلب^ وصورة منه إذا ممكن" at bounding box center [129, 167] width 111 height 19
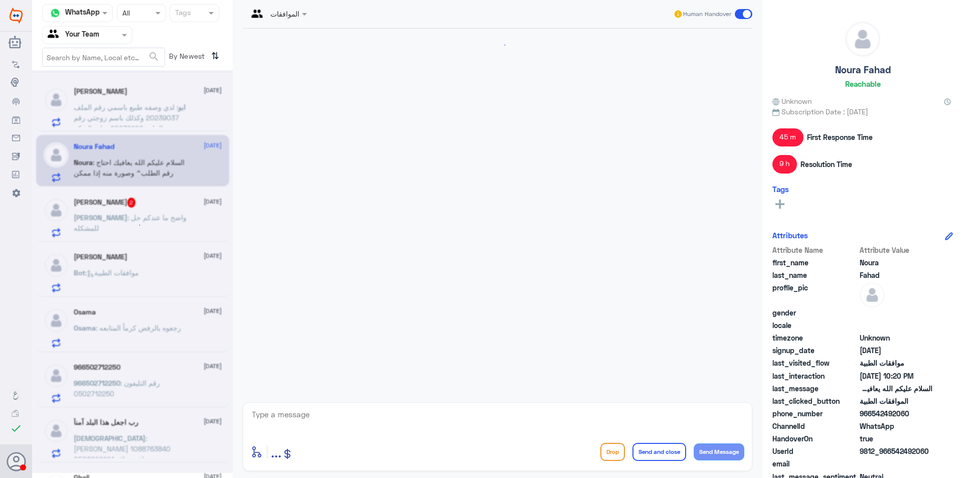
scroll to position [816, 0]
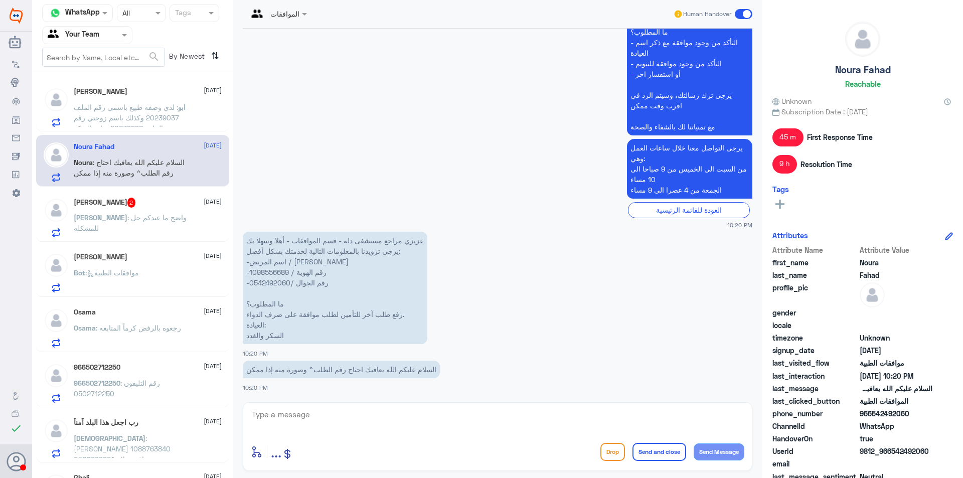
click at [277, 279] on p "عزيزي مراجع مستشفى دله - قسم الموافقات - أهلا وسهلا بك يرجى تزويدنا بالمعلومات …" at bounding box center [335, 288] width 185 height 112
click at [139, 219] on span ": واضح ما عندكم حل للمشكله" at bounding box center [130, 222] width 113 height 19
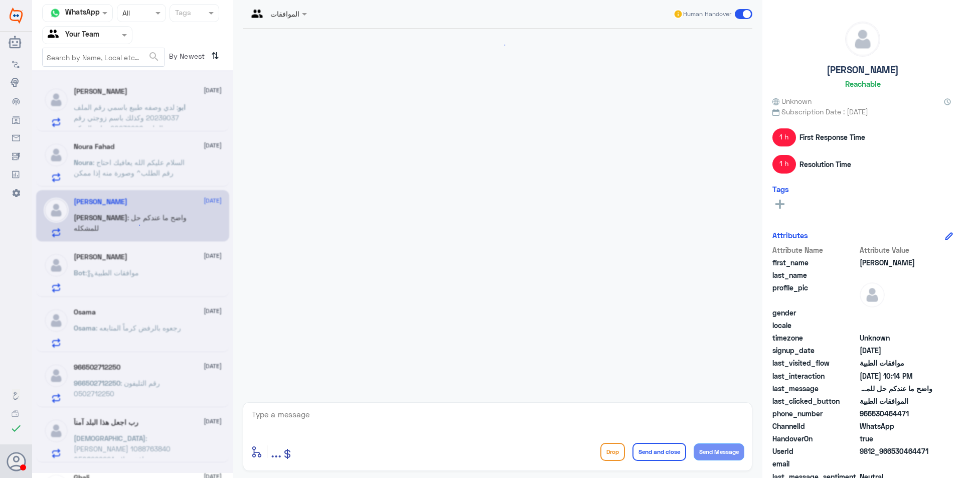
scroll to position [717, 0]
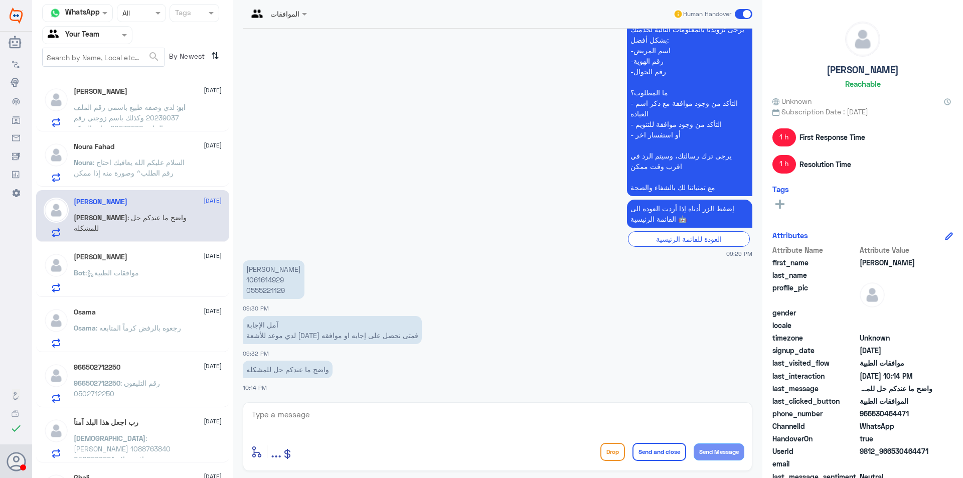
click at [274, 289] on p "[PERSON_NAME] 1061614929 0555221129" at bounding box center [274, 279] width 62 height 39
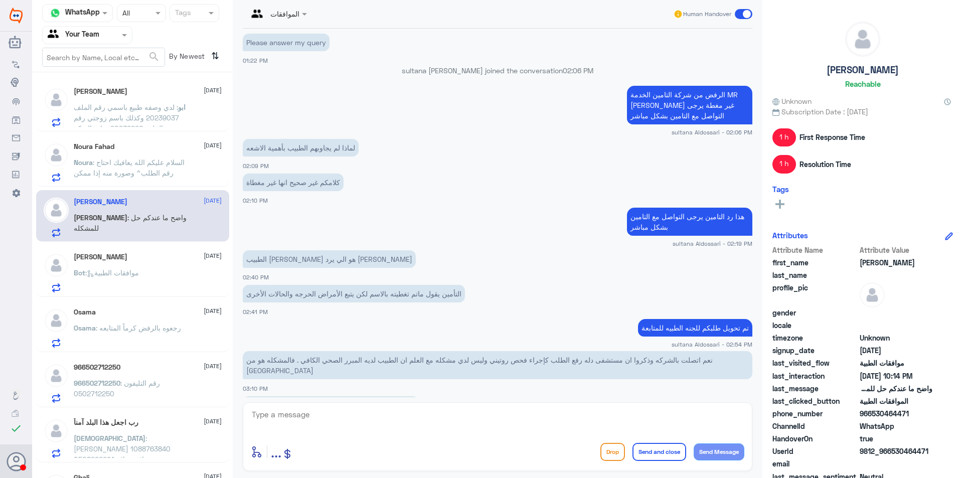
scroll to position [663, 0]
click at [164, 153] on div "Noura Fahad [DATE] Noura : السلام عليكم الله يعافيك احتاج رقم الطلب^ وصورة منه …" at bounding box center [148, 162] width 148 height 40
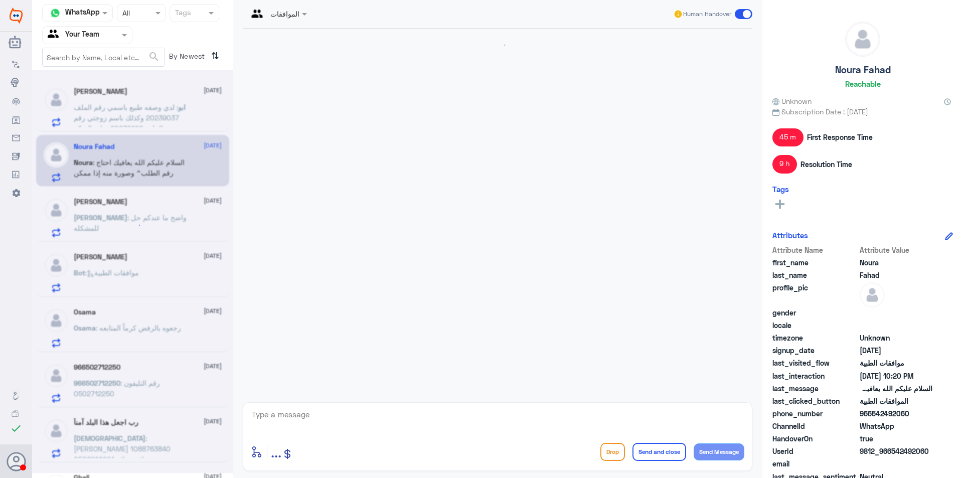
scroll to position [816, 0]
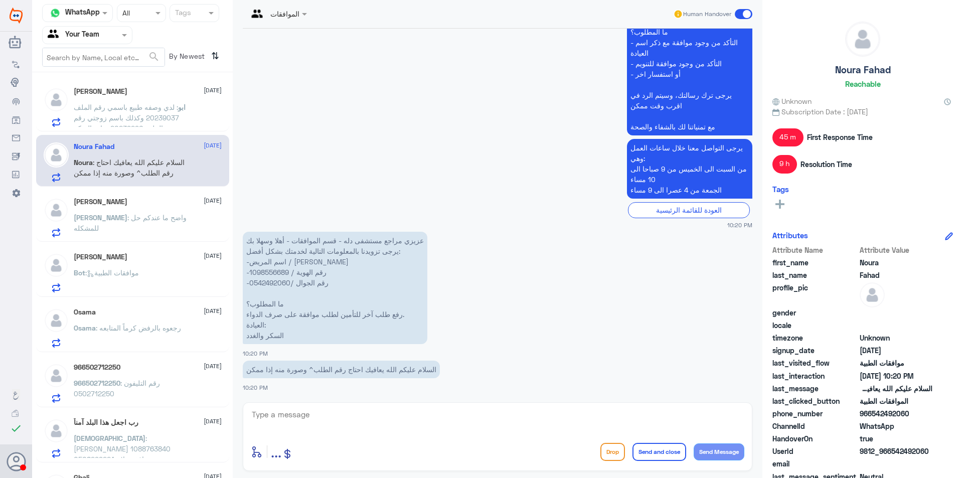
click at [87, 106] on span ": لدي وصفه طبيع باسمي رقم الملف 20239037 وكذلك باسم زوجتي رقم الملف 20239296 عي…" at bounding box center [126, 123] width 105 height 40
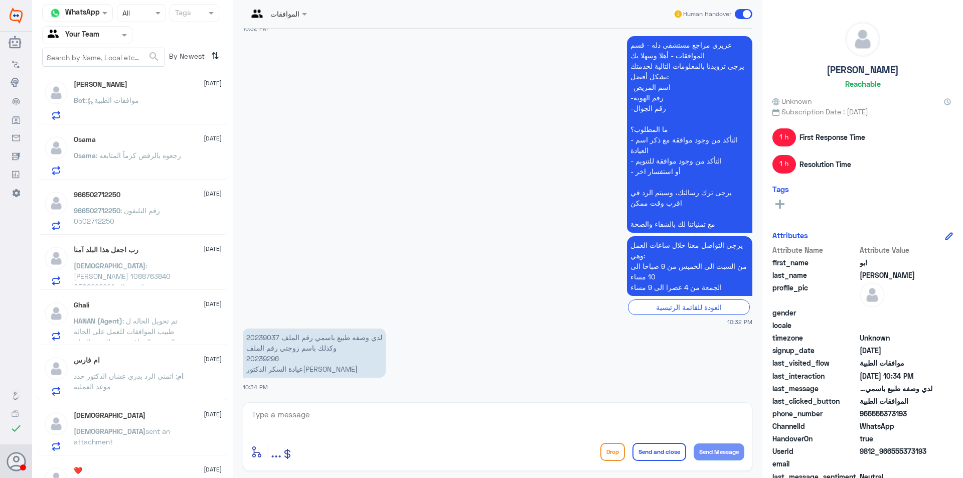
scroll to position [170, 0]
click at [133, 160] on span ": رجعوه بالرفض كرماً المتابعه" at bounding box center [138, 157] width 85 height 9
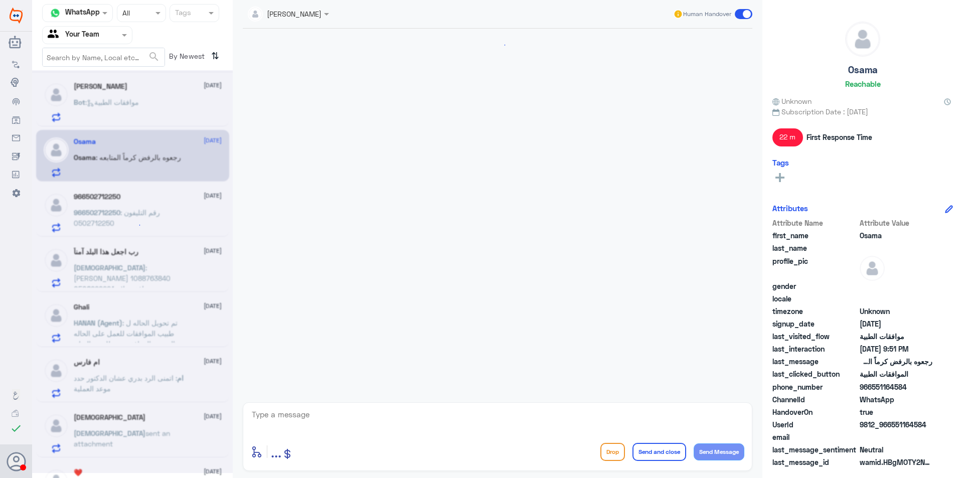
scroll to position [878, 0]
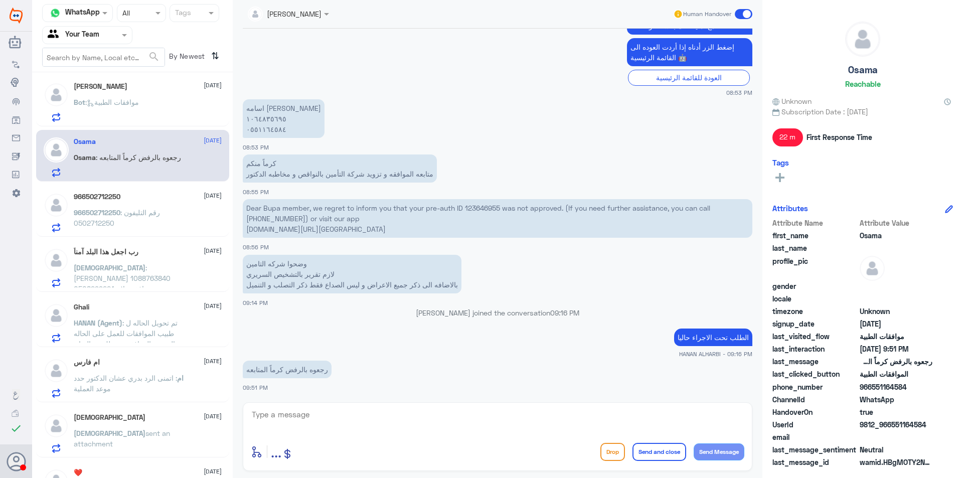
click at [481, 205] on p "Dear Bupa member, we regret to inform you that your pre-auth ID 123646955 was n…" at bounding box center [497, 218] width 509 height 39
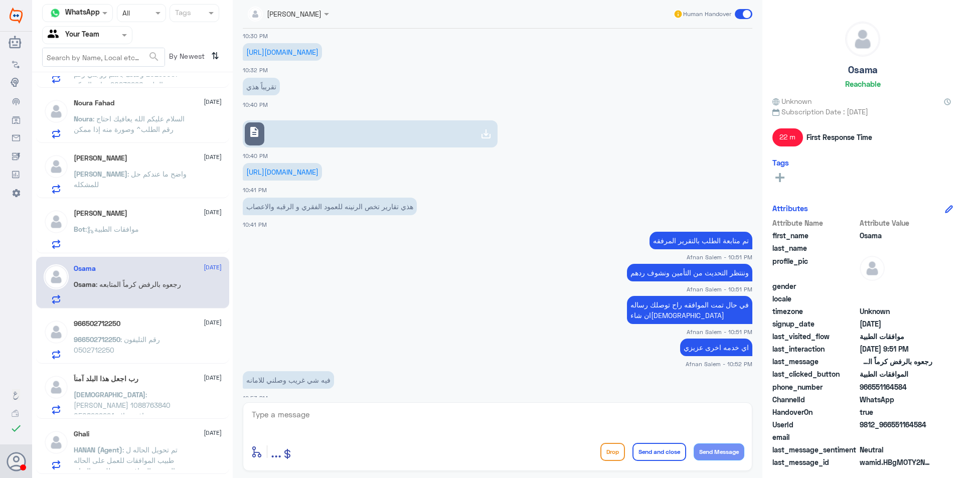
scroll to position [0, 0]
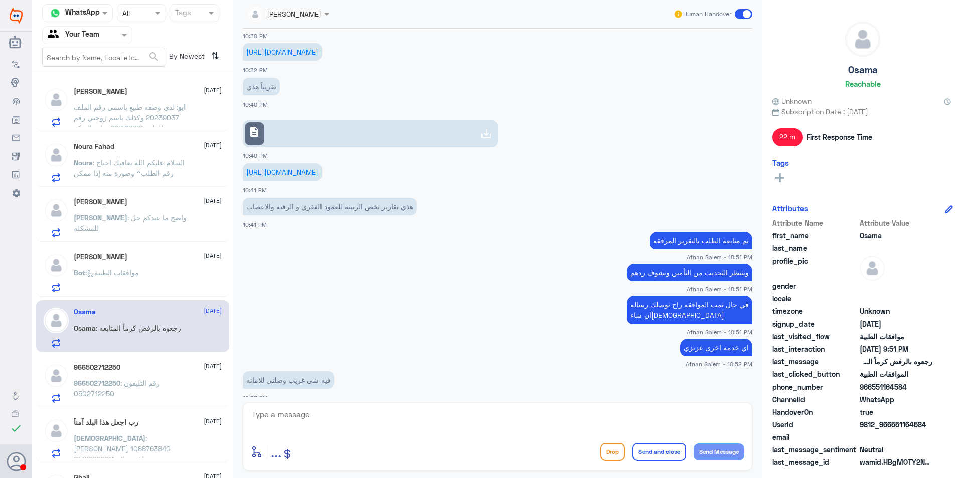
click at [160, 155] on div "Noura Fahad [DATE] Noura : السلام عليكم الله يعافيك احتاج رقم الطلب^ وصورة منه …" at bounding box center [148, 162] width 148 height 40
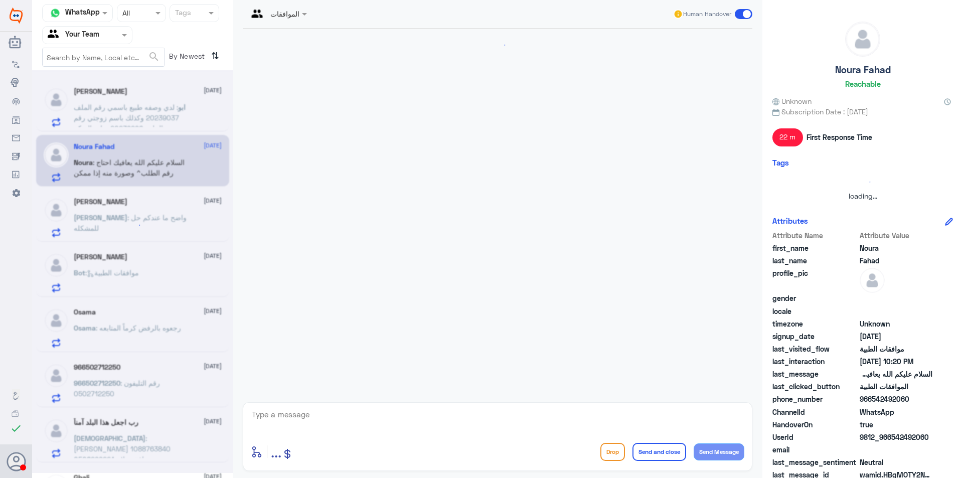
scroll to position [816, 0]
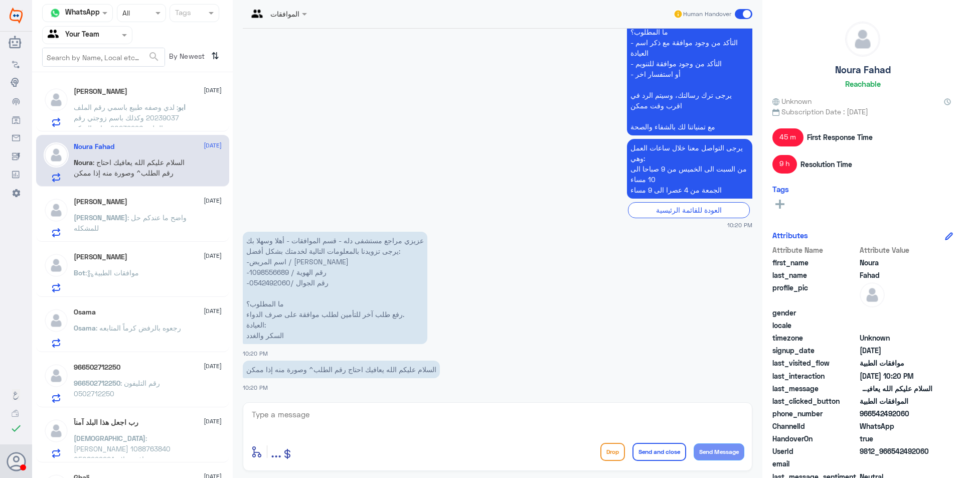
click at [169, 212] on div "[PERSON_NAME] [DATE] [PERSON_NAME] : واضح ما عندكم حل للمشكله" at bounding box center [148, 218] width 148 height 40
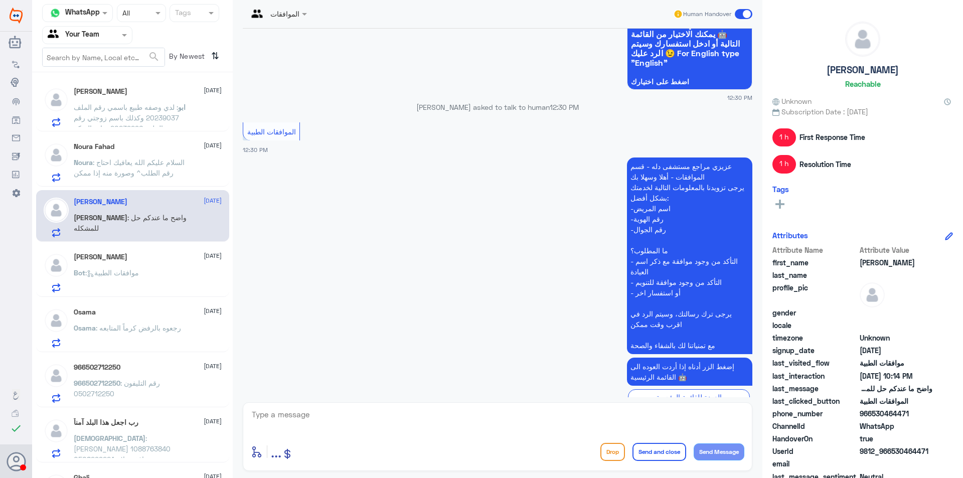
scroll to position [100, 0]
click at [759, 71] on div "الموافقات Human Handover [DATE] مطلوب موافقه للتأمين 12:30 PM مرحباً بك في مستش…" at bounding box center [498, 240] width 530 height 481
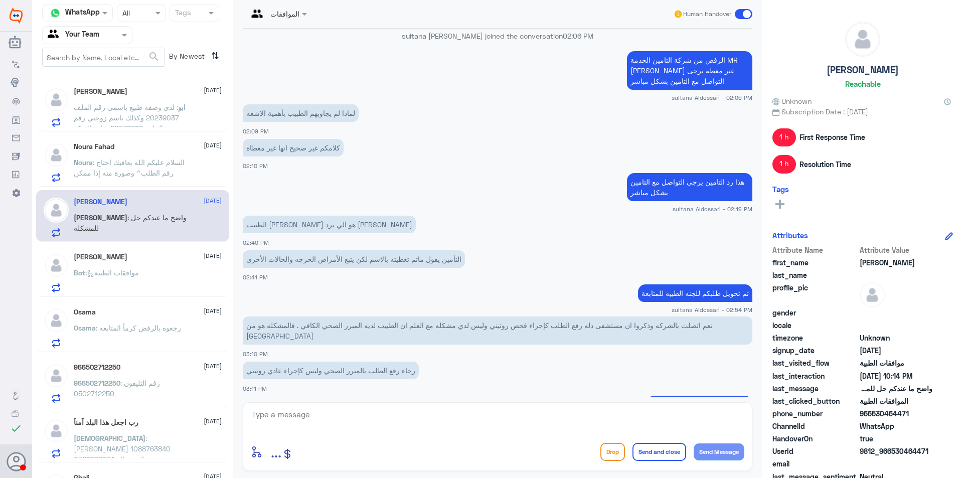
scroll to position [648, 0]
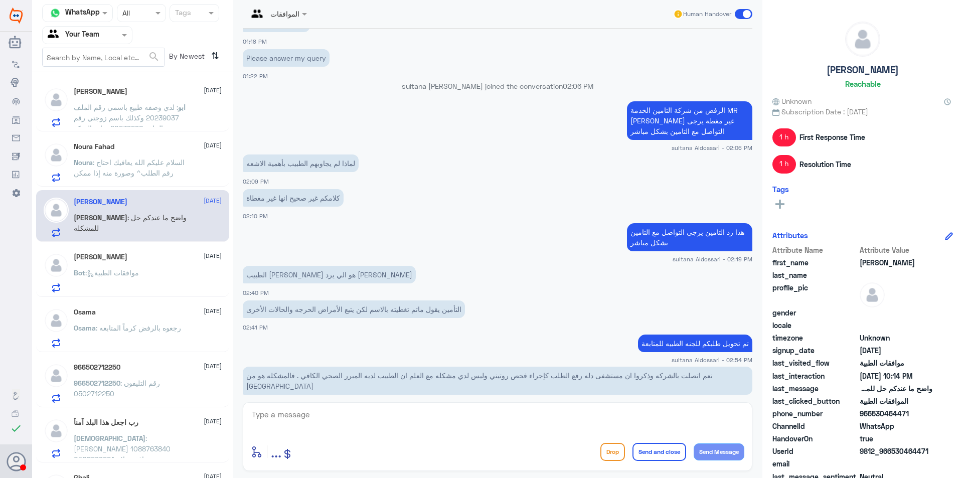
click at [313, 277] on p "الطبيب [PERSON_NAME] هو الي يرد [PERSON_NAME]" at bounding box center [329, 275] width 173 height 18
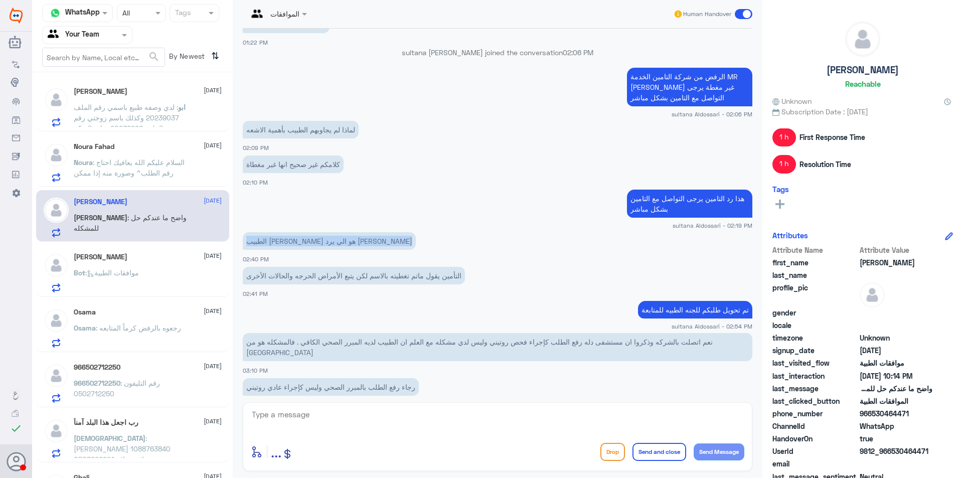
scroll to position [698, 0]
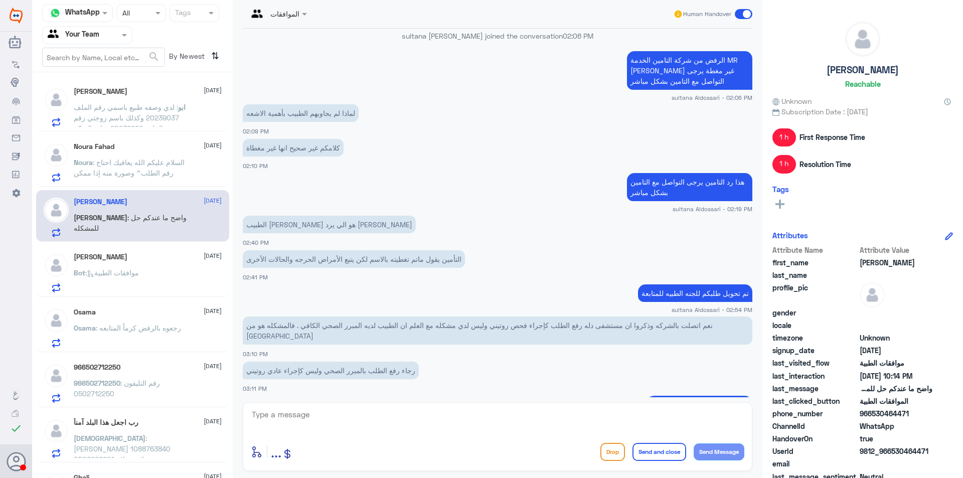
click at [323, 254] on p "التأمين يقول ماتم تغطيته بالاسم لكن يتبع الأمراض الحرجه والحالات الأخرى" at bounding box center [354, 259] width 222 height 18
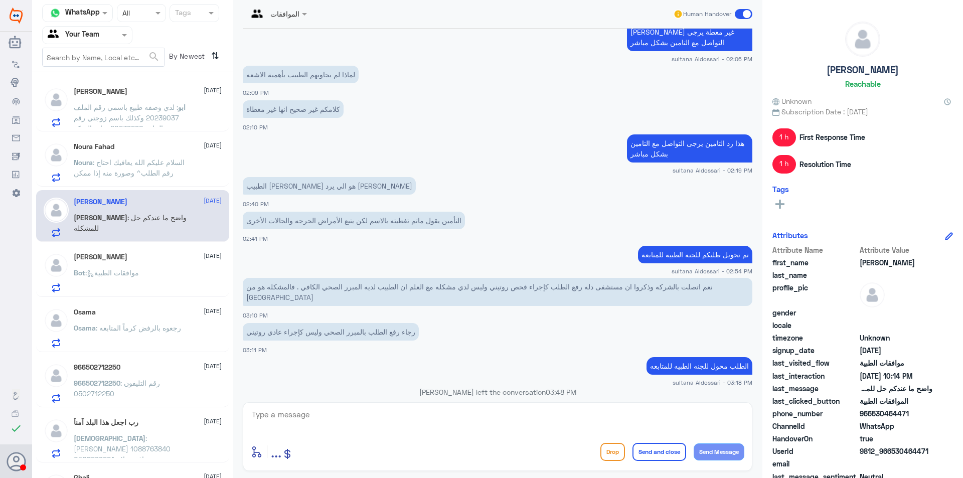
scroll to position [899, 0]
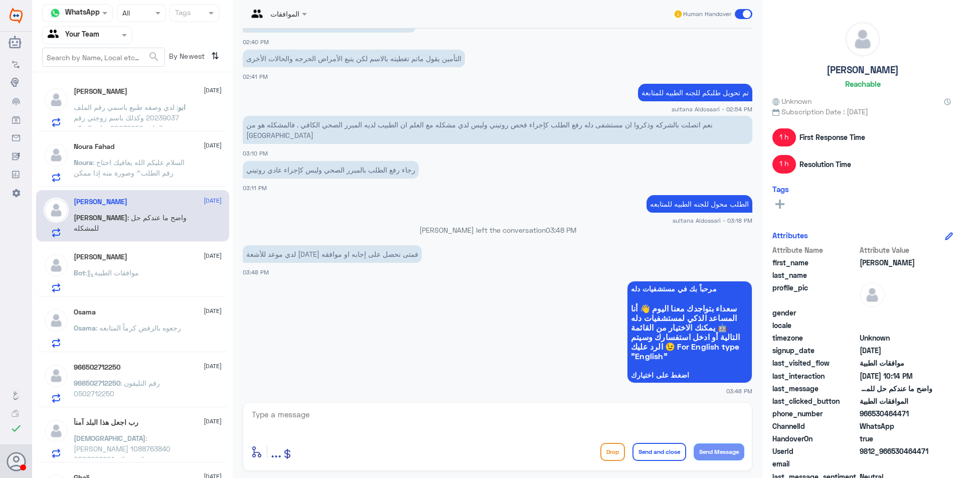
click at [169, 271] on div "Bot : موافقات الطبية" at bounding box center [148, 281] width 148 height 23
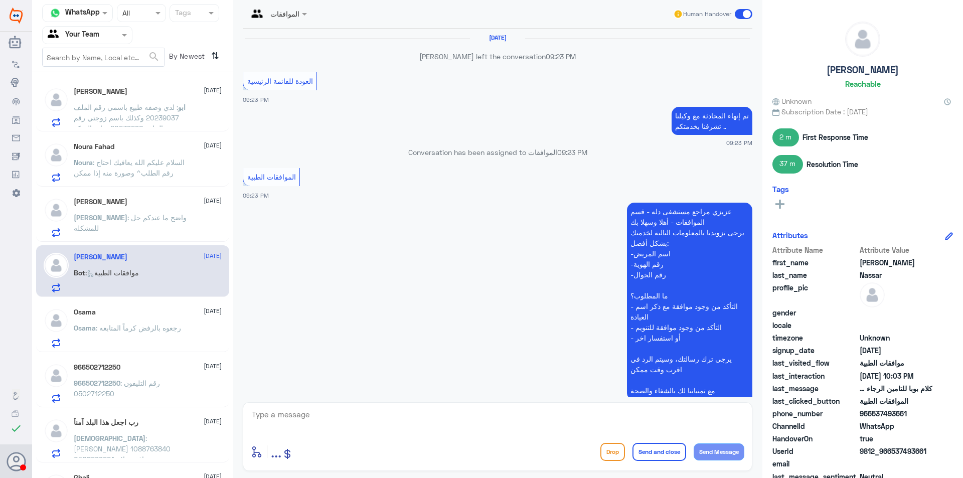
scroll to position [856, 0]
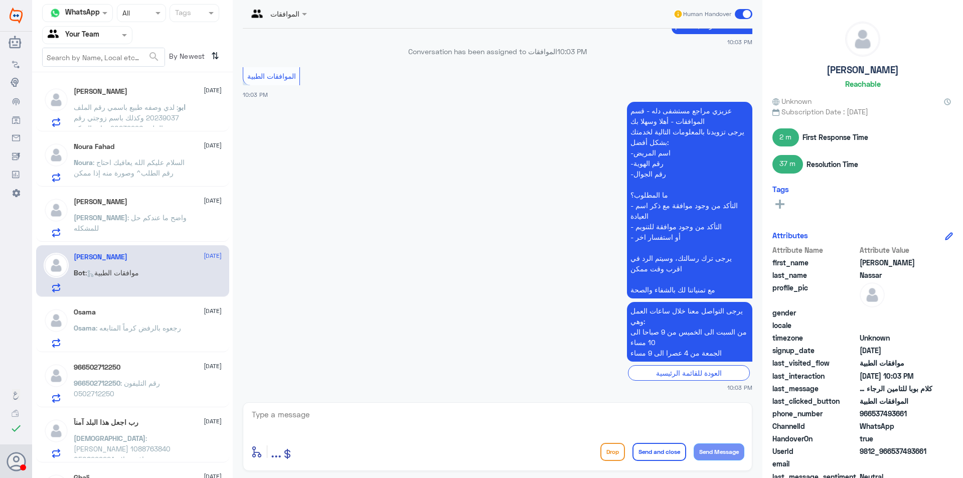
click at [176, 326] on span ": رجعوه بالرفض كرماً المتابعه" at bounding box center [138, 327] width 85 height 9
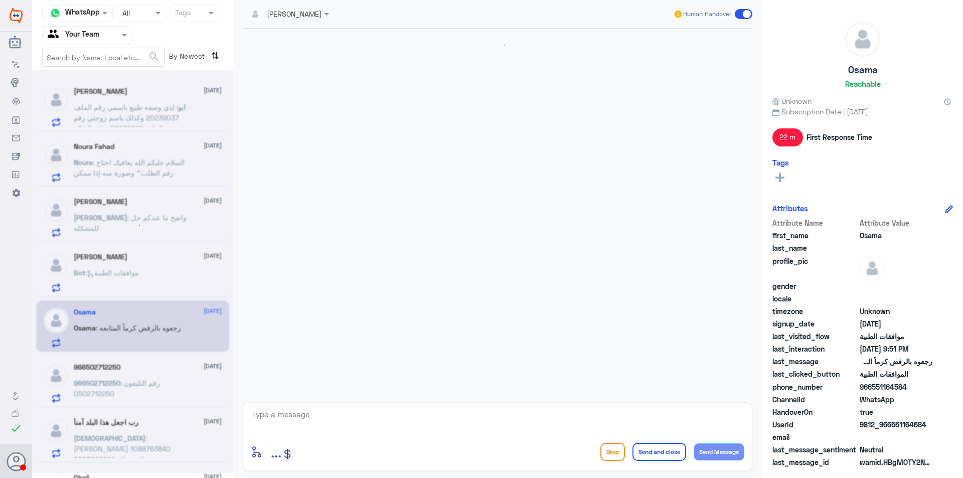
scroll to position [878, 0]
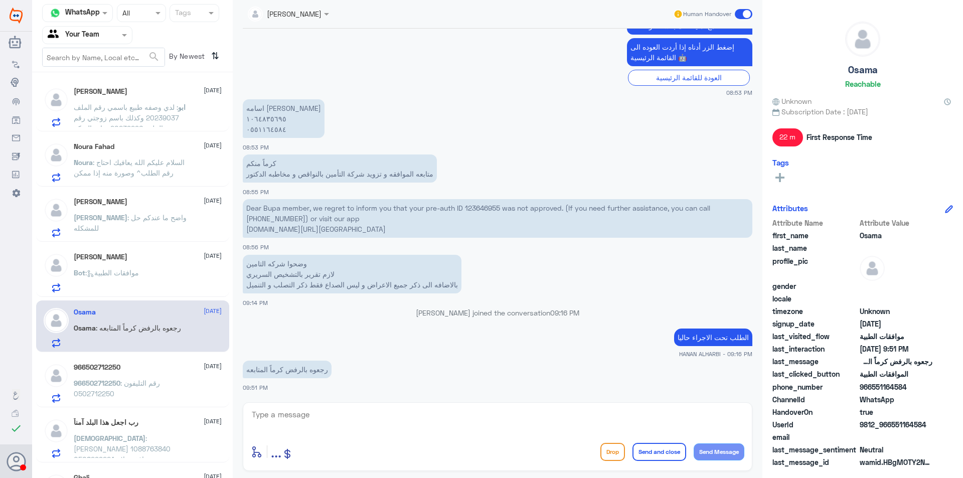
click at [490, 207] on p "Dear Bupa member, we regret to inform you that your pre-auth ID 123646955 was n…" at bounding box center [497, 218] width 509 height 39
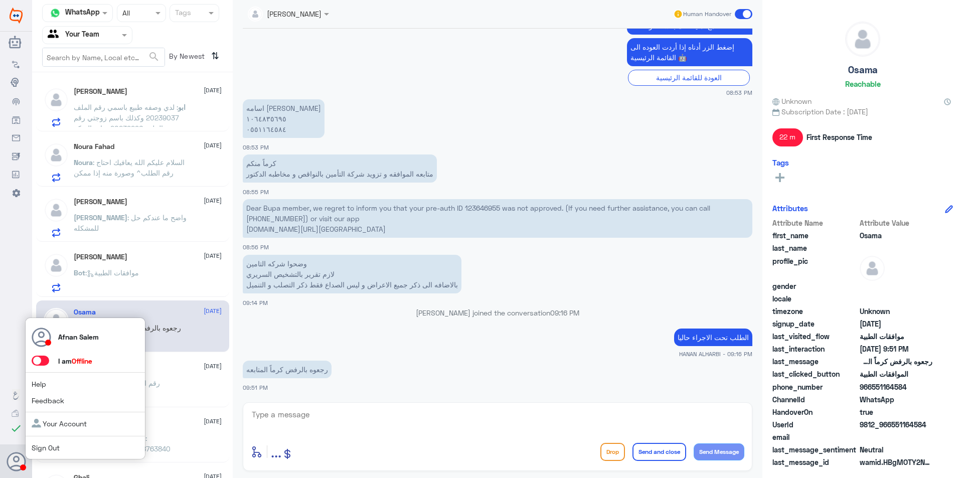
click at [45, 445] on link "Sign Out" at bounding box center [46, 447] width 28 height 9
